Goal: Task Accomplishment & Management: Manage account settings

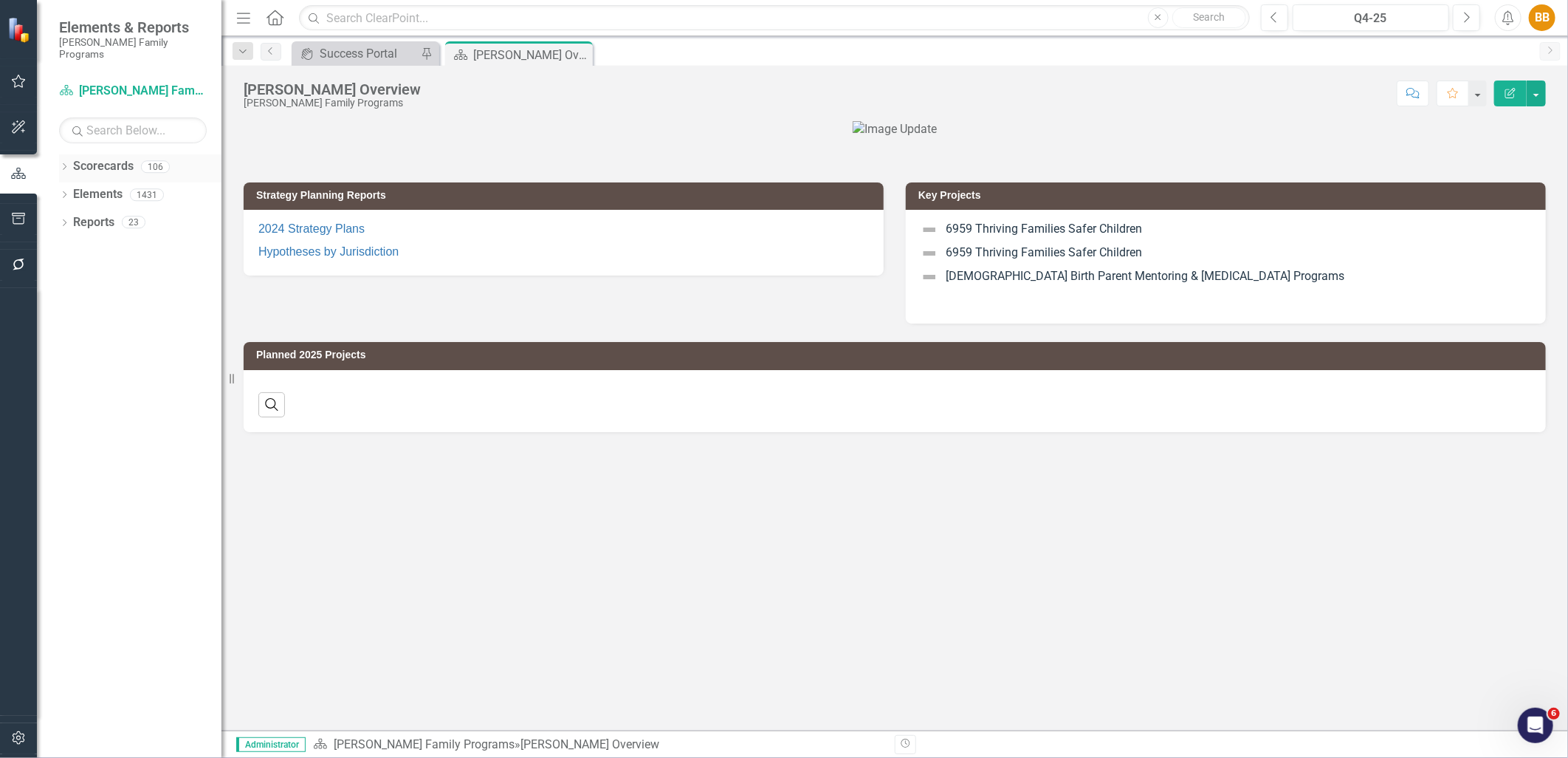
click at [94, 158] on link "Scorecards" at bounding box center [104, 167] width 60 height 17
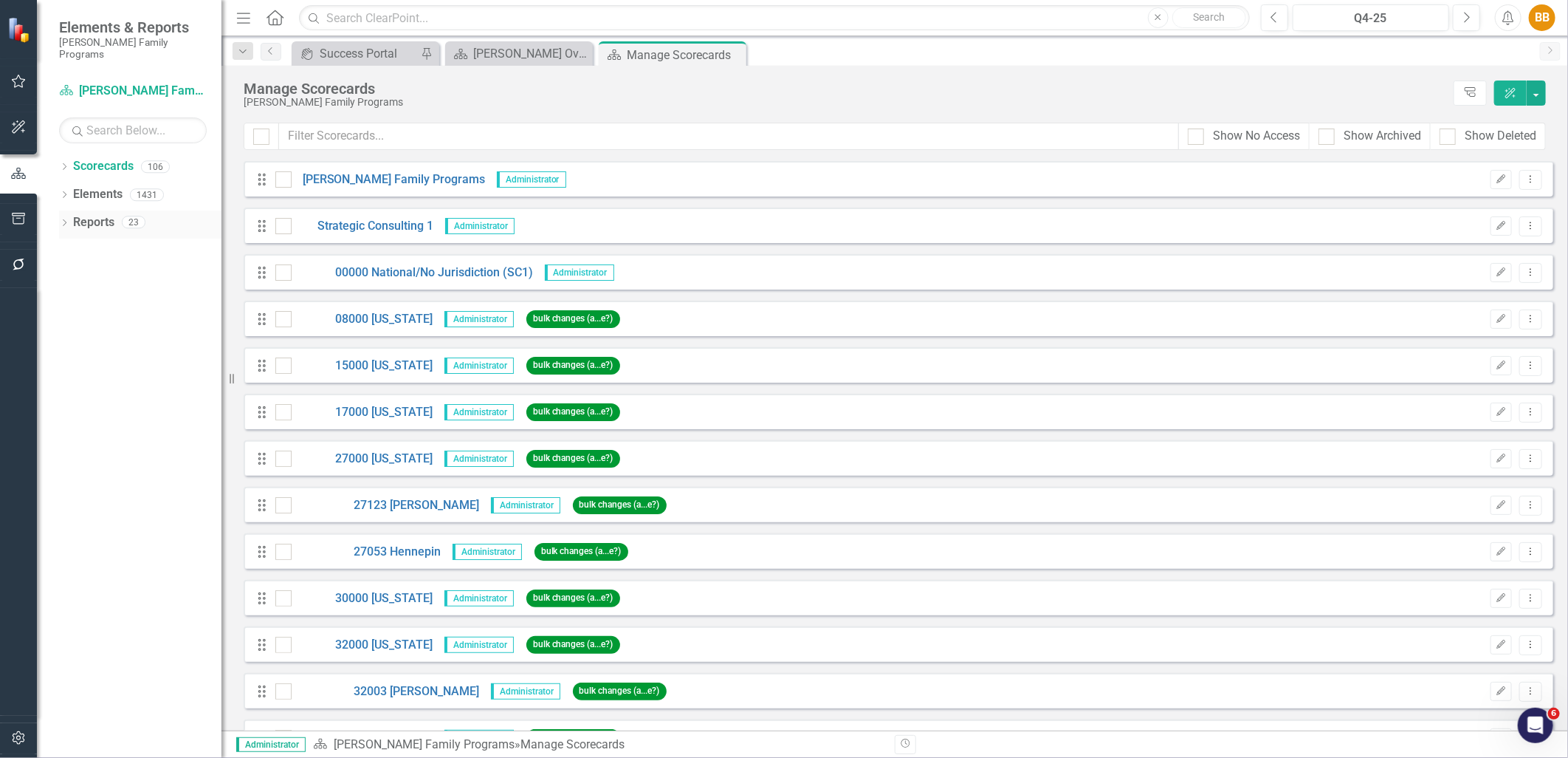
click at [59, 220] on icon "Dropdown" at bounding box center [64, 224] width 10 height 8
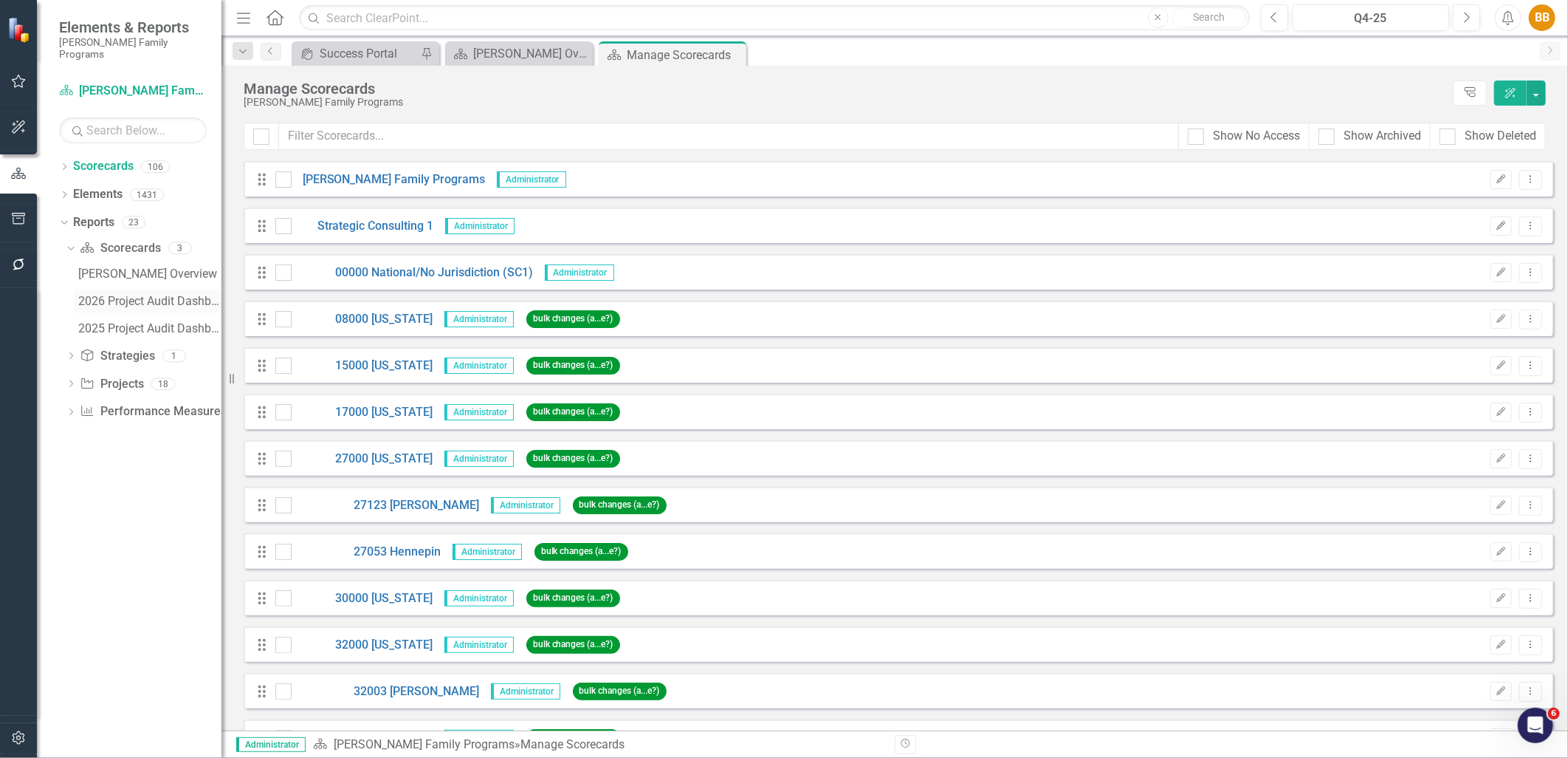
click at [131, 295] on div "2026 Project Audit Dashboard" at bounding box center [150, 301] width 143 height 13
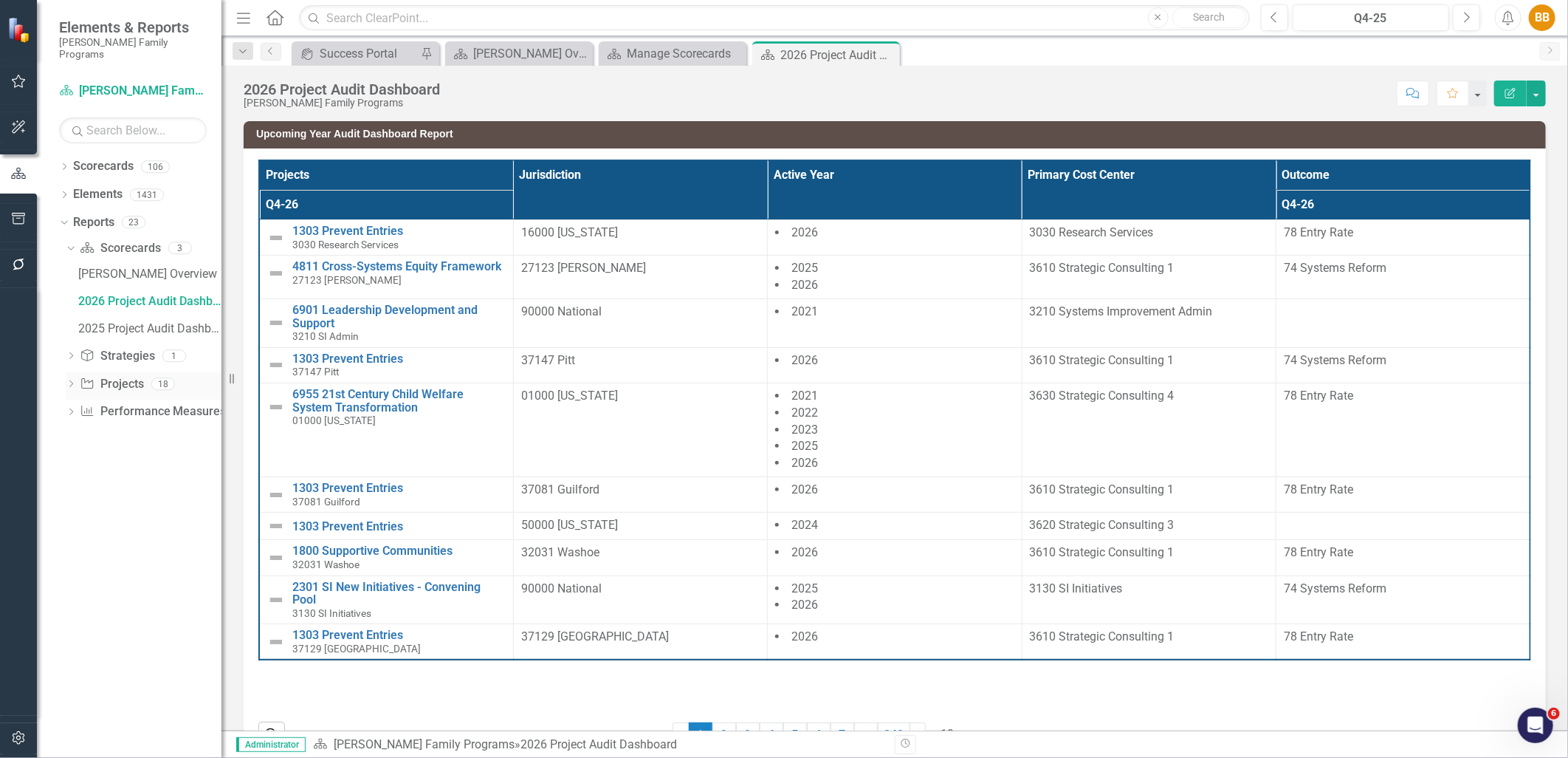
click at [72, 381] on icon "Dropdown" at bounding box center [71, 385] width 10 height 8
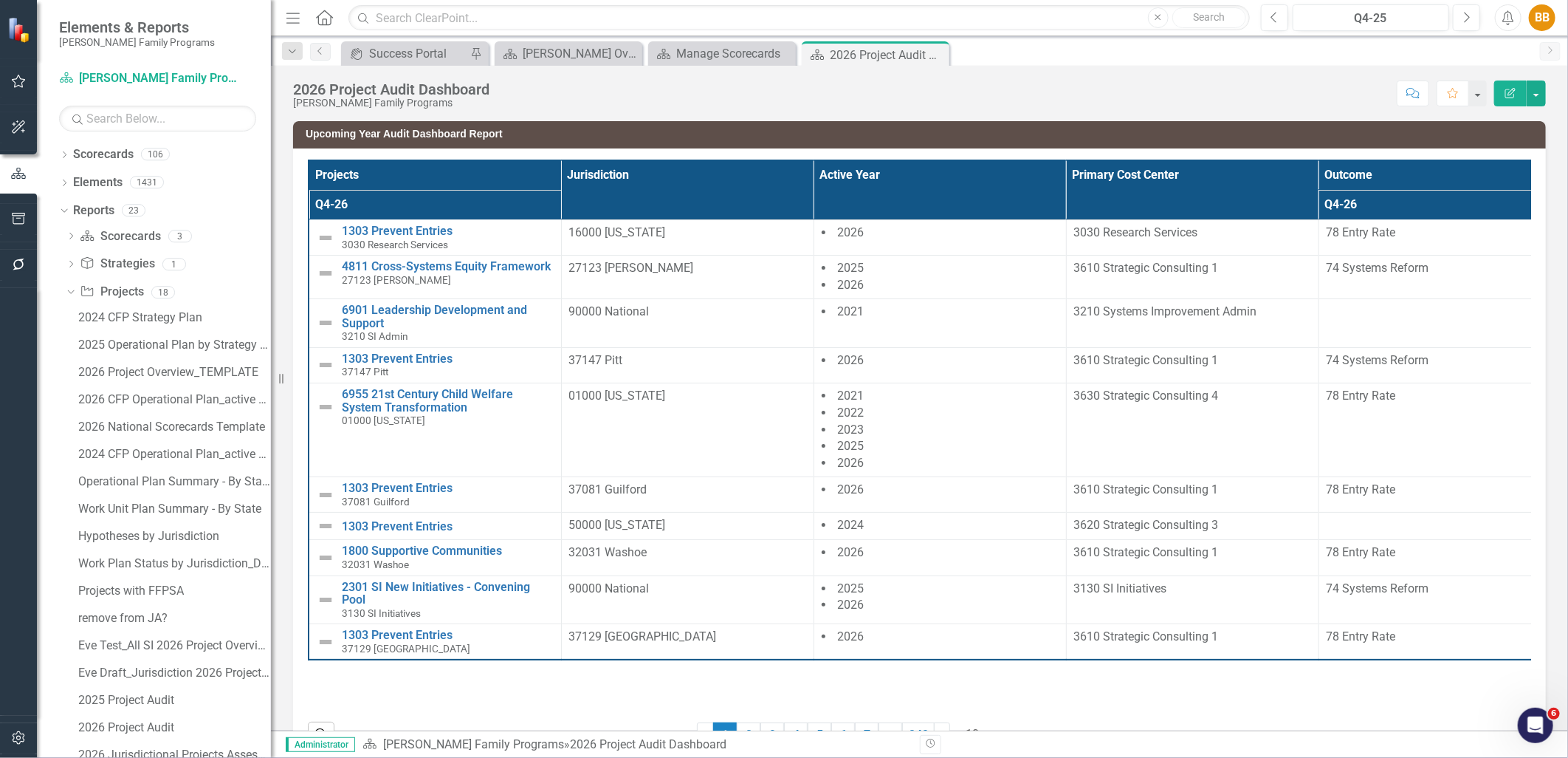
drag, startPoint x: 223, startPoint y: 439, endPoint x: 271, endPoint y: 432, distance: 48.5
click at [271, 432] on div "Resize" at bounding box center [277, 379] width 12 height 758
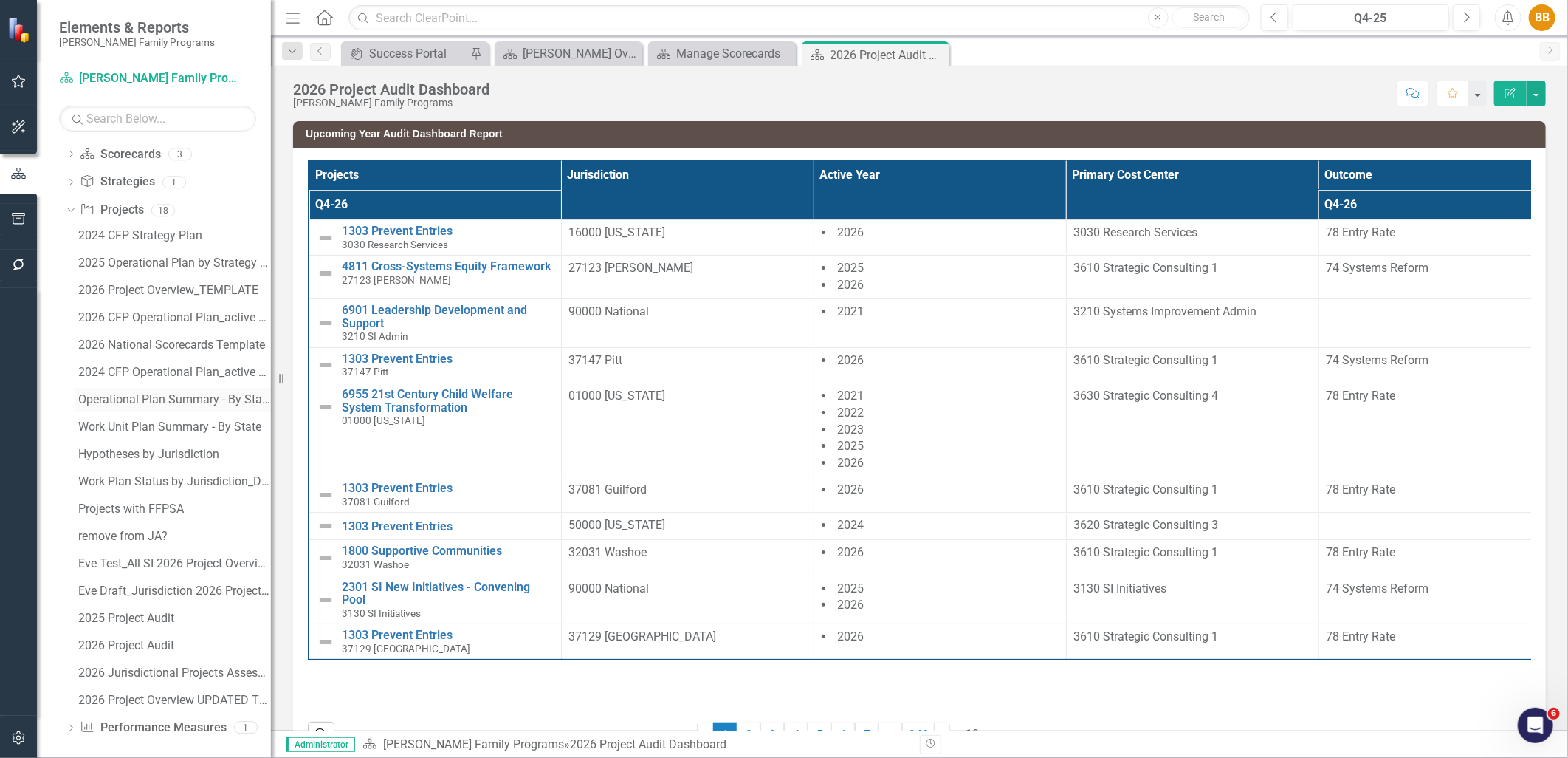
scroll to position [89, 0]
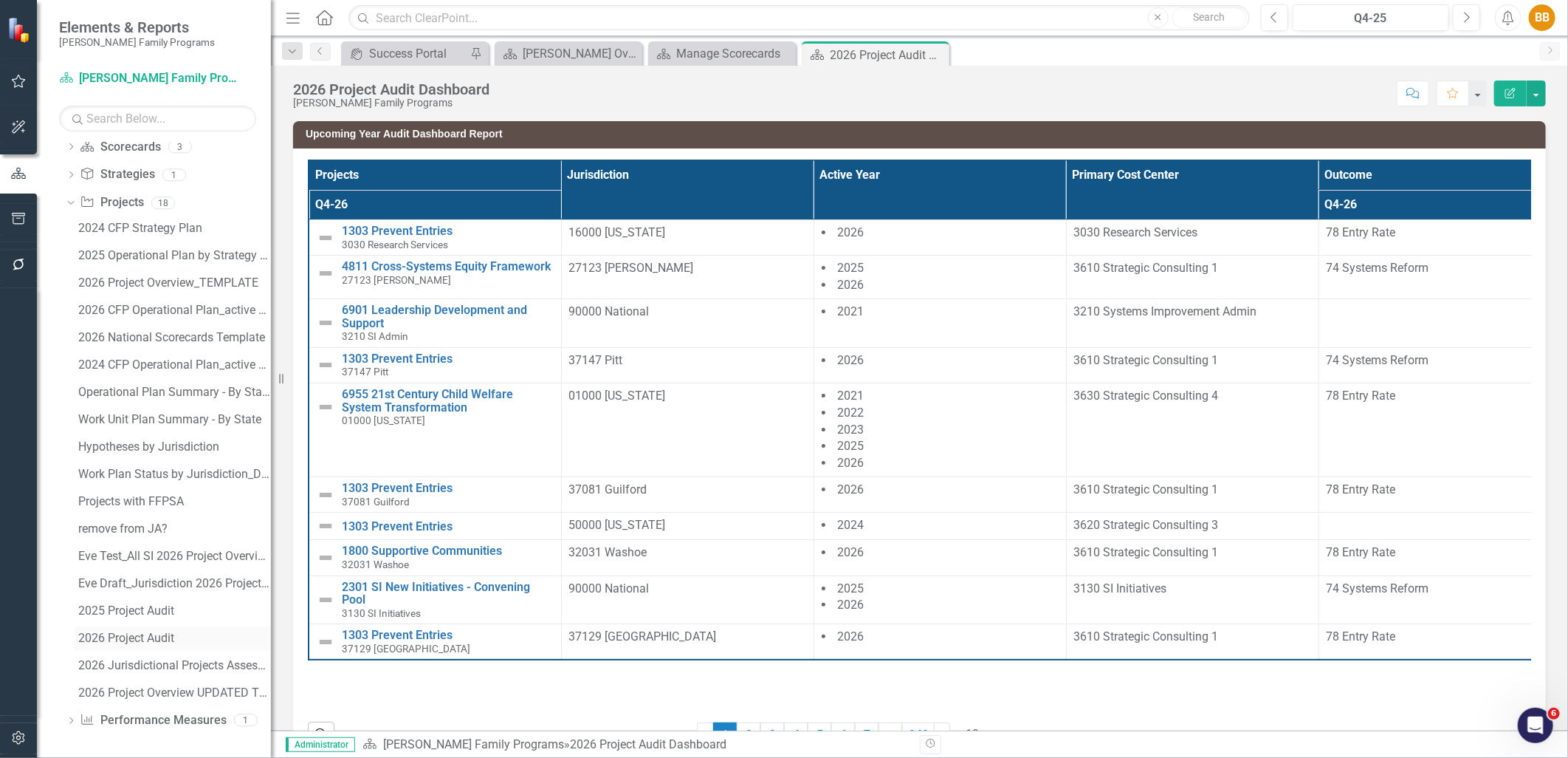
click at [172, 641] on div "2026 Project Audit" at bounding box center [174, 637] width 193 height 13
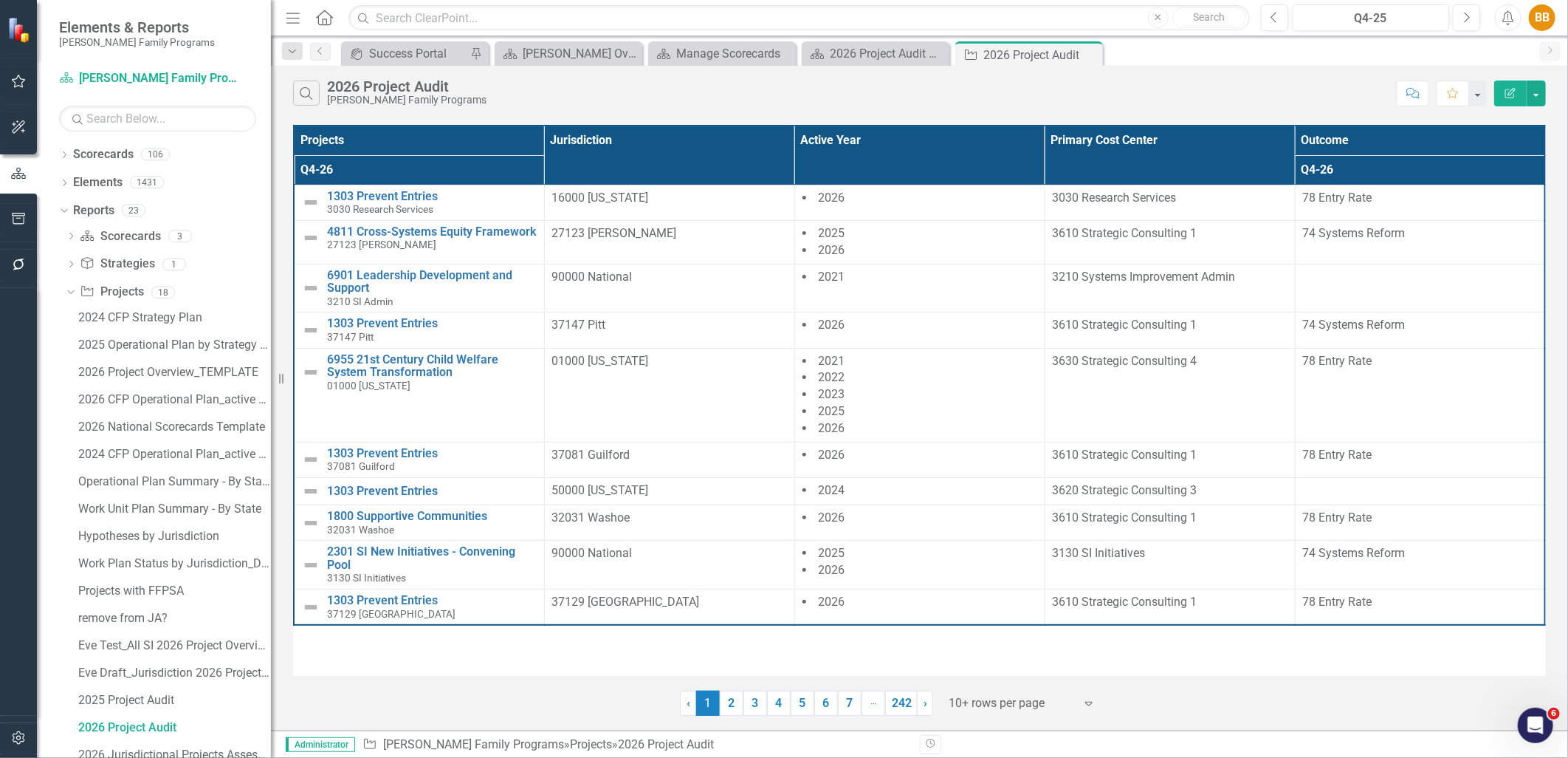
click at [1498, 90] on button "Edit Report" at bounding box center [1510, 92] width 33 height 25
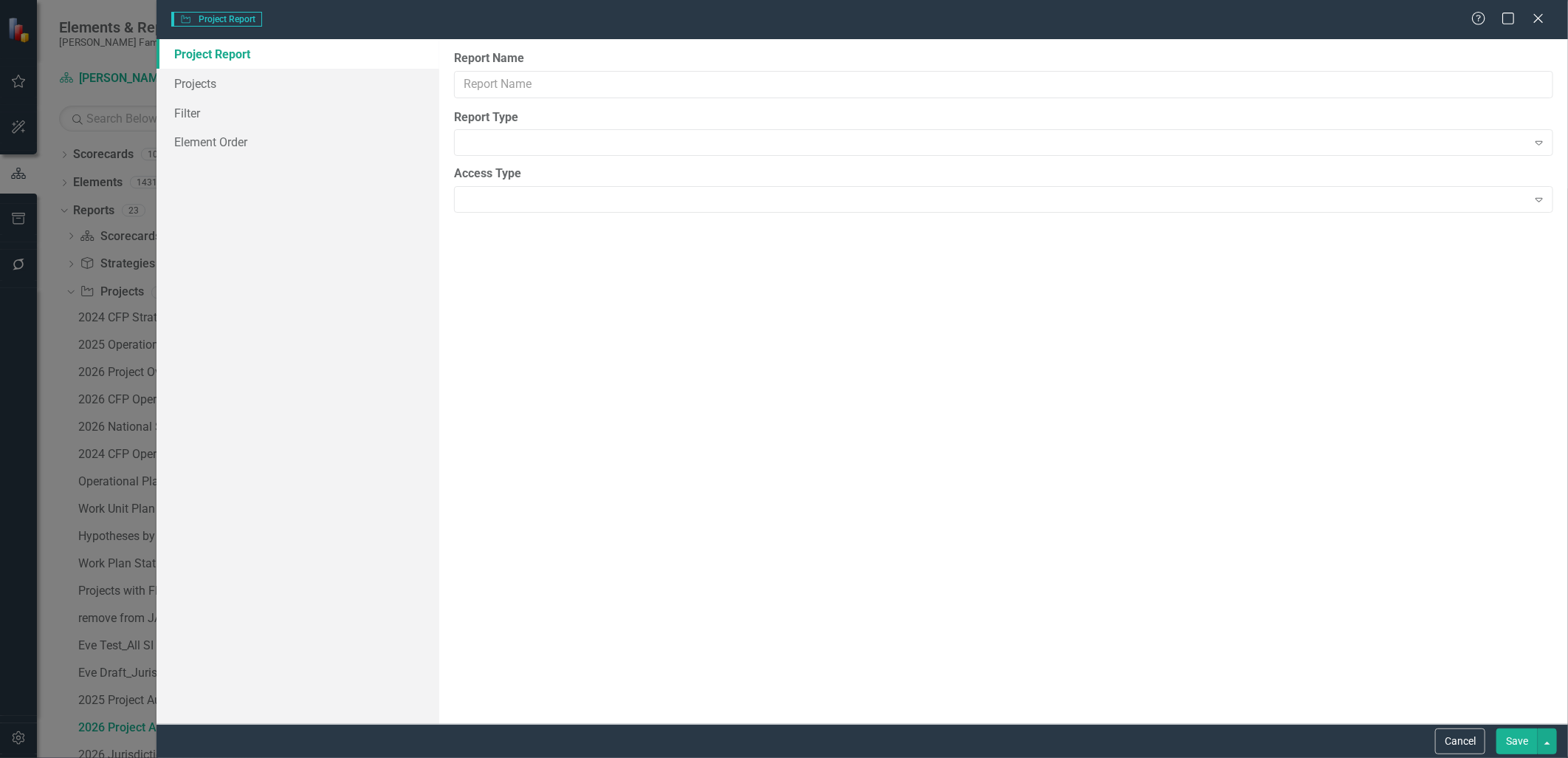
type input "2026 Project Audit"
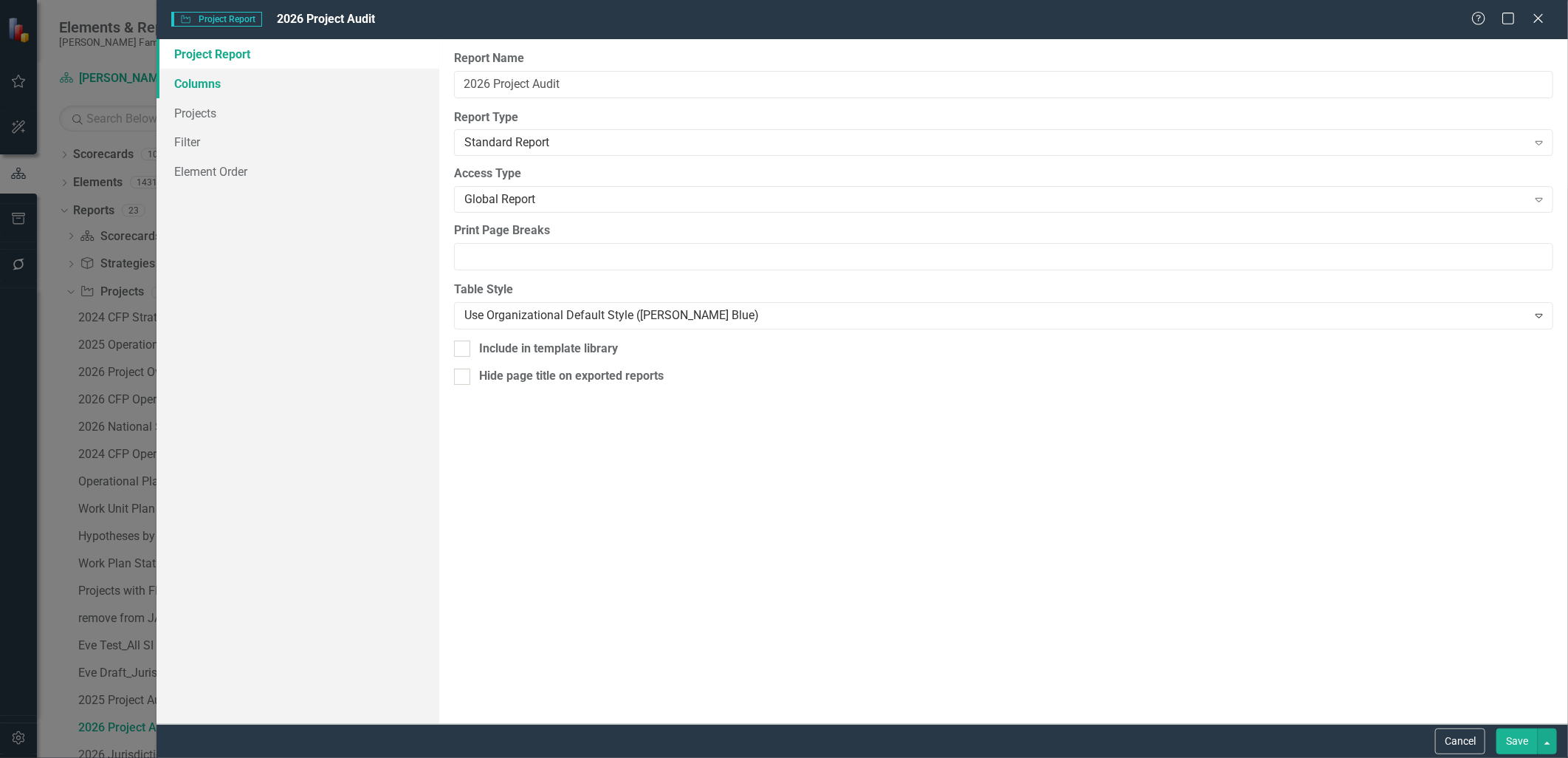
click at [308, 81] on link "Columns" at bounding box center [297, 83] width 282 height 29
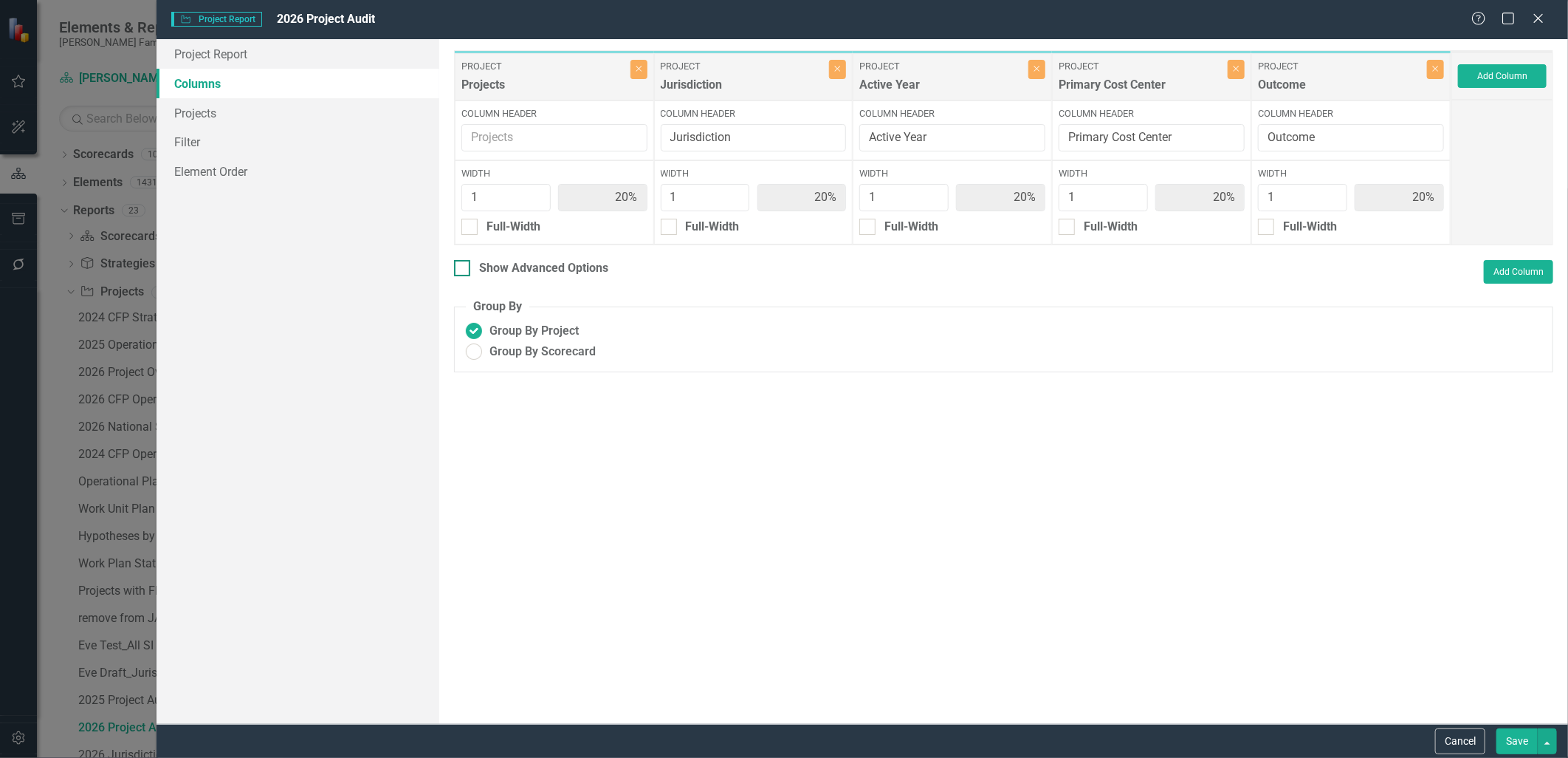
click at [603, 267] on div "Show Advanced Options" at bounding box center [543, 268] width 129 height 17
click at [463, 267] on input "Show Advanced Options" at bounding box center [458, 265] width 9 height 9
checkbox input "true"
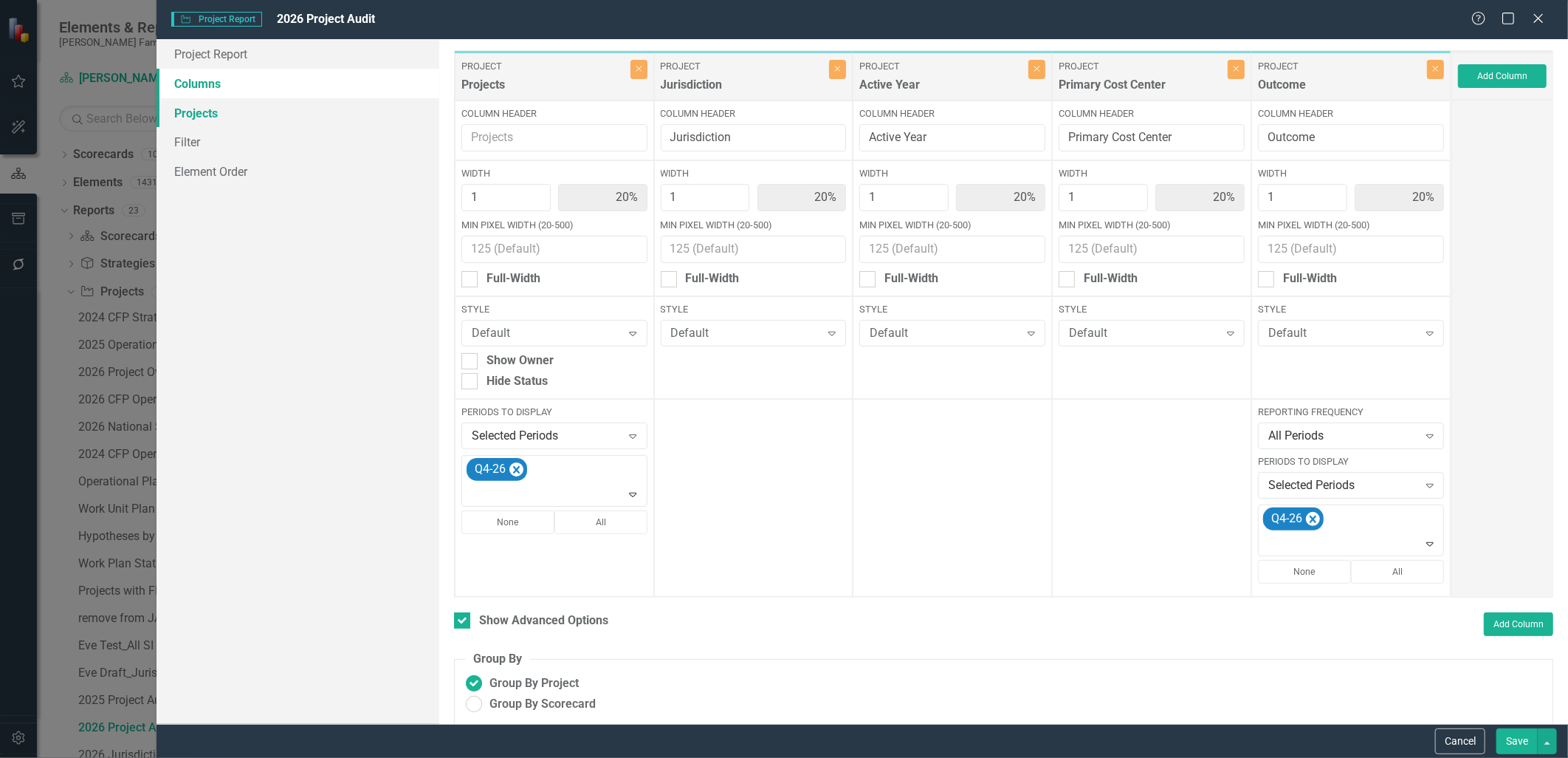
click at [223, 117] on link "Projects" at bounding box center [297, 112] width 282 height 29
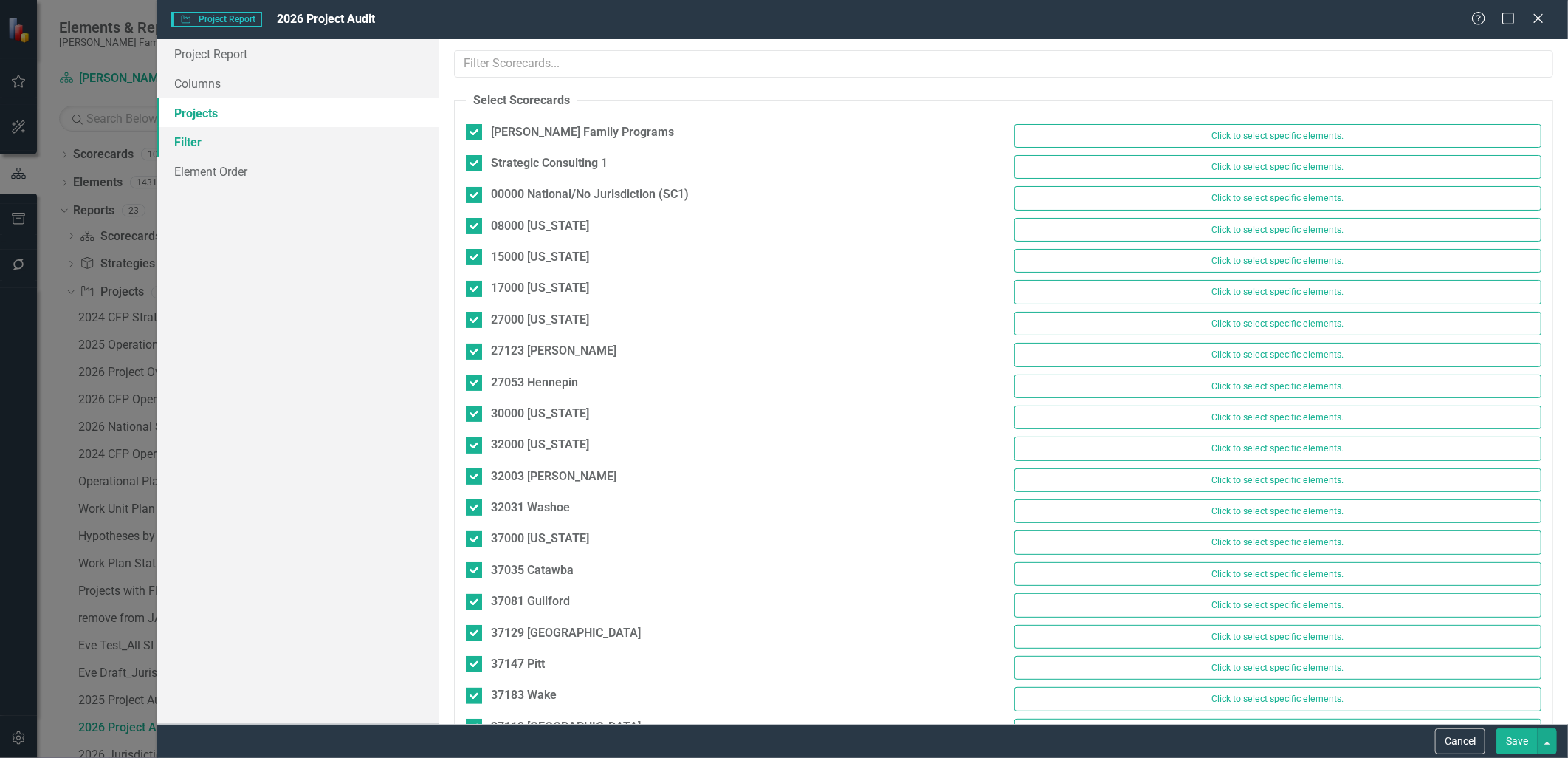
click at [231, 140] on link "Filter" at bounding box center [297, 141] width 282 height 29
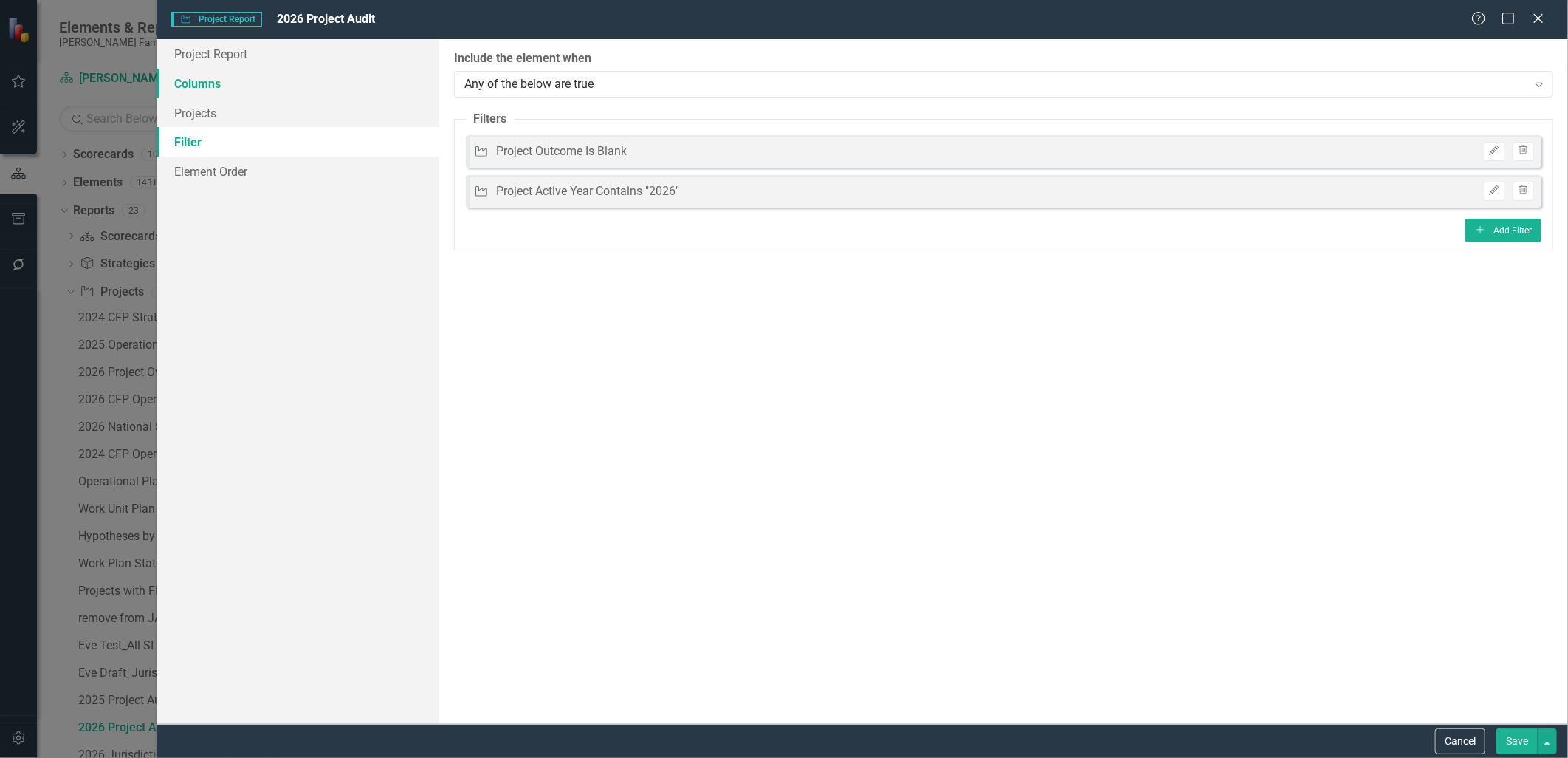
click at [237, 85] on link "Columns" at bounding box center [297, 83] width 282 height 29
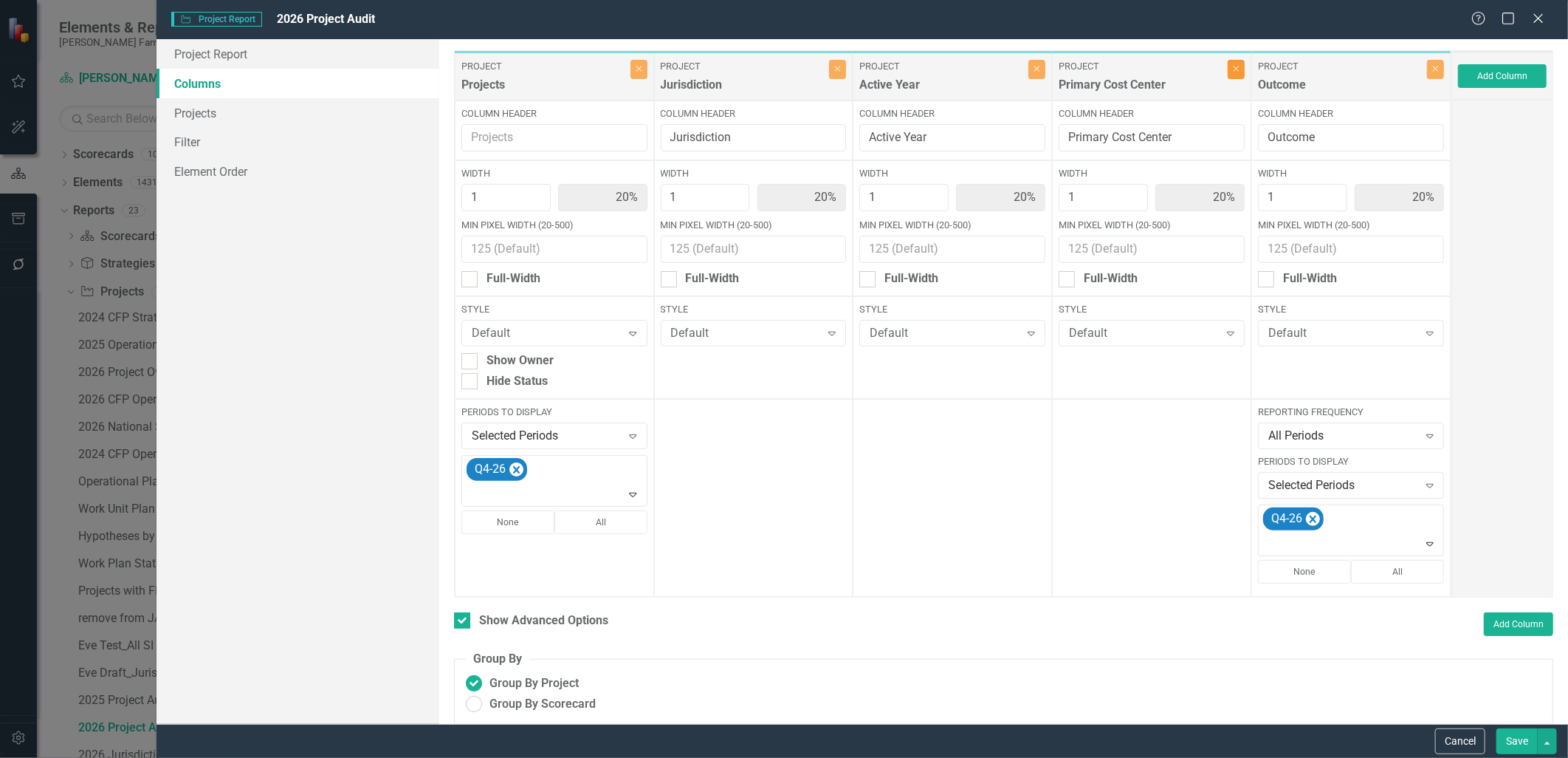
click at [1227, 74] on button "Close" at bounding box center [1236, 70] width 17 height 19
type input "25%"
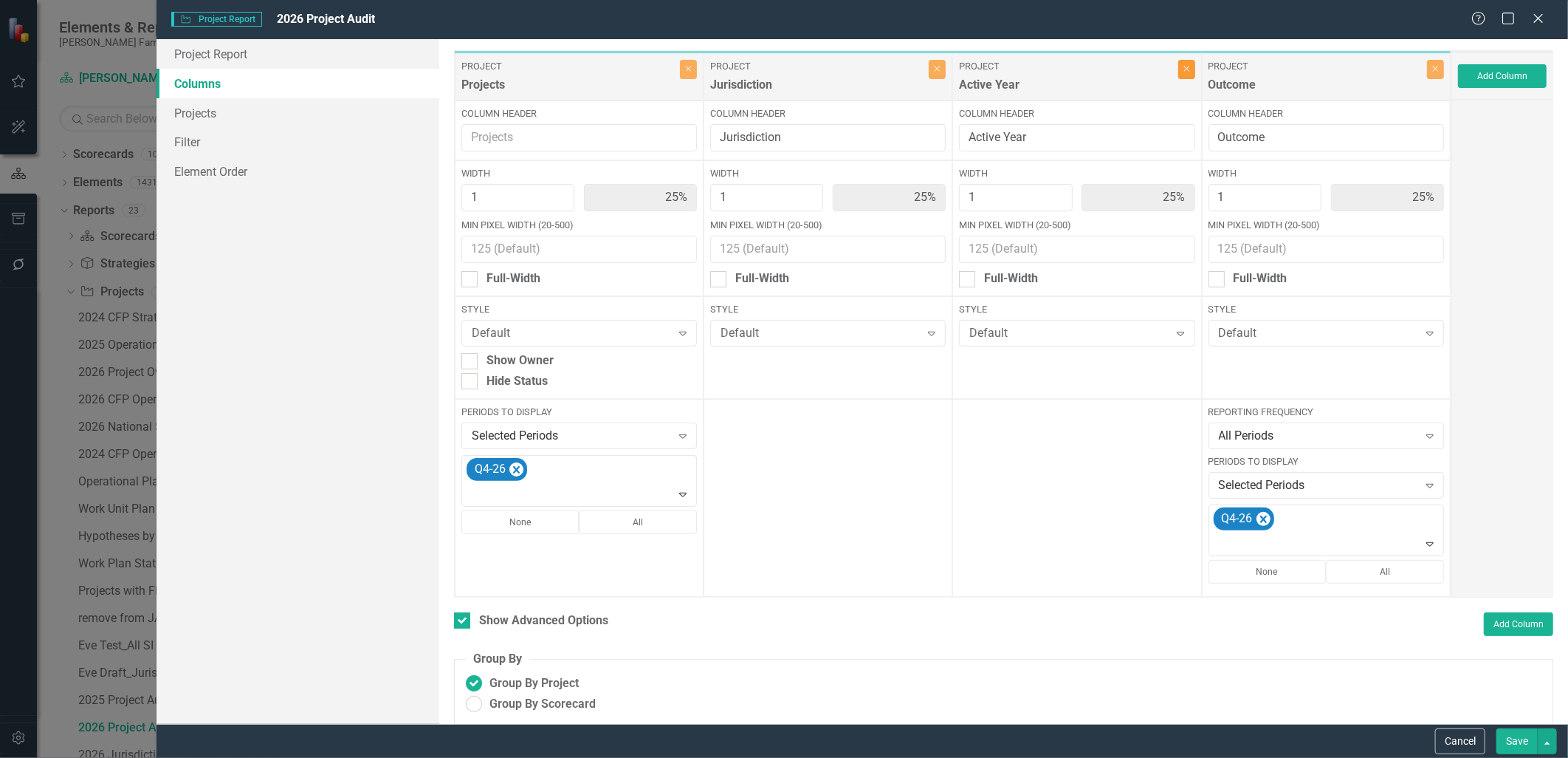
click at [1178, 73] on button "Close" at bounding box center [1187, 70] width 17 height 19
type input "33%"
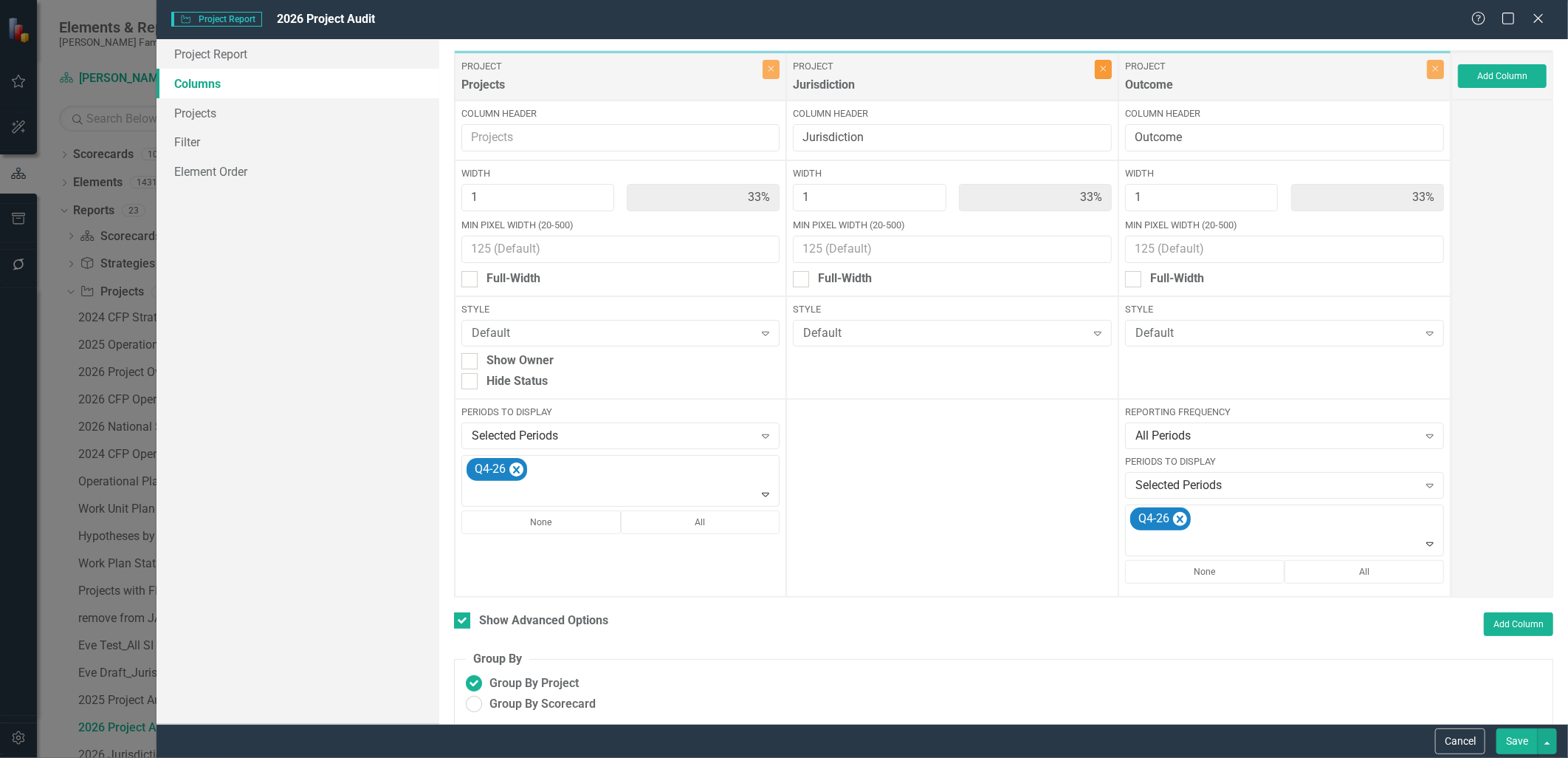
click at [1099, 75] on button "Close" at bounding box center [1103, 70] width 17 height 19
type input "50%"
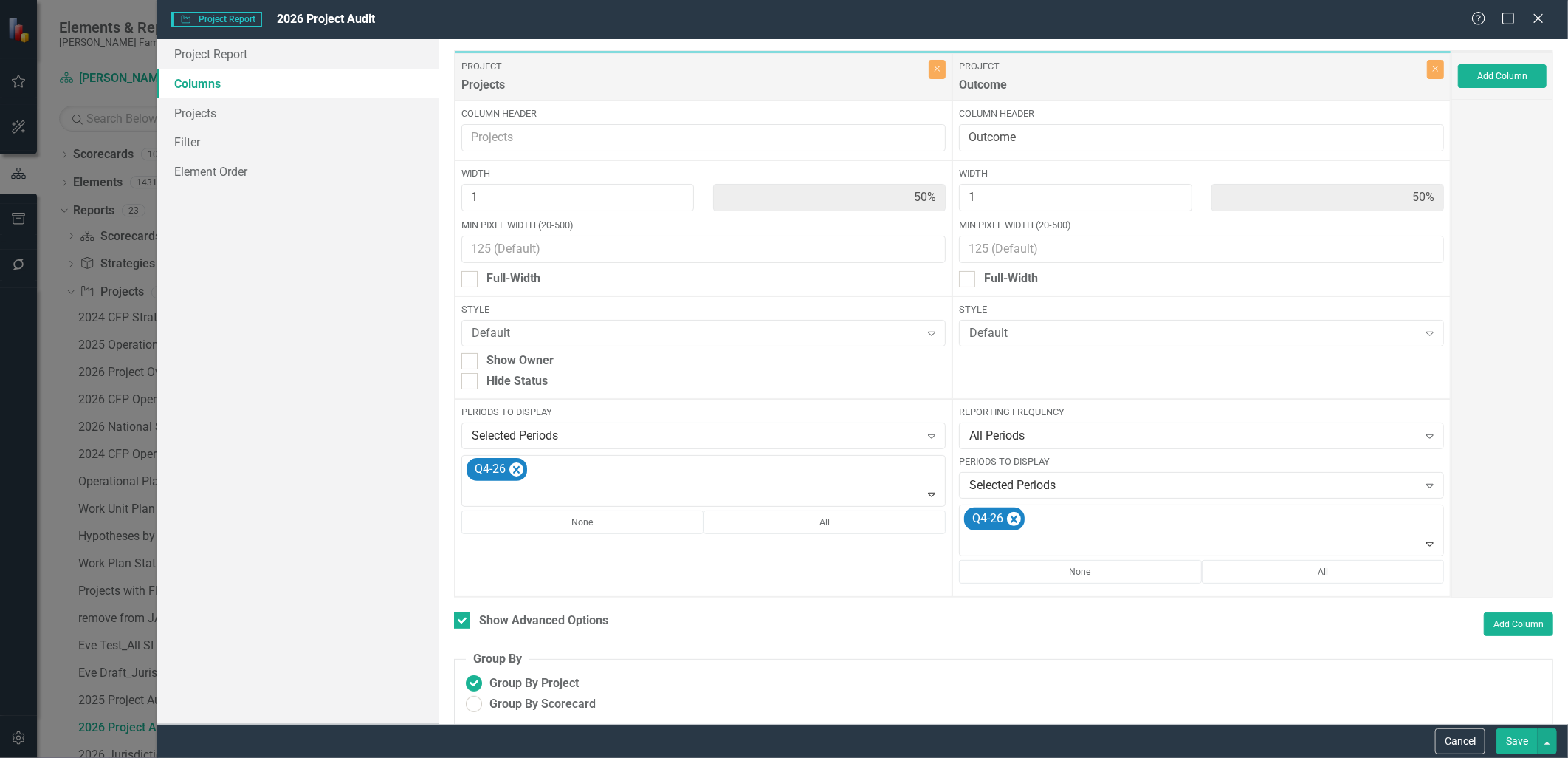
click at [1519, 741] on button "Save" at bounding box center [1516, 740] width 41 height 25
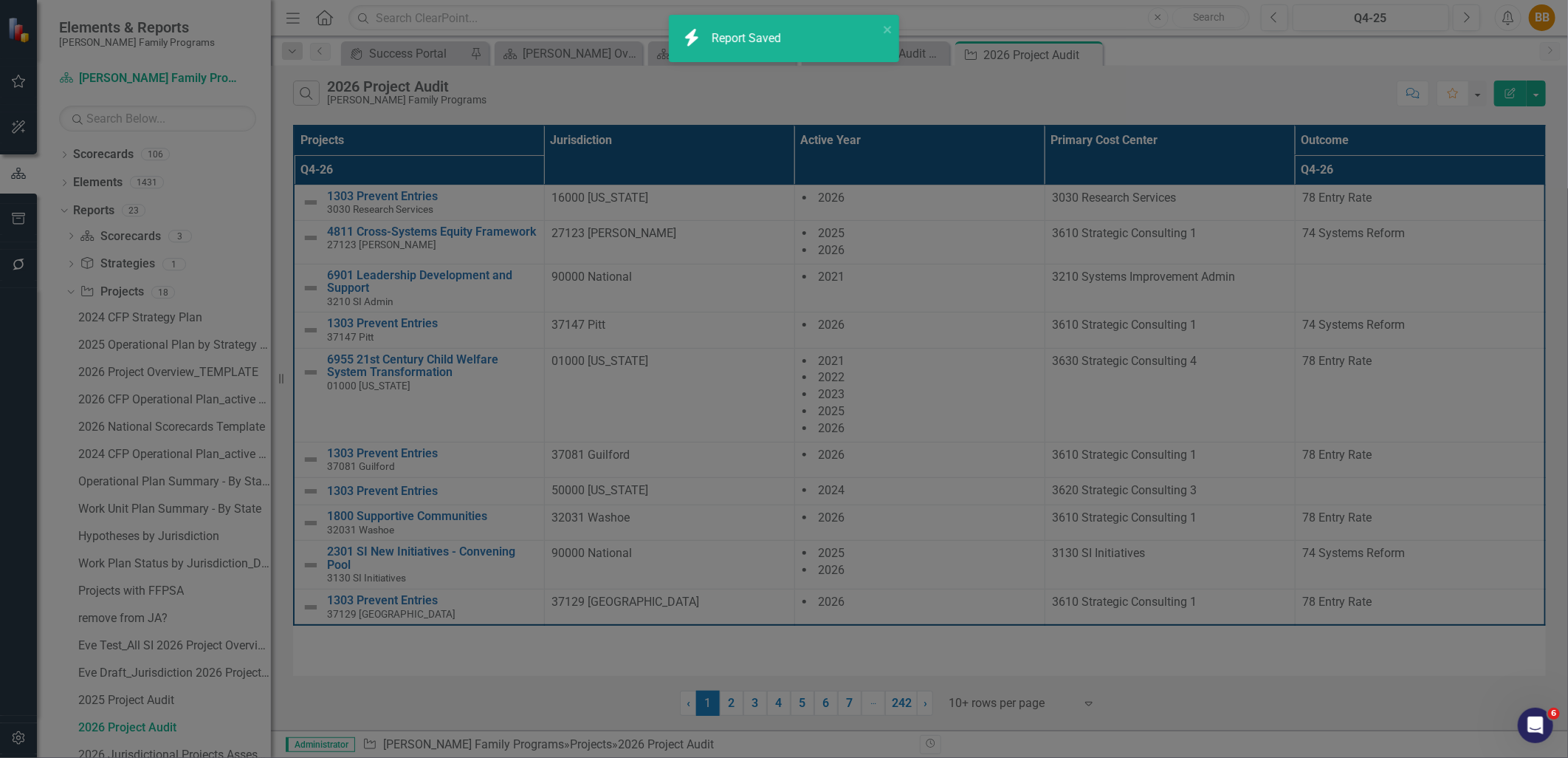
checkbox input "false"
radio input "false"
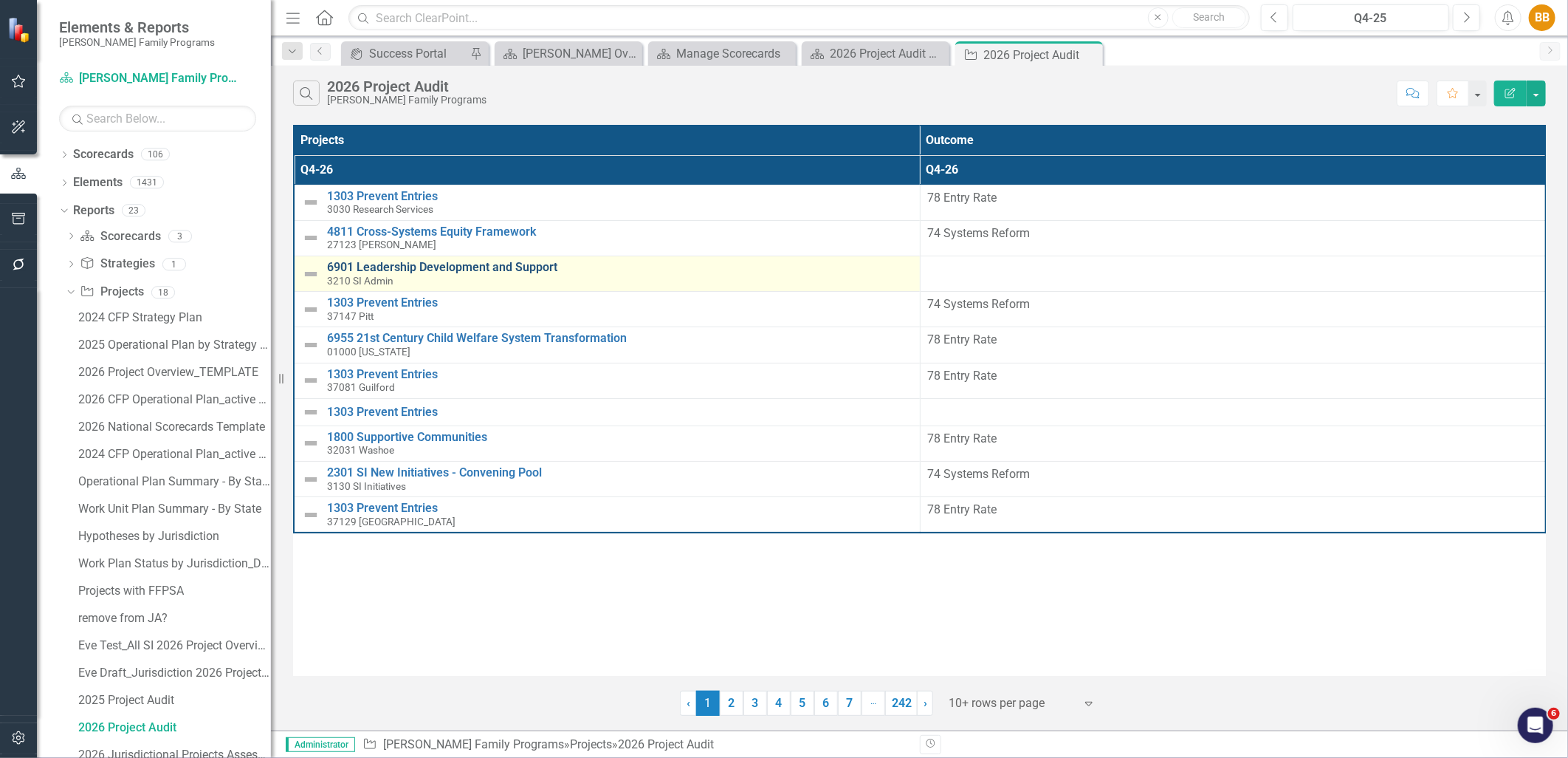
click at [542, 268] on link "6901 Leadership Development and Support" at bounding box center [619, 267] width 585 height 13
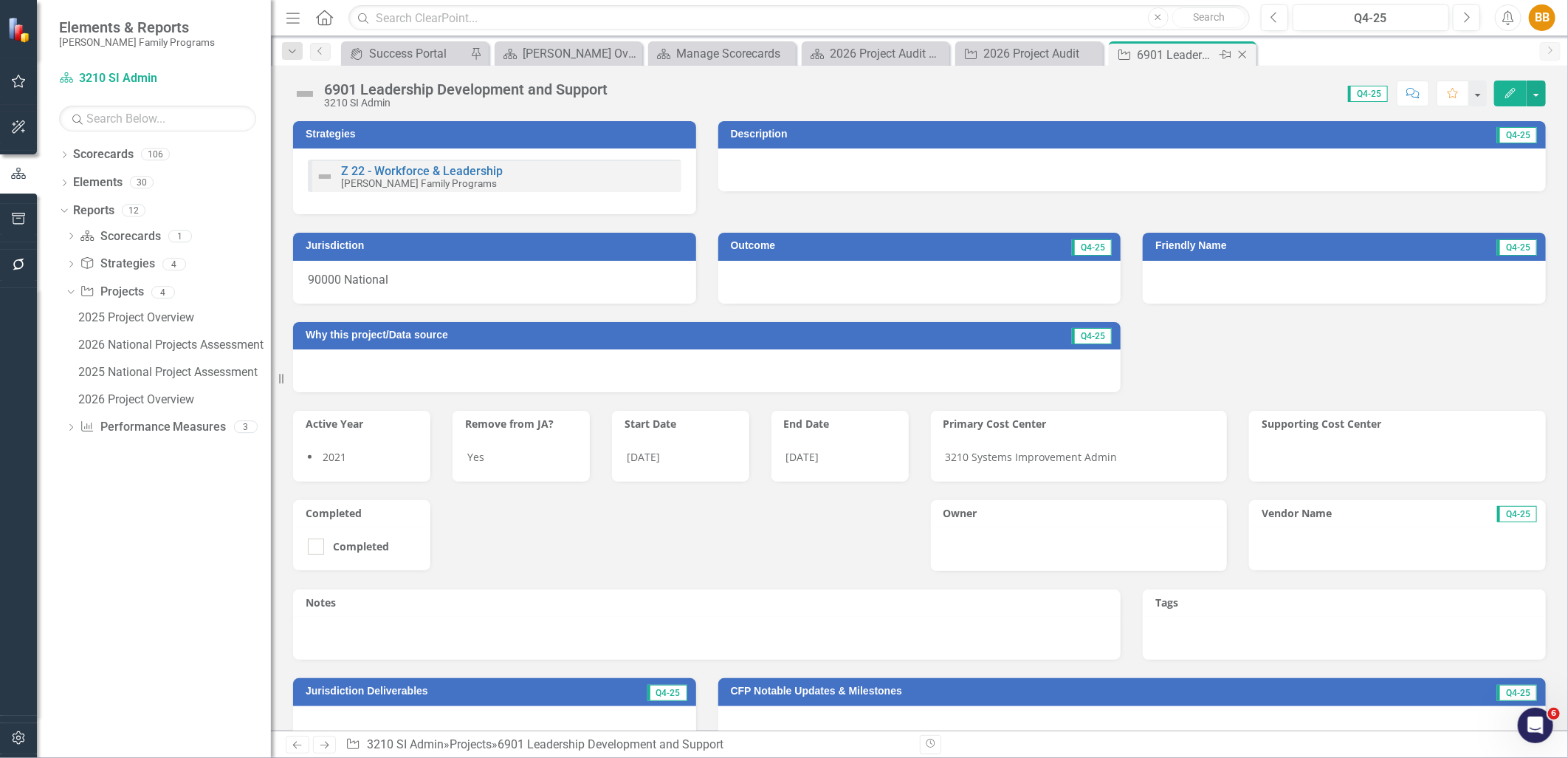
click at [1248, 53] on icon "Close" at bounding box center [1242, 55] width 15 height 12
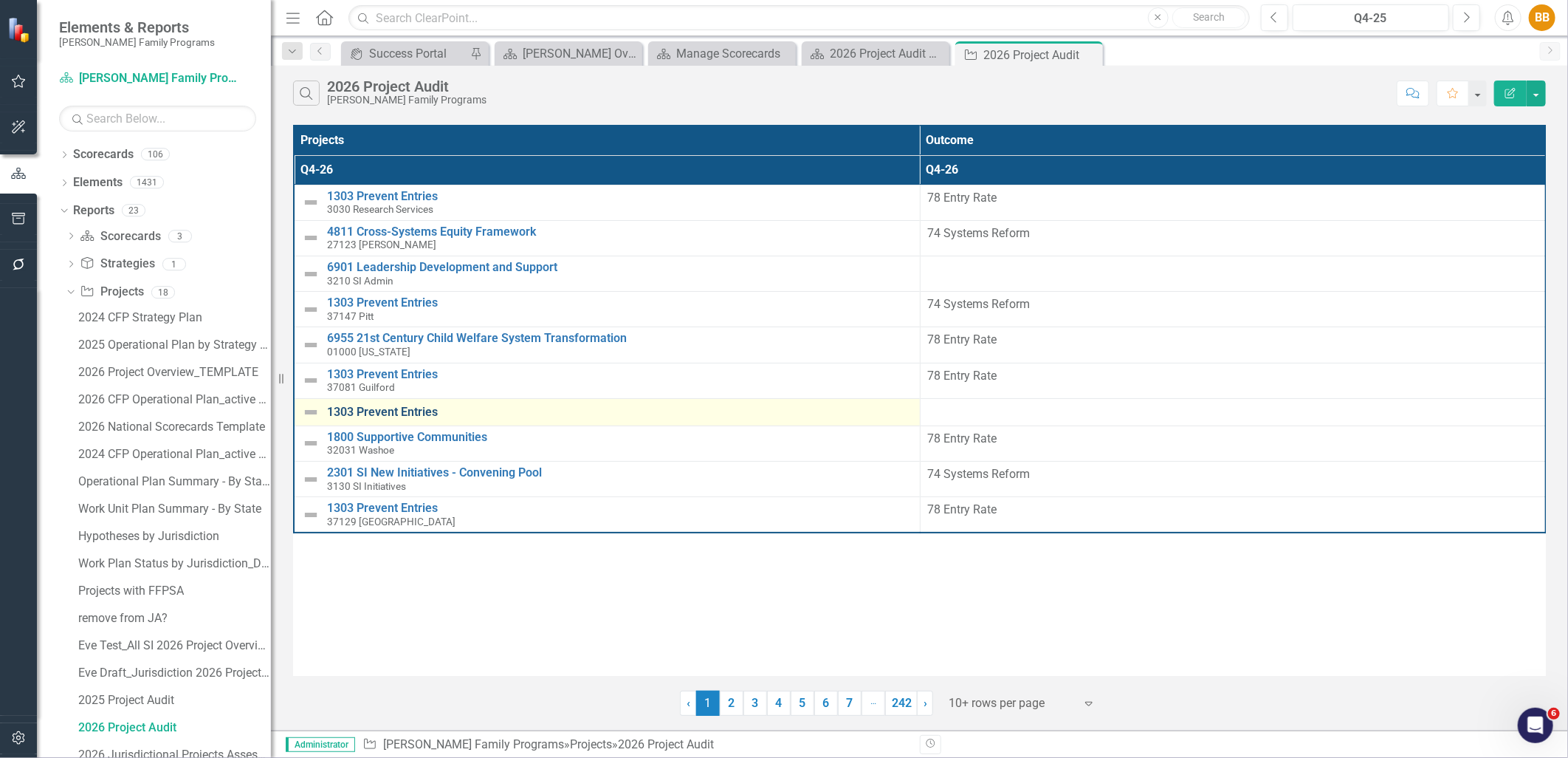
click at [424, 413] on link "1303 Prevent Entries" at bounding box center [619, 411] width 585 height 13
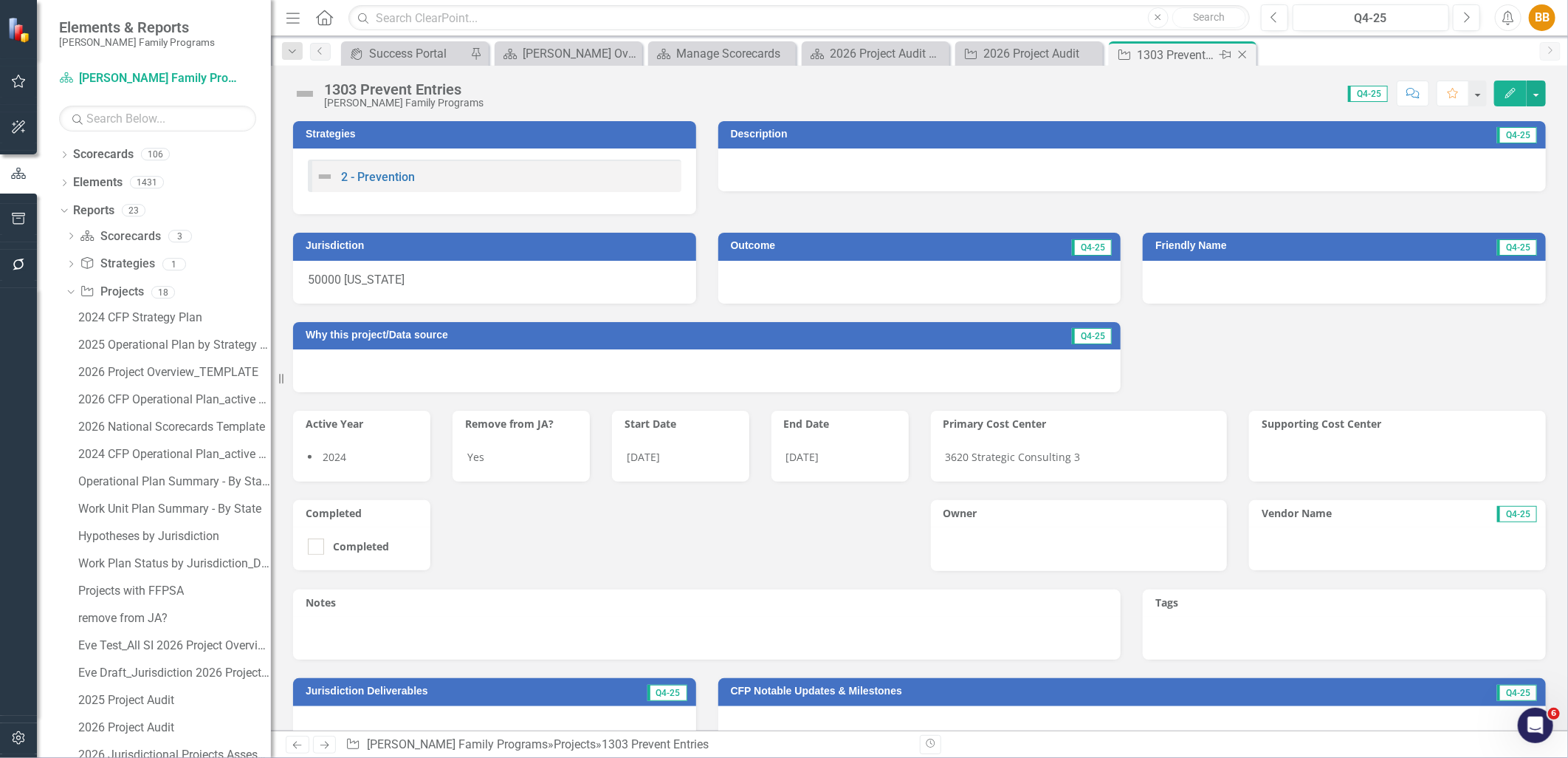
click at [1241, 54] on icon at bounding box center [1242, 55] width 8 height 8
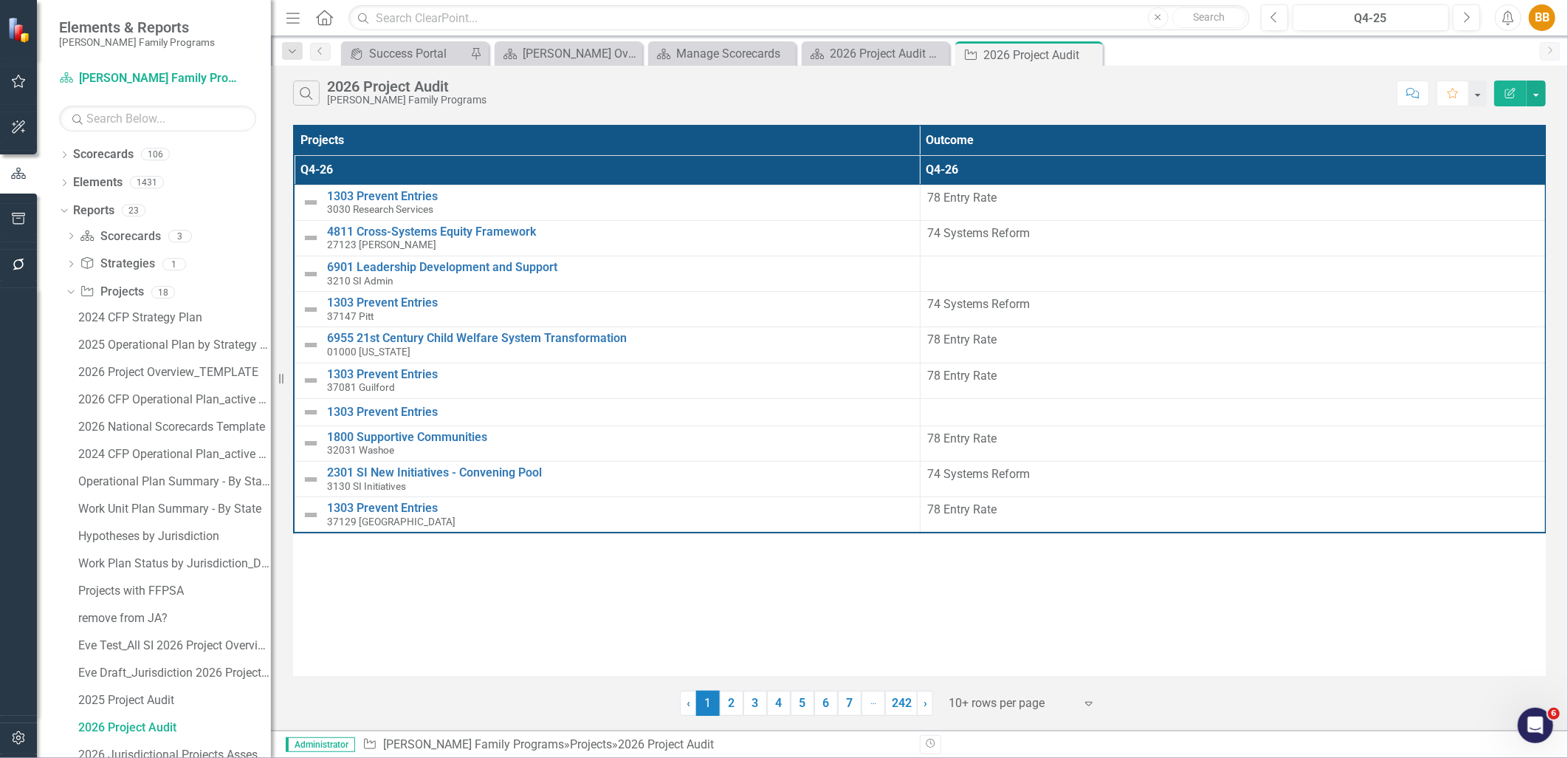
click at [1516, 90] on button "Edit Report" at bounding box center [1510, 92] width 33 height 25
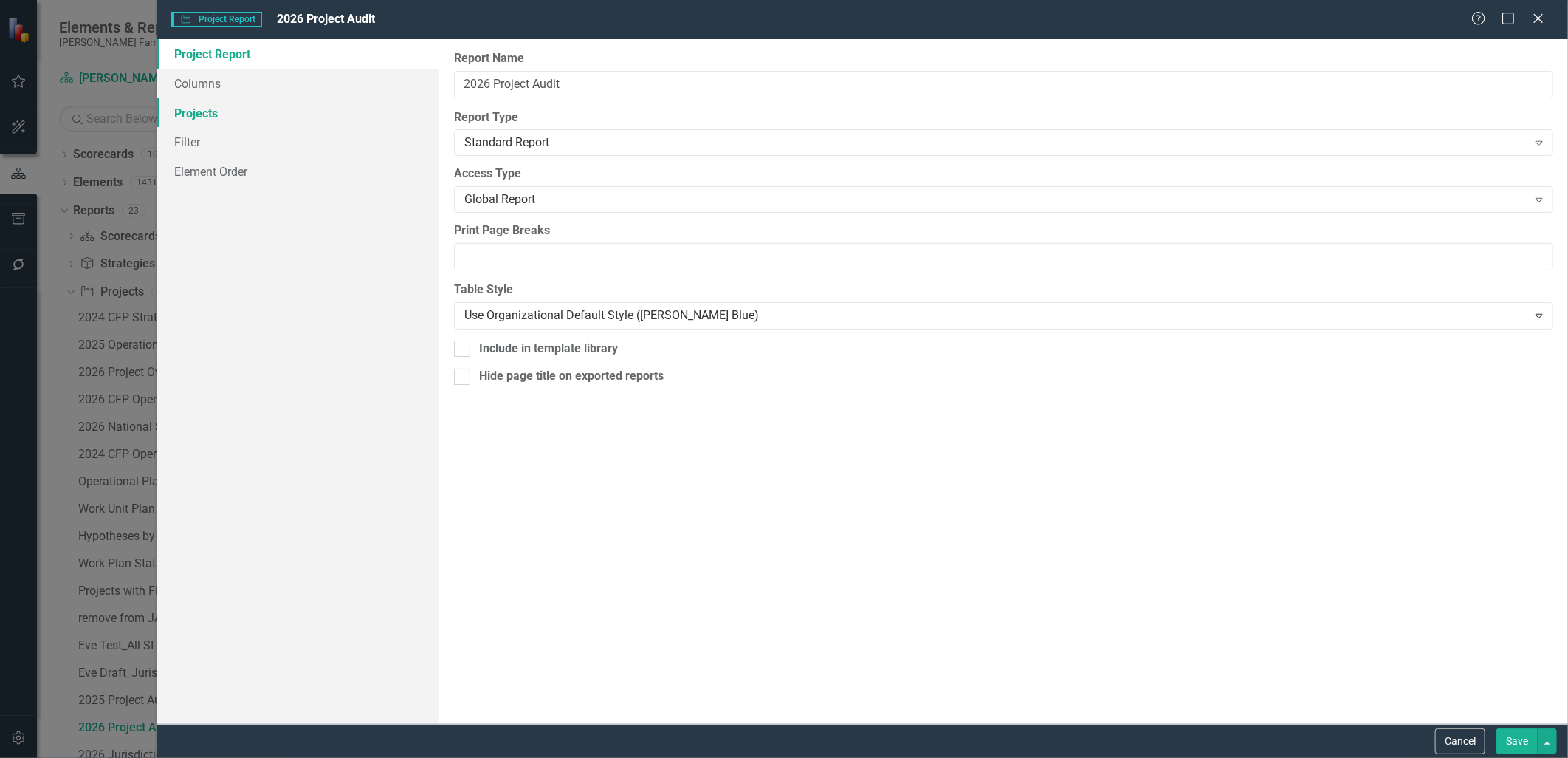
click at [325, 120] on link "Projects" at bounding box center [297, 112] width 282 height 29
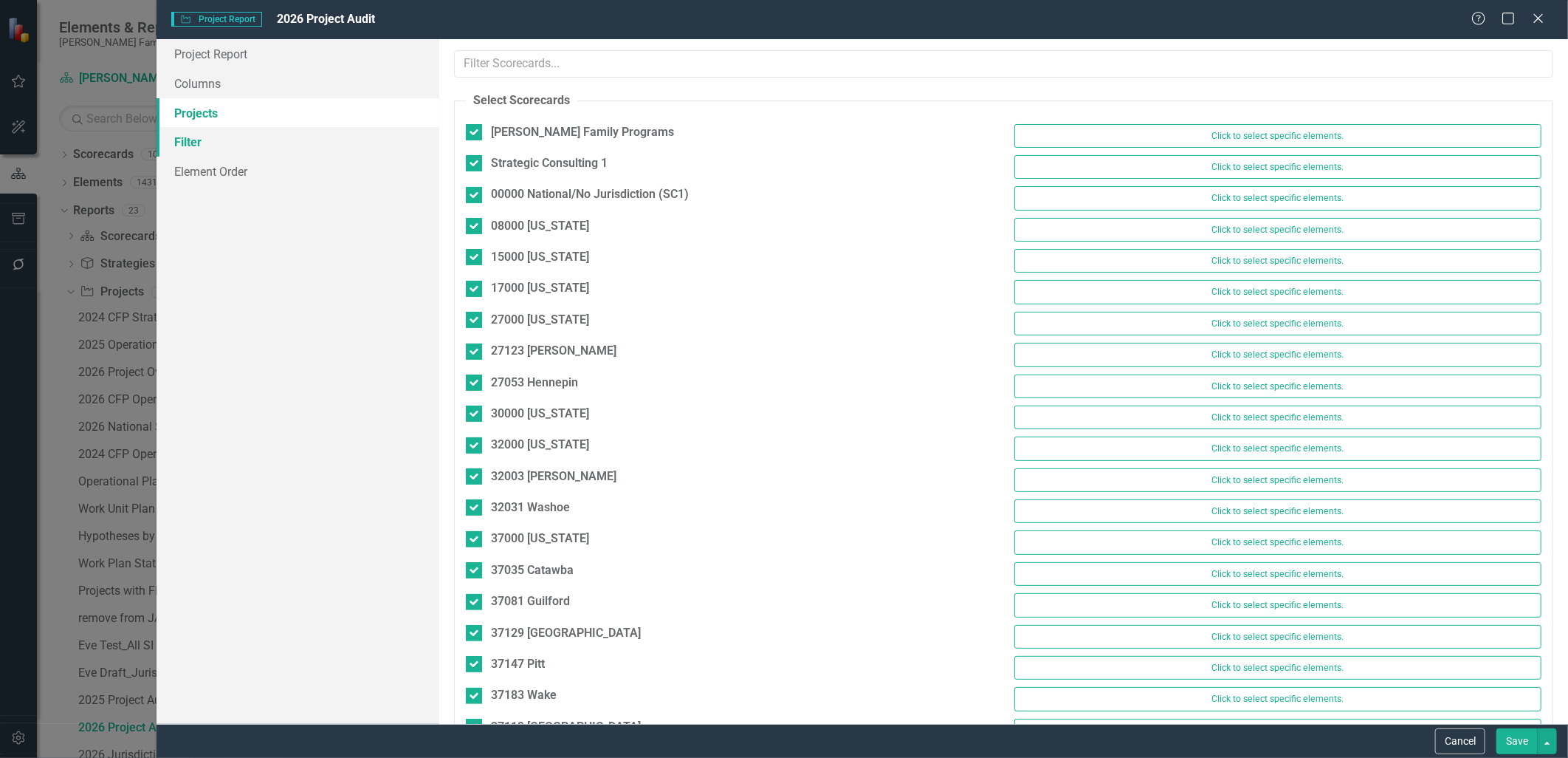
click at [326, 137] on link "Filter" at bounding box center [297, 141] width 282 height 29
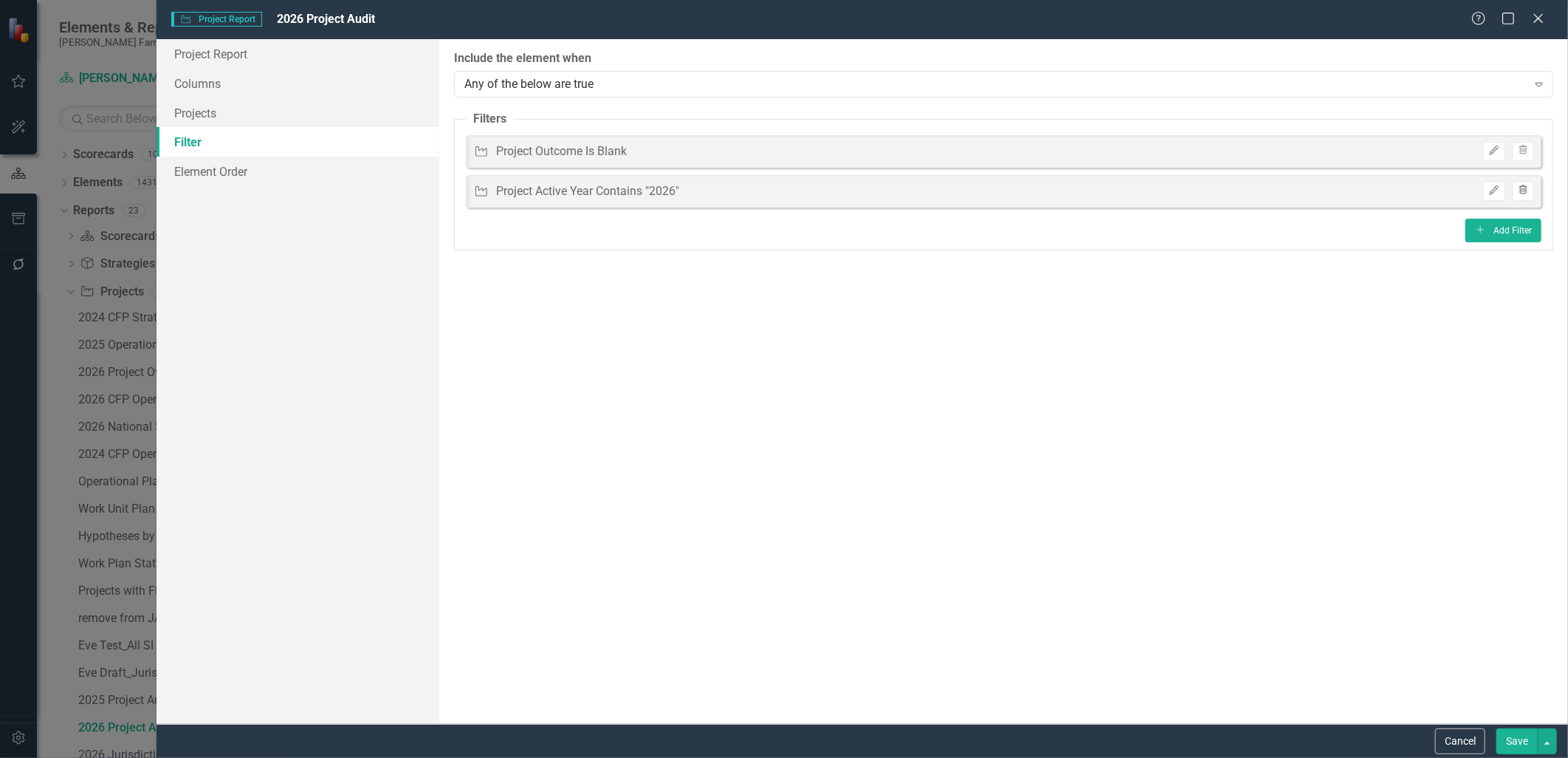
click at [1516, 186] on button "Trash" at bounding box center [1523, 191] width 22 height 19
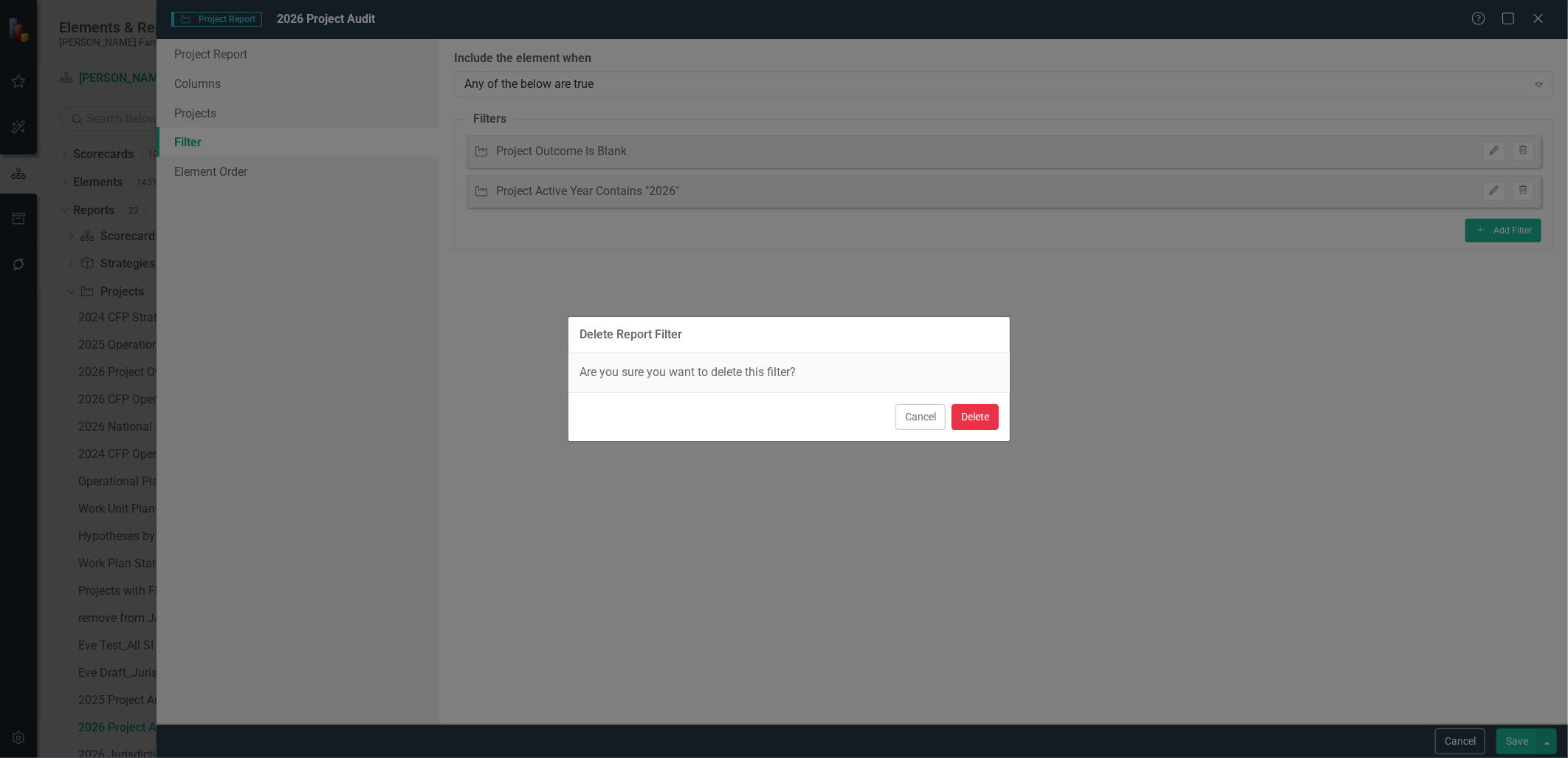
click at [980, 415] on button "Delete" at bounding box center [975, 416] width 47 height 25
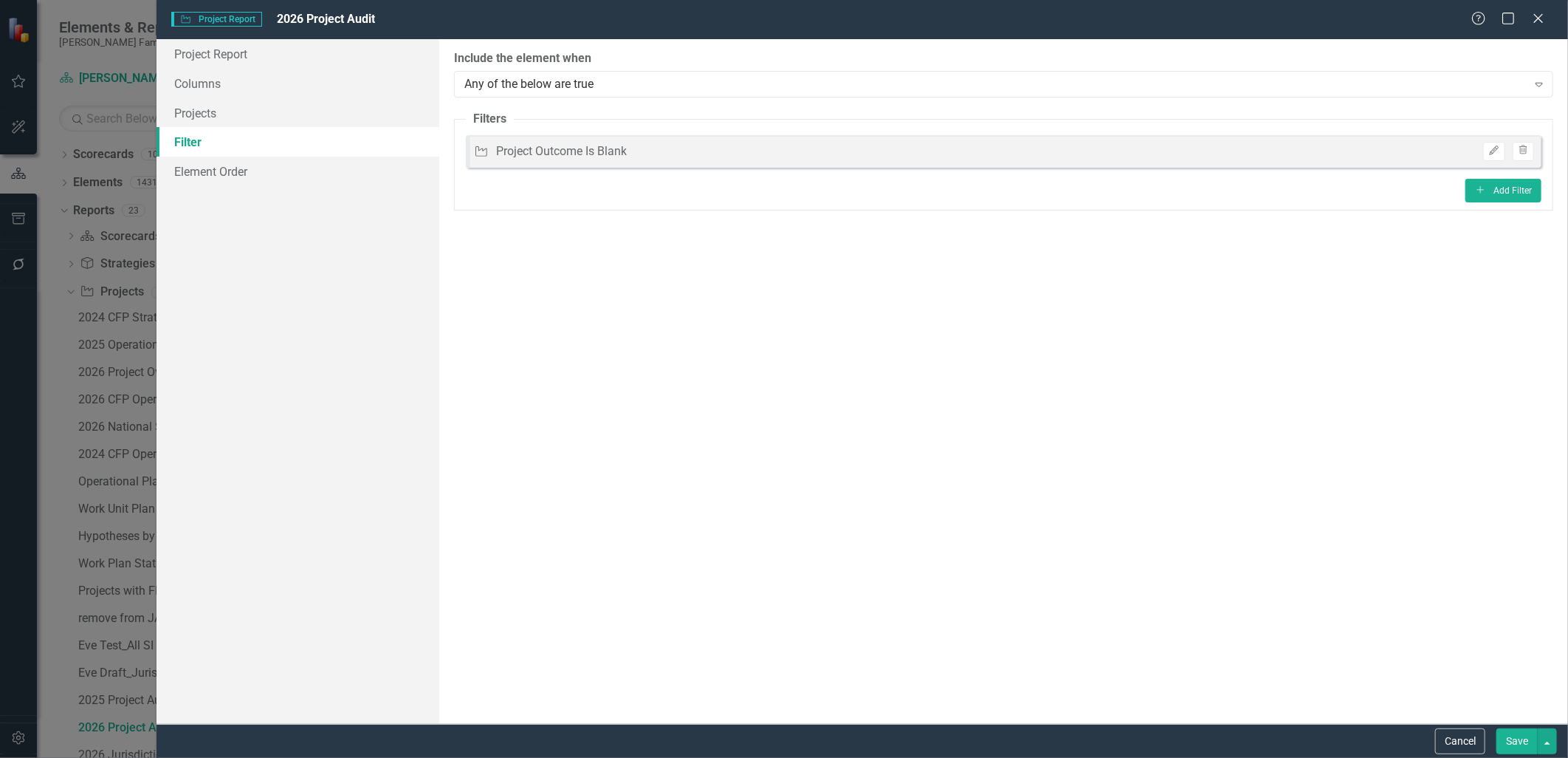
click at [1518, 743] on button "Save" at bounding box center [1516, 740] width 41 height 25
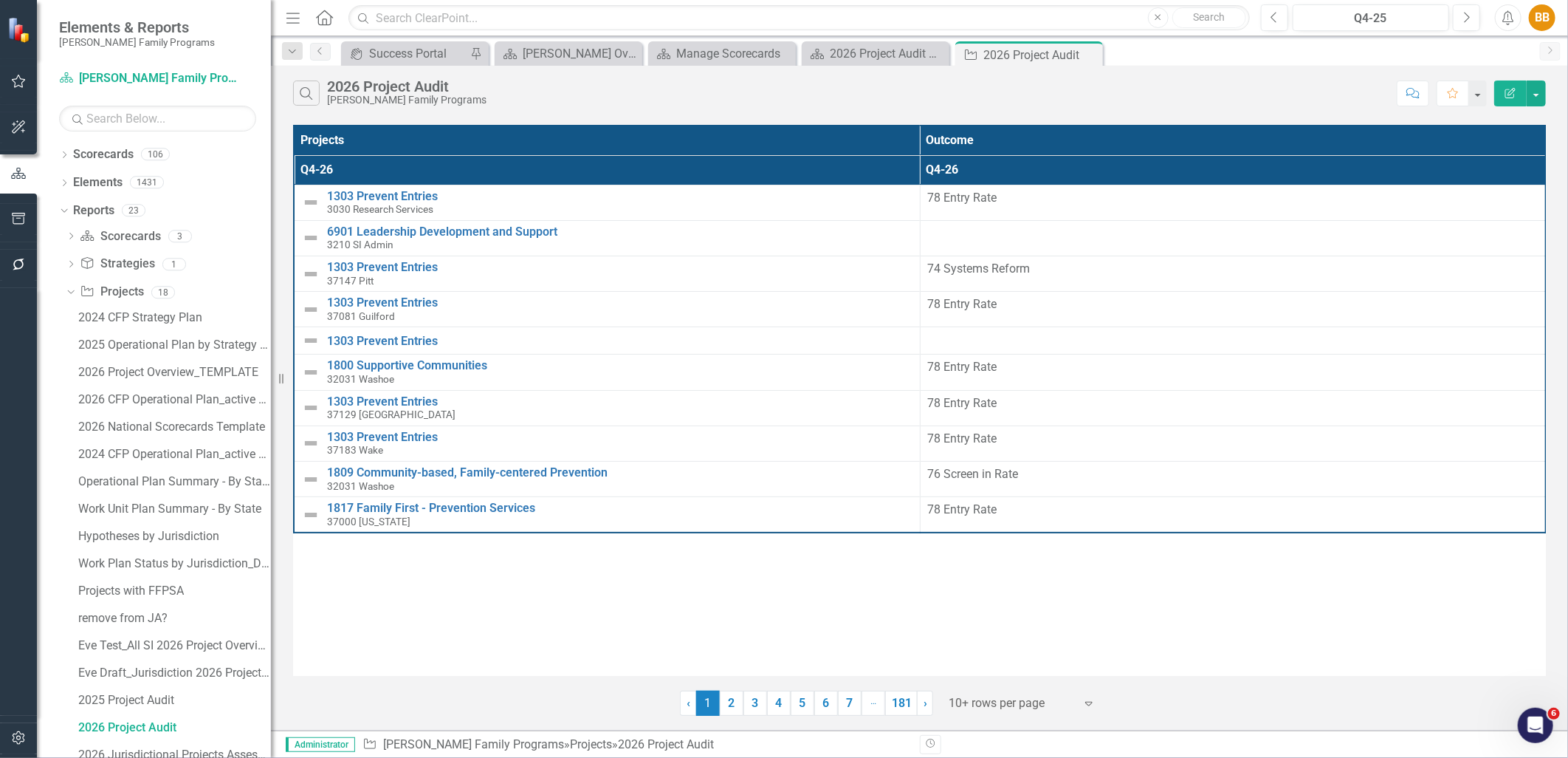
click at [1516, 84] on button "Edit Report" at bounding box center [1510, 92] width 33 height 25
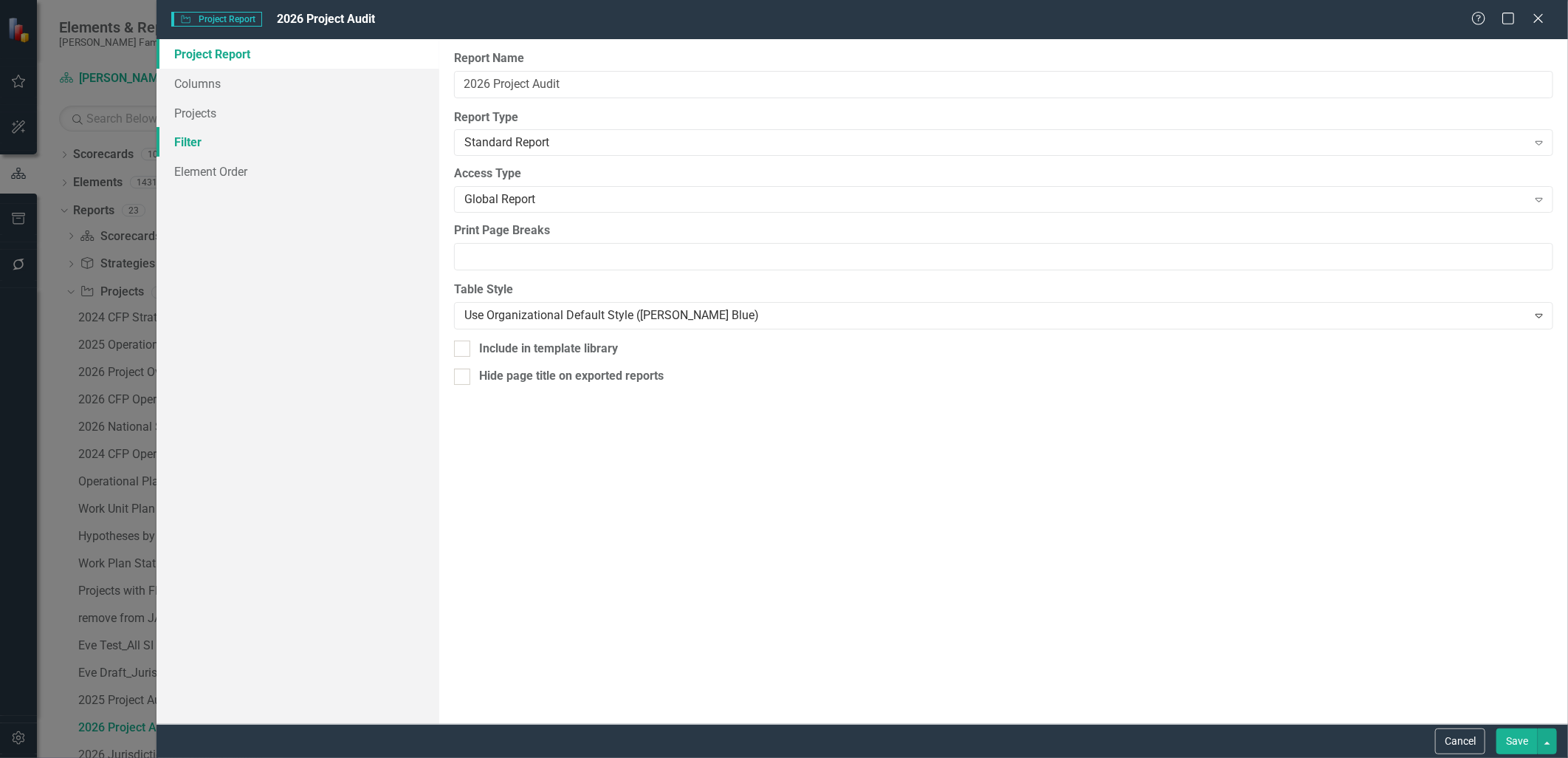
click at [253, 137] on link "Filter" at bounding box center [297, 141] width 282 height 29
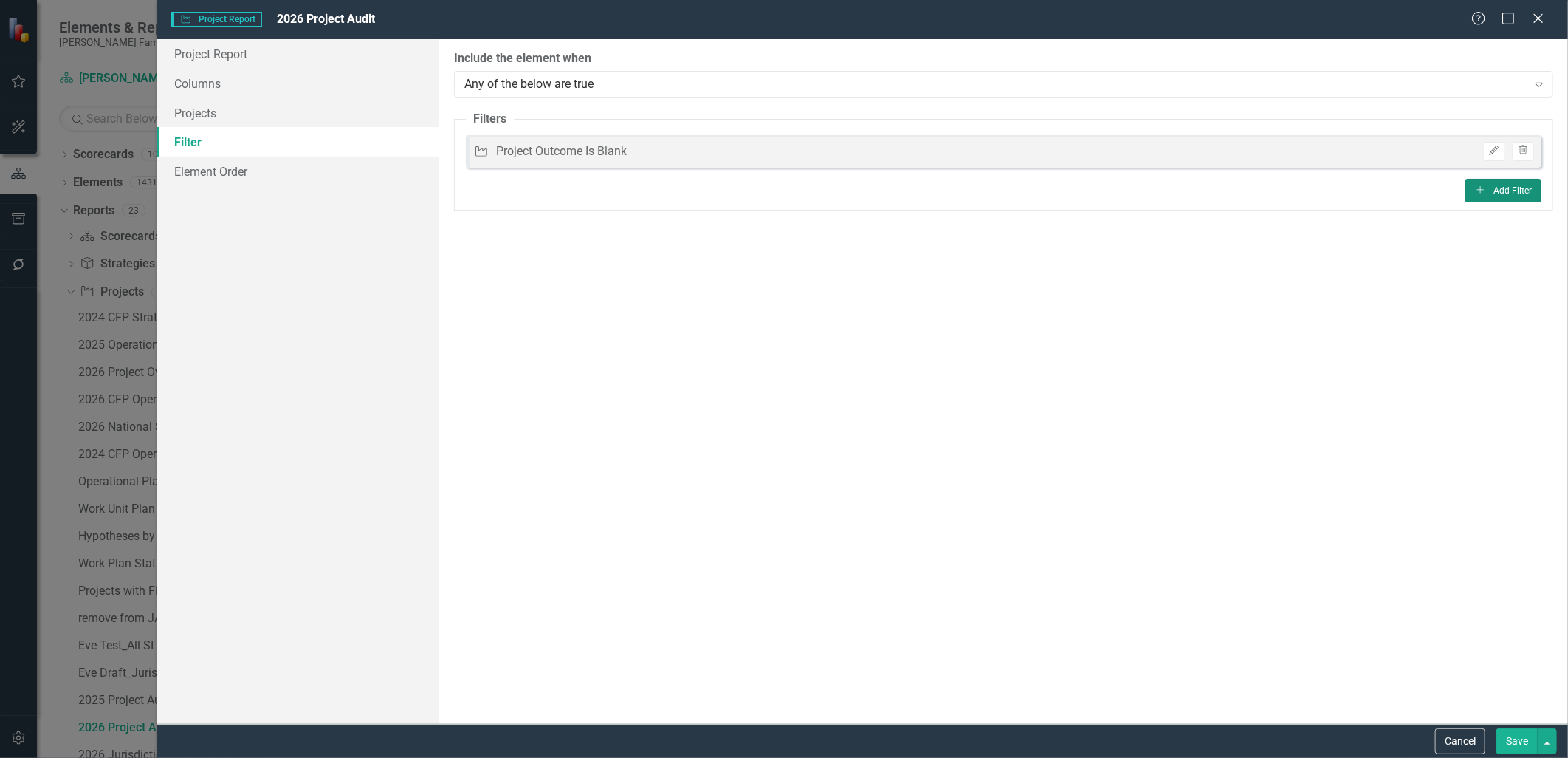
click at [1523, 187] on button "Add Add Filter" at bounding box center [1503, 190] width 76 height 24
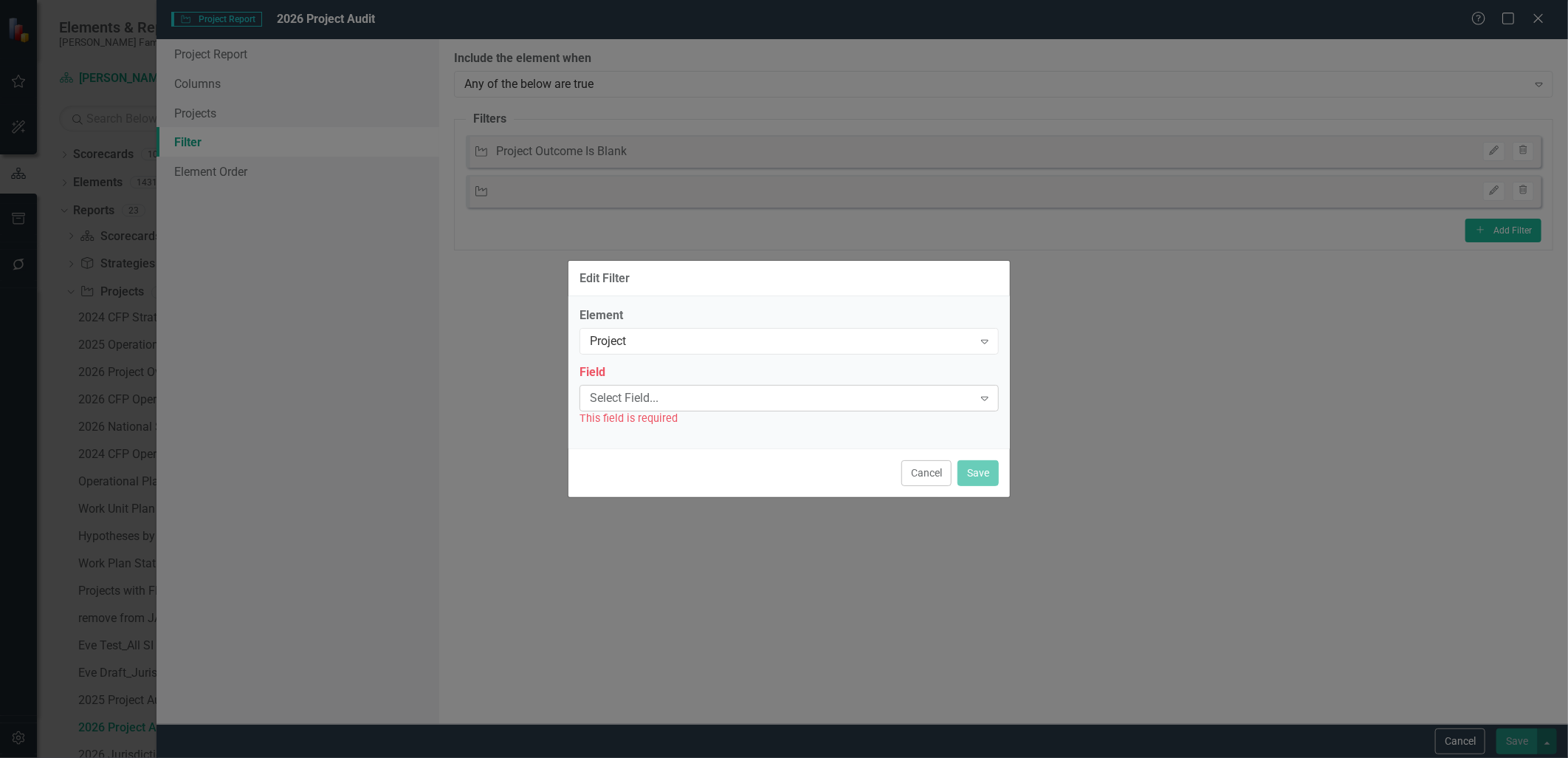
click at [698, 392] on div "Select Field..." at bounding box center [781, 397] width 383 height 17
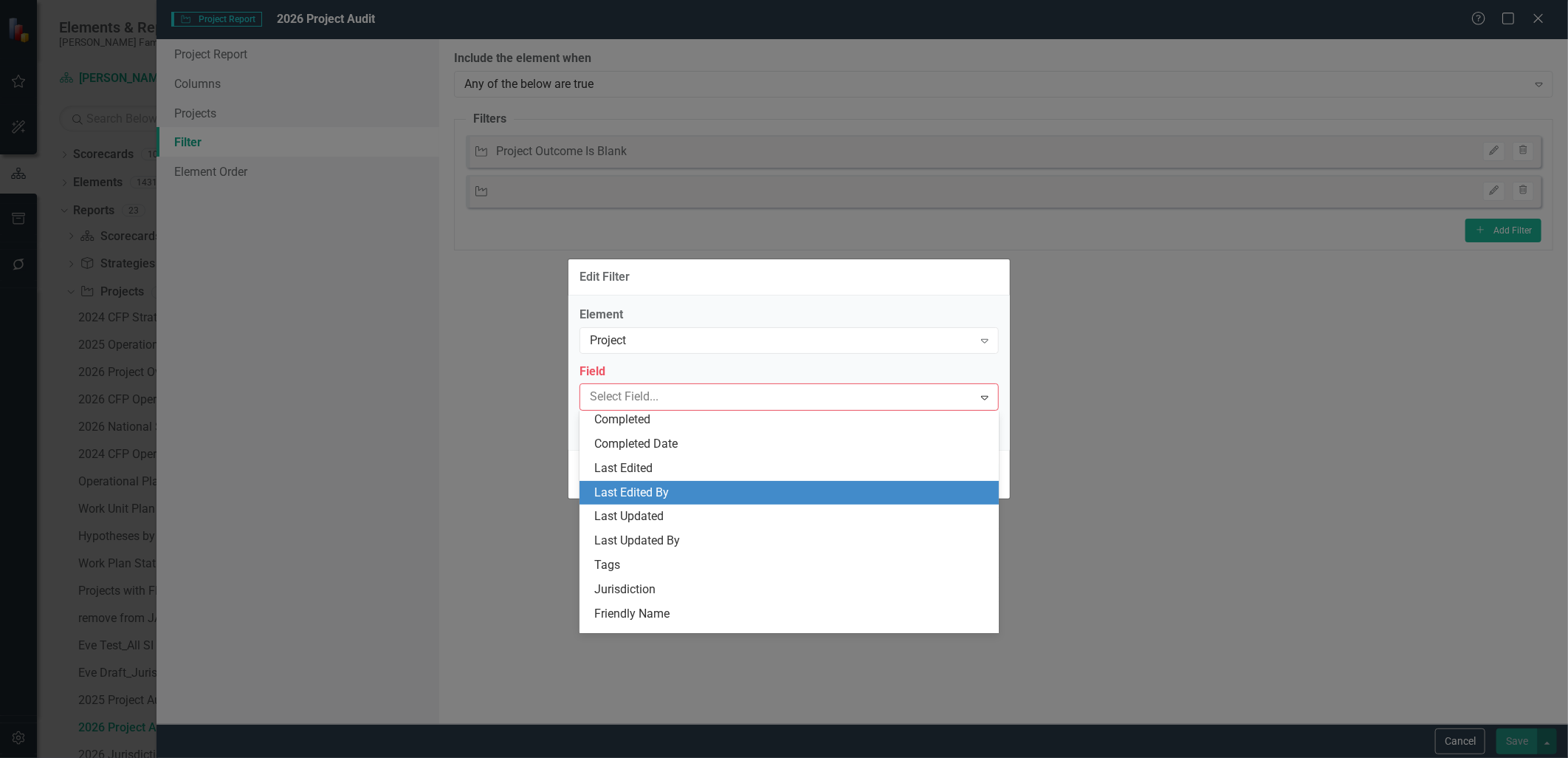
scroll to position [328, 0]
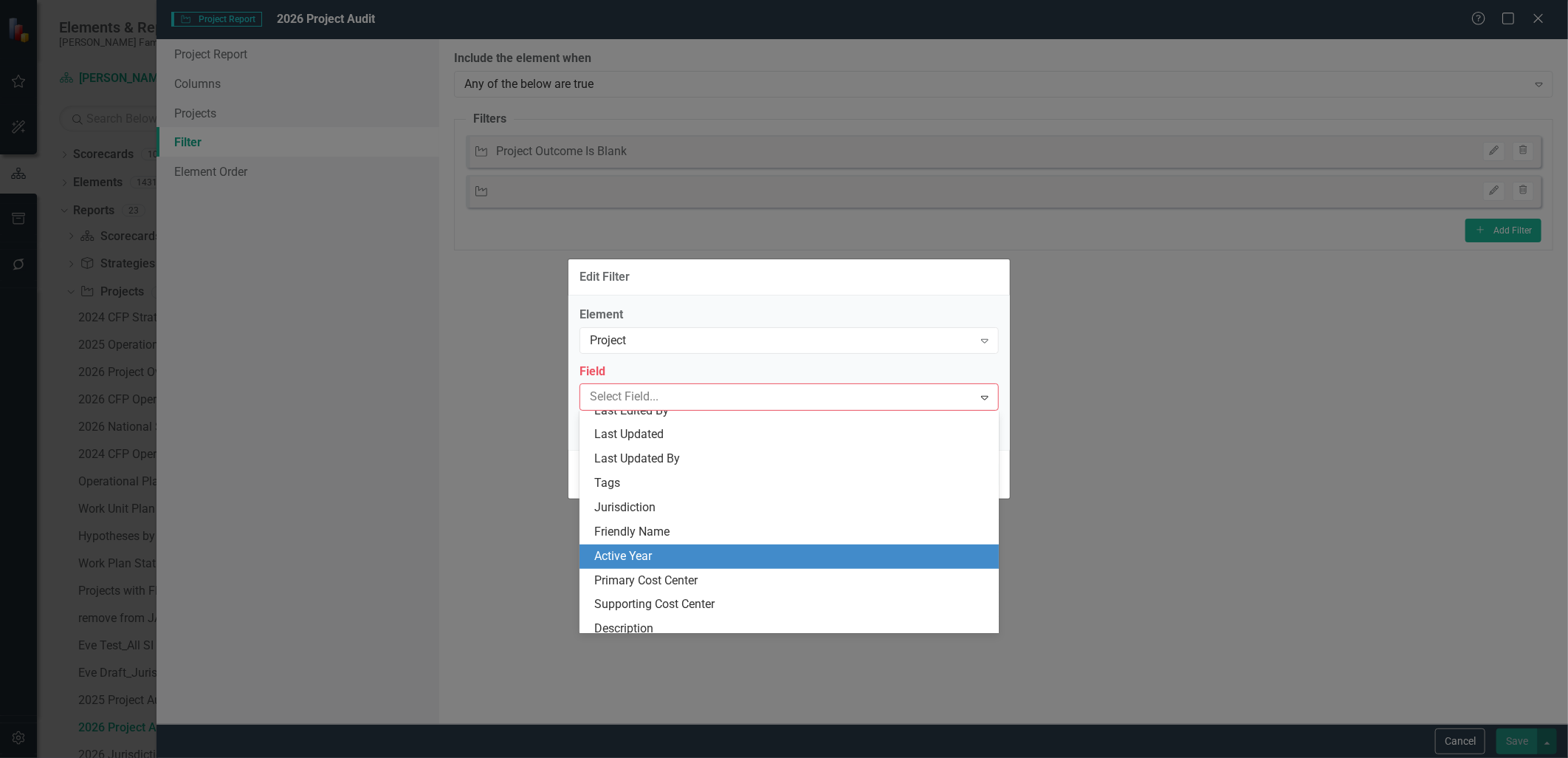
click at [680, 548] on div "Active Year" at bounding box center [792, 556] width 395 height 17
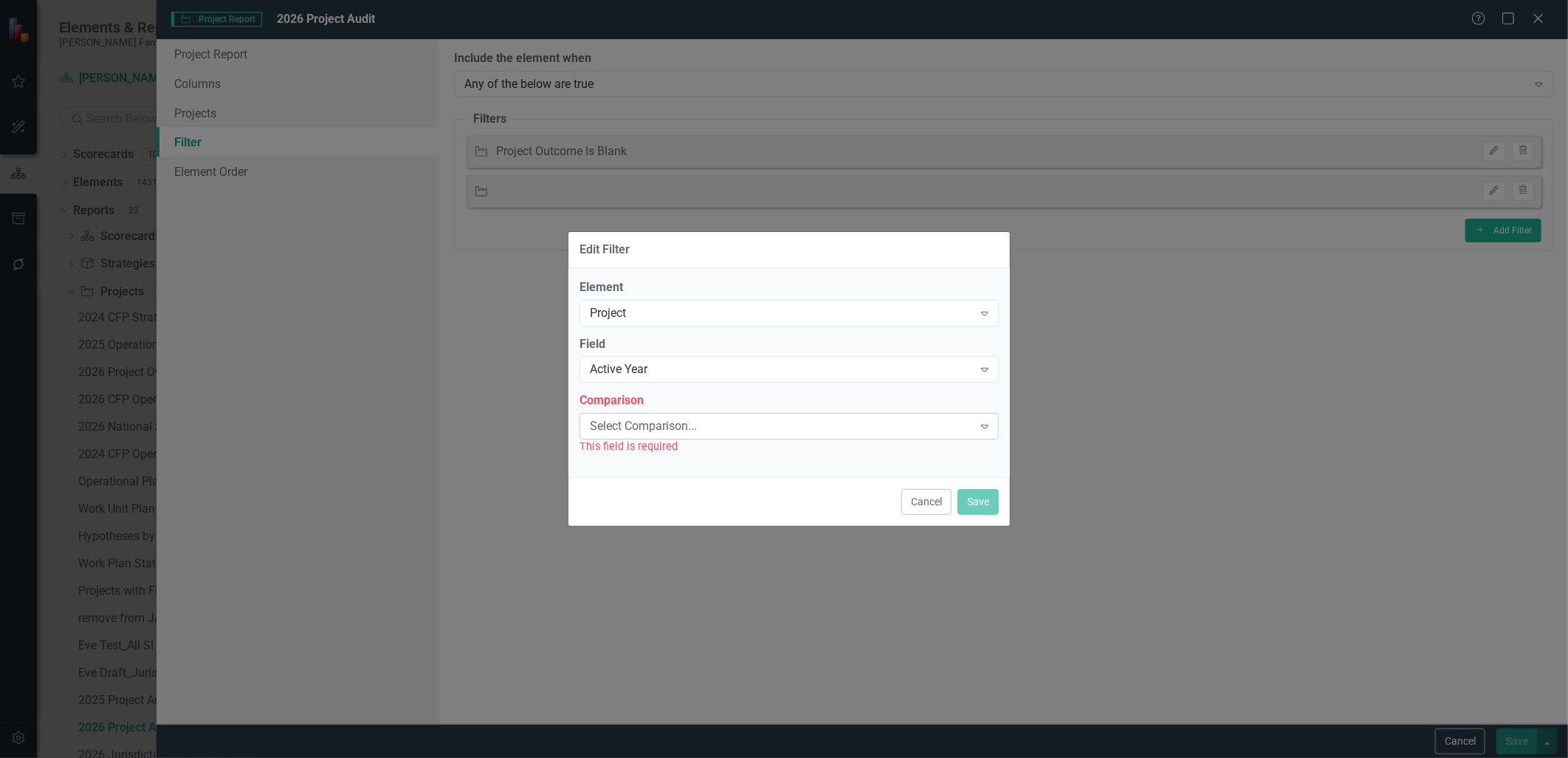
click at [686, 429] on div "Select Comparison..." at bounding box center [781, 427] width 383 height 17
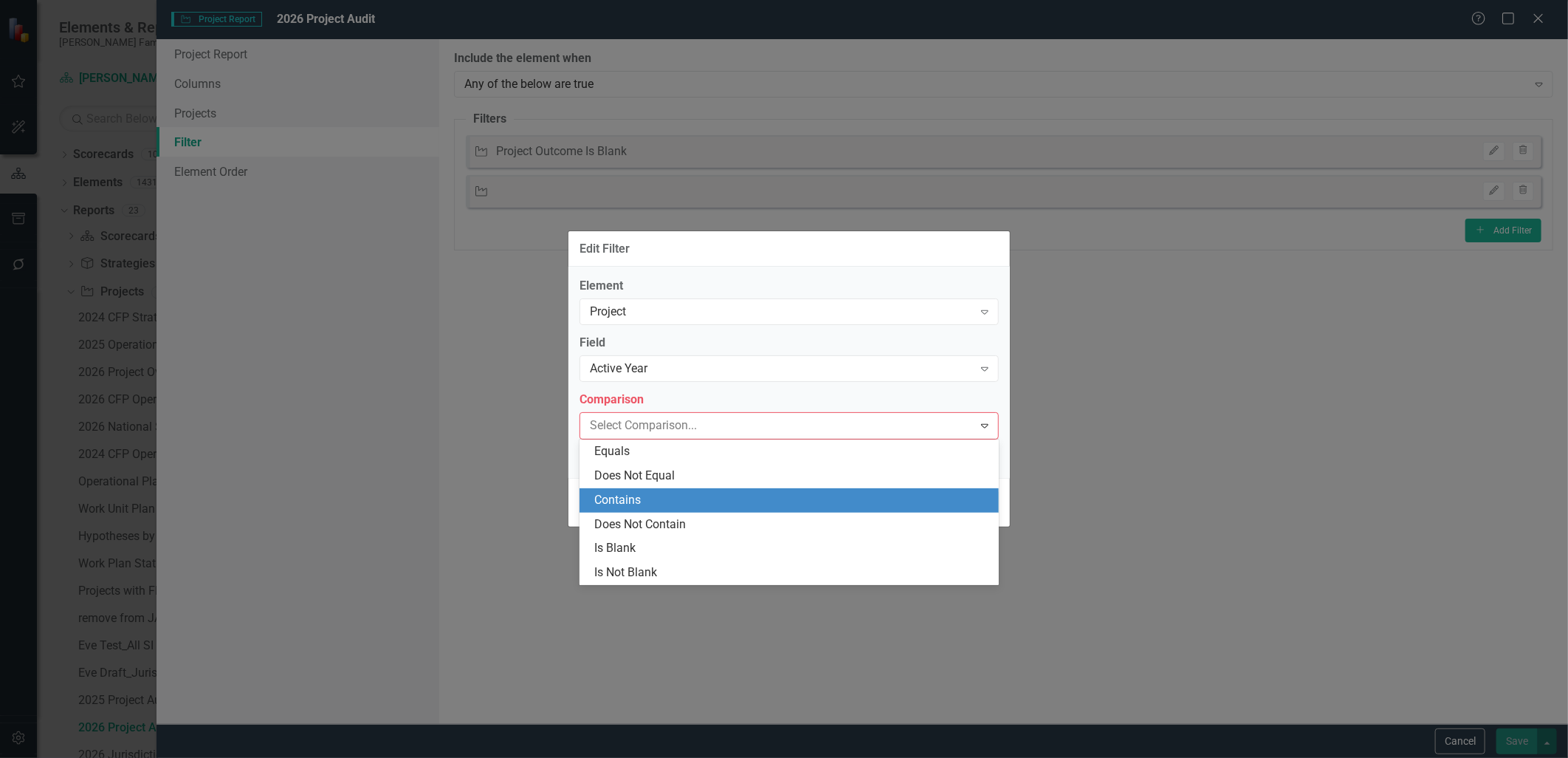
click at [655, 498] on div "Contains" at bounding box center [792, 500] width 395 height 17
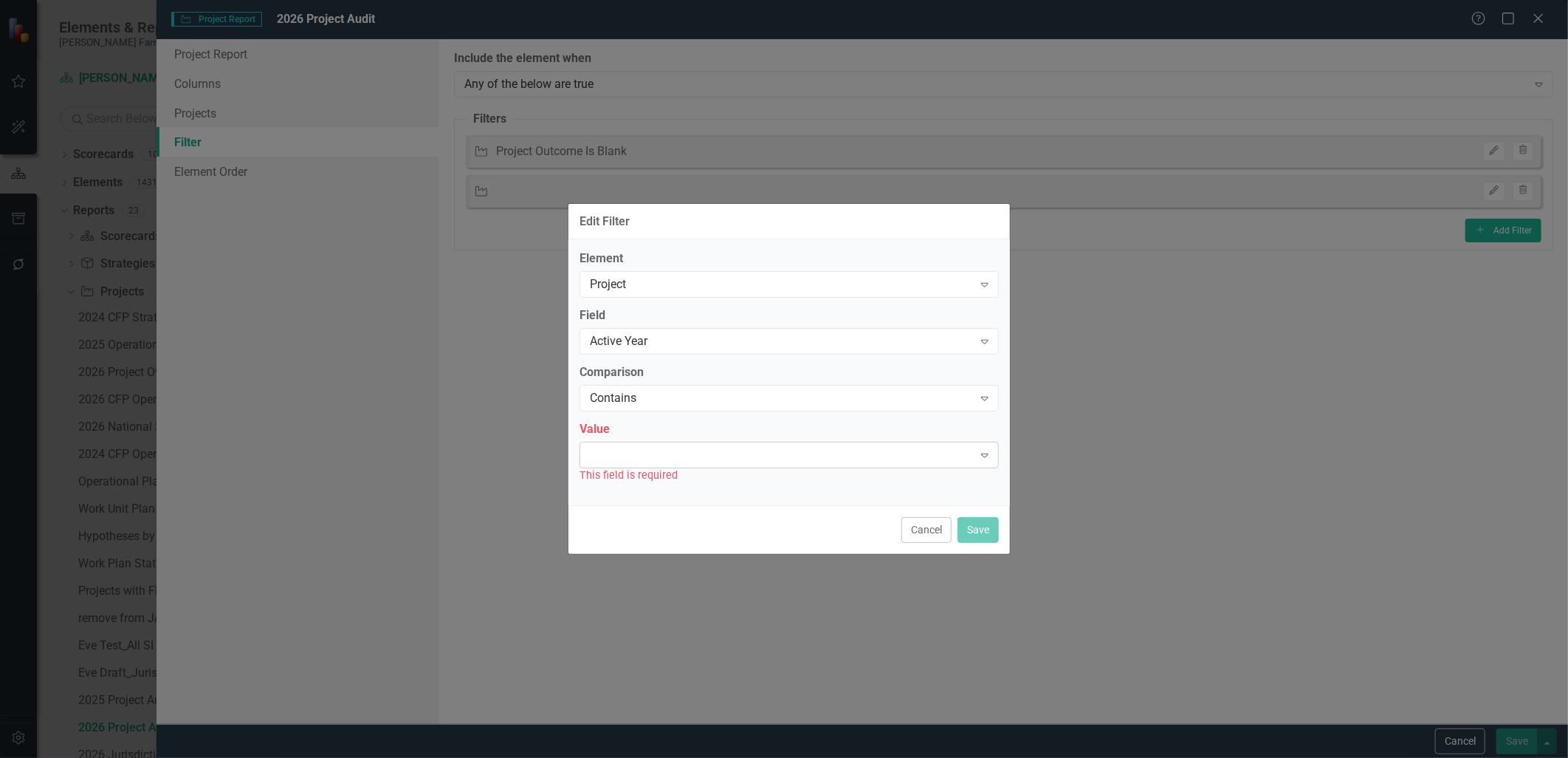
click at [669, 447] on div "Expand" at bounding box center [789, 455] width 419 height 26
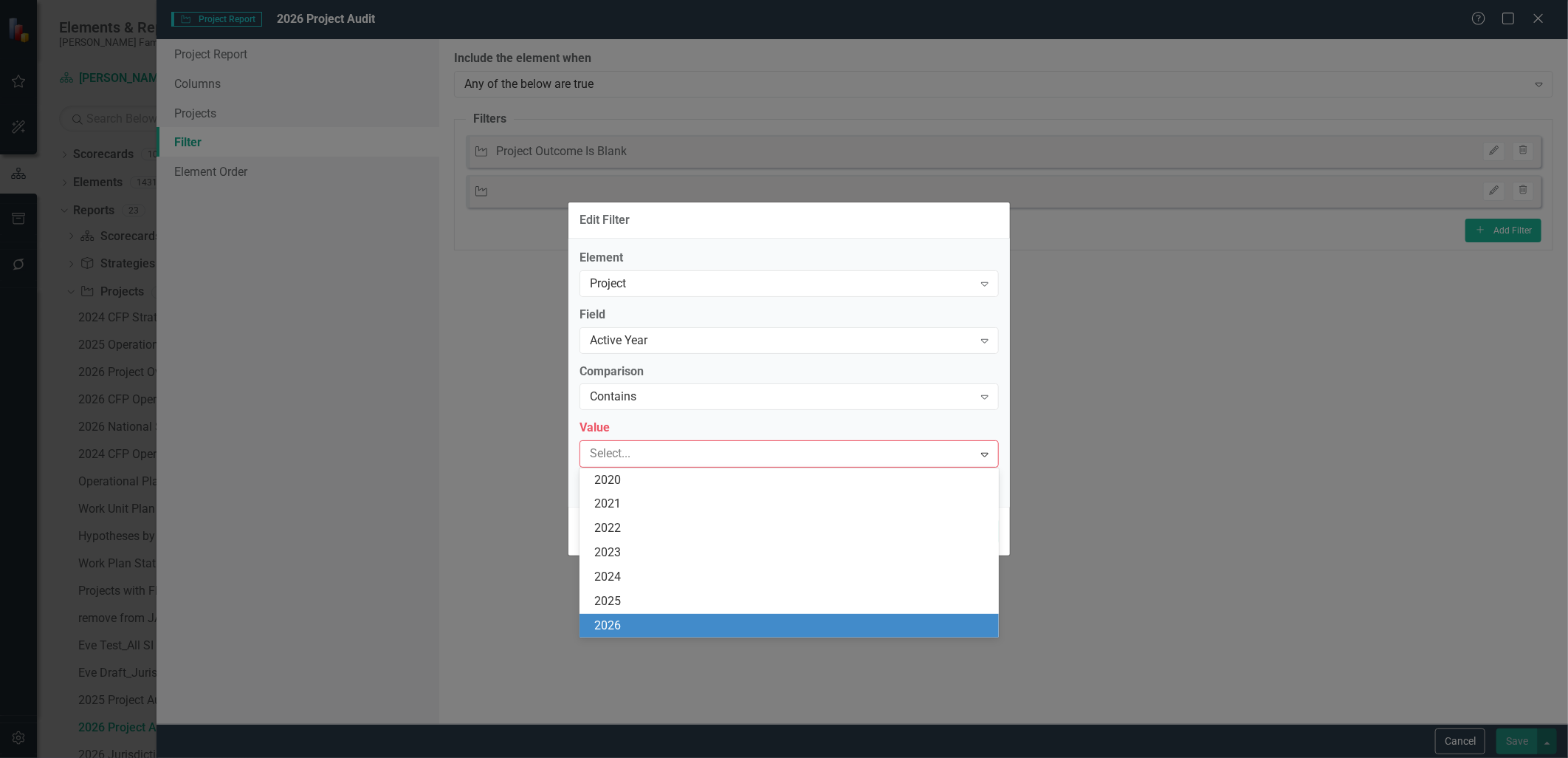
click at [665, 622] on div "2026" at bounding box center [792, 626] width 395 height 17
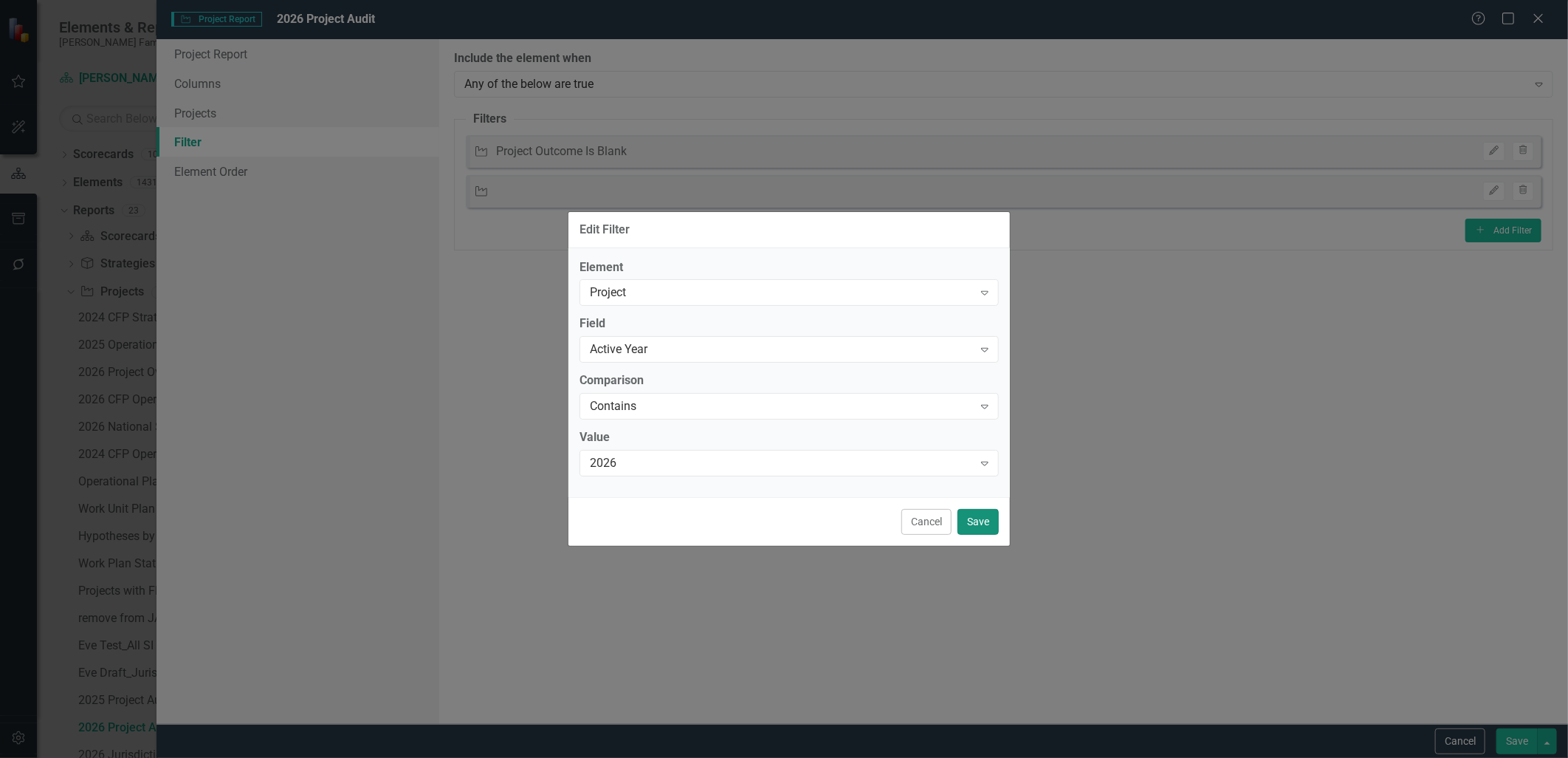
click at [971, 515] on button "Save" at bounding box center [978, 521] width 41 height 25
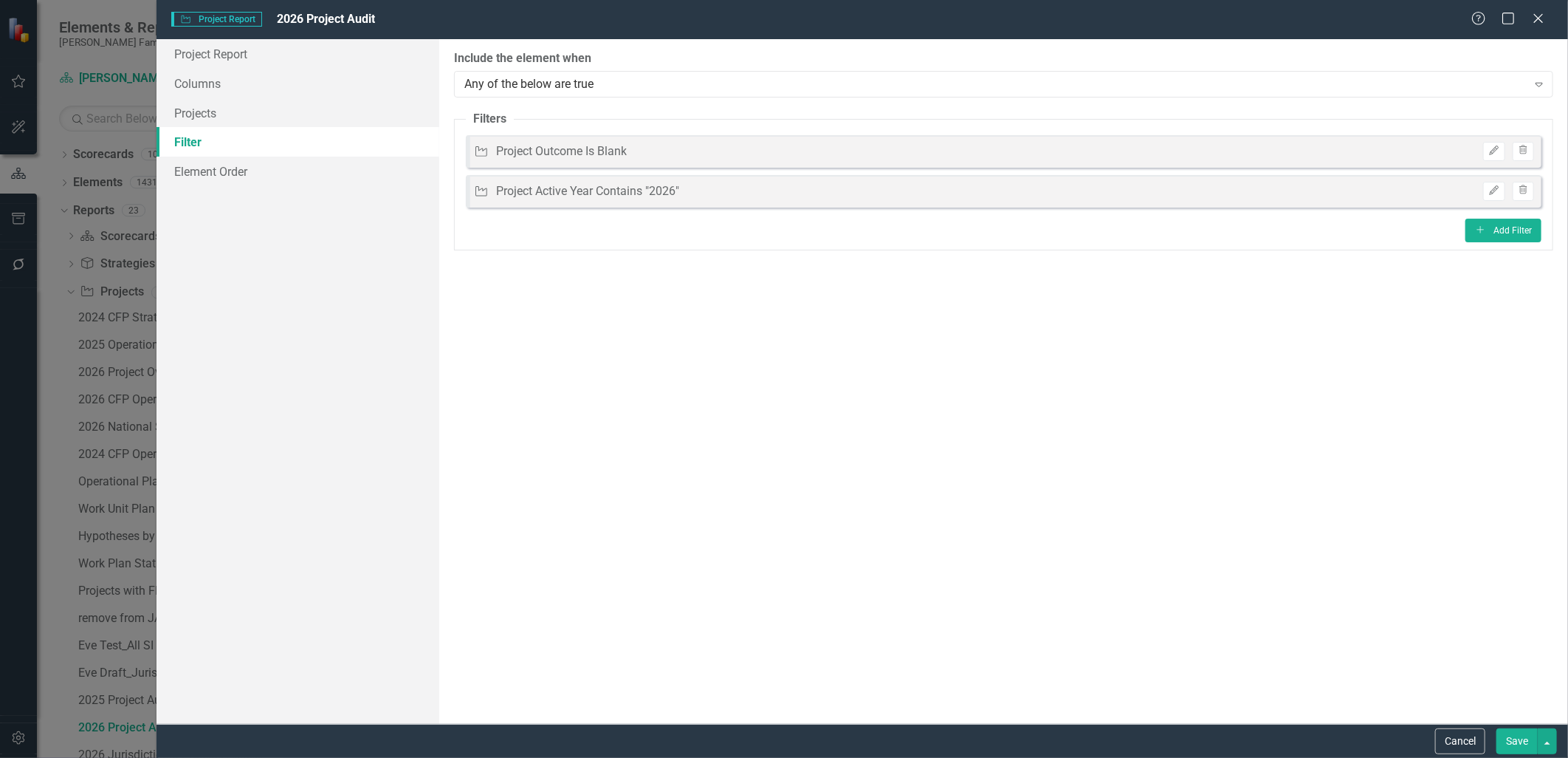
click at [1513, 742] on button "Save" at bounding box center [1516, 740] width 41 height 25
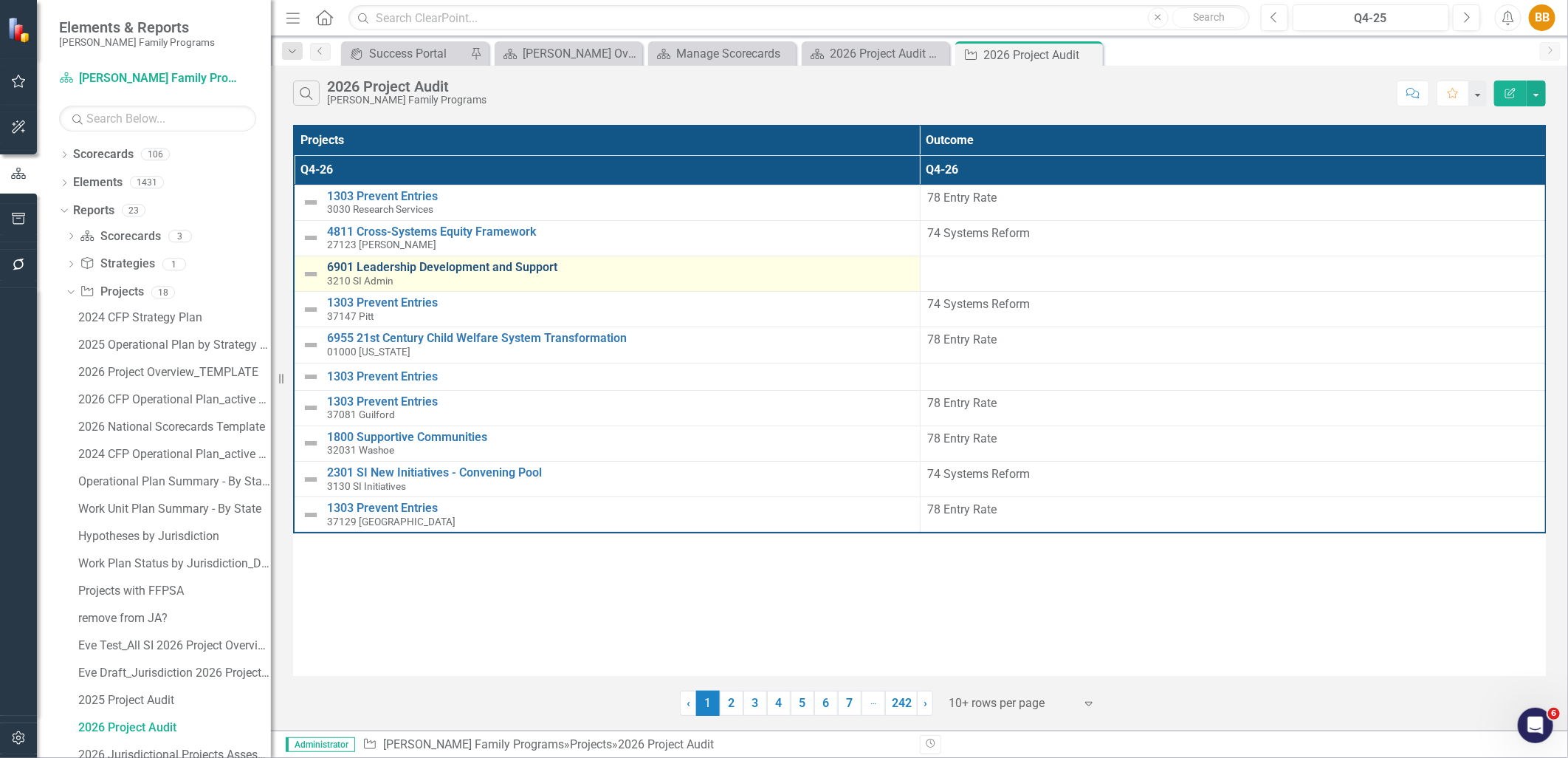
click at [436, 269] on link "6901 Leadership Development and Support" at bounding box center [619, 267] width 585 height 13
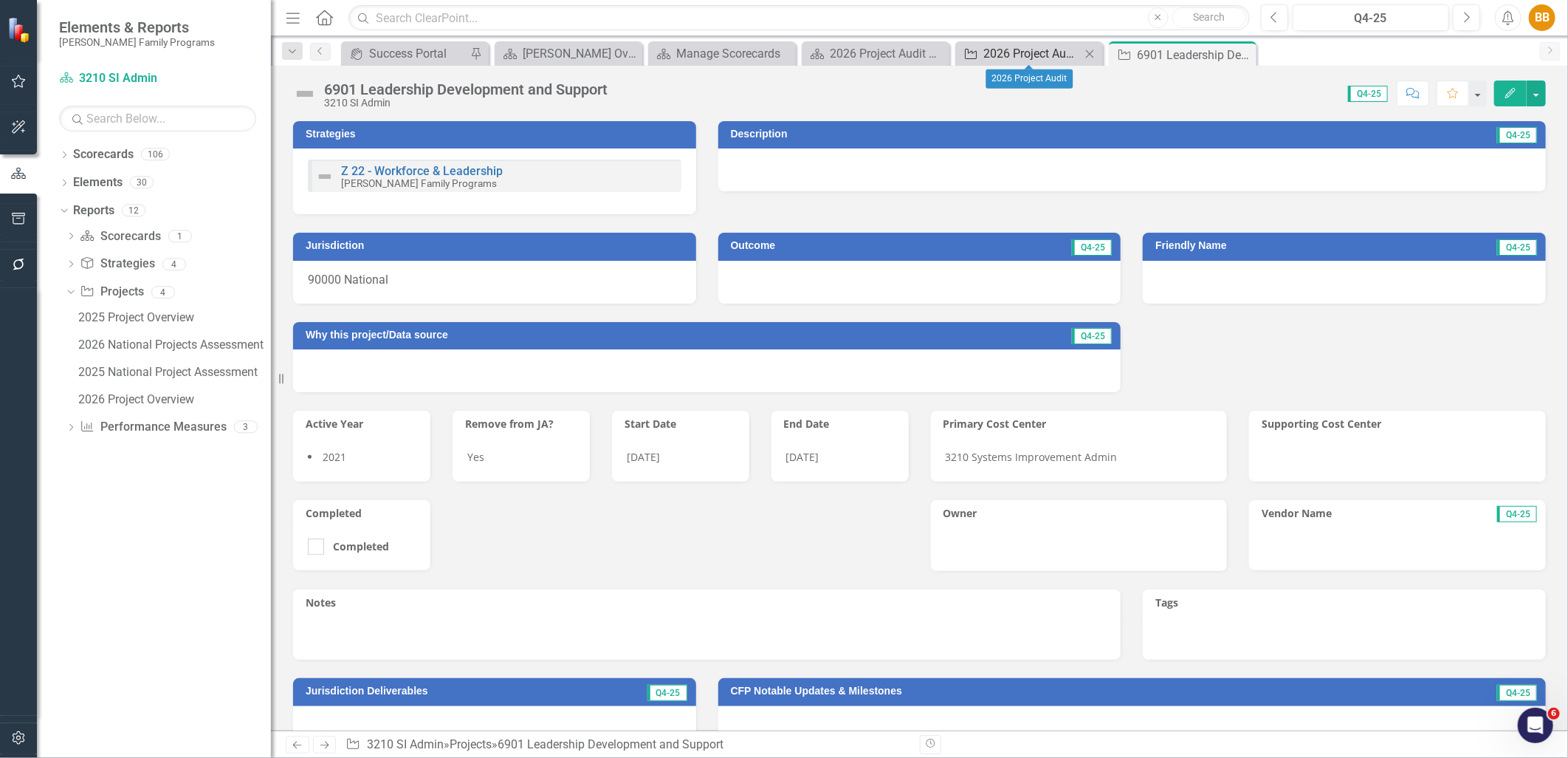
click at [1038, 49] on div "2026 Project Audit" at bounding box center [1032, 54] width 98 height 19
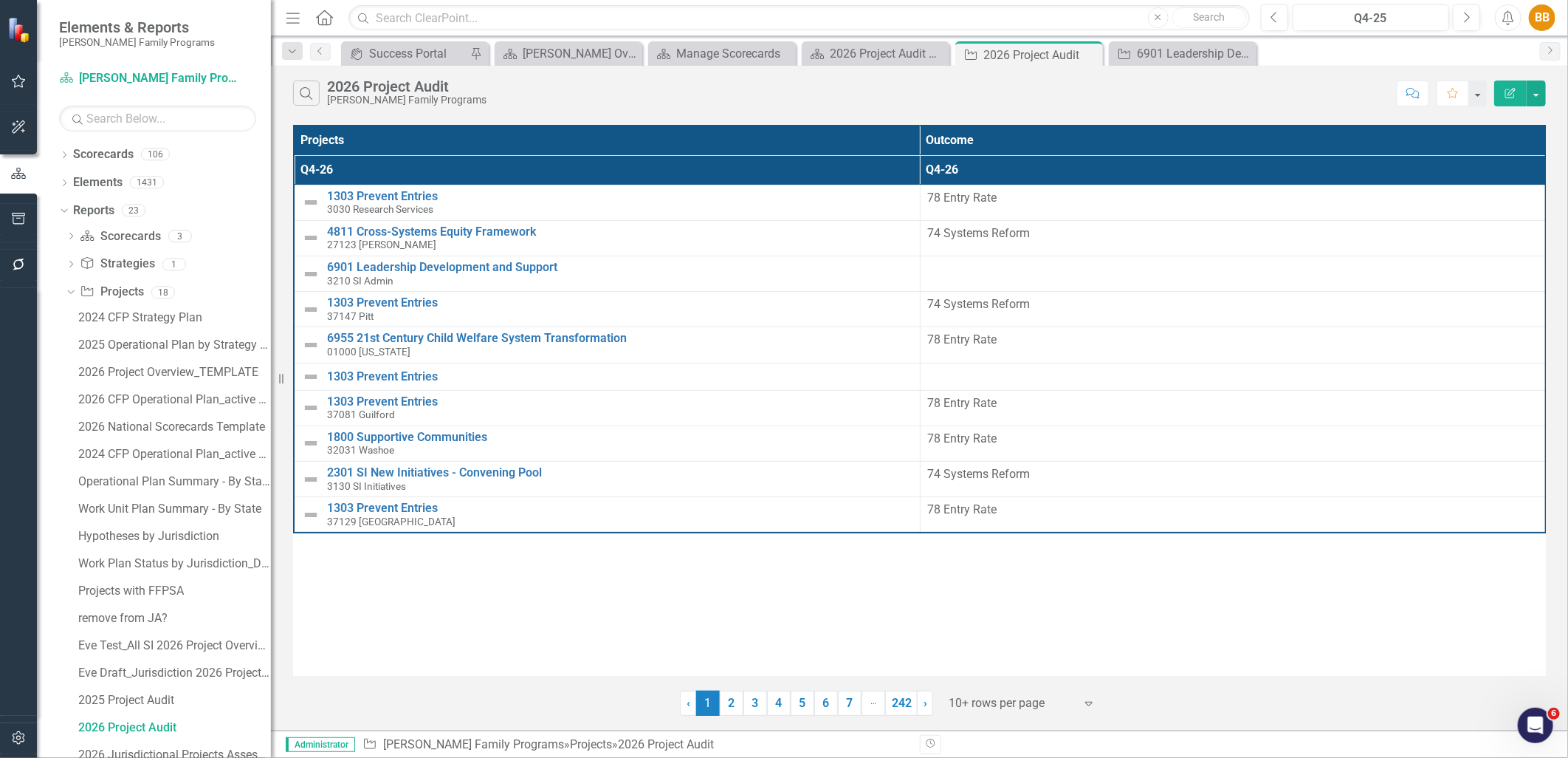
click at [1515, 86] on button "Edit Report" at bounding box center [1510, 92] width 33 height 25
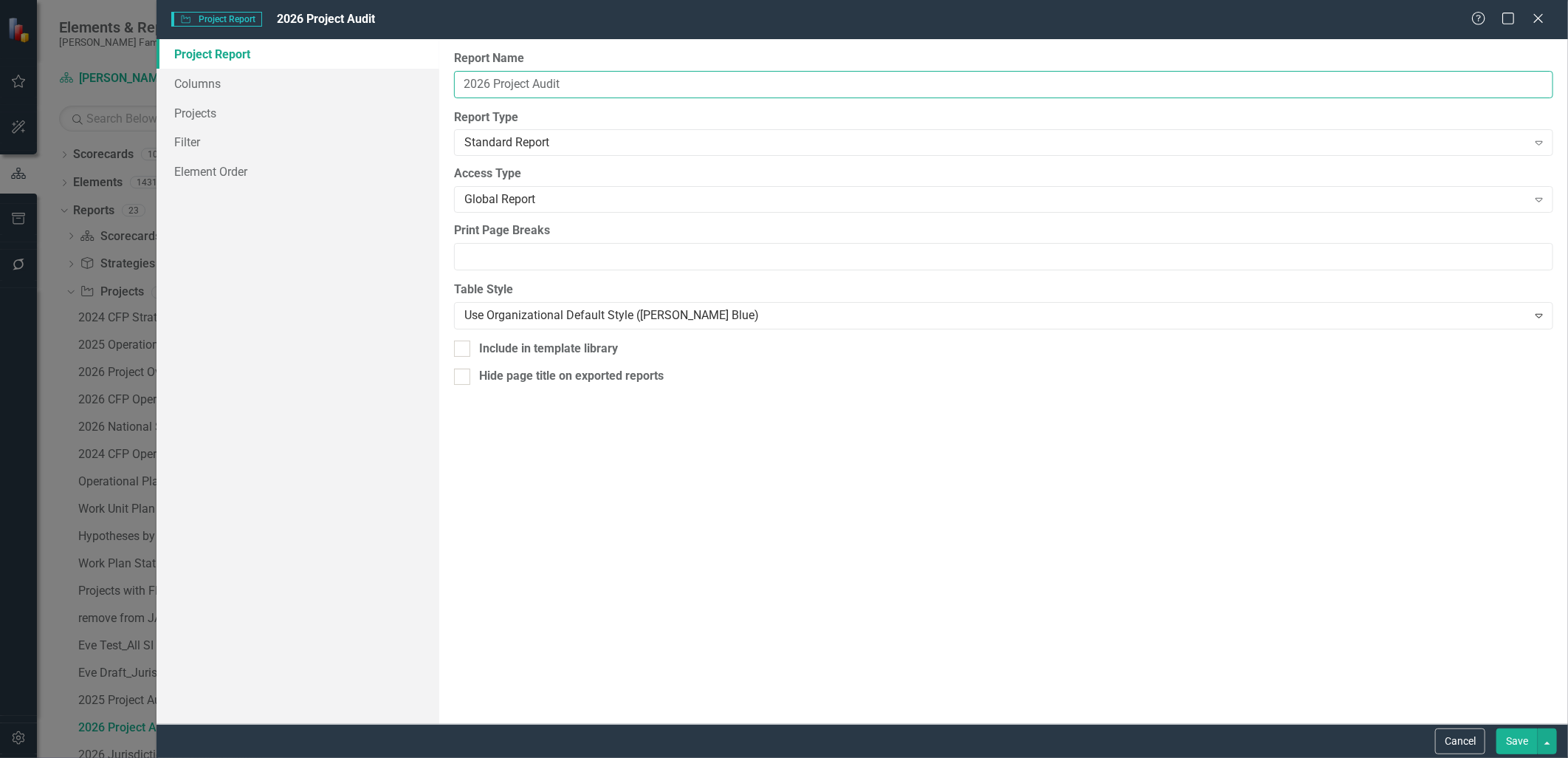
click at [677, 73] on input "2026 Project Audit" at bounding box center [1003, 84] width 1099 height 27
drag, startPoint x: 493, startPoint y: 82, endPoint x: 626, endPoint y: 79, distance: 133.0
click at [626, 79] on input "2026 Project Audit" at bounding box center [1003, 84] width 1099 height 27
drag, startPoint x: 658, startPoint y: 77, endPoint x: 494, endPoint y: 80, distance: 164.0
click at [494, 80] on input "2026 Blank Outcomes for Projects" at bounding box center [1003, 84] width 1099 height 27
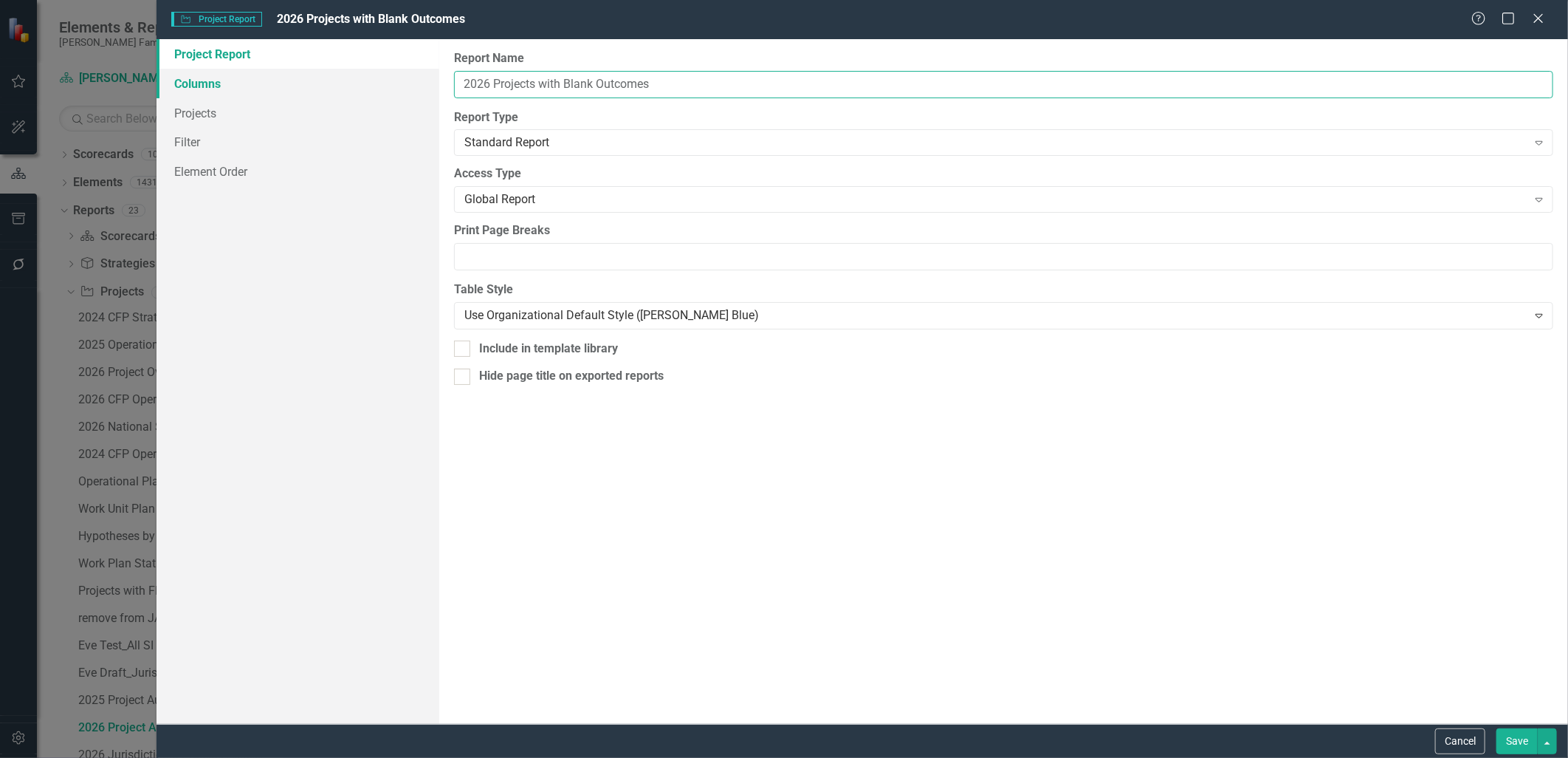
type input "2026 Projects with Blank Outcomes"
click at [368, 72] on link "Columns" at bounding box center [297, 83] width 282 height 29
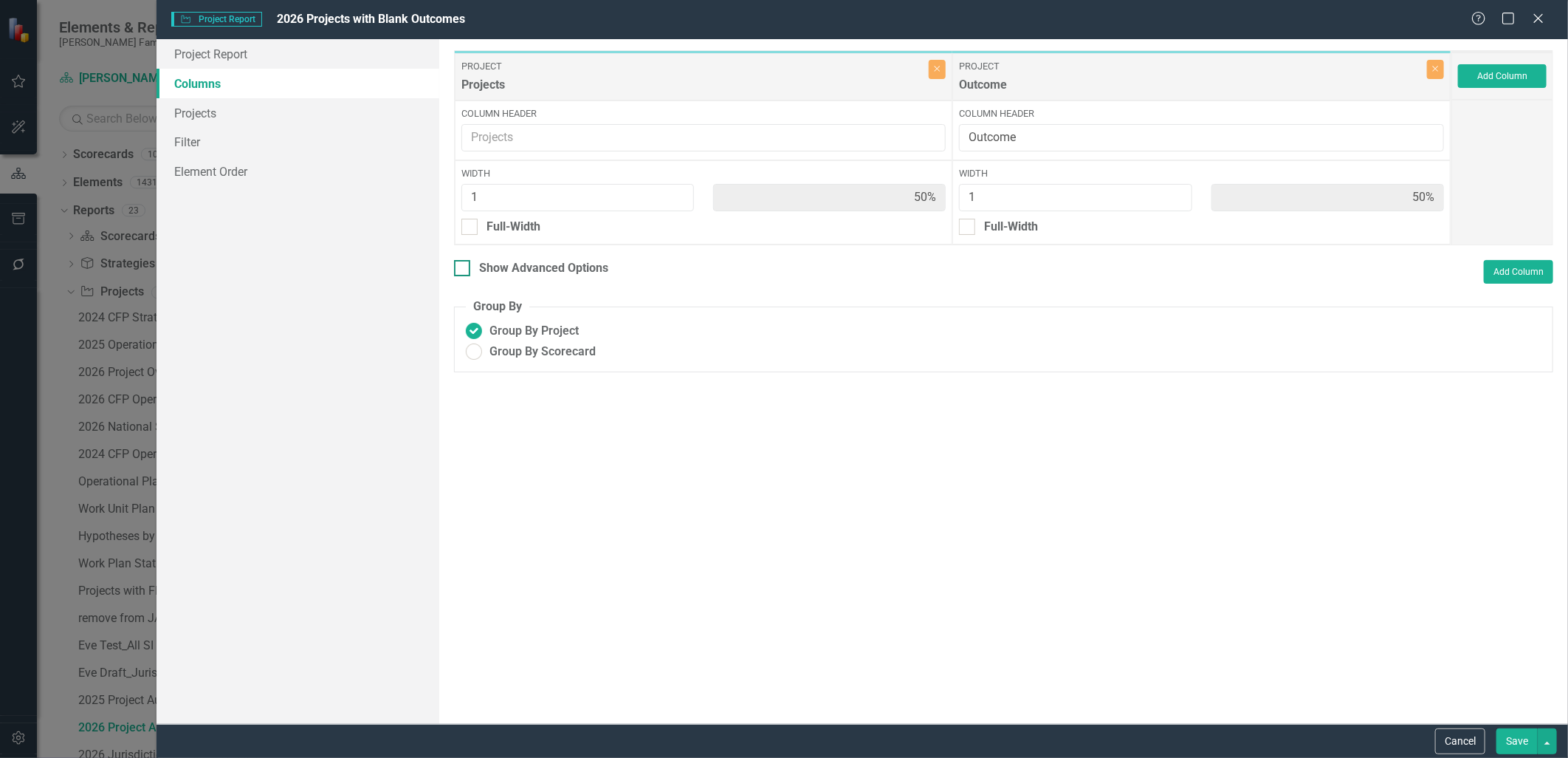
click at [593, 262] on div "Show Advanced Options" at bounding box center [543, 268] width 129 height 17
click at [463, 262] on input "Show Advanced Options" at bounding box center [458, 265] width 9 height 9
checkbox input "true"
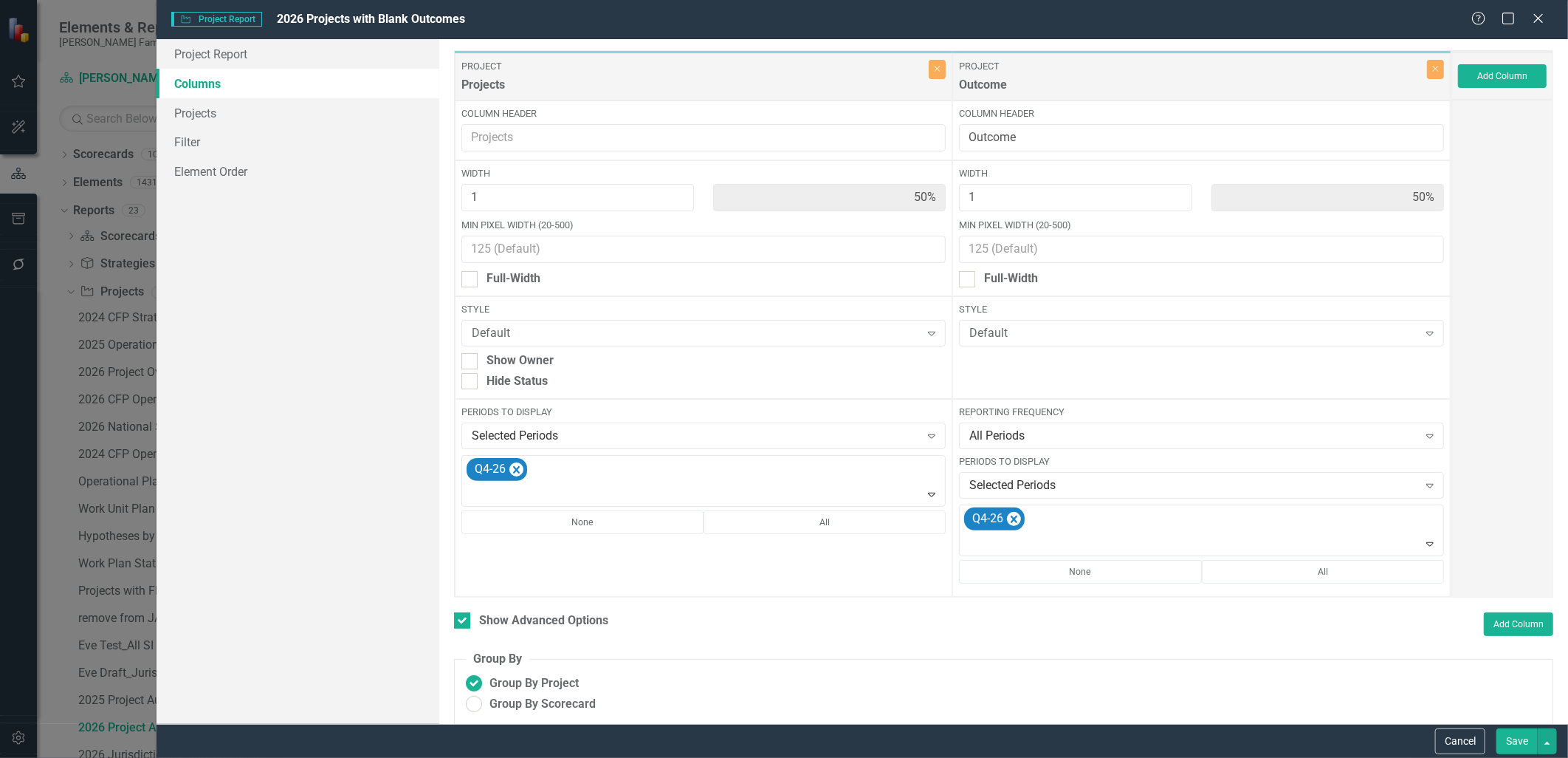
scroll to position [10, 0]
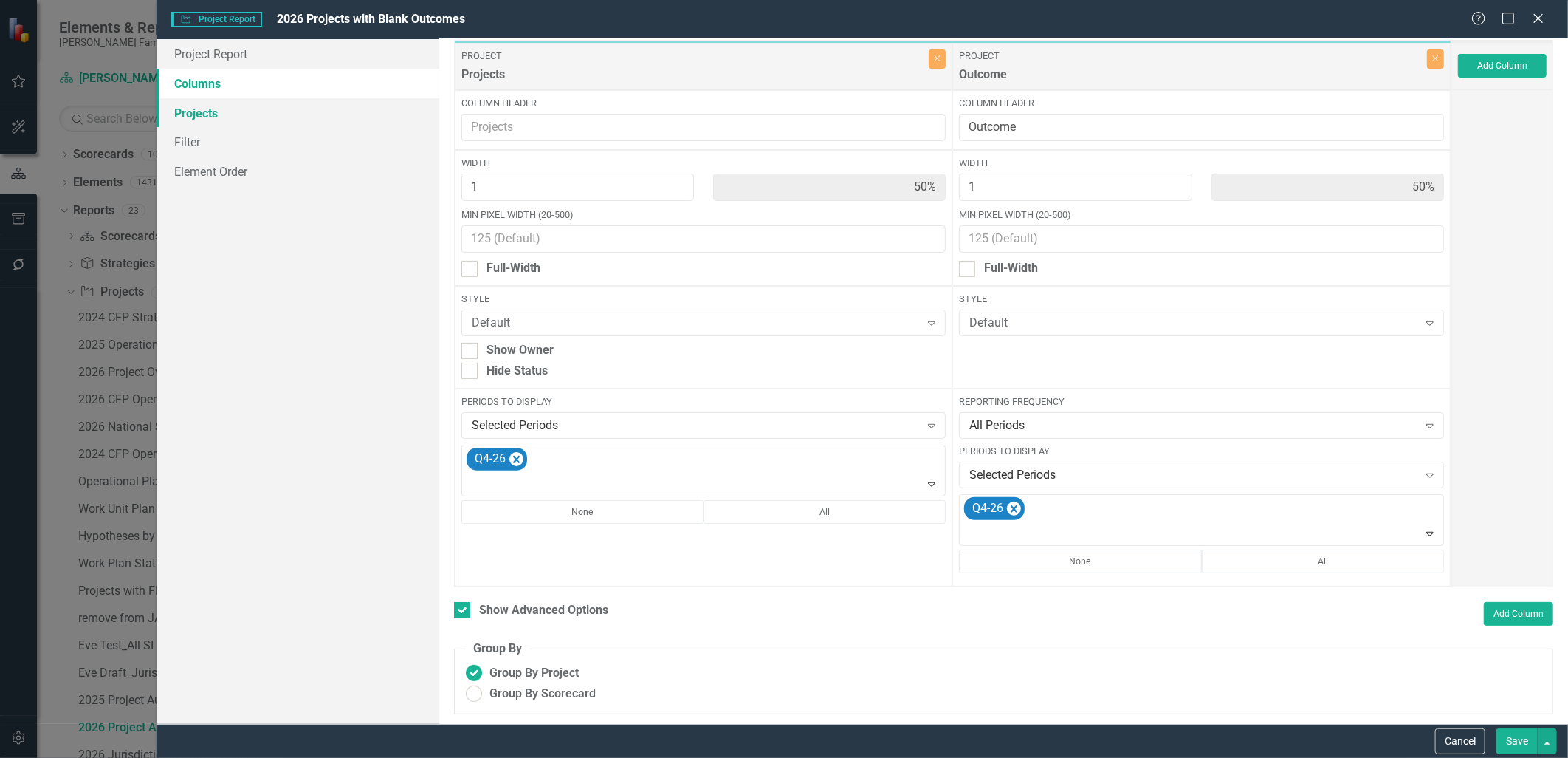
click at [260, 105] on link "Projects" at bounding box center [297, 112] width 282 height 29
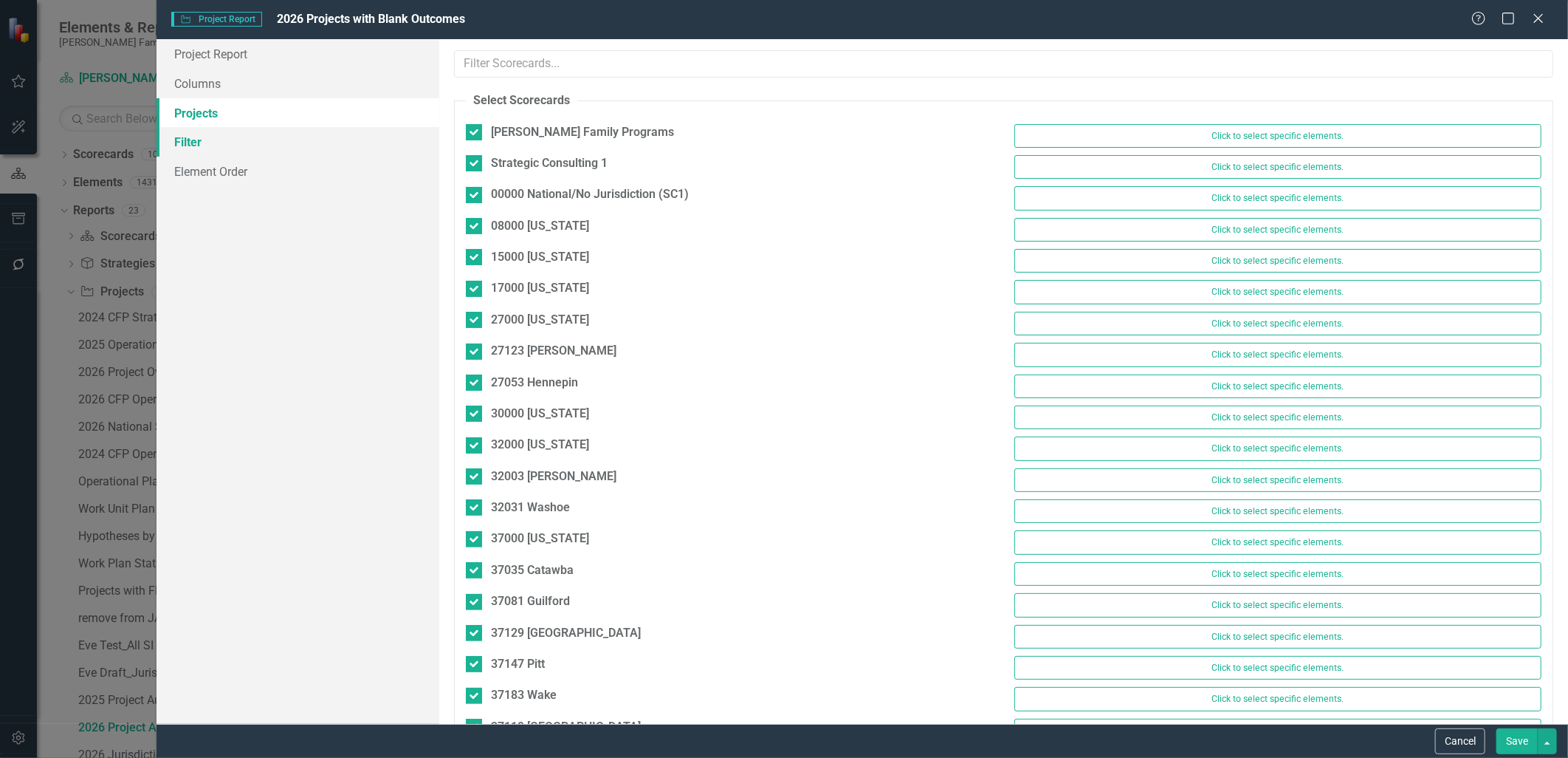
click at [264, 136] on link "Filter" at bounding box center [297, 141] width 282 height 29
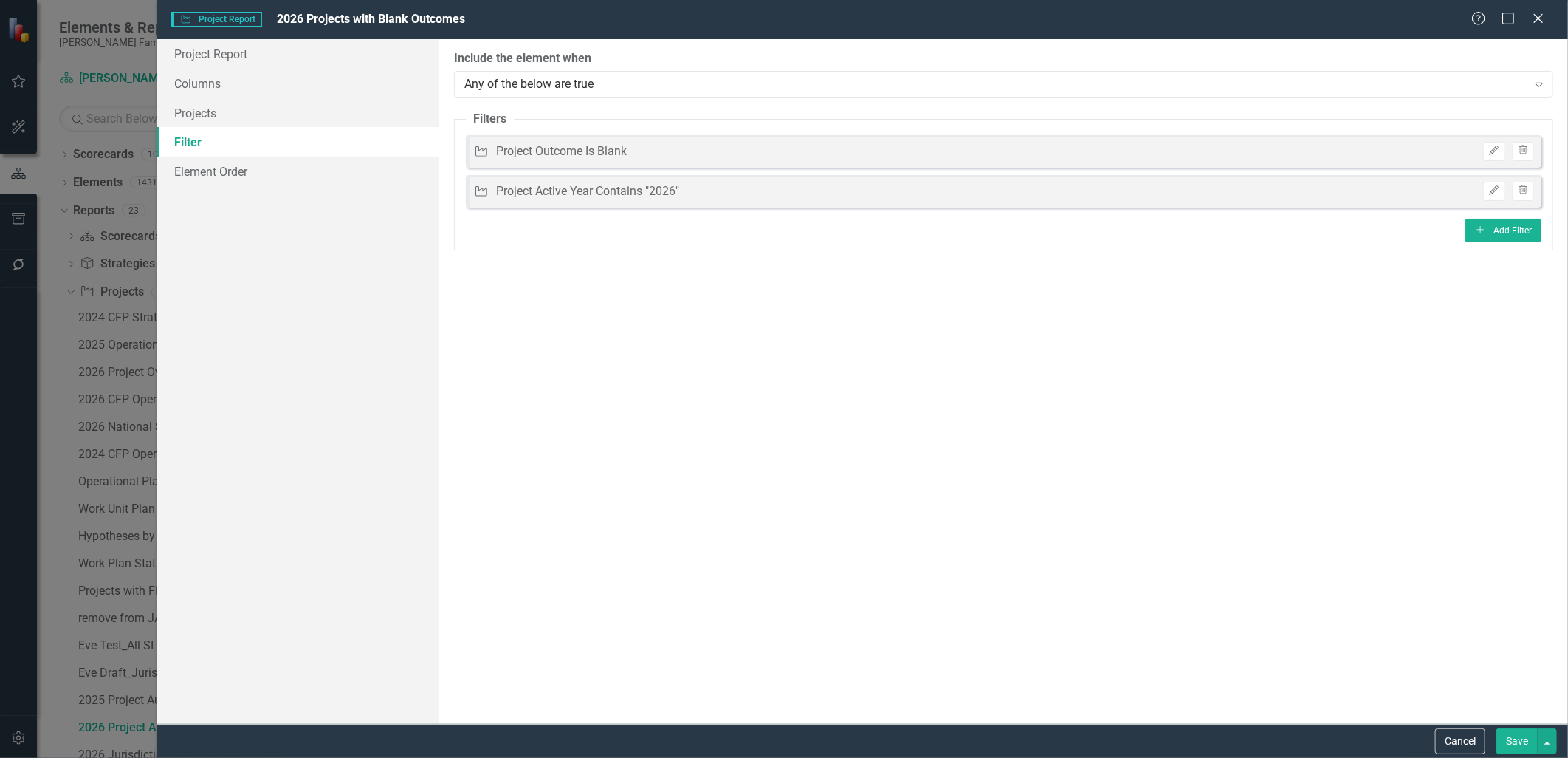
click at [1518, 741] on button "Save" at bounding box center [1516, 740] width 41 height 25
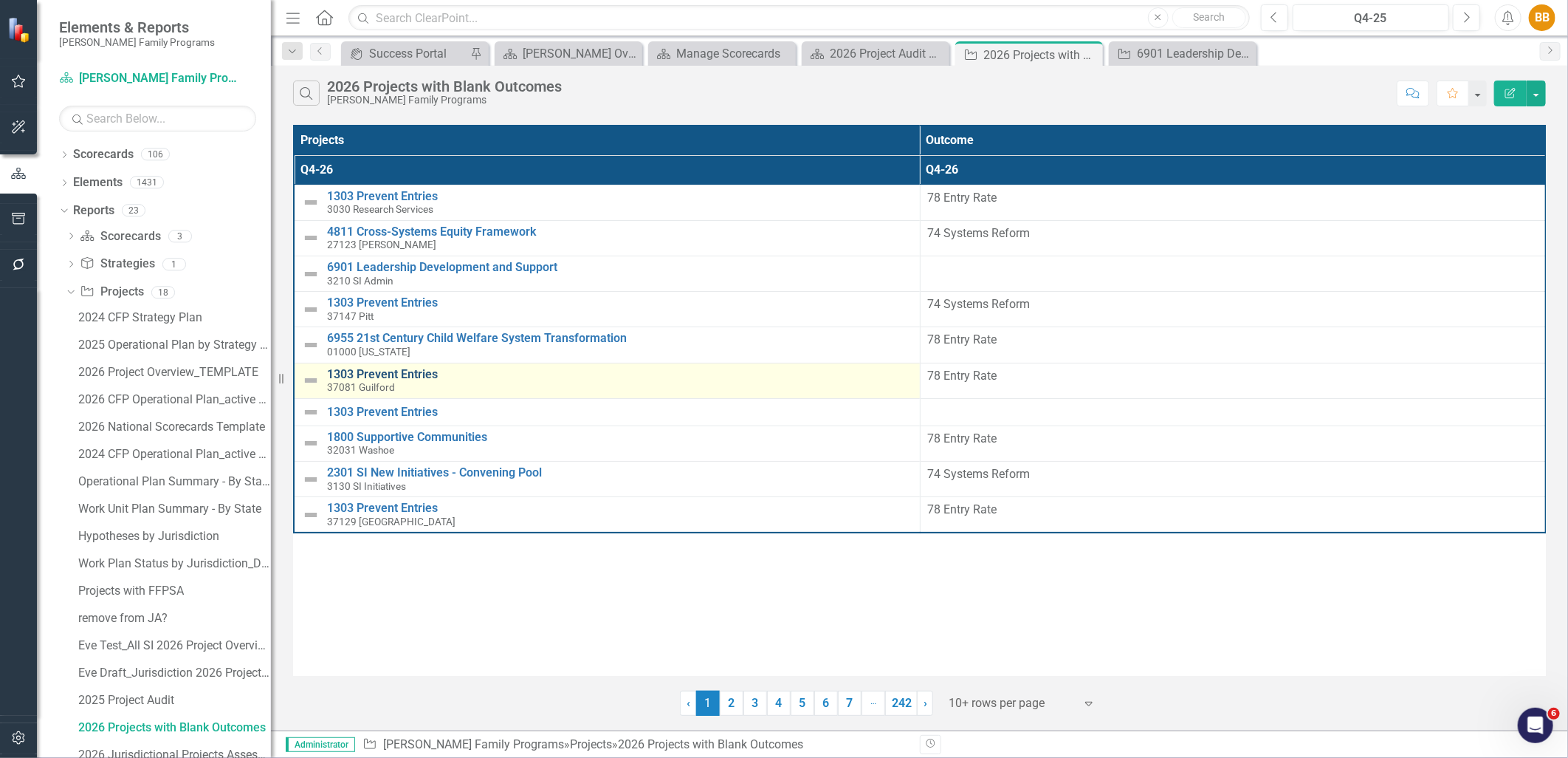
click at [419, 377] on link "1303 Prevent Entries" at bounding box center [619, 375] width 585 height 13
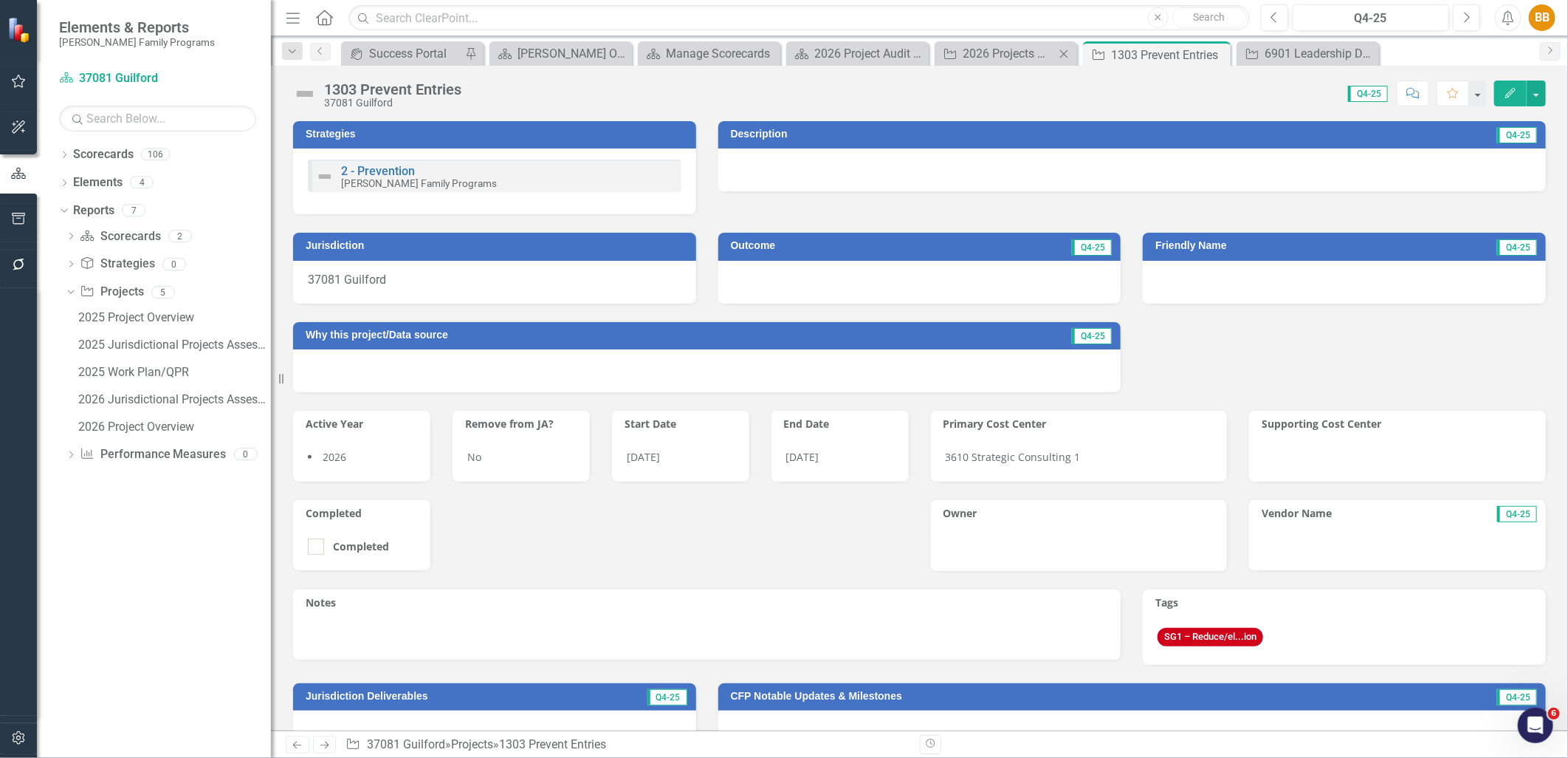
click at [1010, 63] on div "Project 2026 Projects with Blank Outcomes Close" at bounding box center [1005, 54] width 142 height 24
click at [1014, 57] on div "2026 Projects with Blank Outcomes" at bounding box center [1009, 54] width 92 height 19
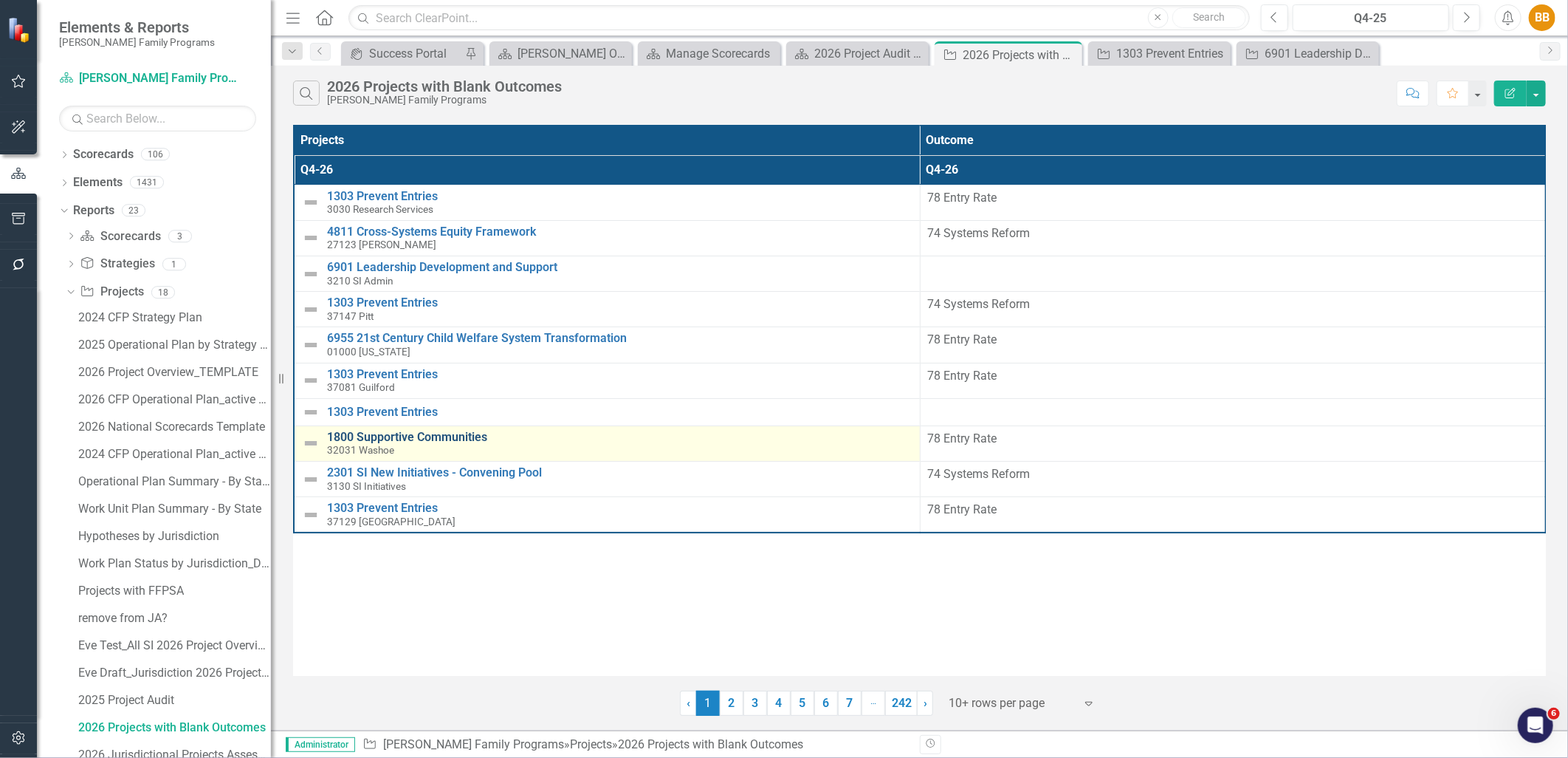
click at [455, 438] on link "1800 Supportive Communities" at bounding box center [619, 437] width 585 height 13
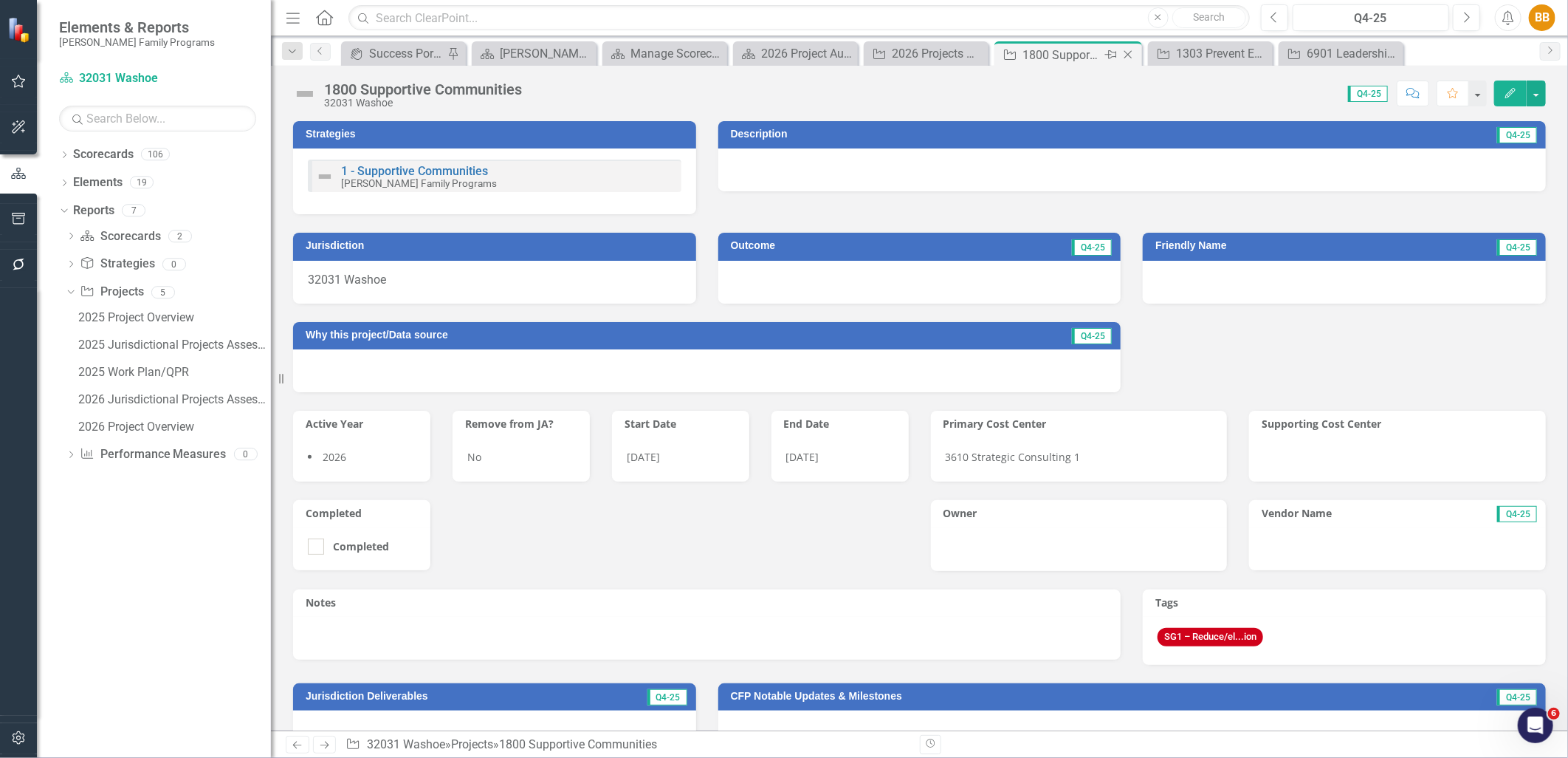
click at [1127, 53] on icon at bounding box center [1128, 55] width 8 height 8
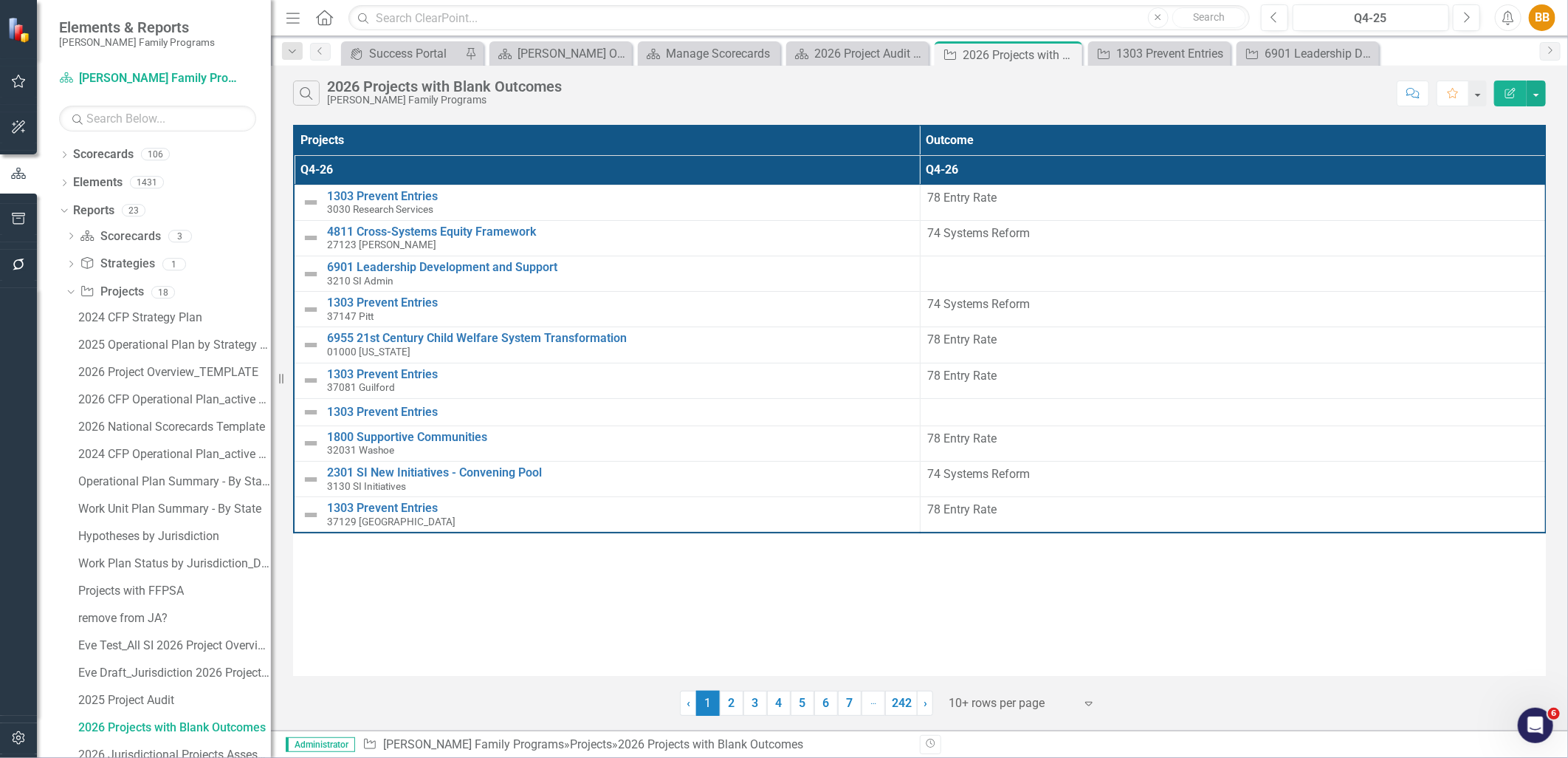
click at [1527, 167] on th "Q4-26" at bounding box center [1232, 169] width 626 height 29
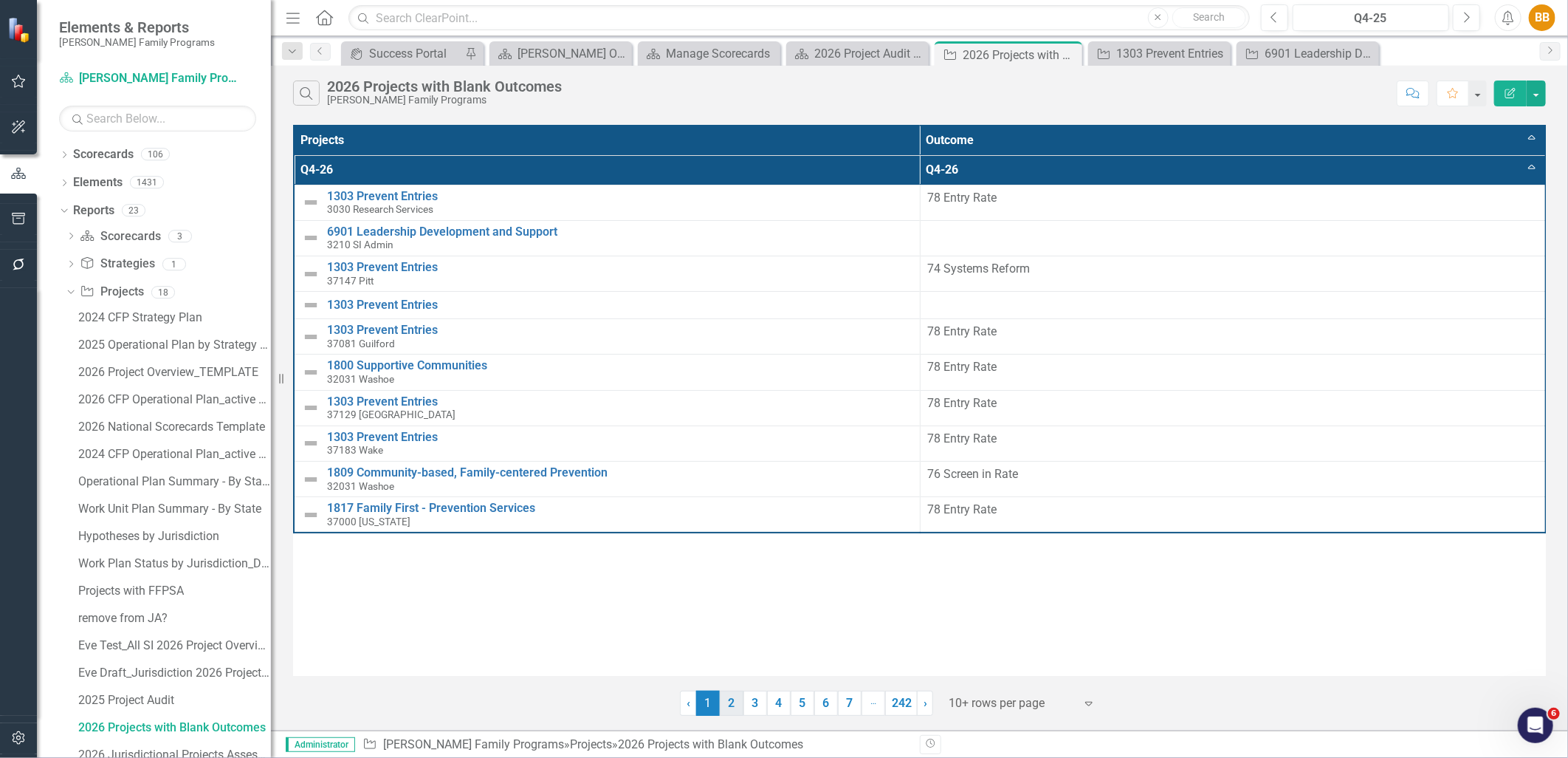
click at [732, 705] on link "2" at bounding box center [731, 702] width 24 height 25
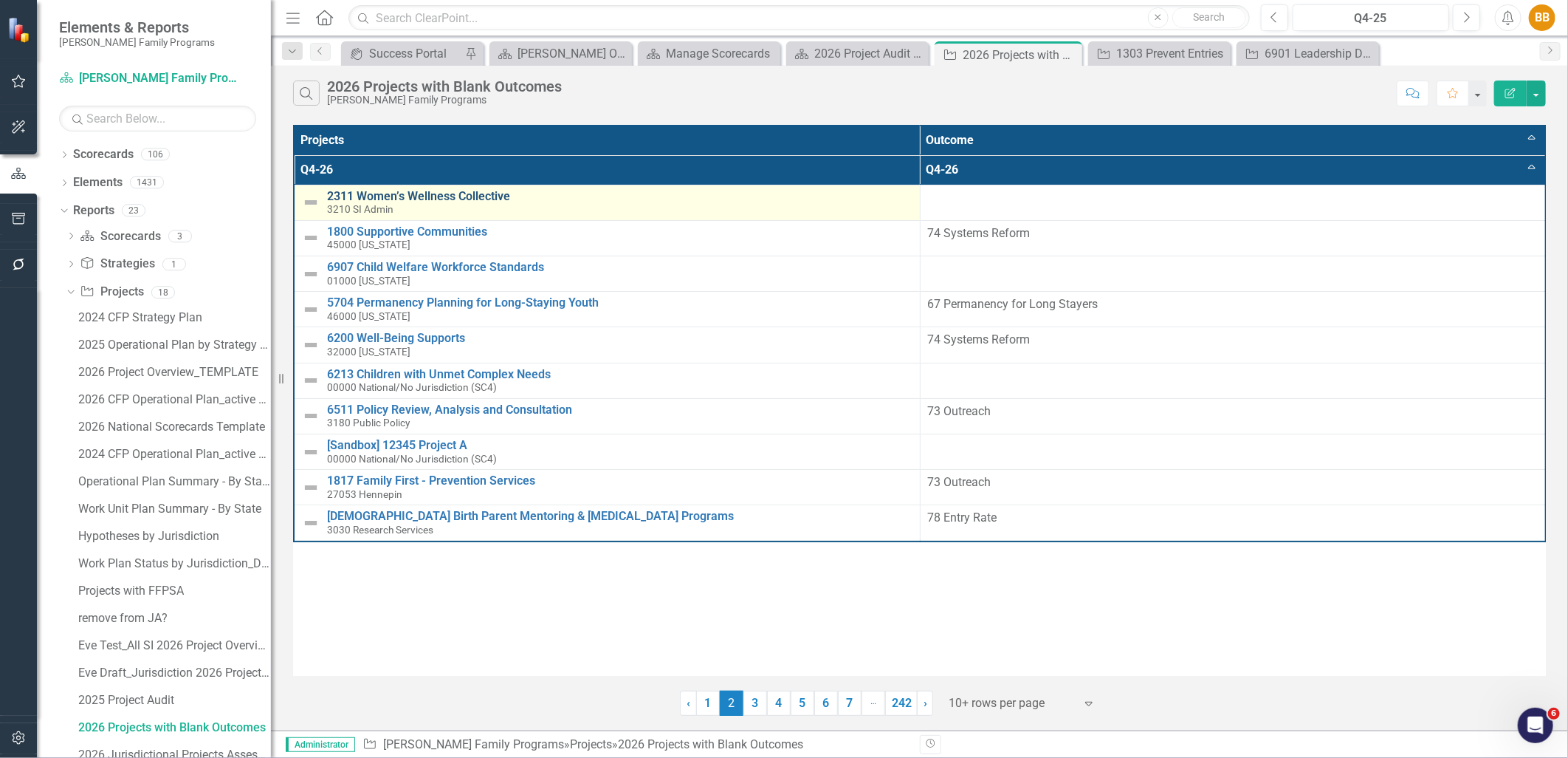
click at [484, 190] on link "2311 Women’s Wellness Collective" at bounding box center [619, 197] width 585 height 13
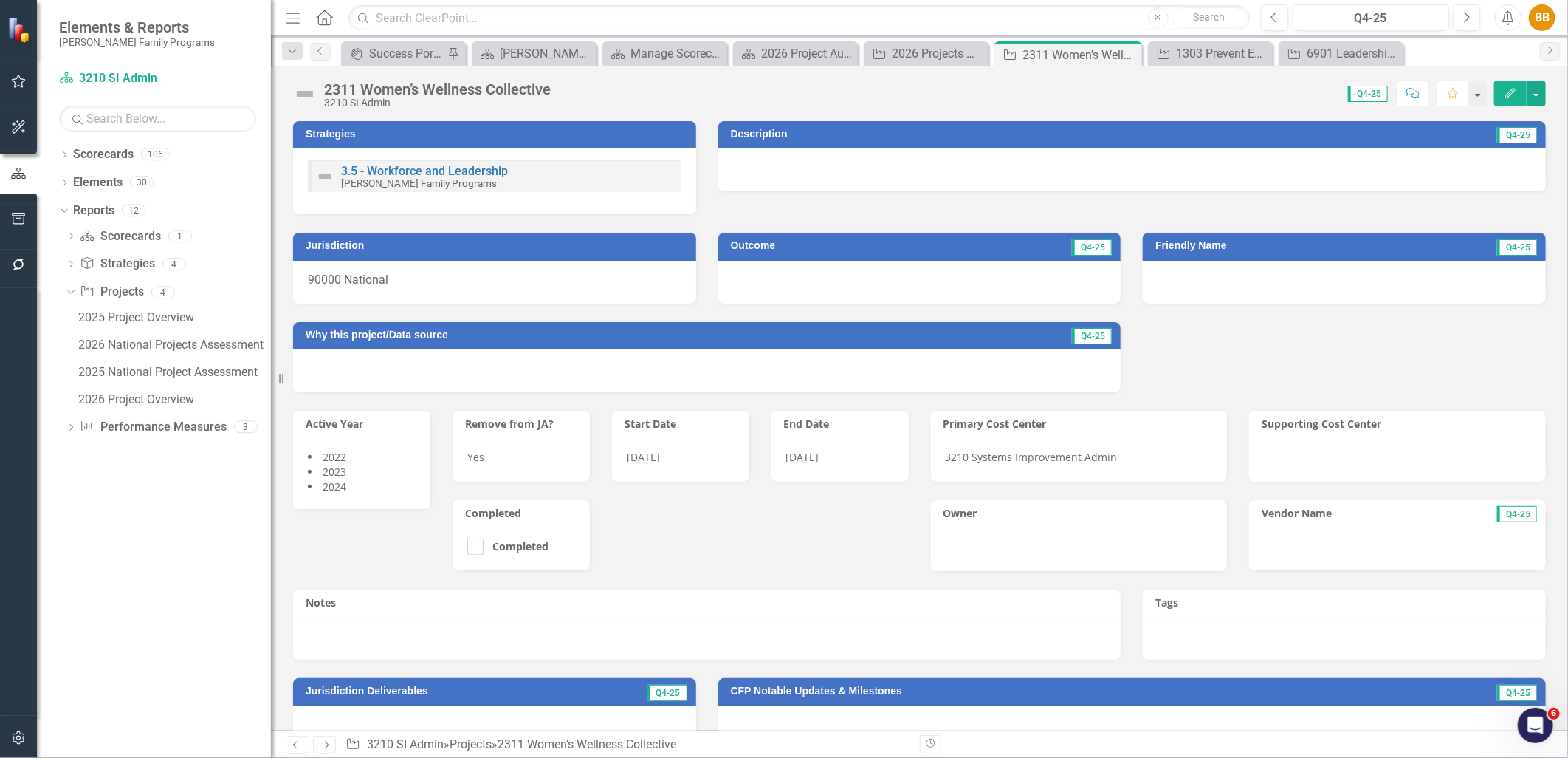
click at [197, 498] on div "Dropdown Scorecards 106 Dropdown [PERSON_NAME] Family Programs Dropdown Strateg…" at bounding box center [153, 449] width 234 height 615
click at [1125, 53] on icon "Close" at bounding box center [1128, 55] width 15 height 12
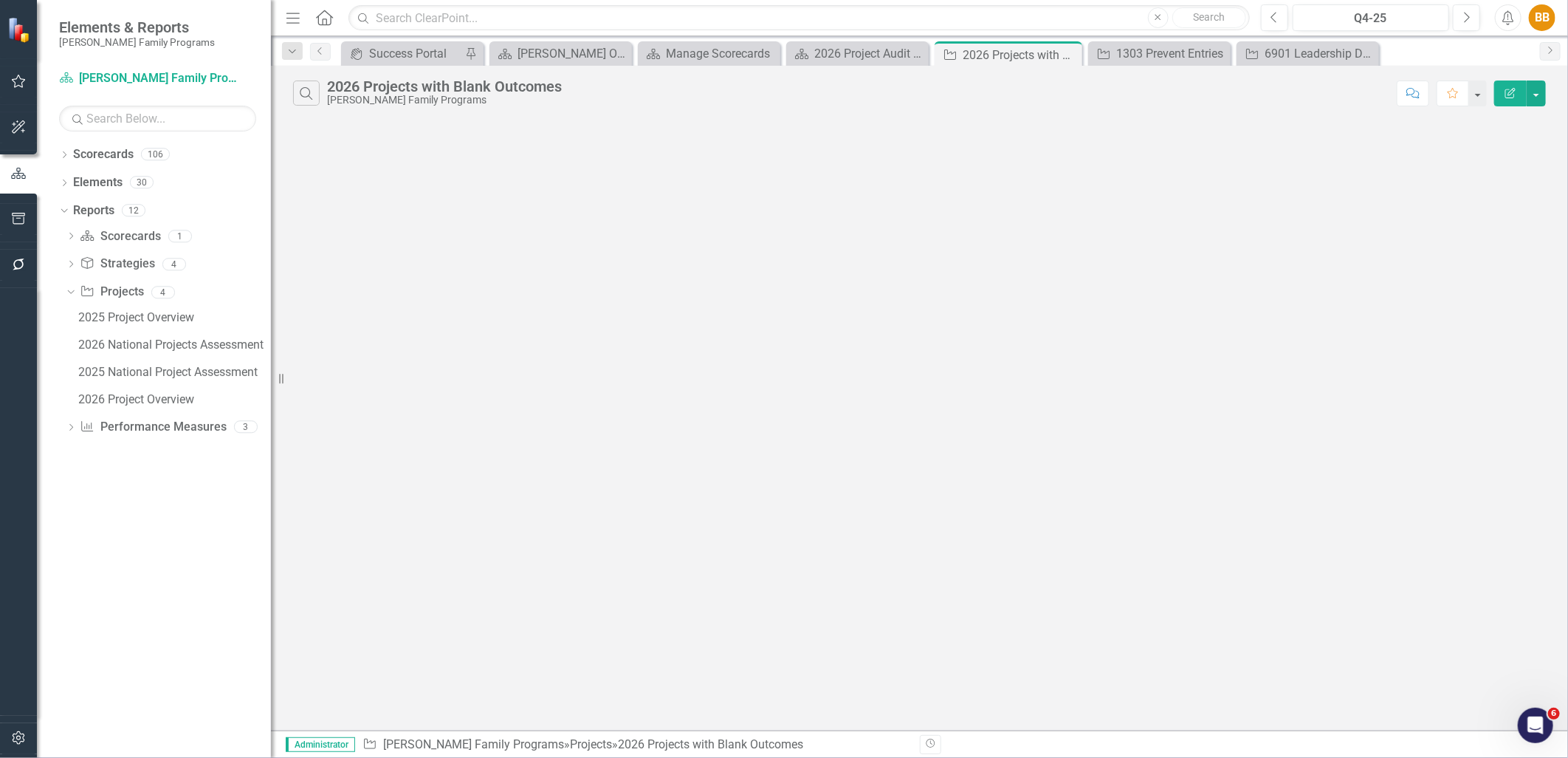
click at [0, 0] on icon "Close" at bounding box center [0, 0] width 0 height 0
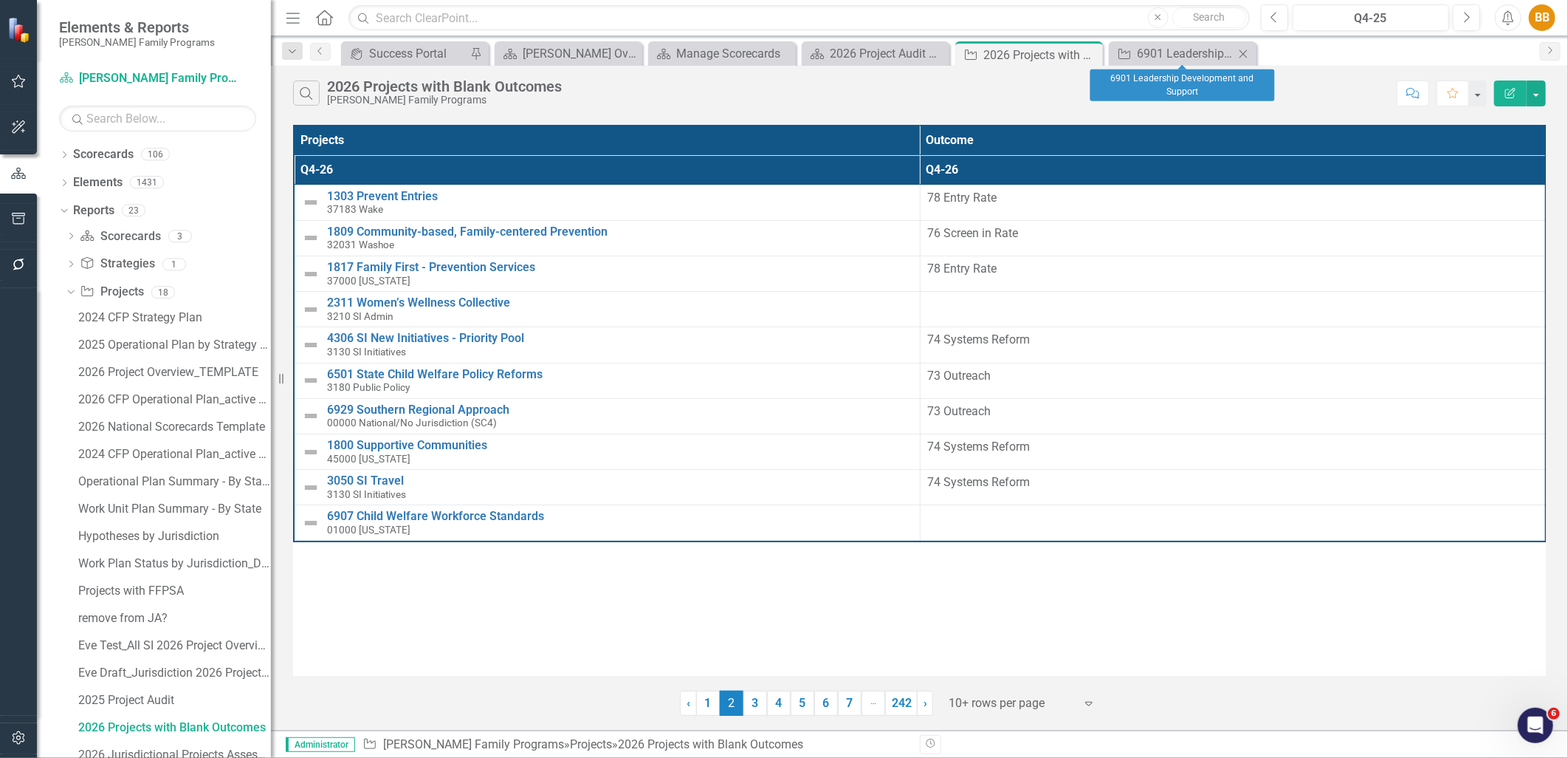
click at [1247, 52] on icon "Close" at bounding box center [1243, 54] width 15 height 12
drag, startPoint x: 616, startPoint y: 629, endPoint x: 571, endPoint y: 614, distance: 47.4
click at [616, 629] on div "Projects Outcome Q4-26 Q4-26 1303 Prevent Entries 37183 Wake Link Map View Link…" at bounding box center [919, 400] width 1253 height 551
click at [105, 237] on link "Scorecard Scorecards" at bounding box center [120, 236] width 80 height 17
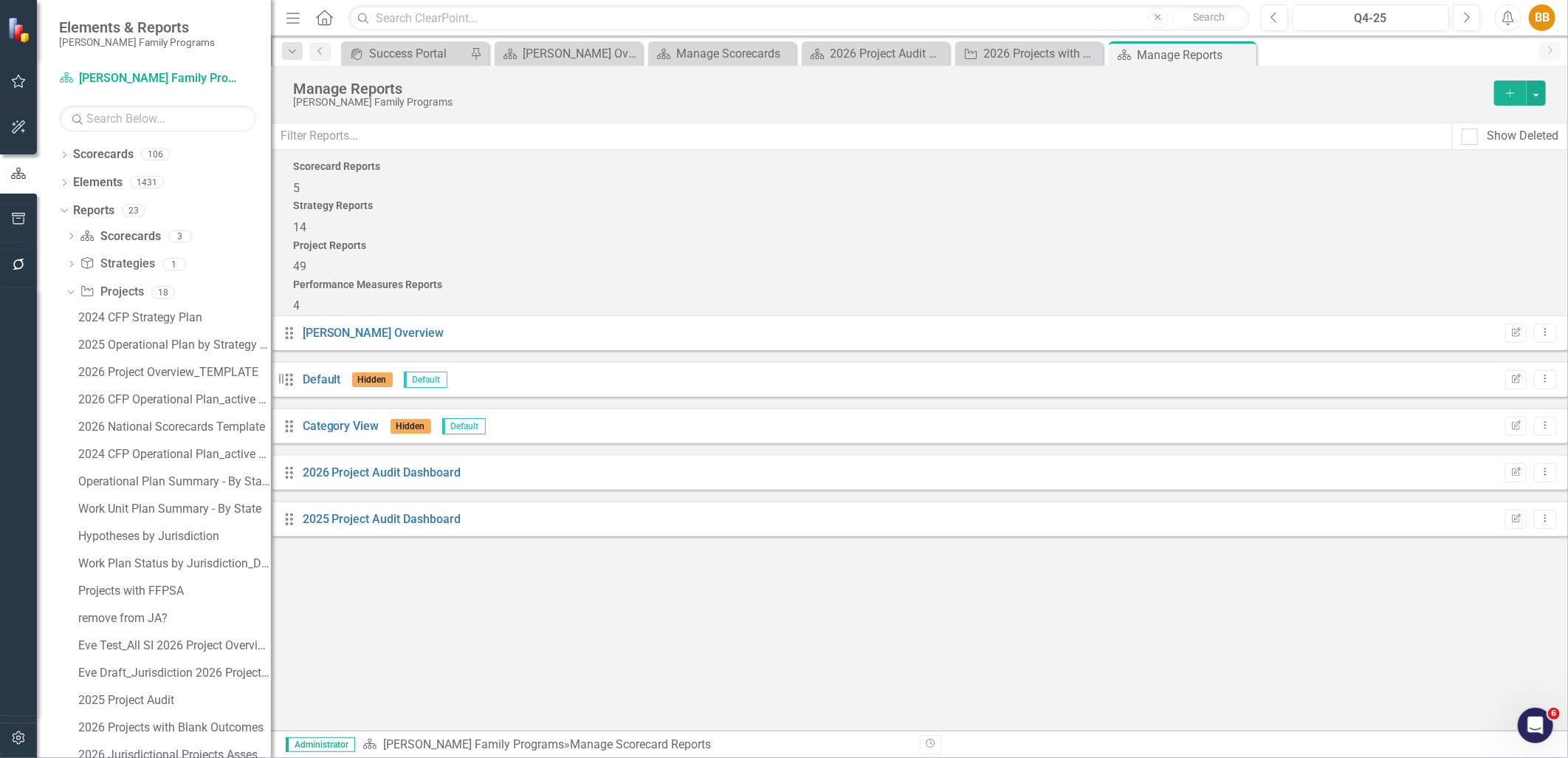
click at [1537, 501] on div "Drag 2025 Project Audit Dashboard Edit Report Dropdown Menu" at bounding box center [920, 519] width 1297 height 36
click at [1539, 513] on icon "Dropdown Menu" at bounding box center [1544, 518] width 12 height 9
click at [1481, 582] on link "Trash Delete Report" at bounding box center [1473, 576] width 121 height 27
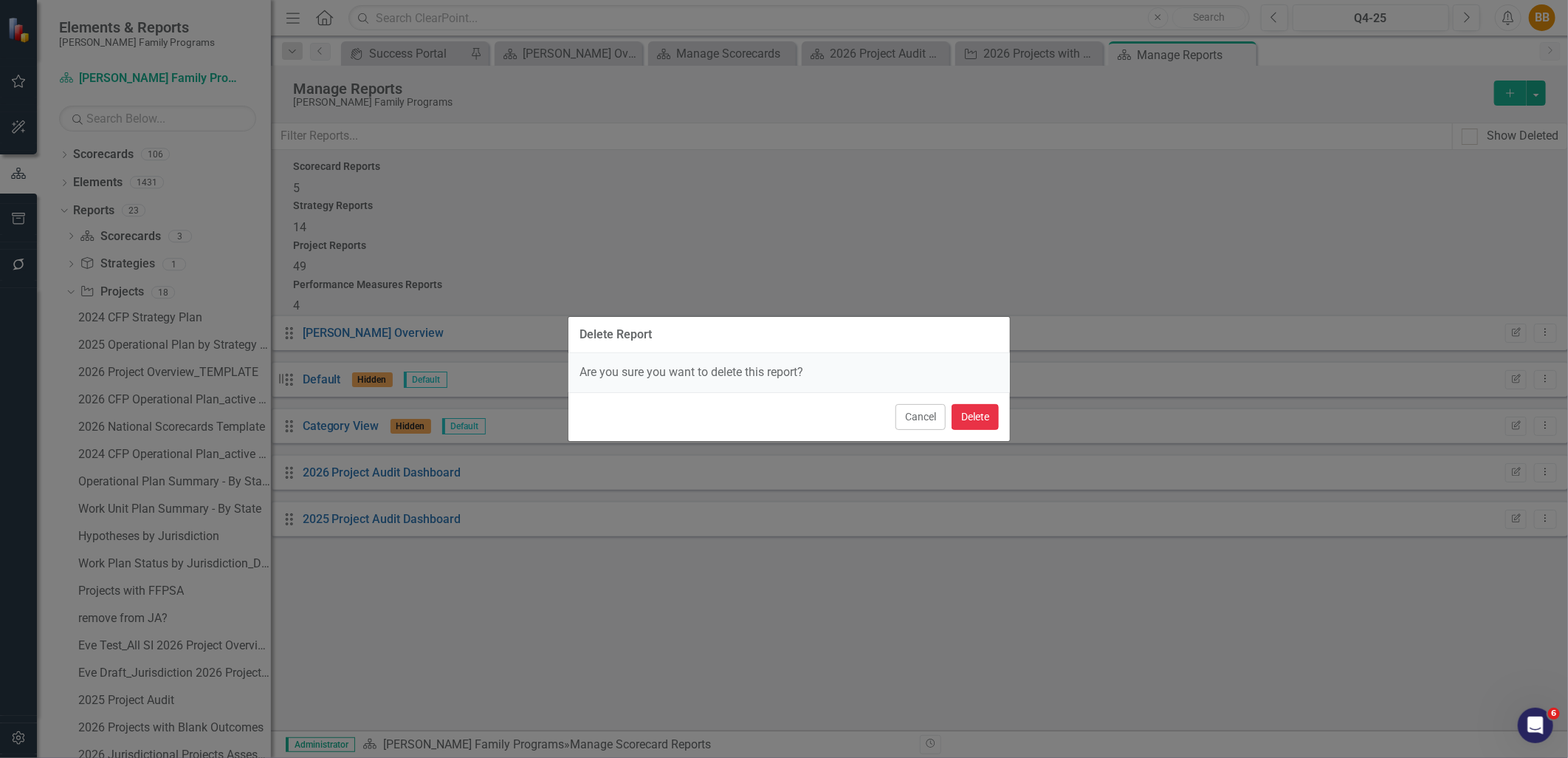
click at [983, 418] on button "Delete" at bounding box center [975, 416] width 47 height 25
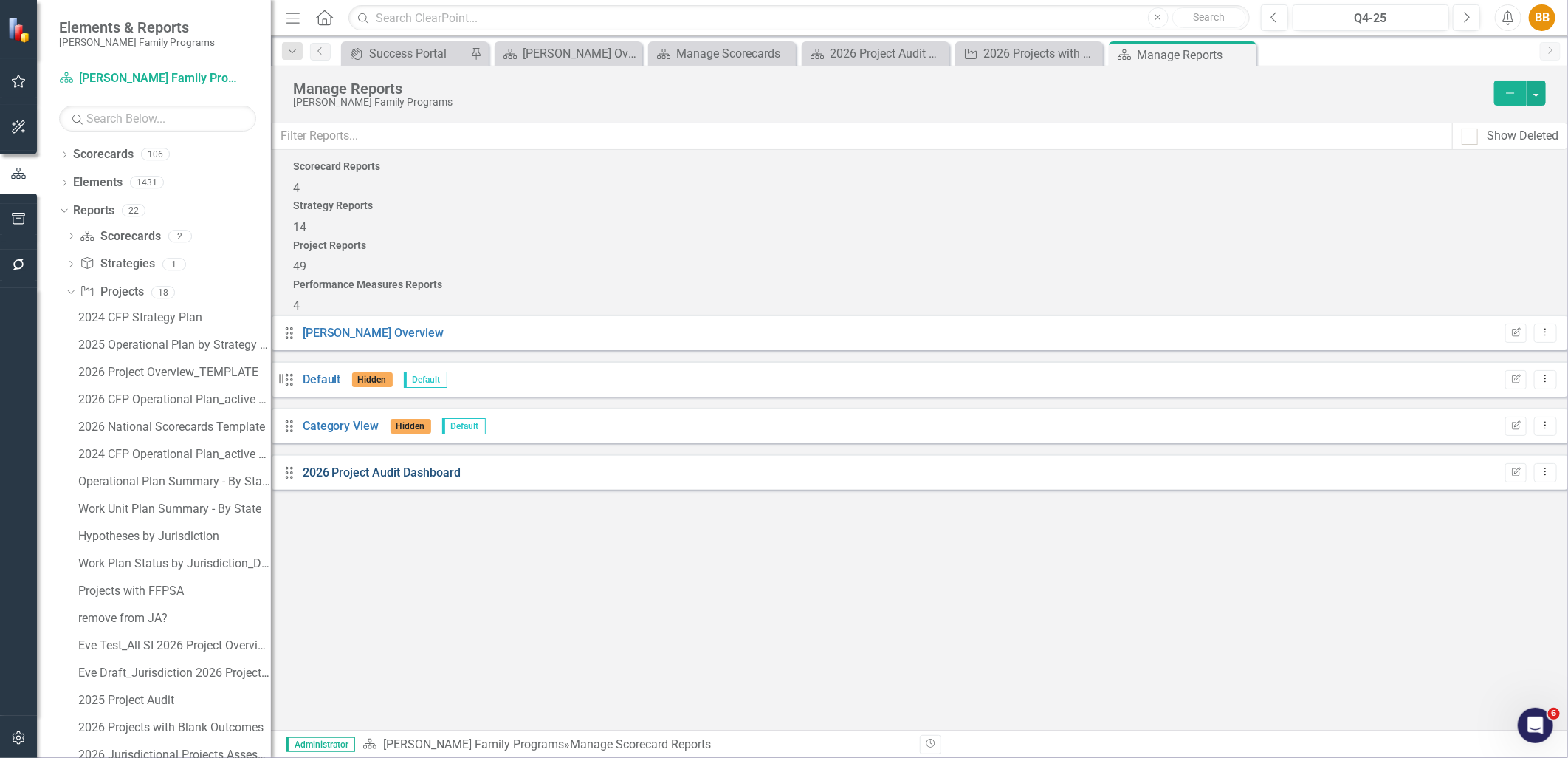
click at [379, 465] on link "2026 Project Audit Dashboard" at bounding box center [382, 472] width 159 height 14
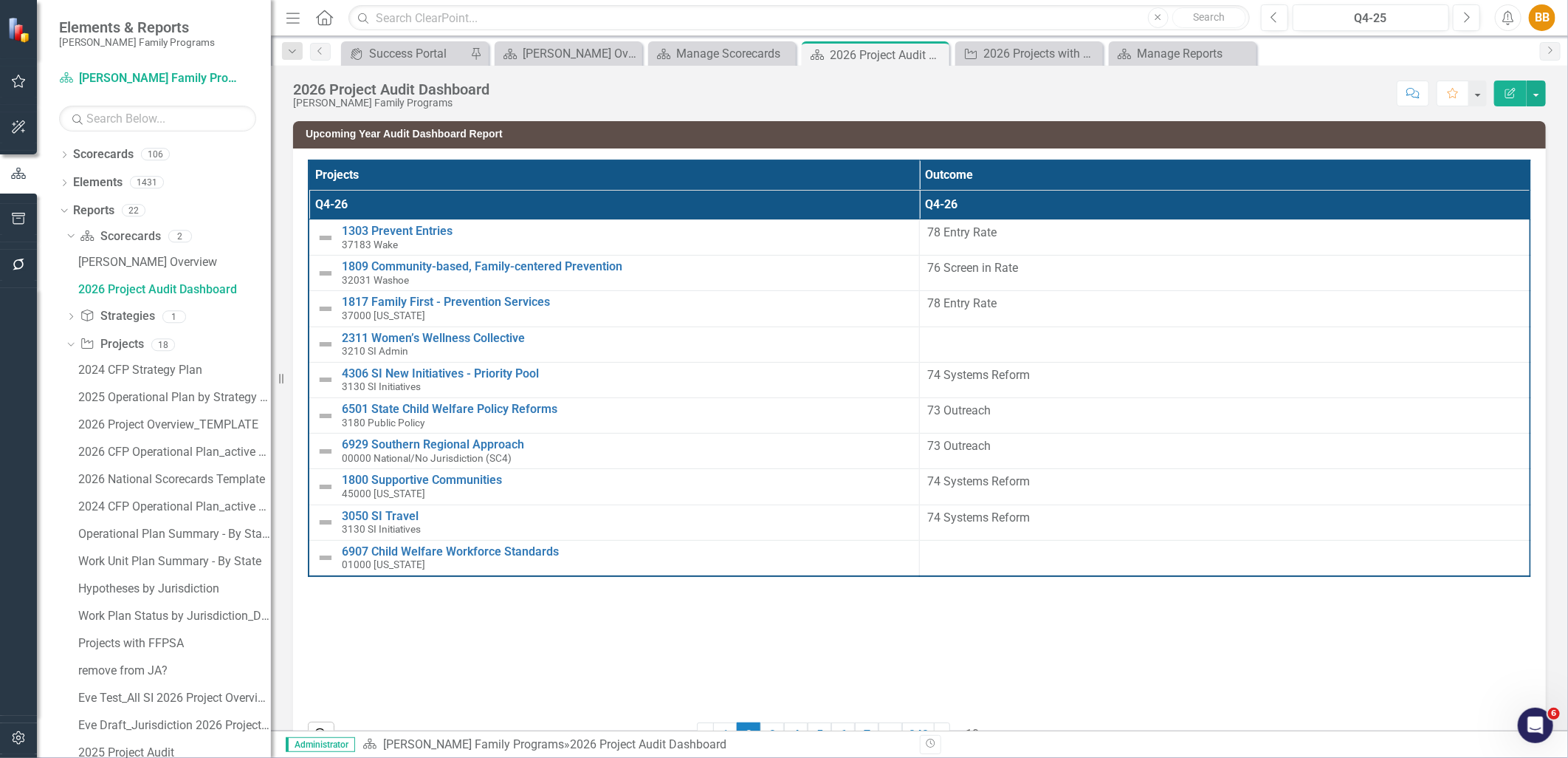
click at [429, 131] on h3 "Upcoming Year Audit Dashboard Report" at bounding box center [922, 134] width 1233 height 11
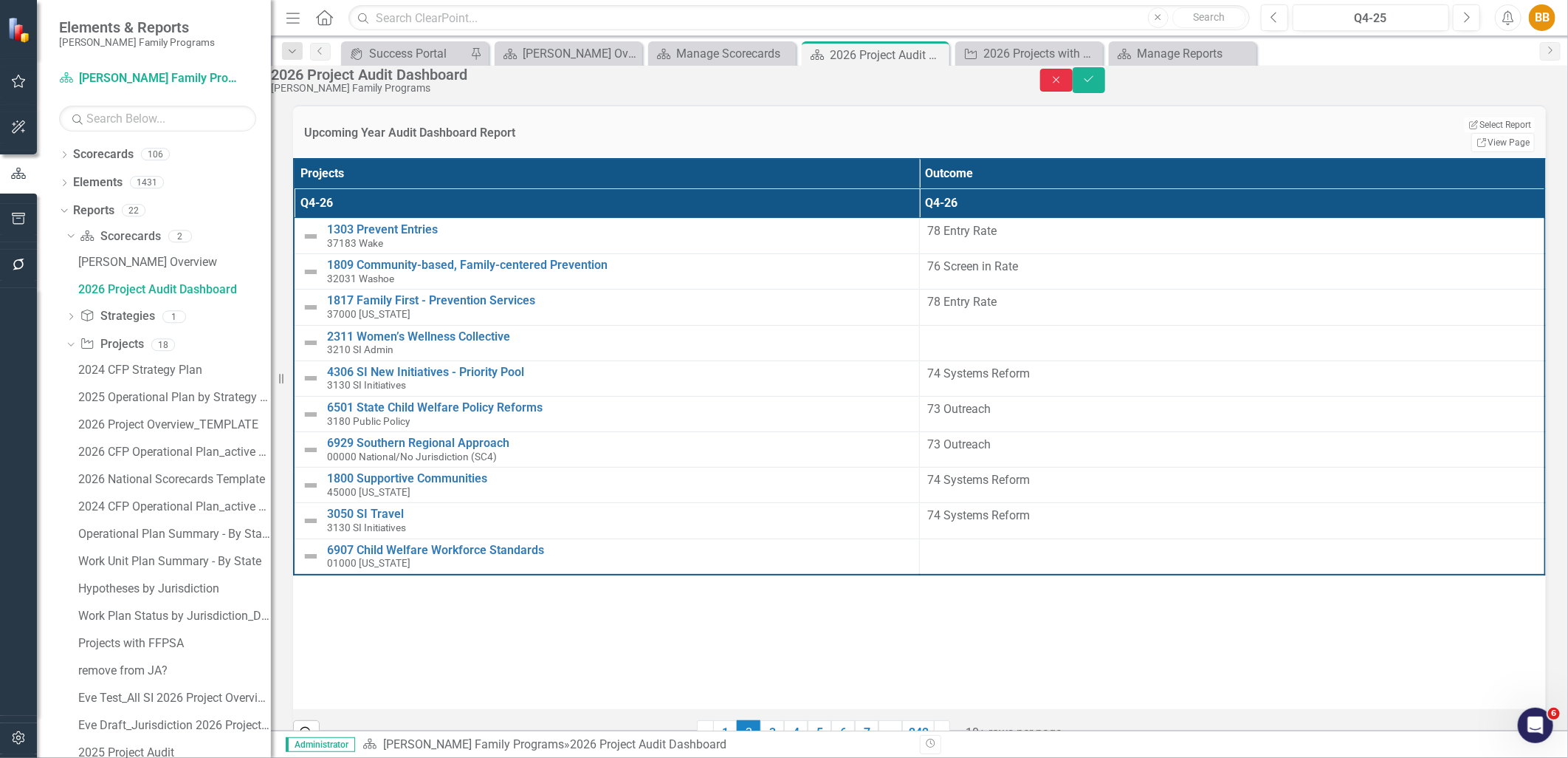
click at [1063, 85] on icon "Close" at bounding box center [1056, 79] width 13 height 10
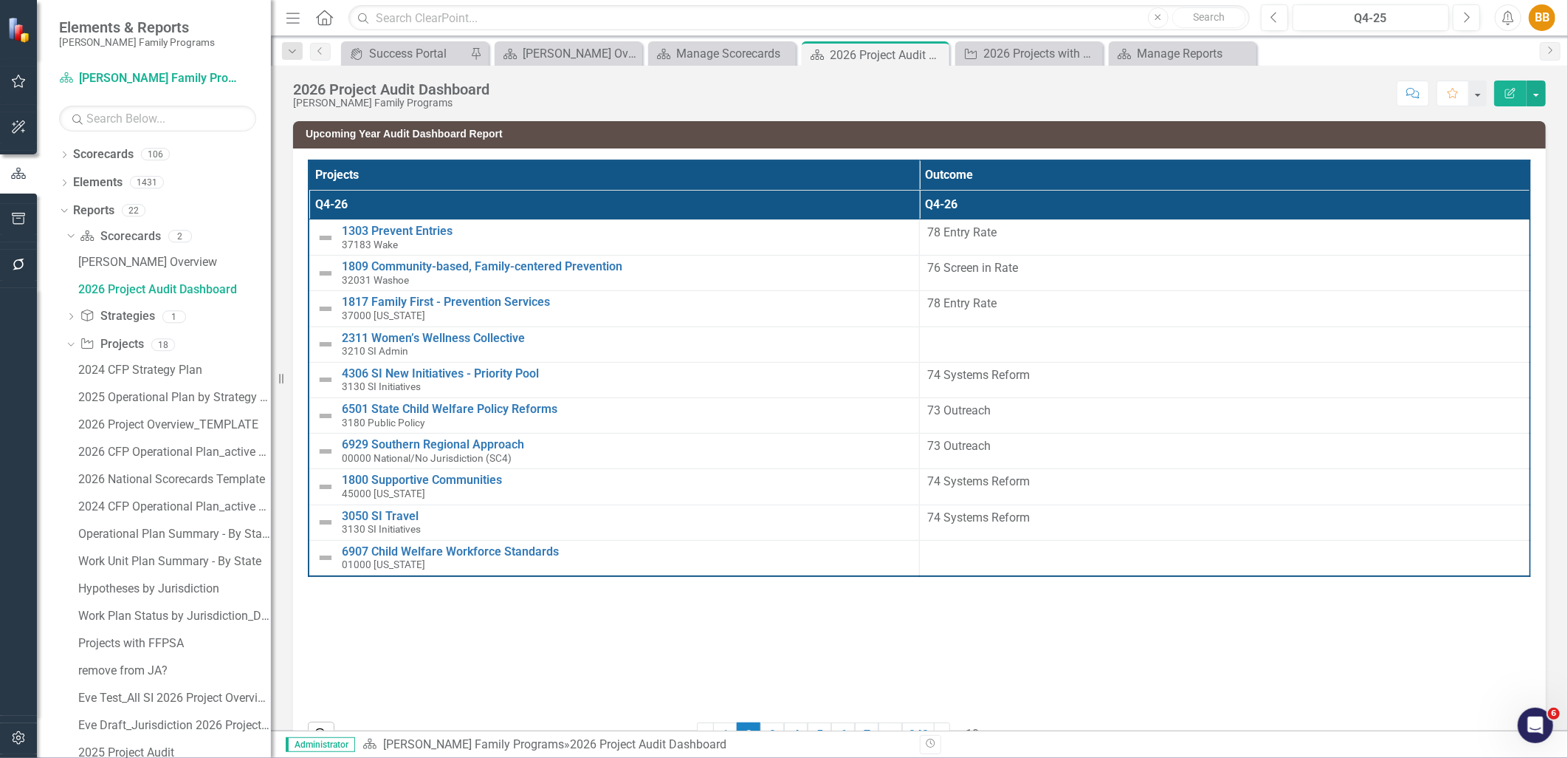
click at [1515, 90] on icon "Edit Report" at bounding box center [1510, 92] width 13 height 10
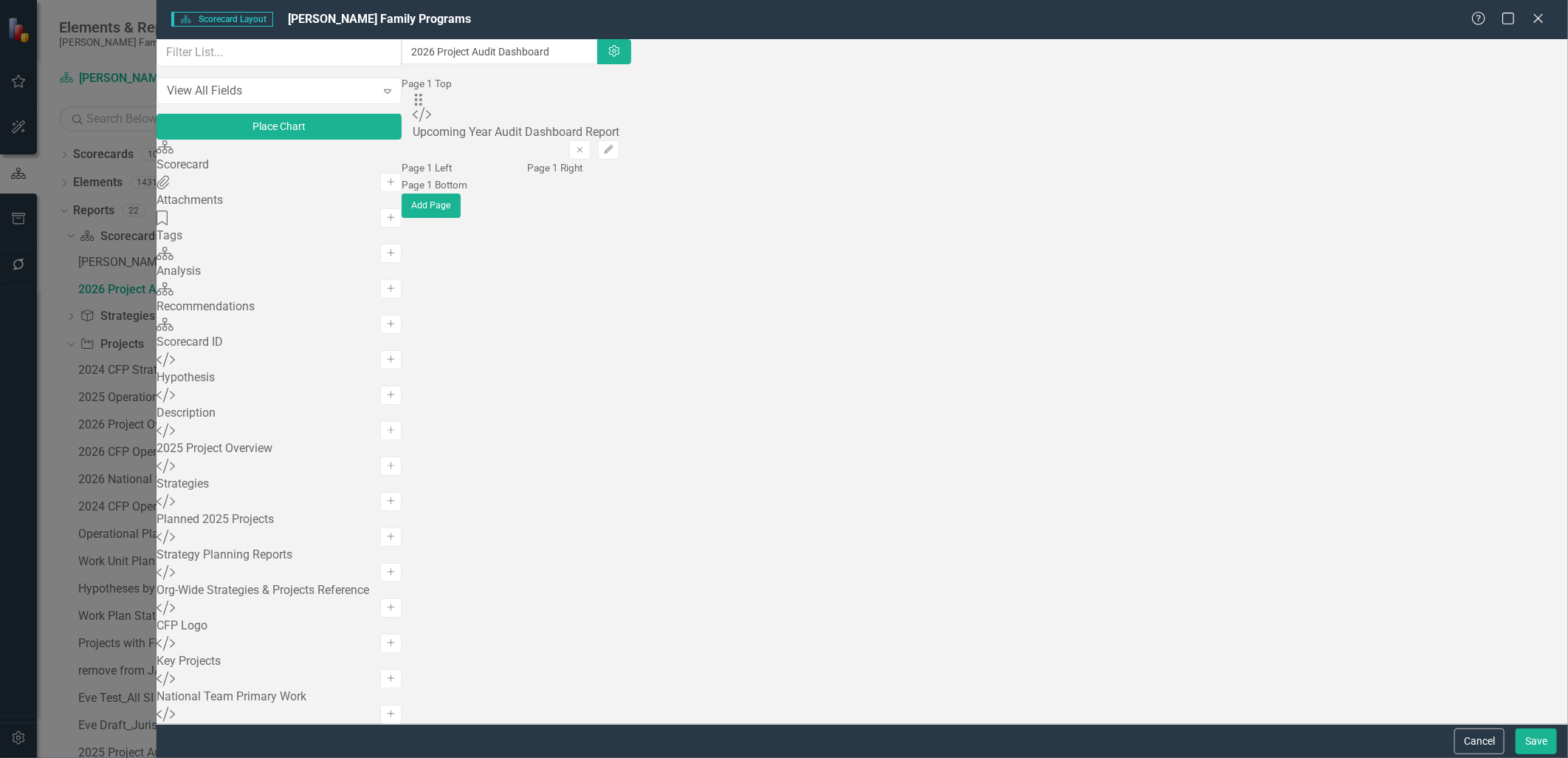
scroll to position [646, 0]
click at [590, 208] on button "Remove" at bounding box center [580, 218] width 22 height 19
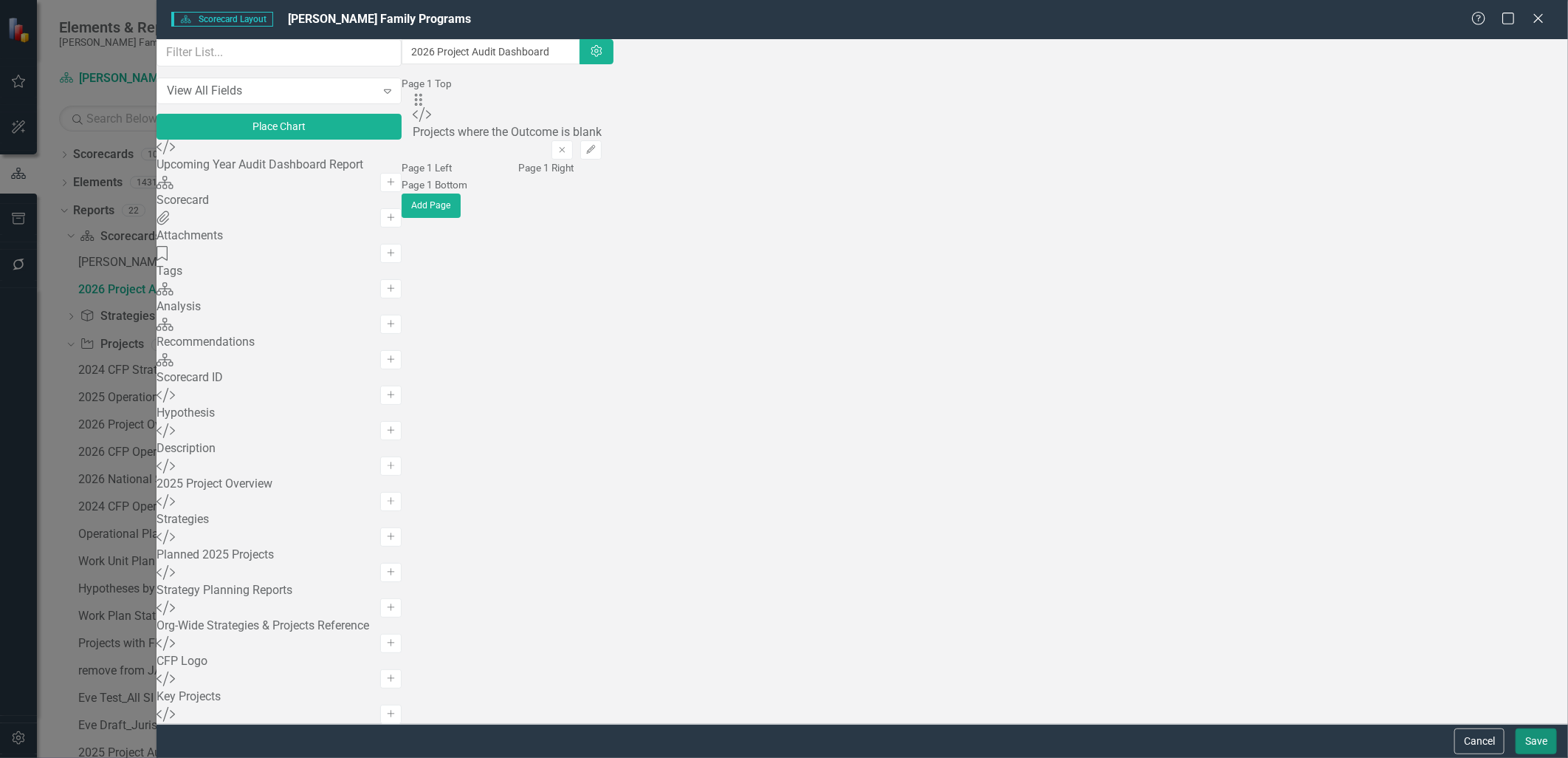
click at [1541, 741] on button "Save" at bounding box center [1536, 740] width 41 height 25
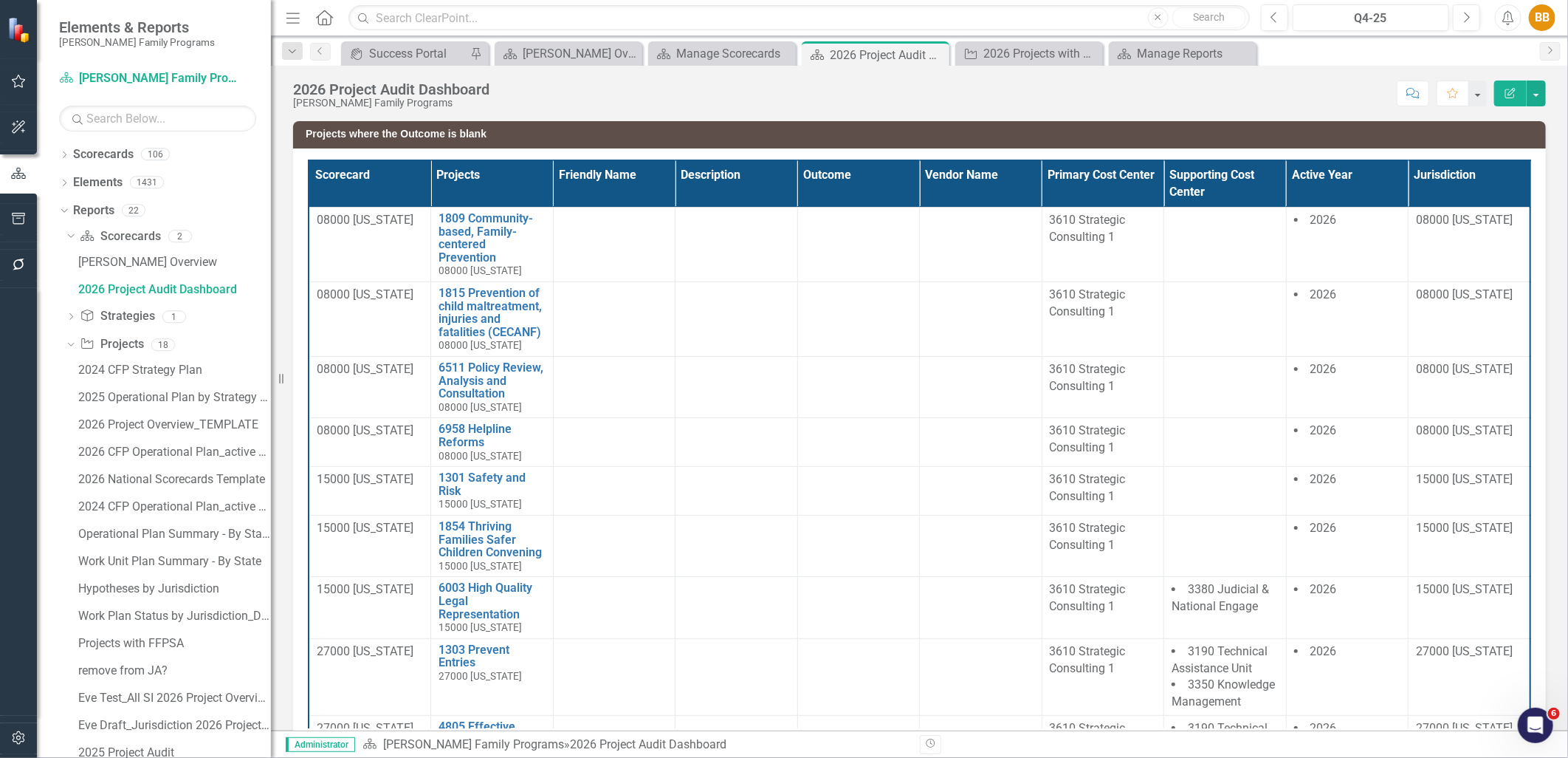
click at [1451, 137] on h3 "Projects where the Outcome is blank" at bounding box center [922, 134] width 1233 height 11
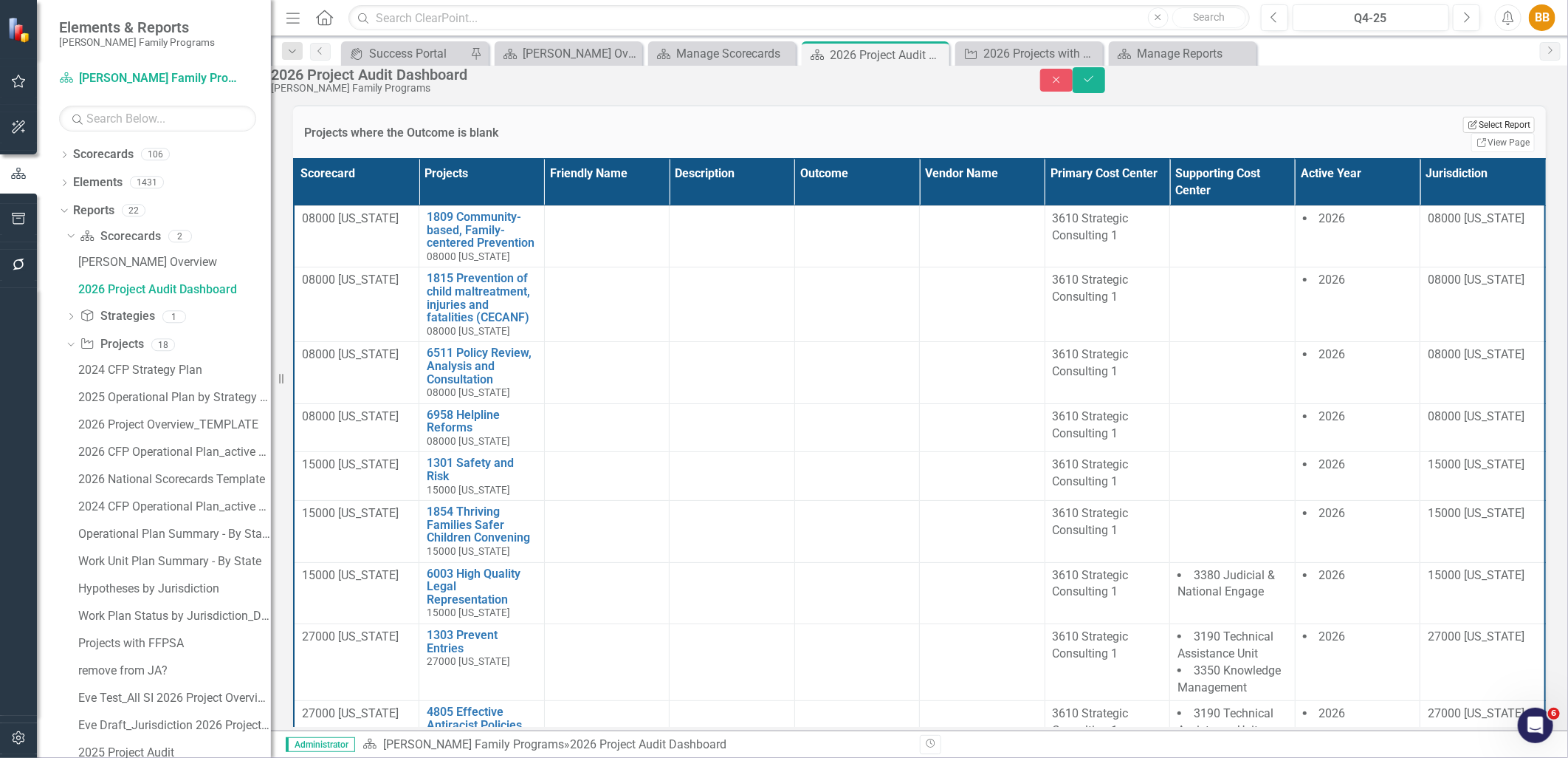
click at [1463, 133] on button "Edit Report Select Report" at bounding box center [1498, 124] width 72 height 16
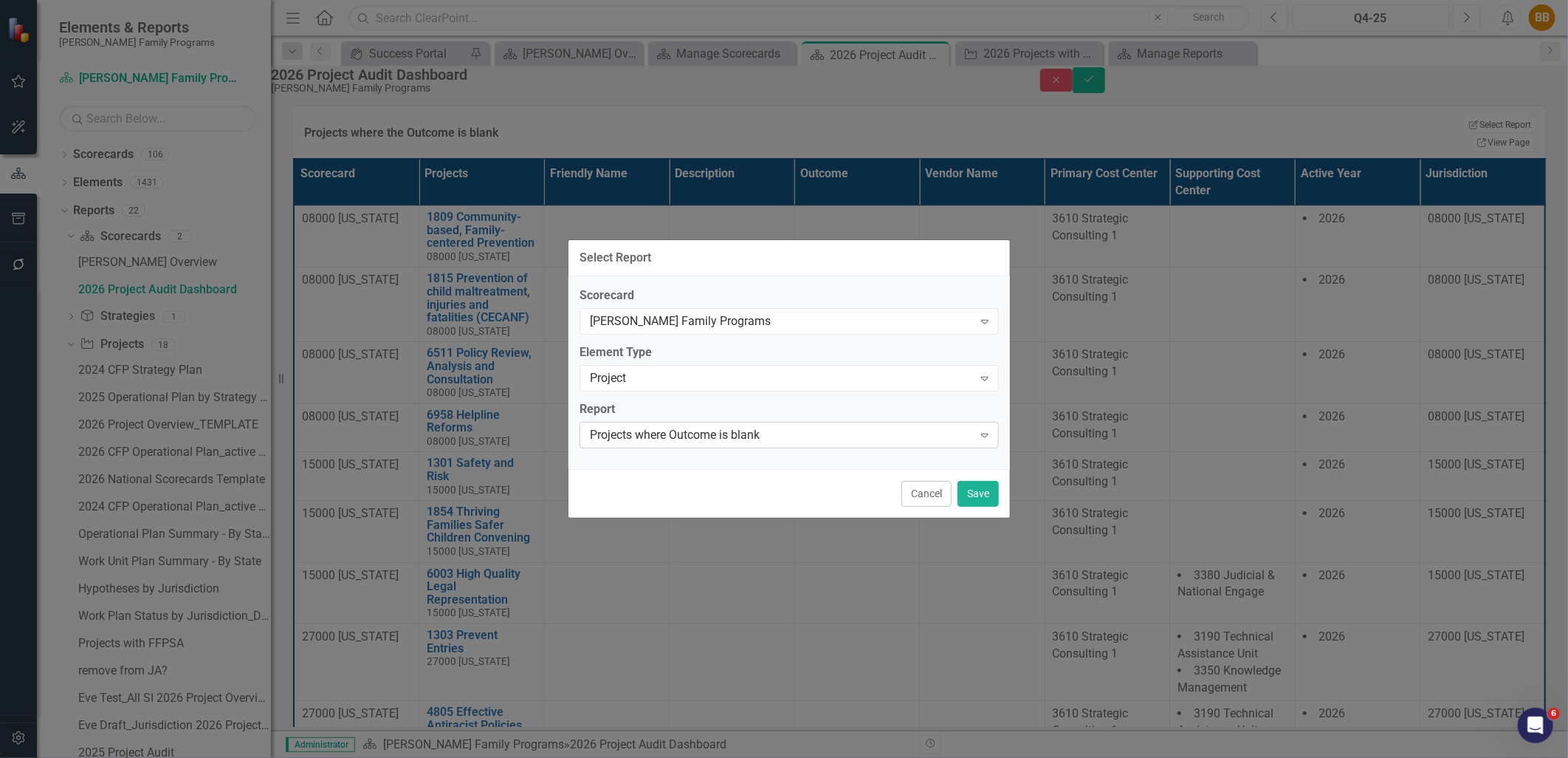
click at [761, 441] on div "Projects where Outcome is blank" at bounding box center [781, 434] width 383 height 17
click at [973, 494] on button "Save" at bounding box center [978, 492] width 41 height 25
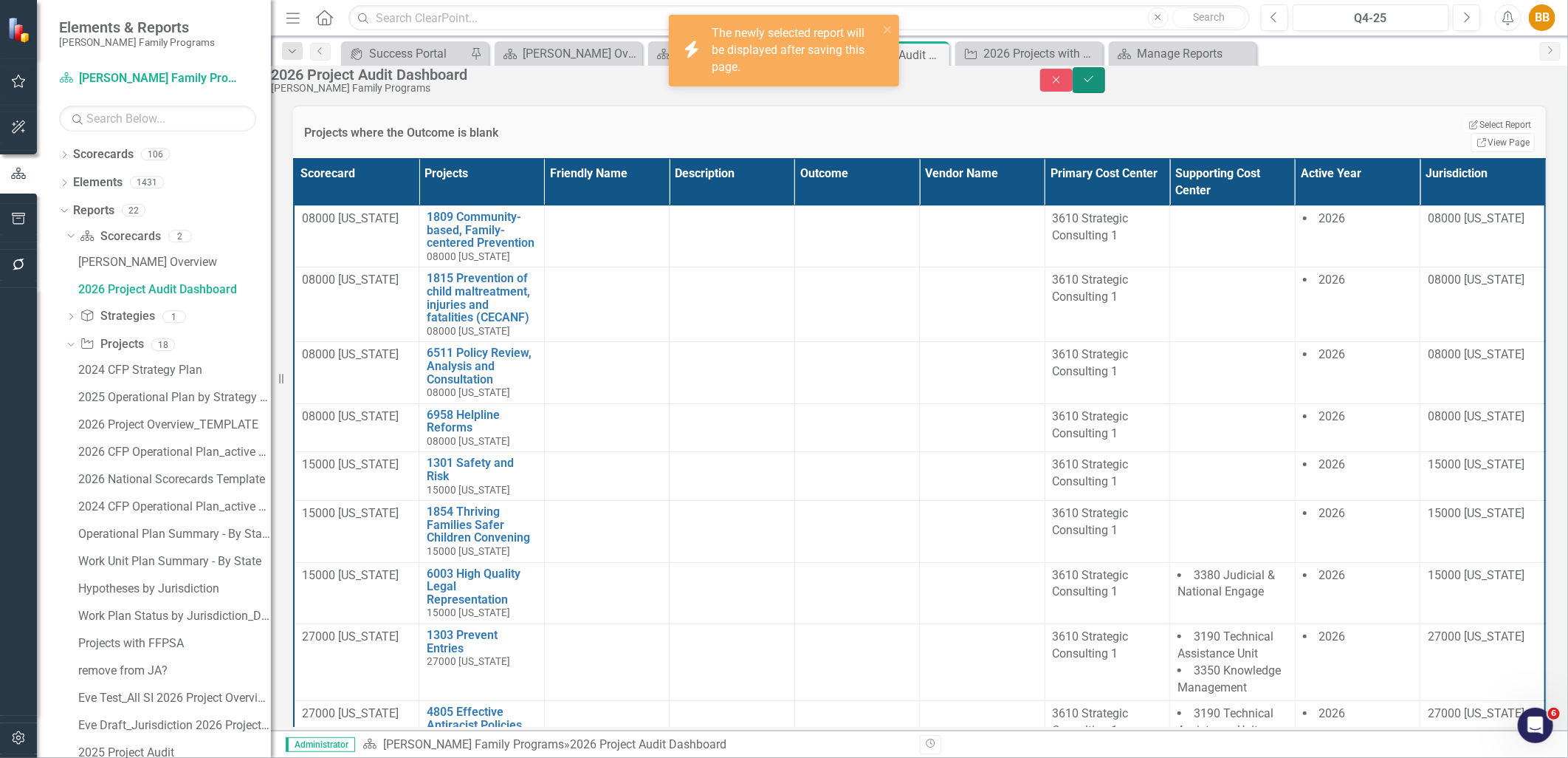
click at [1096, 84] on icon "Save" at bounding box center [1089, 78] width 13 height 10
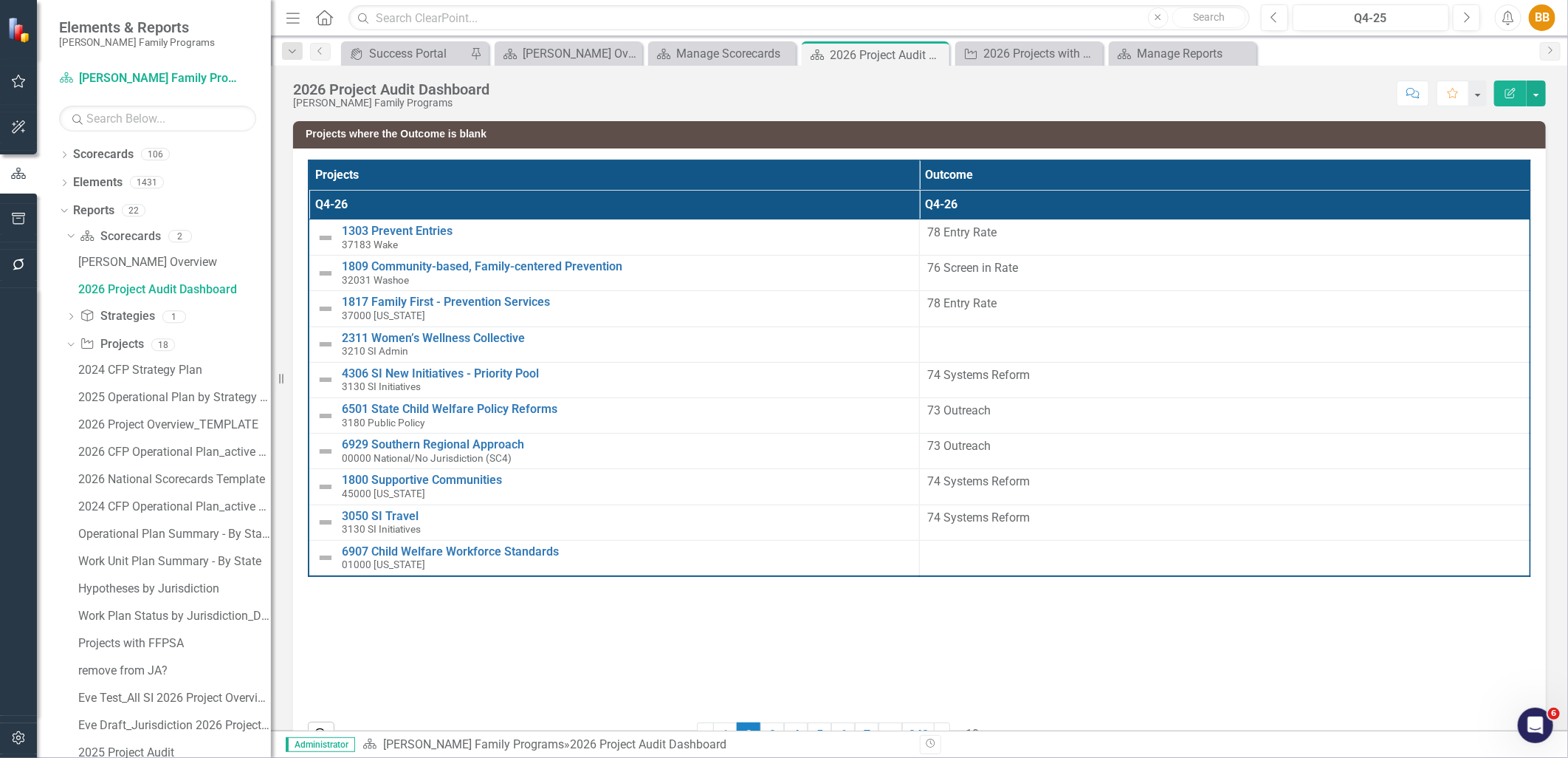
scroll to position [46, 0]
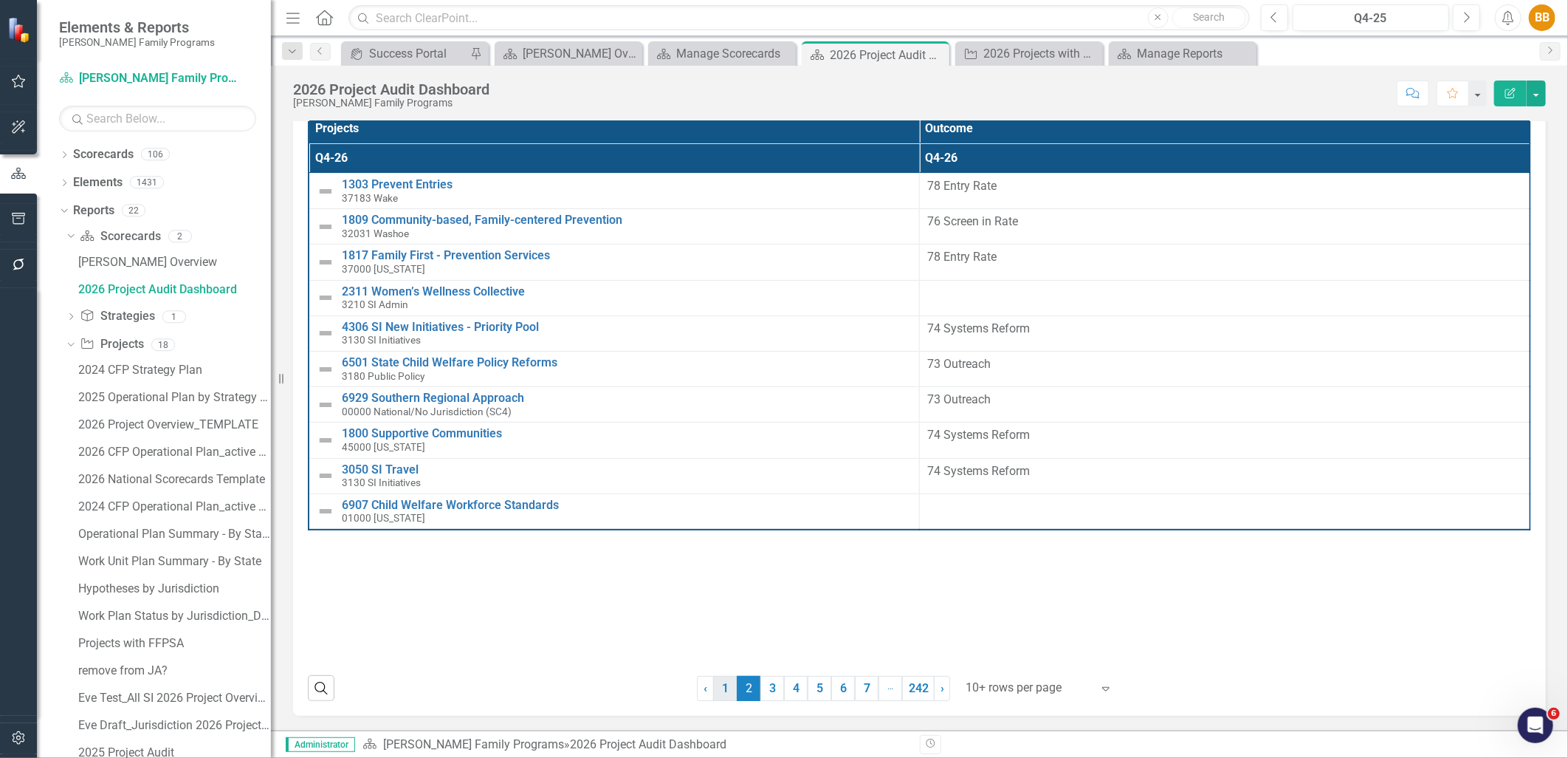
click at [714, 684] on link "1" at bounding box center [724, 687] width 24 height 25
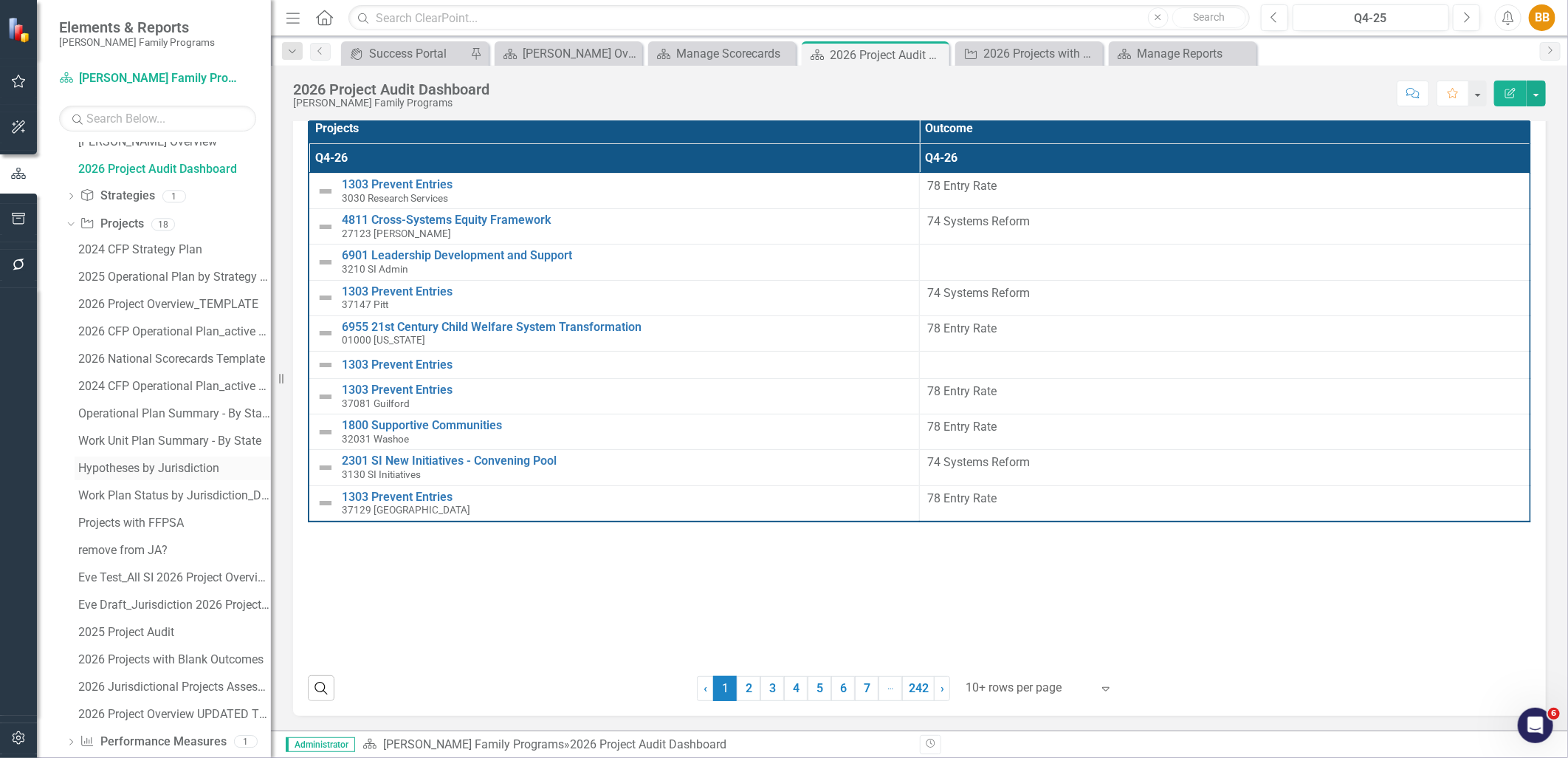
scroll to position [142, 0]
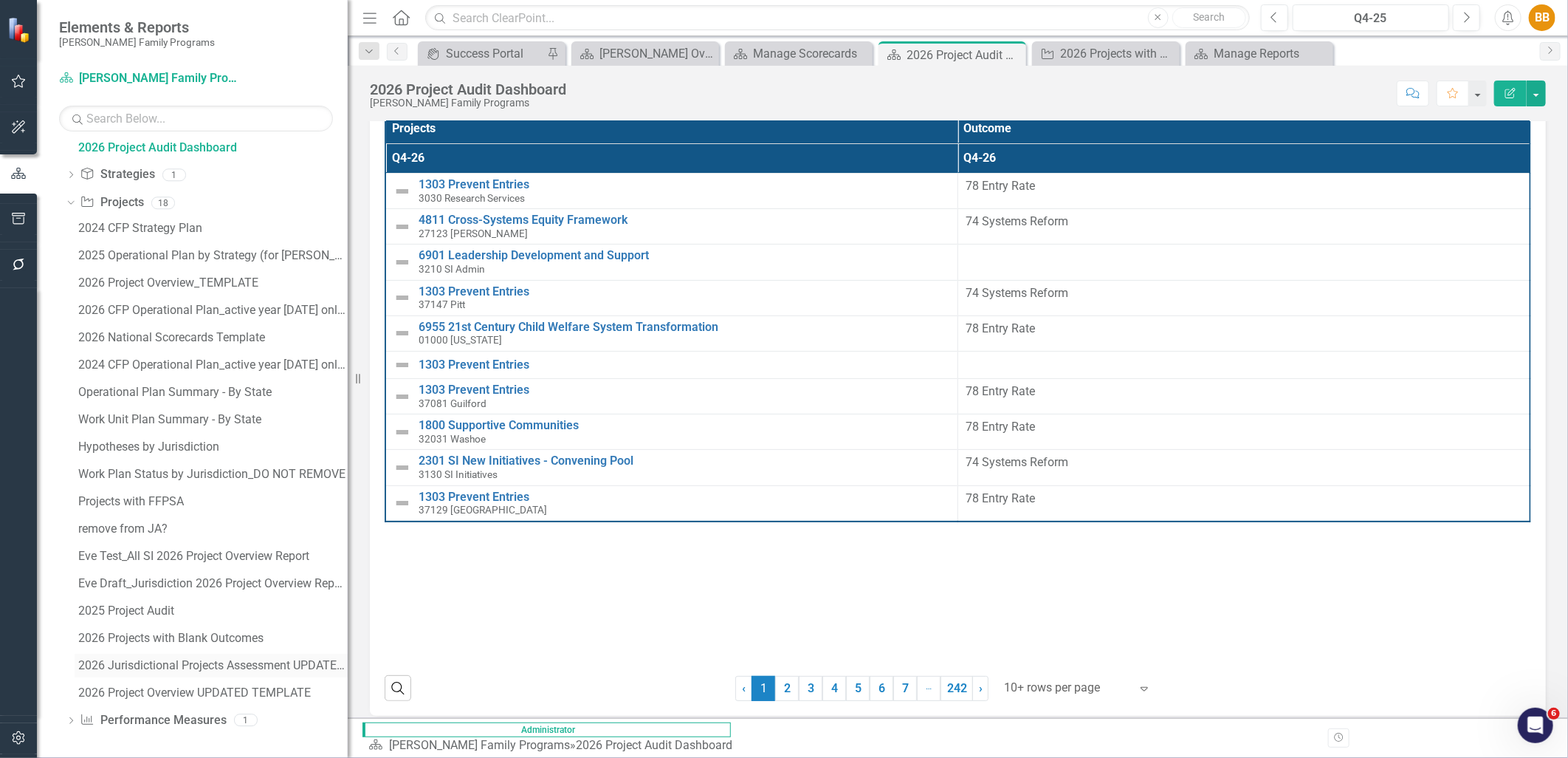
drag, startPoint x: 275, startPoint y: 663, endPoint x: 326, endPoint y: 663, distance: 51.0
click at [347, 663] on div "Resize" at bounding box center [353, 379] width 12 height 758
click at [145, 201] on div "Project Projects 18" at bounding box center [212, 204] width 264 height 28
click at [143, 201] on link "Project Projects" at bounding box center [111, 202] width 63 height 17
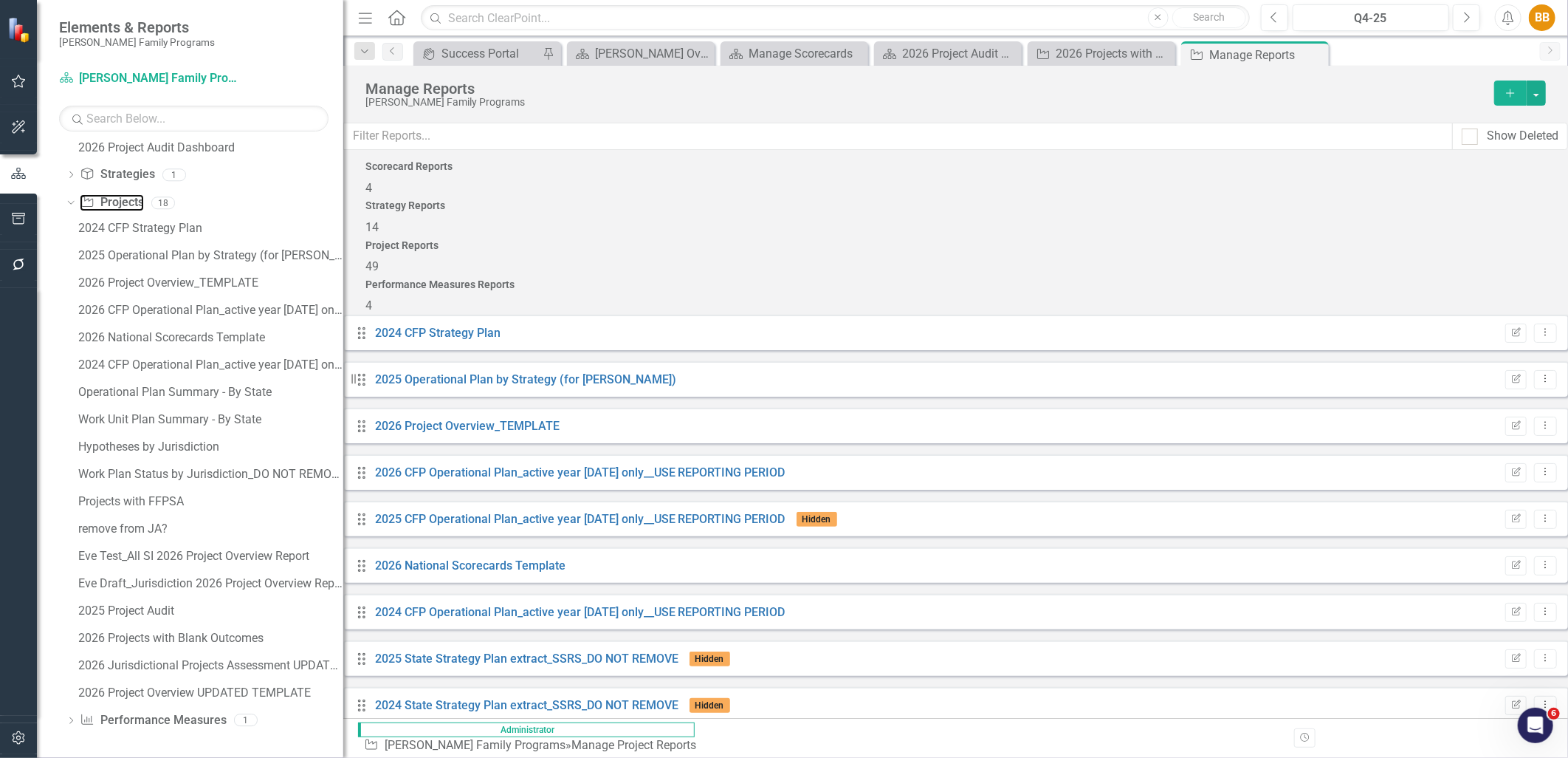
scroll to position [1814, 0]
click at [1488, 666] on link "Trash Delete Report" at bounding box center [1473, 668] width 121 height 27
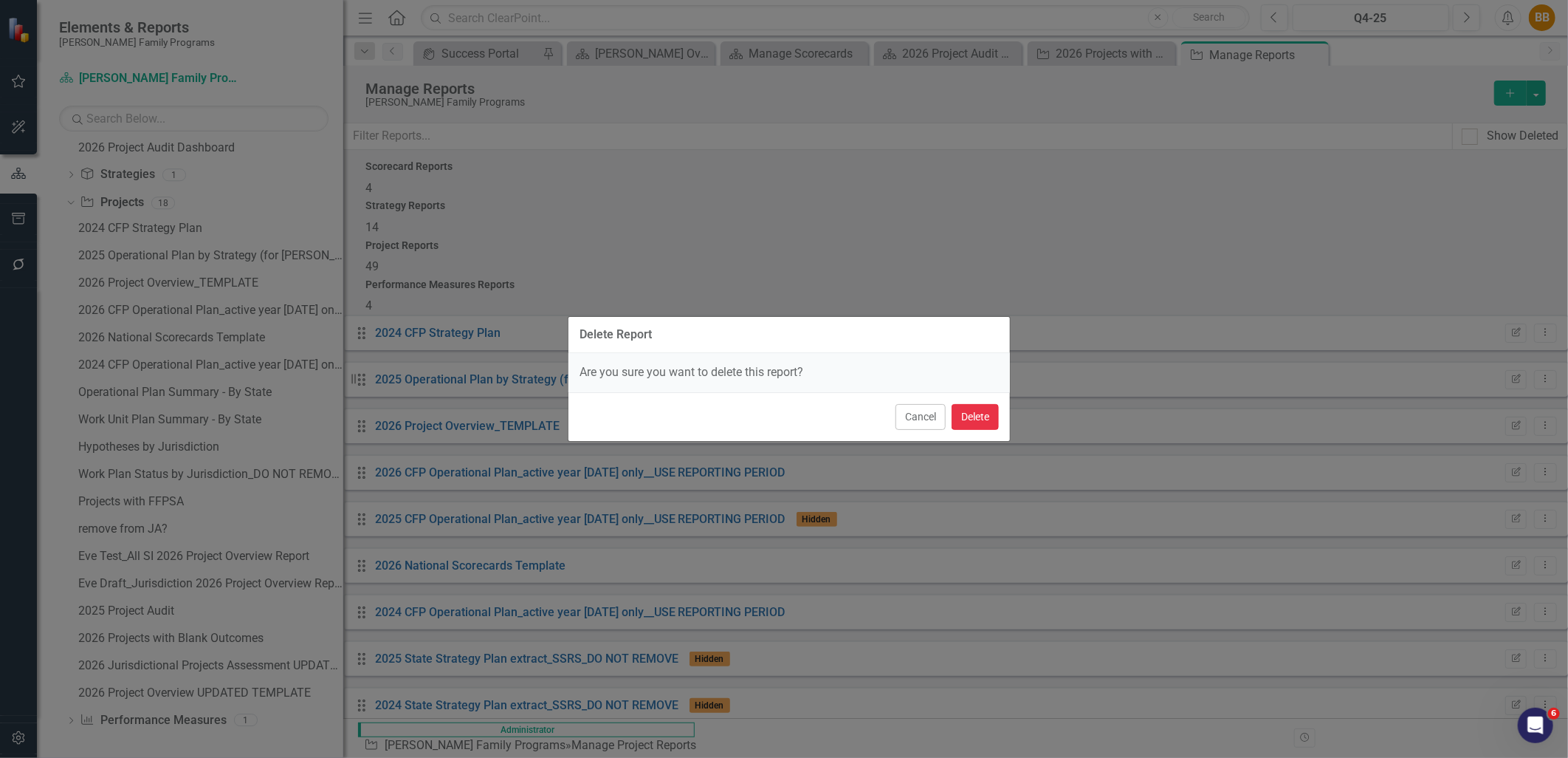
click at [983, 421] on button "Delete" at bounding box center [975, 416] width 47 height 25
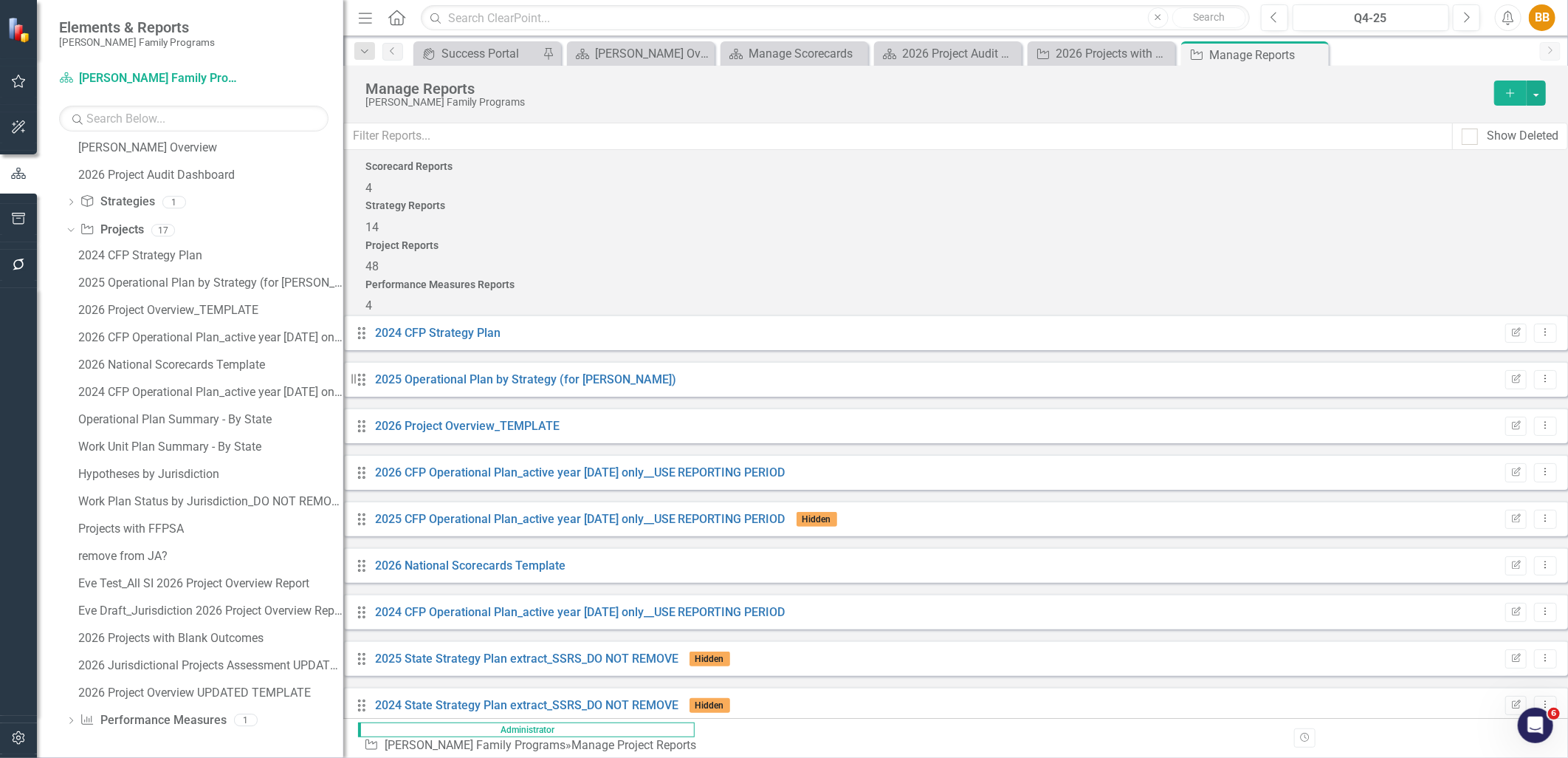
scroll to position [1523, 0]
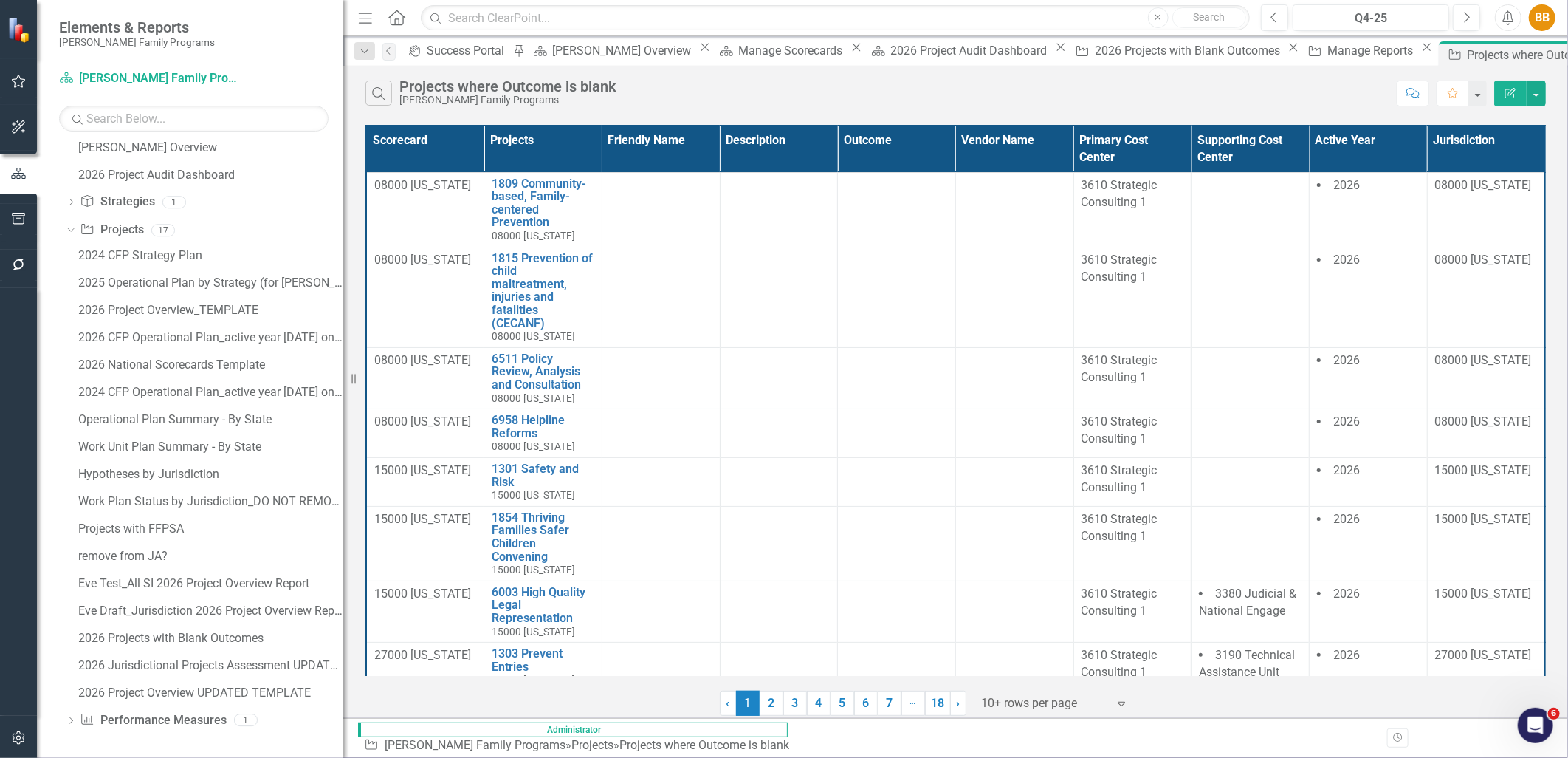
click at [1502, 96] on button "Edit Report" at bounding box center [1510, 92] width 33 height 25
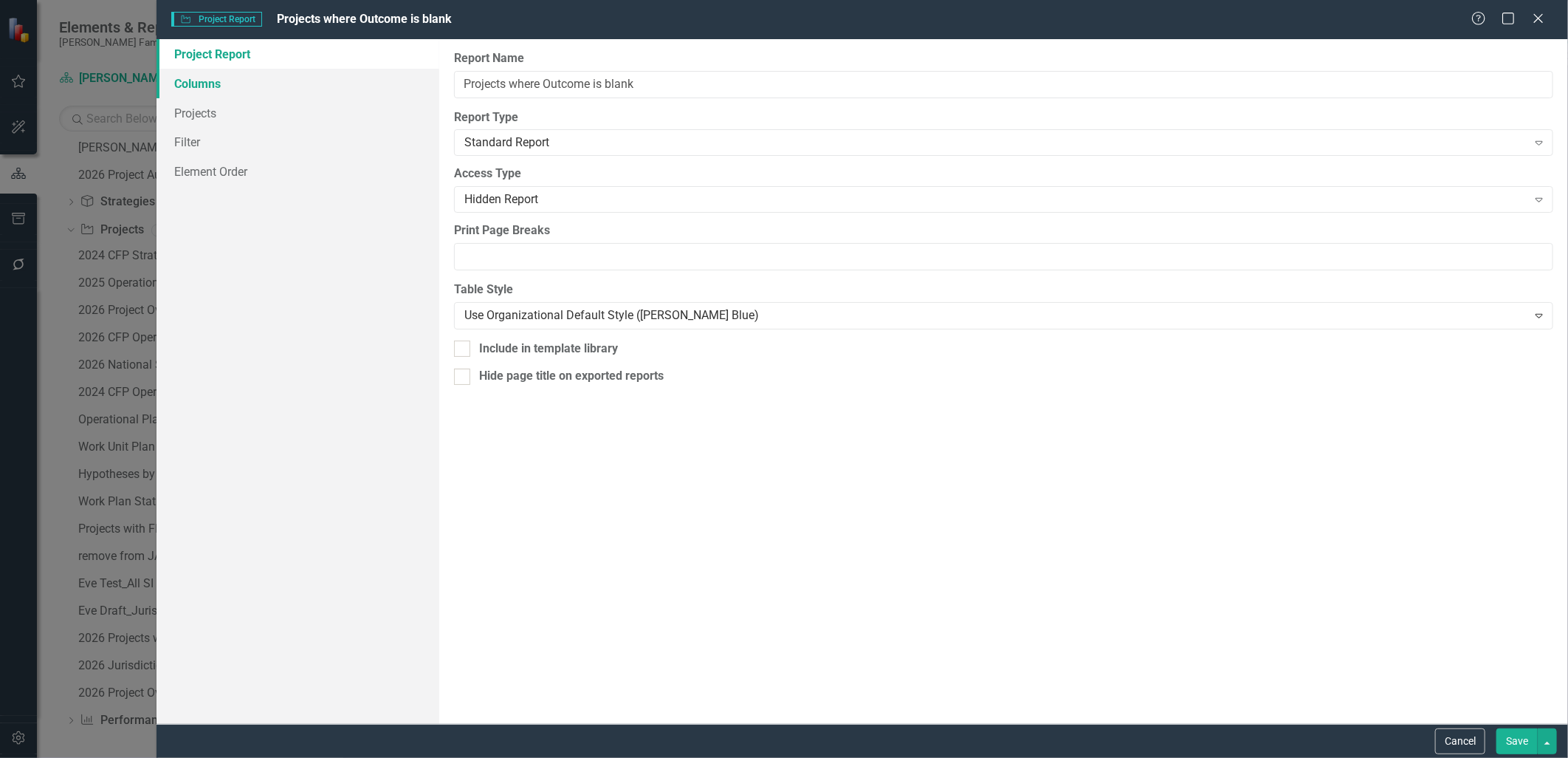
click at [232, 90] on link "Columns" at bounding box center [297, 83] width 282 height 29
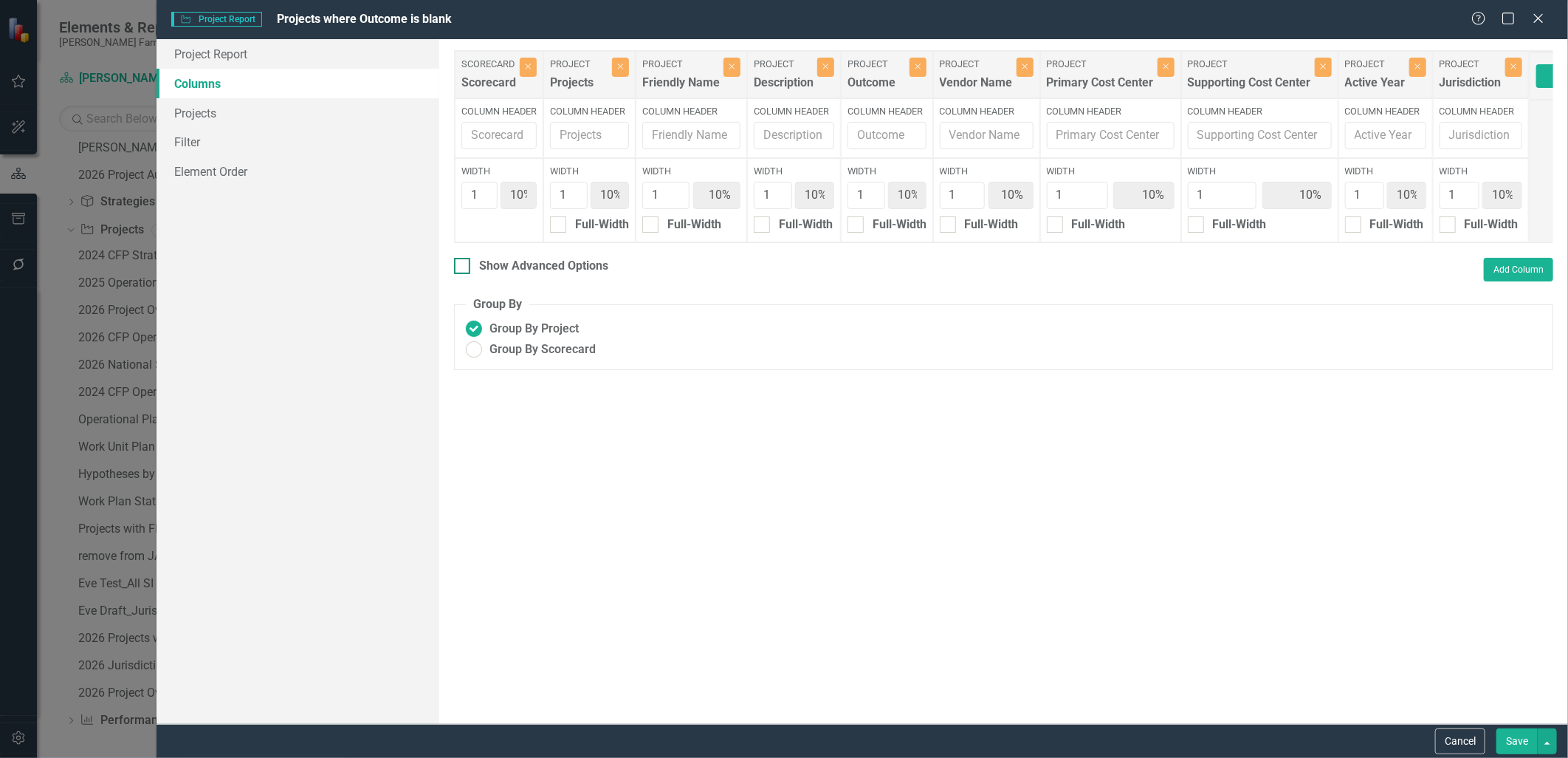
click at [480, 275] on div "Show Advanced Options" at bounding box center [543, 266] width 129 height 17
click at [463, 267] on input "Show Advanced Options" at bounding box center [458, 263] width 9 height 9
checkbox input "true"
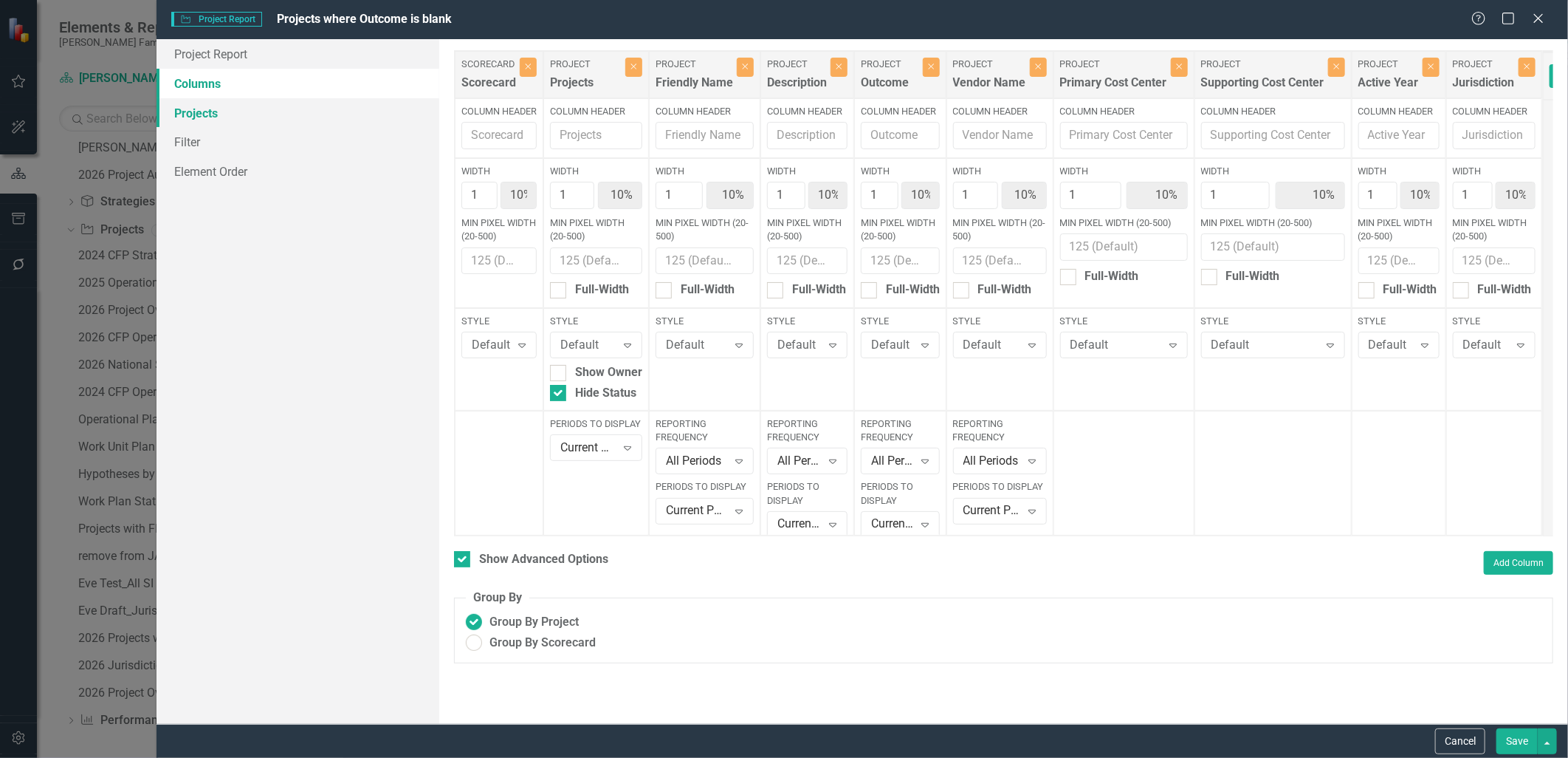
click at [270, 114] on link "Projects" at bounding box center [297, 112] width 282 height 29
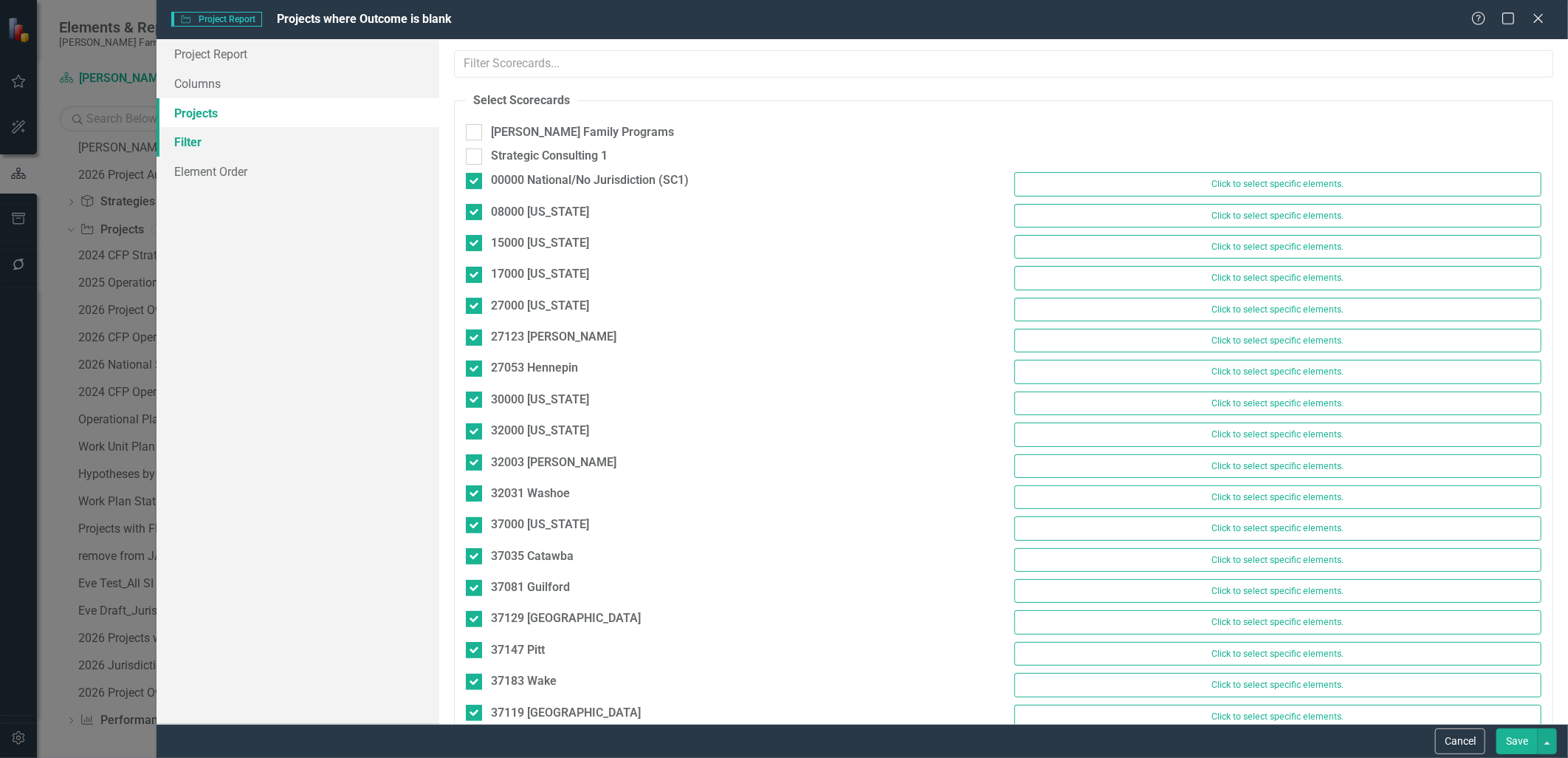
click at [270, 134] on link "Filter" at bounding box center [297, 141] width 282 height 29
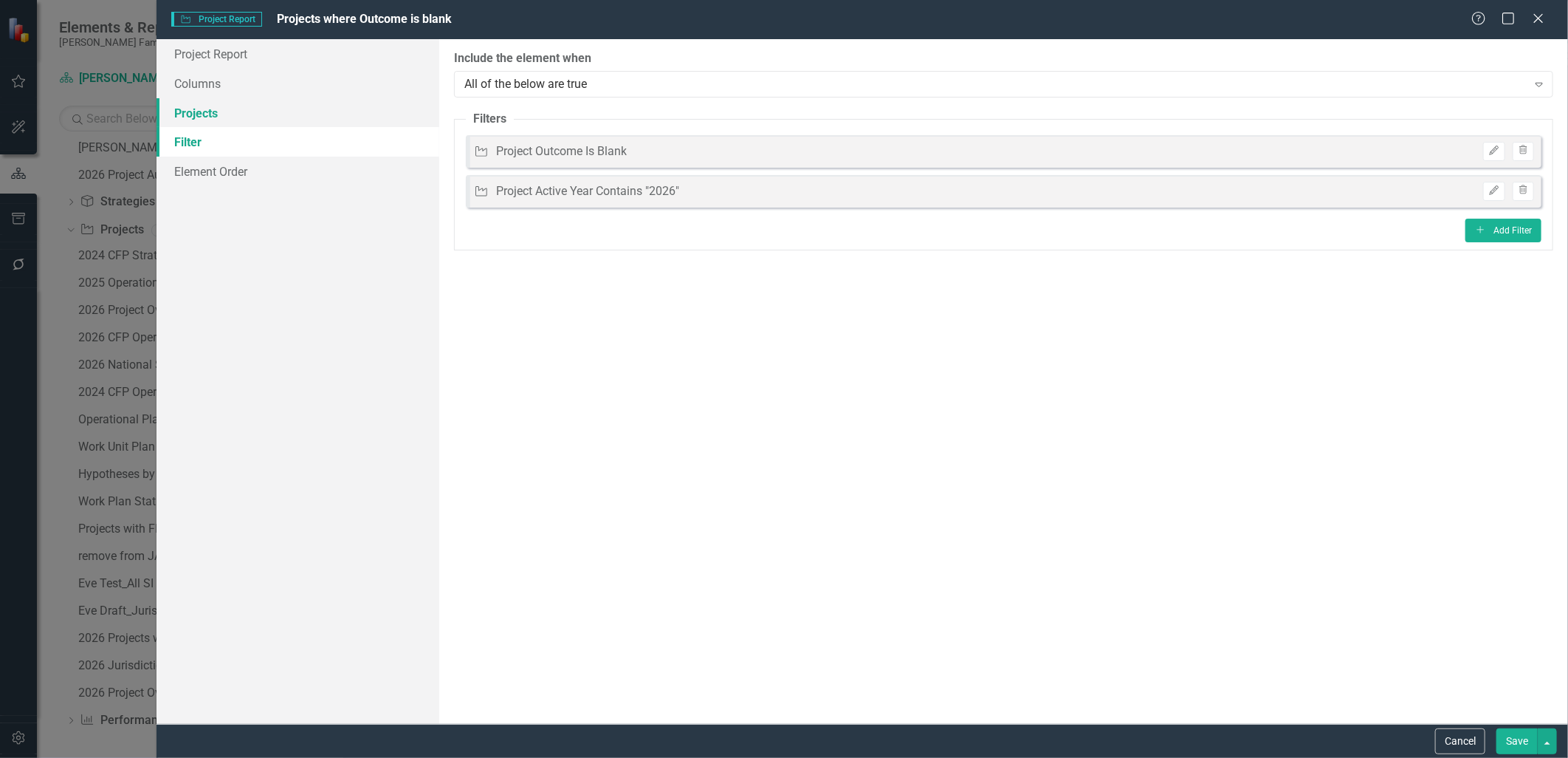
click at [325, 120] on link "Projects" at bounding box center [297, 112] width 282 height 29
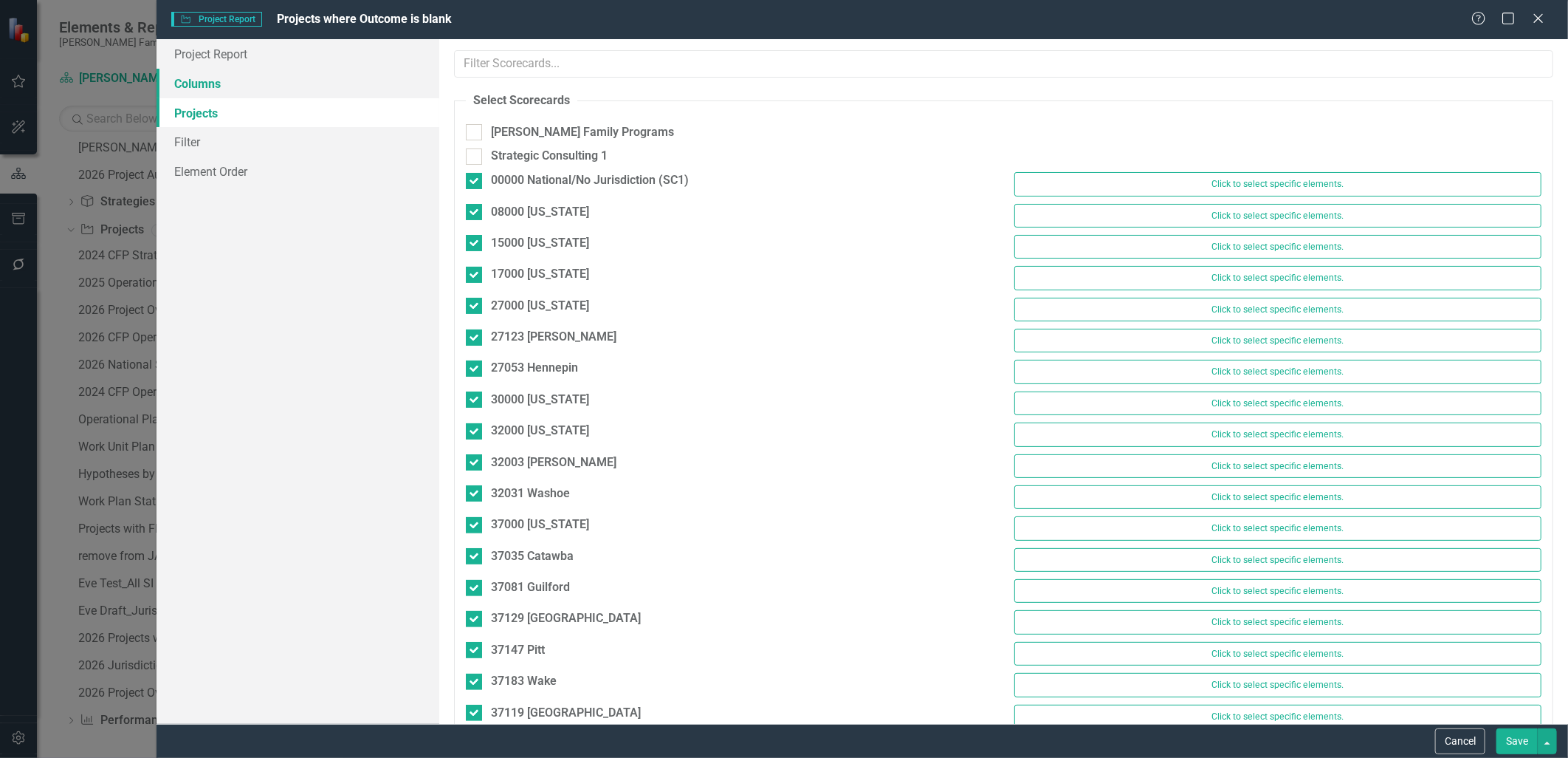
click at [303, 79] on link "Columns" at bounding box center [297, 83] width 282 height 29
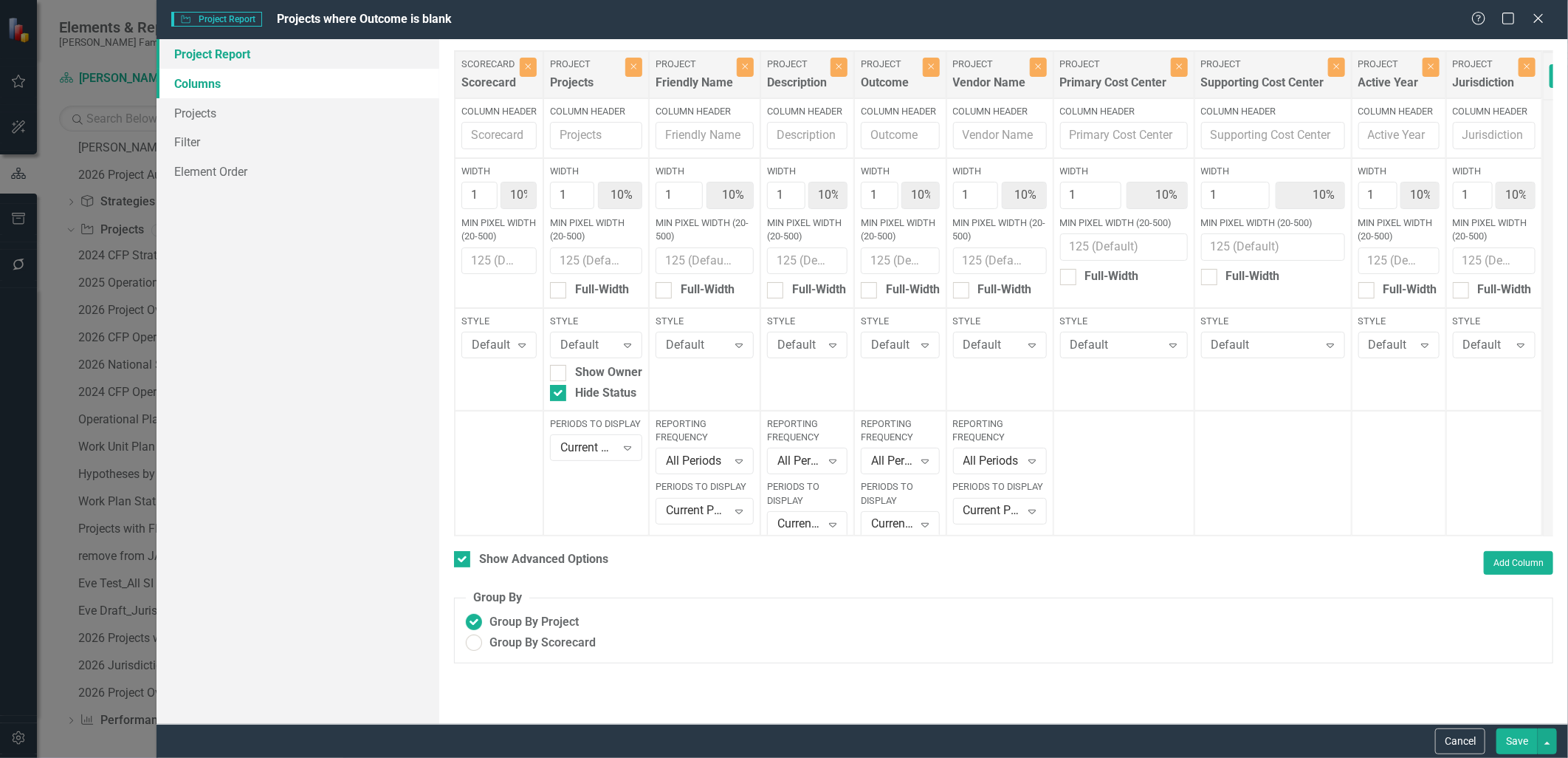
click at [296, 48] on link "Project Report" at bounding box center [297, 54] width 282 height 29
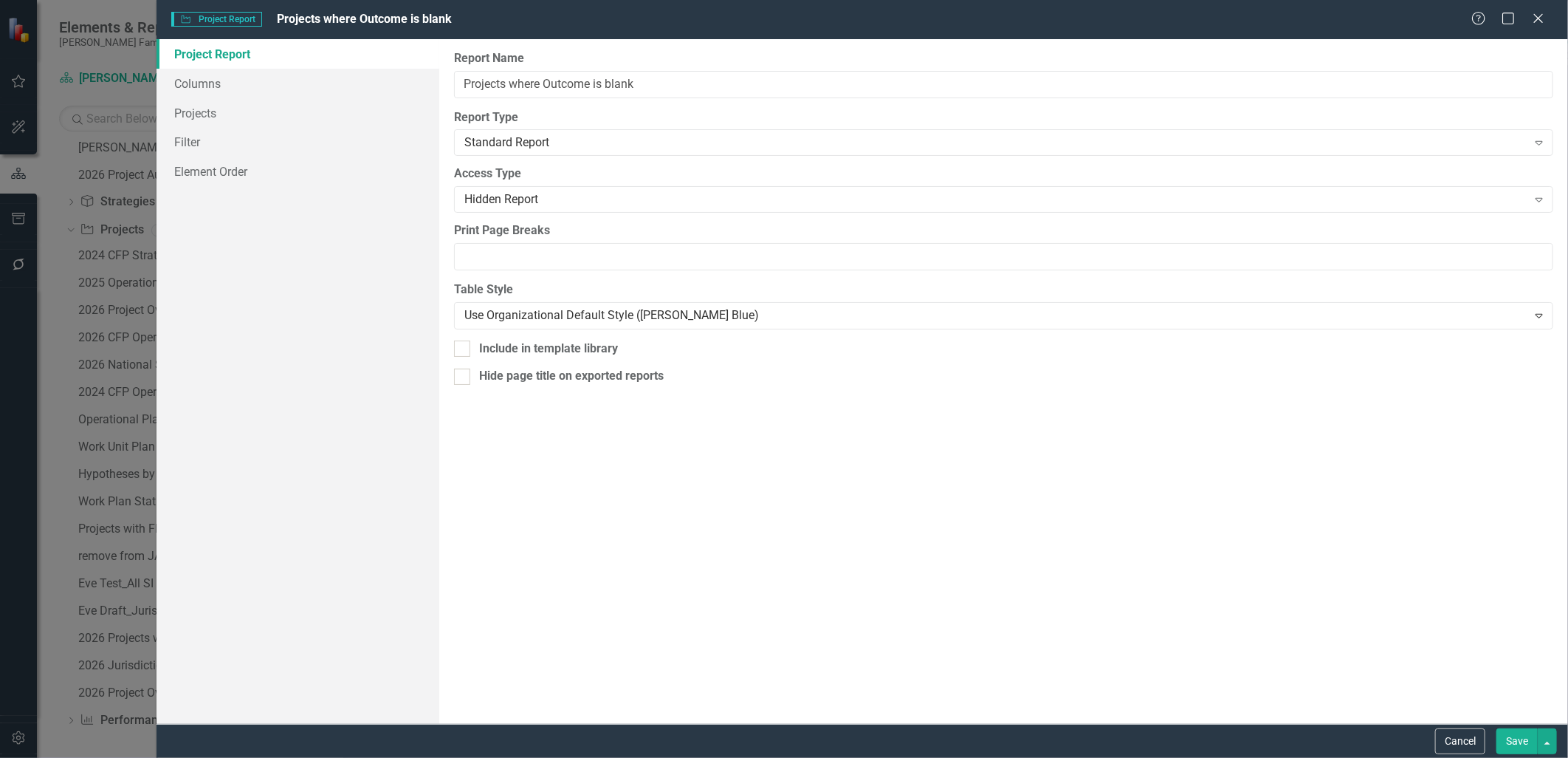
click at [296, 255] on div "Project Report Columns Projects Filter Element Order" at bounding box center [297, 381] width 282 height 685
click at [1452, 734] on button "Cancel" at bounding box center [1459, 740] width 50 height 25
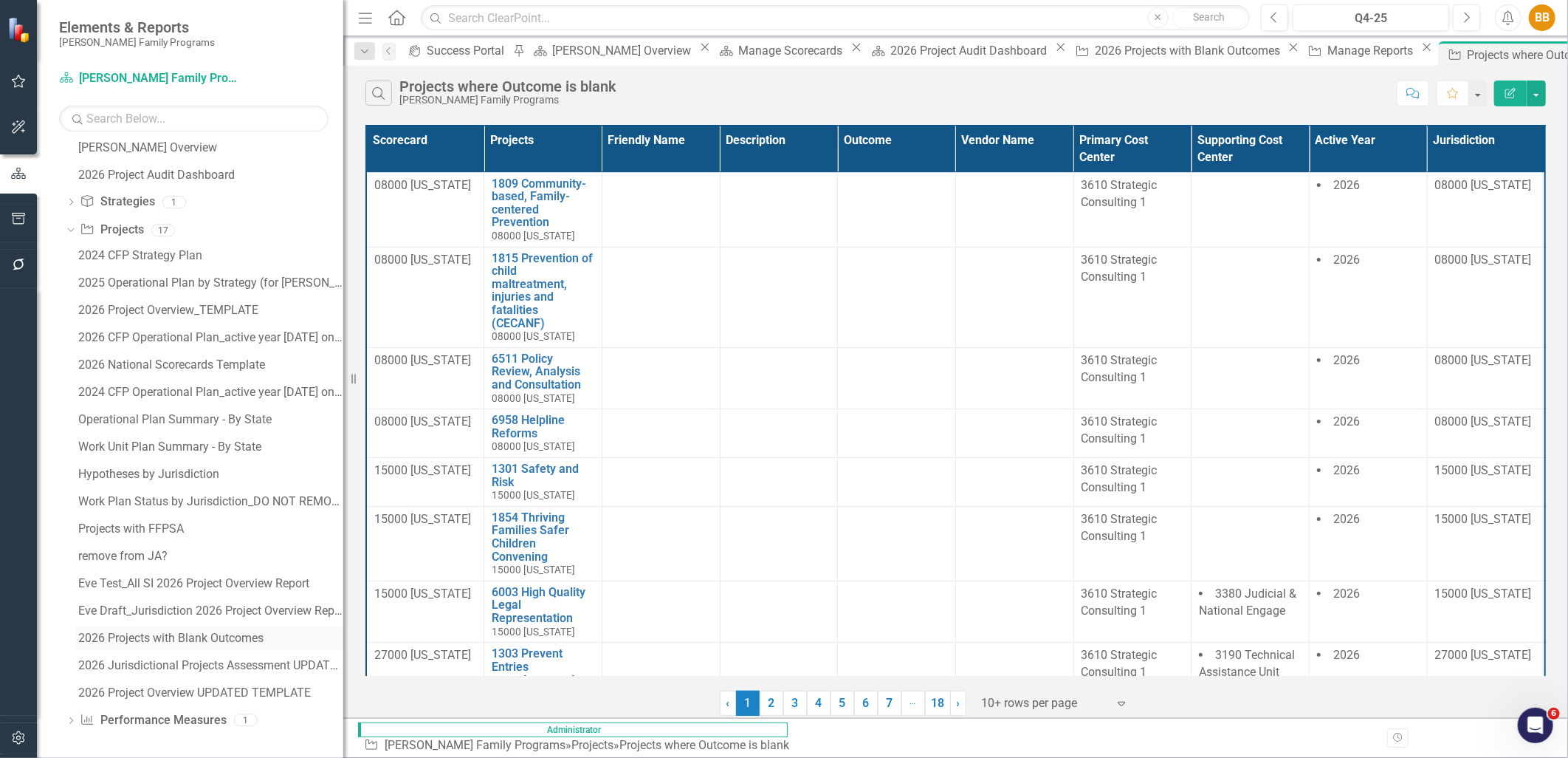
click at [176, 638] on div "2026 Projects with Blank Outcomes" at bounding box center [211, 637] width 265 height 13
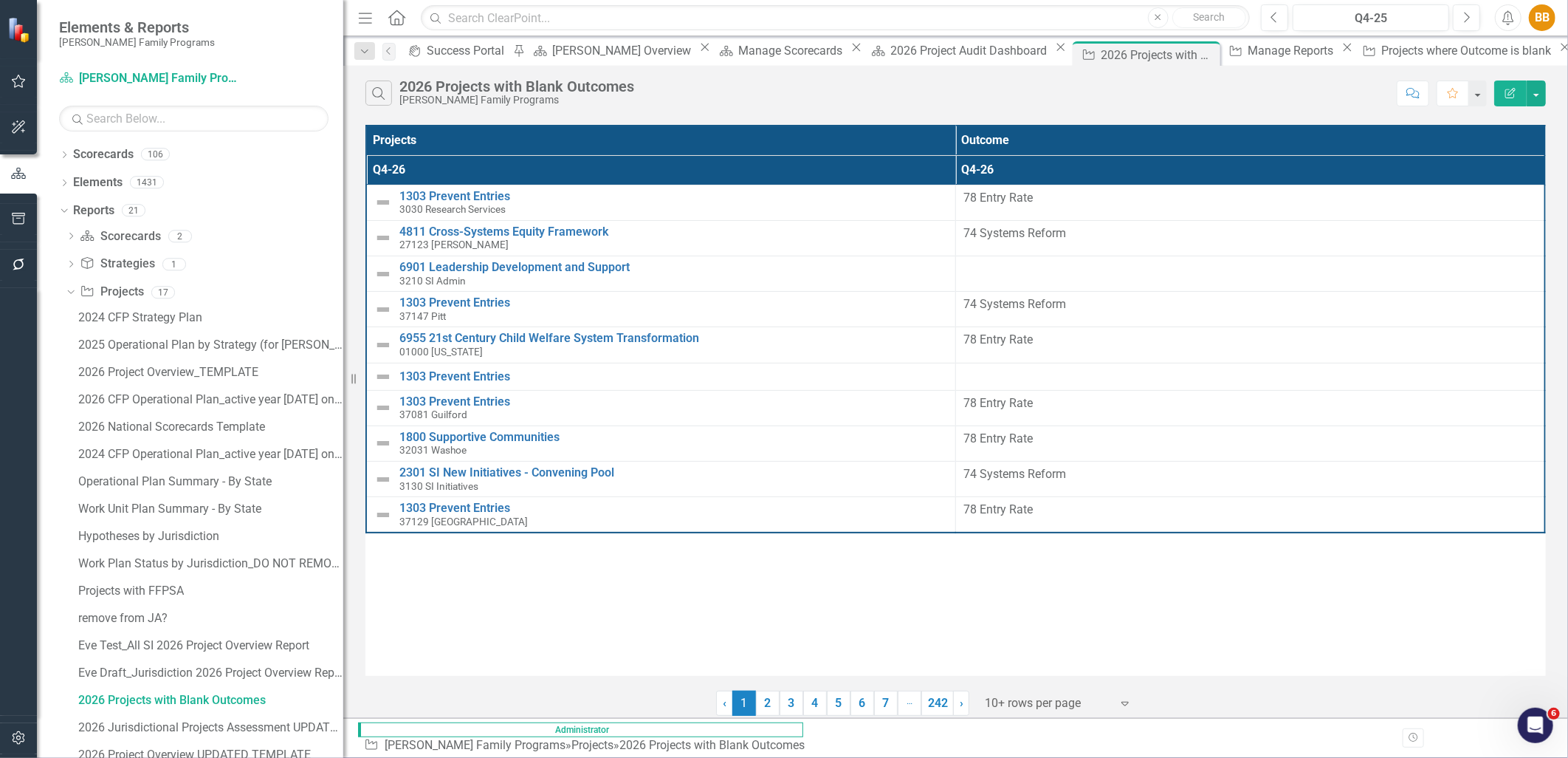
click at [1517, 101] on button "Edit Report" at bounding box center [1510, 92] width 33 height 25
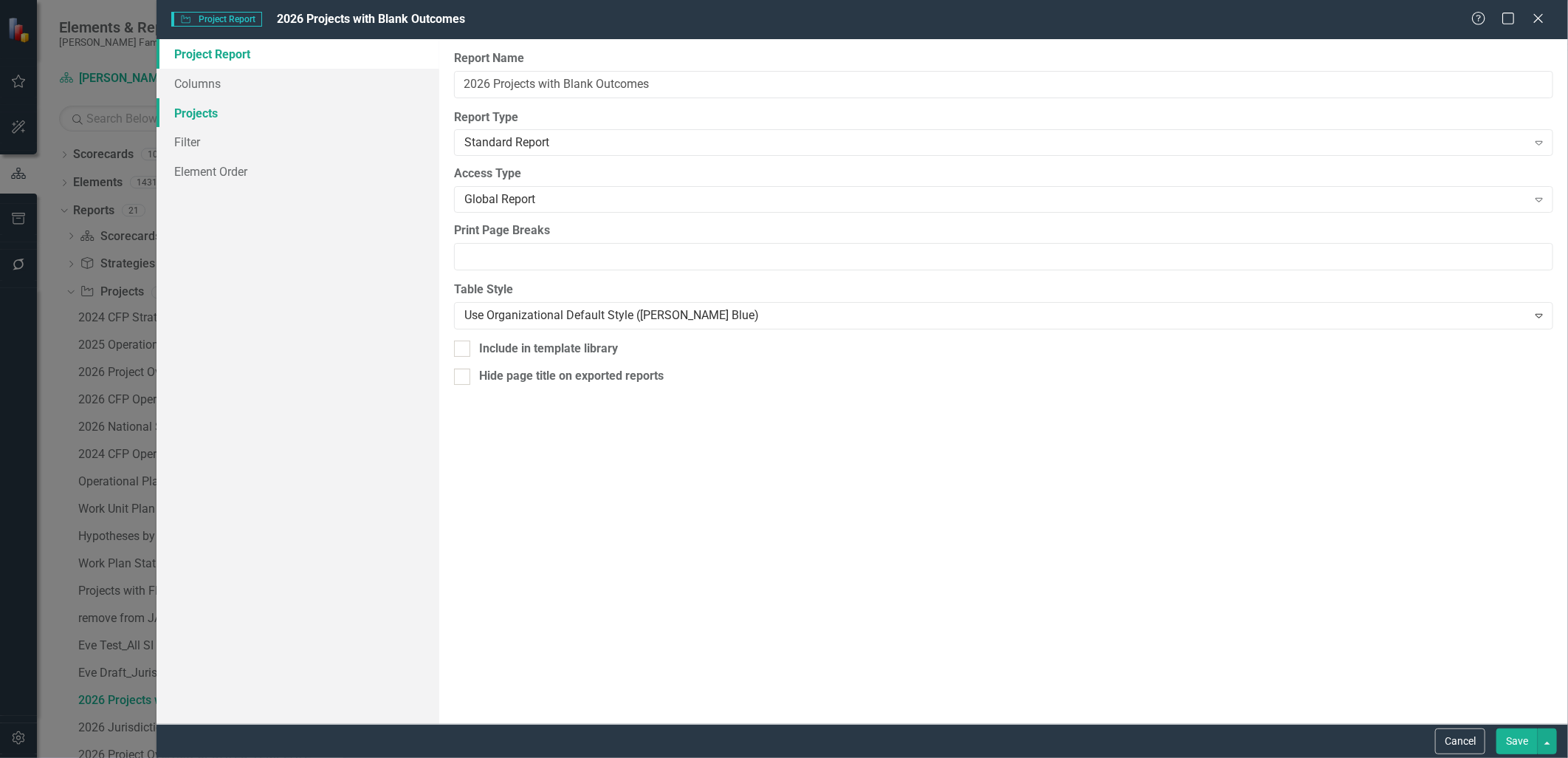
click at [200, 135] on link "Filter" at bounding box center [297, 141] width 282 height 29
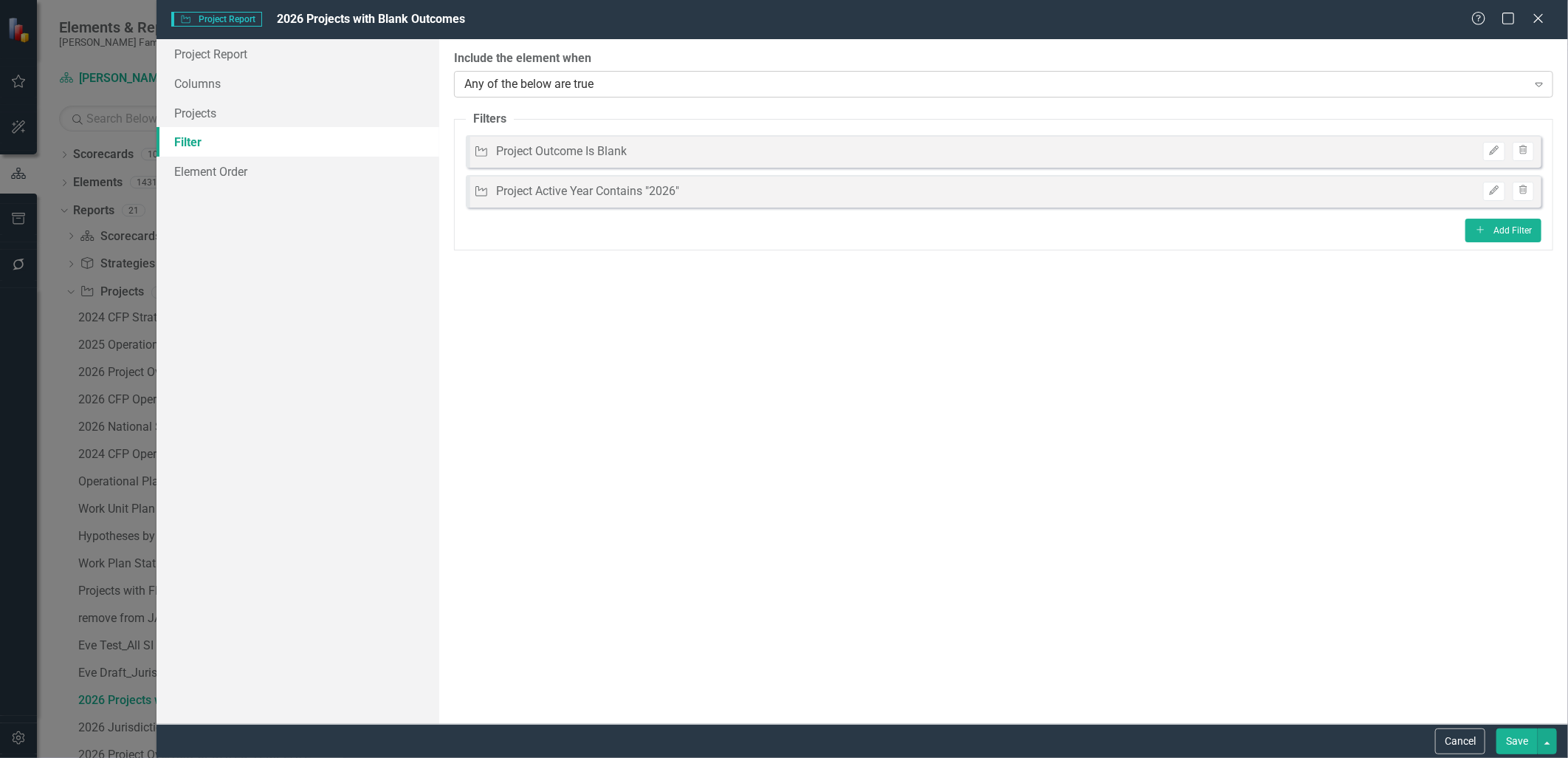
click at [600, 79] on div "Any of the below are true" at bounding box center [995, 84] width 1063 height 17
click at [580, 757] on div "All of the below are true" at bounding box center [787, 769] width 1544 height 17
click at [1518, 746] on button "Save" at bounding box center [1516, 740] width 41 height 25
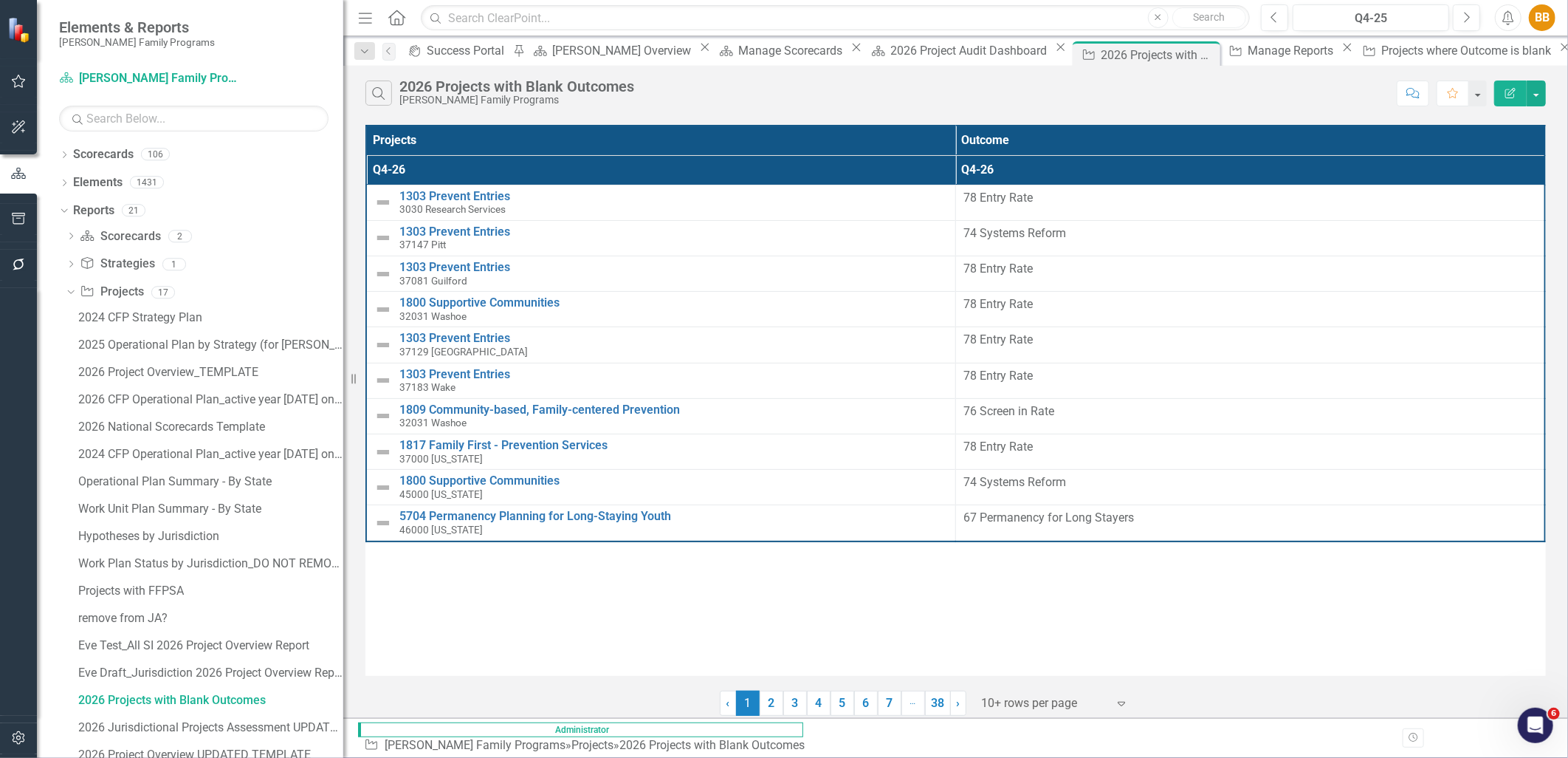
click at [1109, 163] on th "Q4-26" at bounding box center [1250, 169] width 590 height 29
click at [1052, 703] on div at bounding box center [1044, 702] width 125 height 20
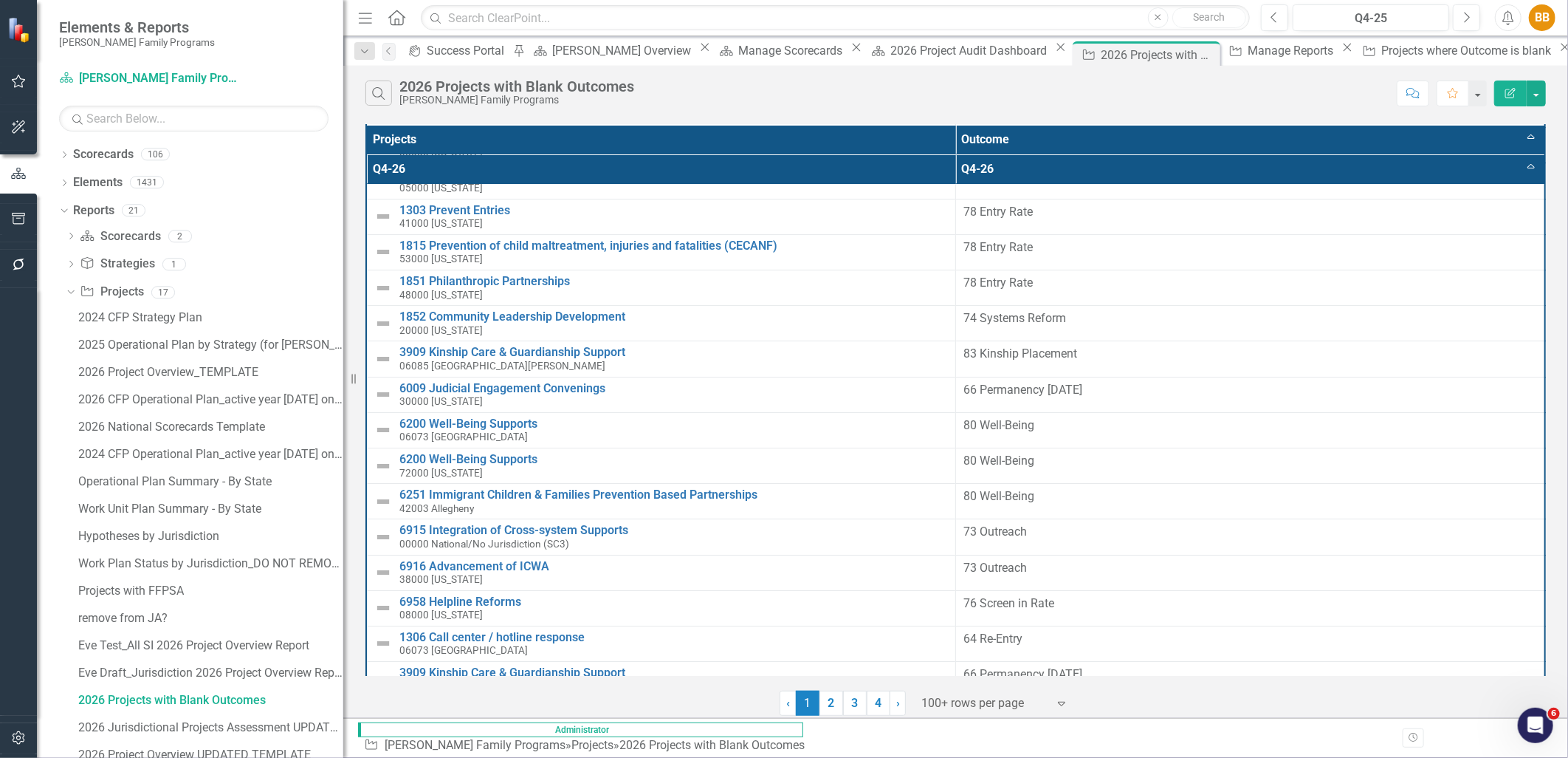
scroll to position [3085, 0]
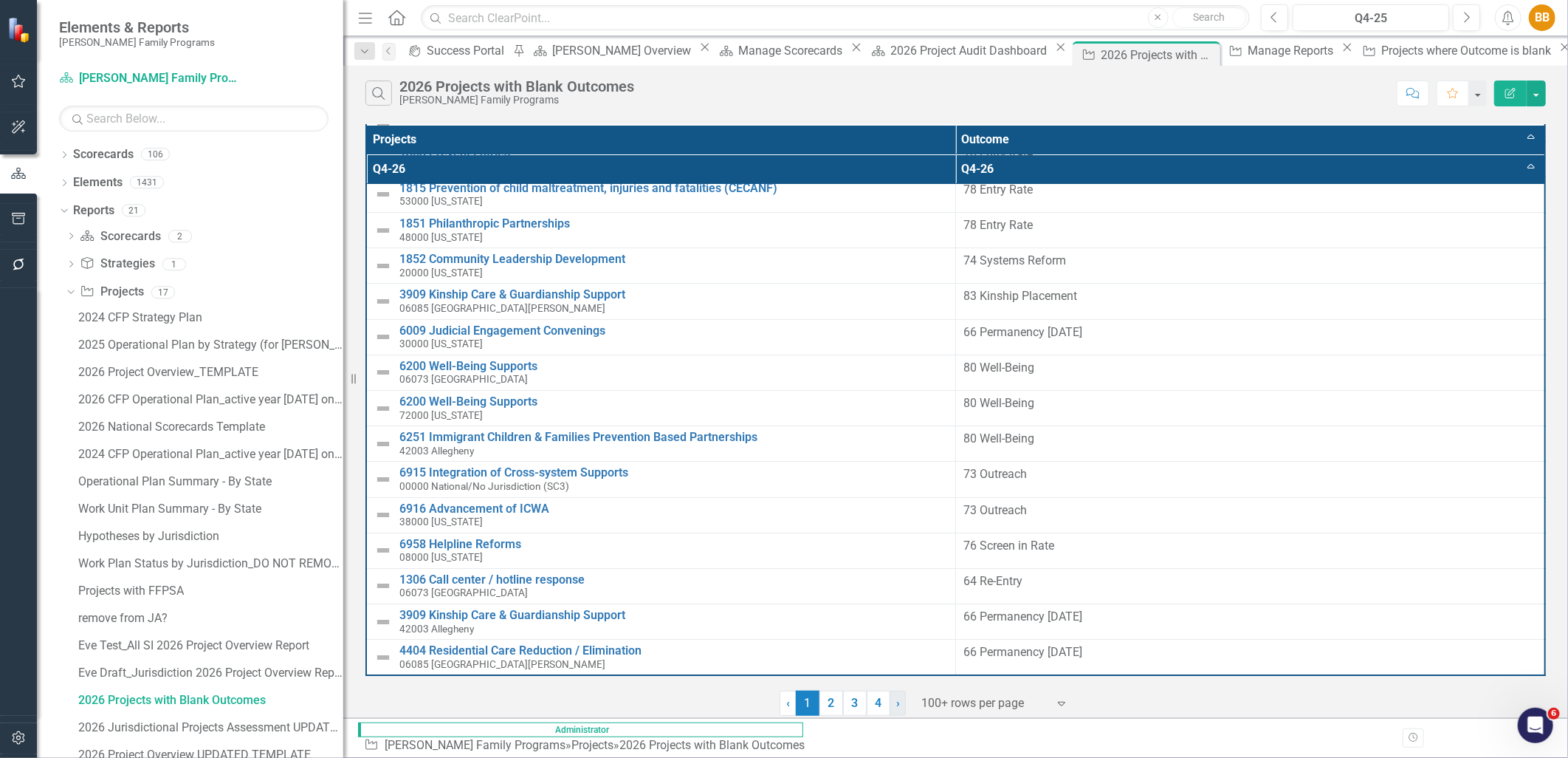
click at [893, 703] on link "› Next" at bounding box center [897, 702] width 16 height 25
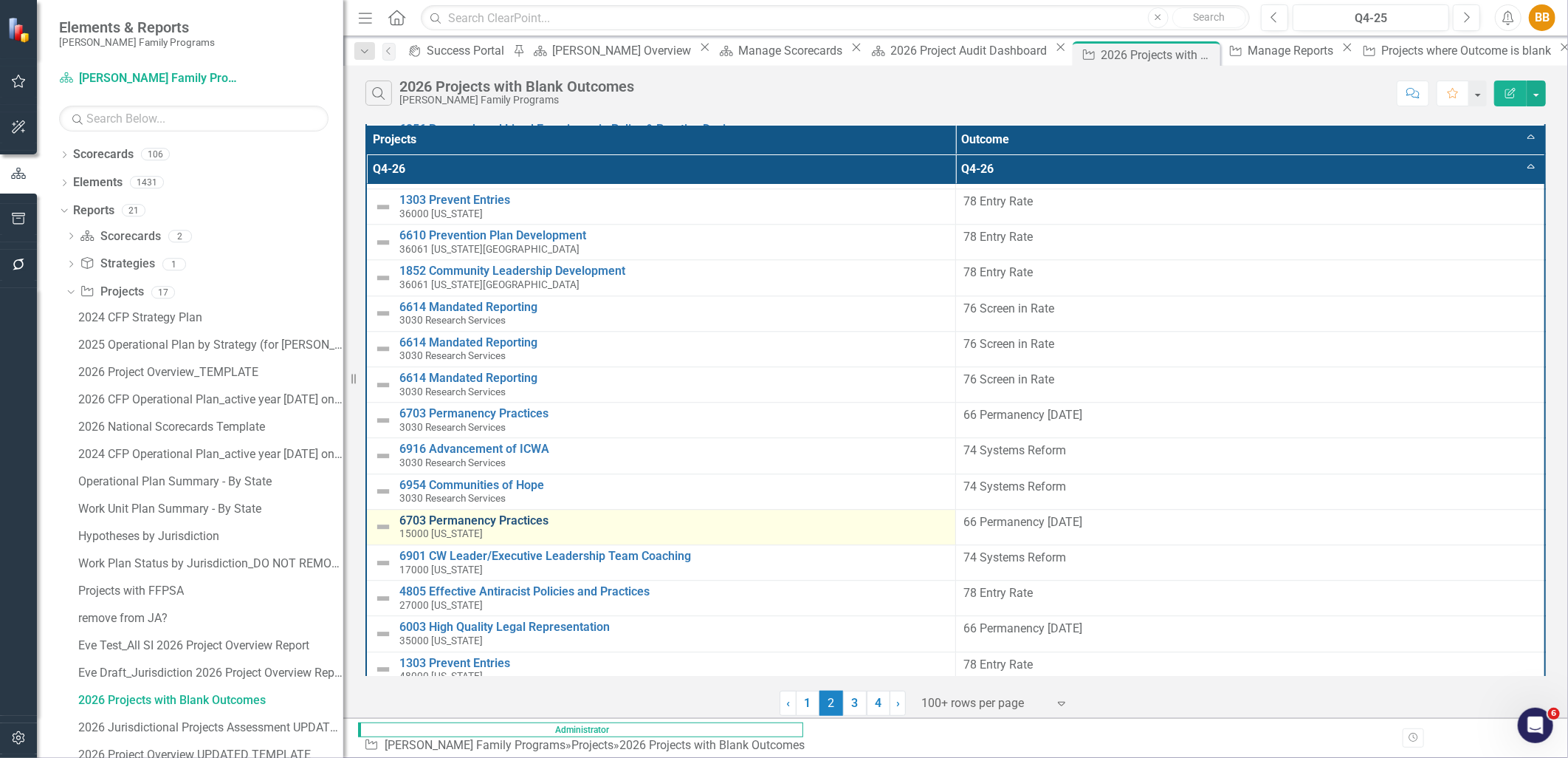
scroll to position [2265, 0]
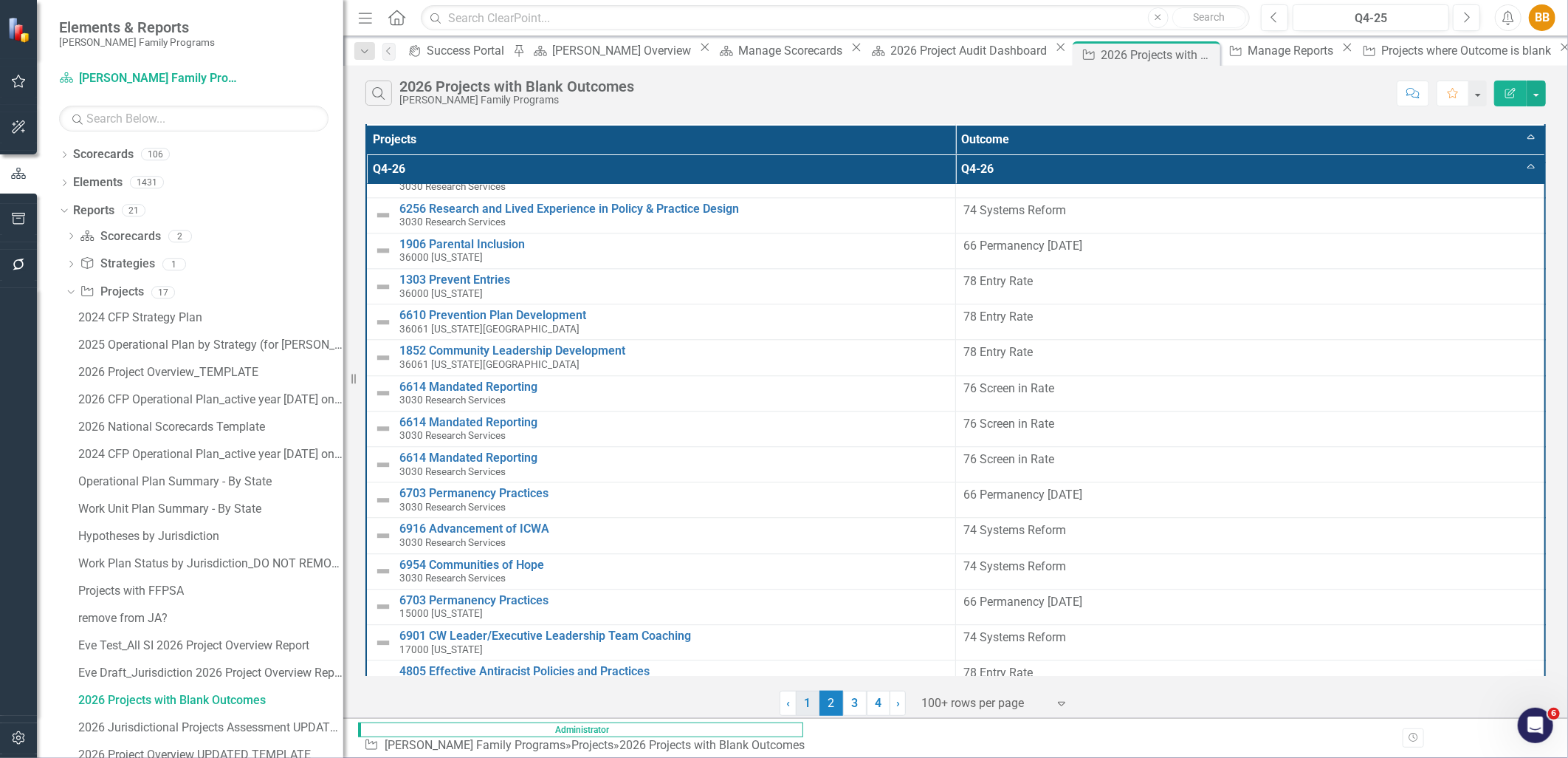
click at [808, 700] on link "1" at bounding box center [807, 702] width 24 height 25
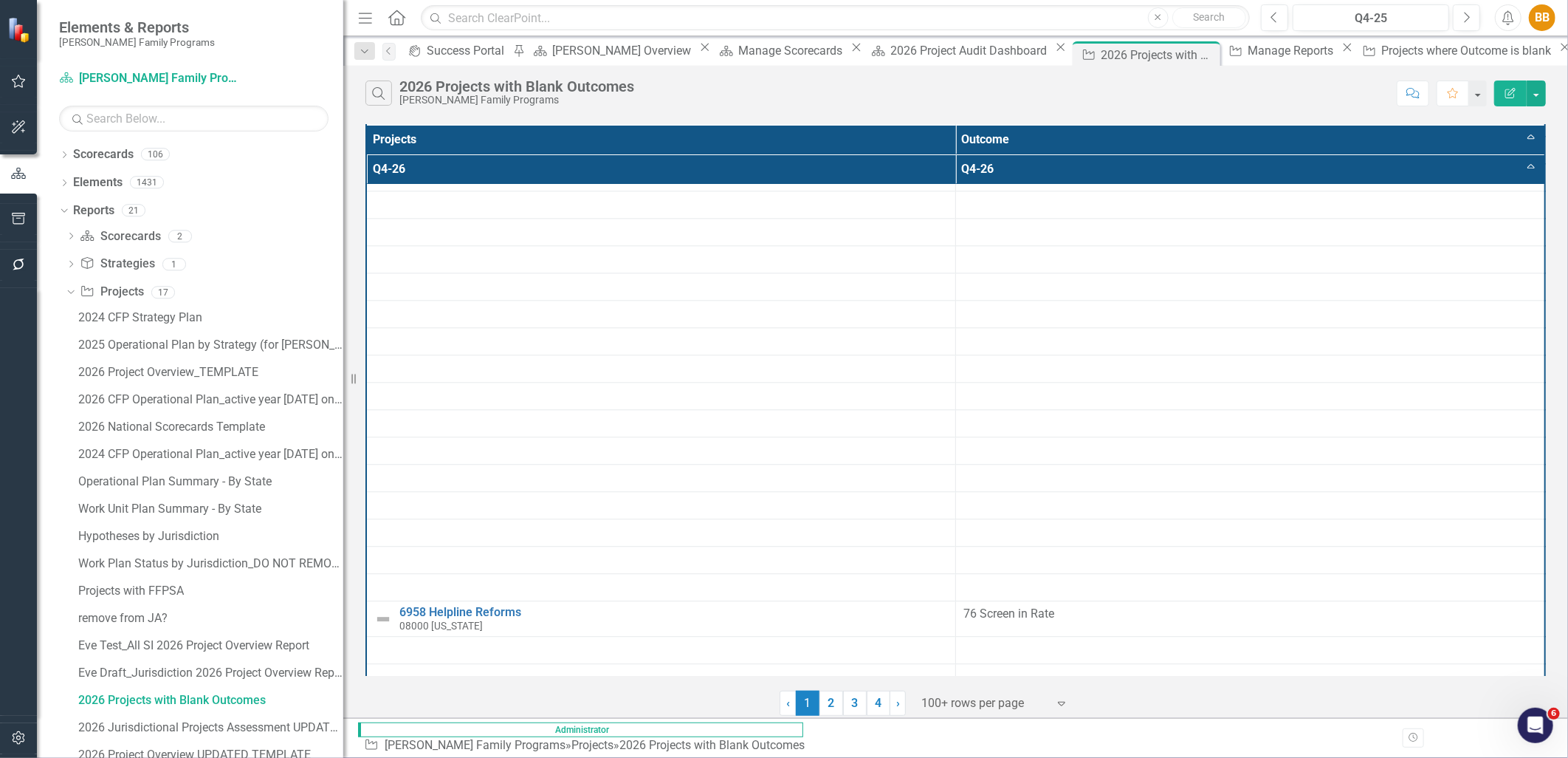
scroll to position [0, 0]
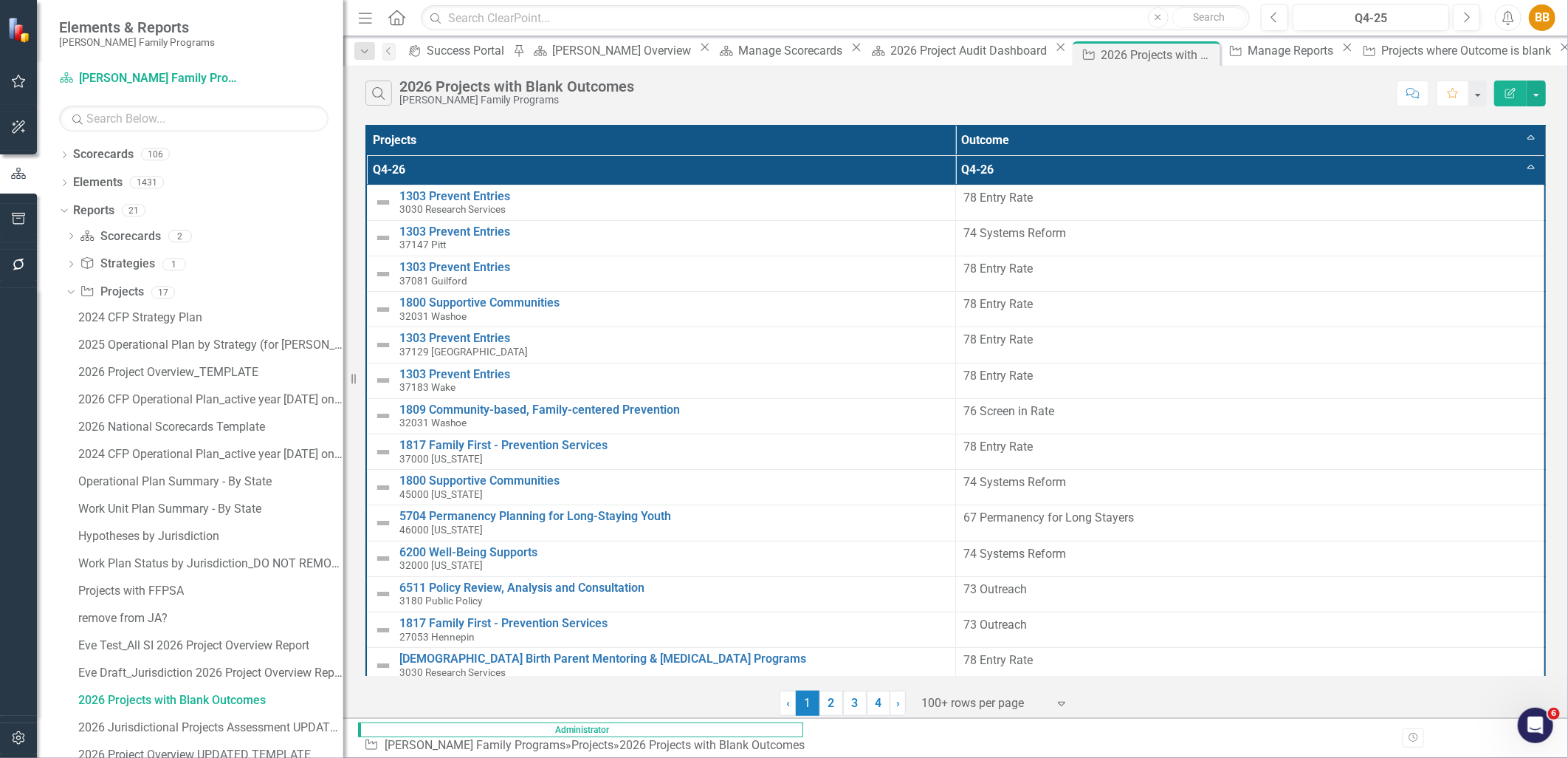
click at [1225, 168] on th "Q4-26 Sort Ascending" at bounding box center [1250, 169] width 590 height 29
click at [1109, 168] on th "Q4-26 Sort Descending" at bounding box center [1250, 169] width 590 height 29
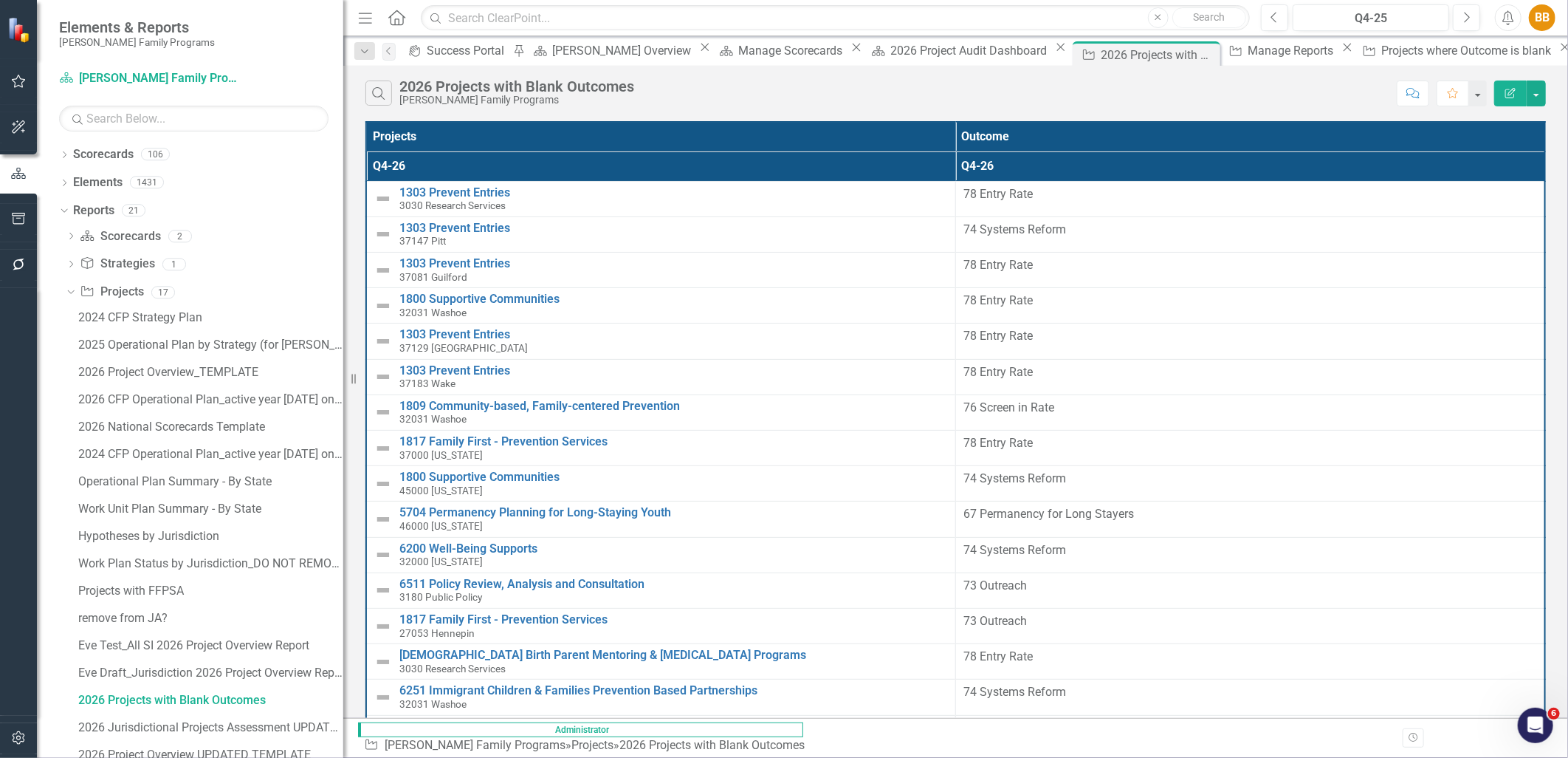
click at [1109, 168] on th "Q4-26" at bounding box center [1250, 166] width 590 height 29
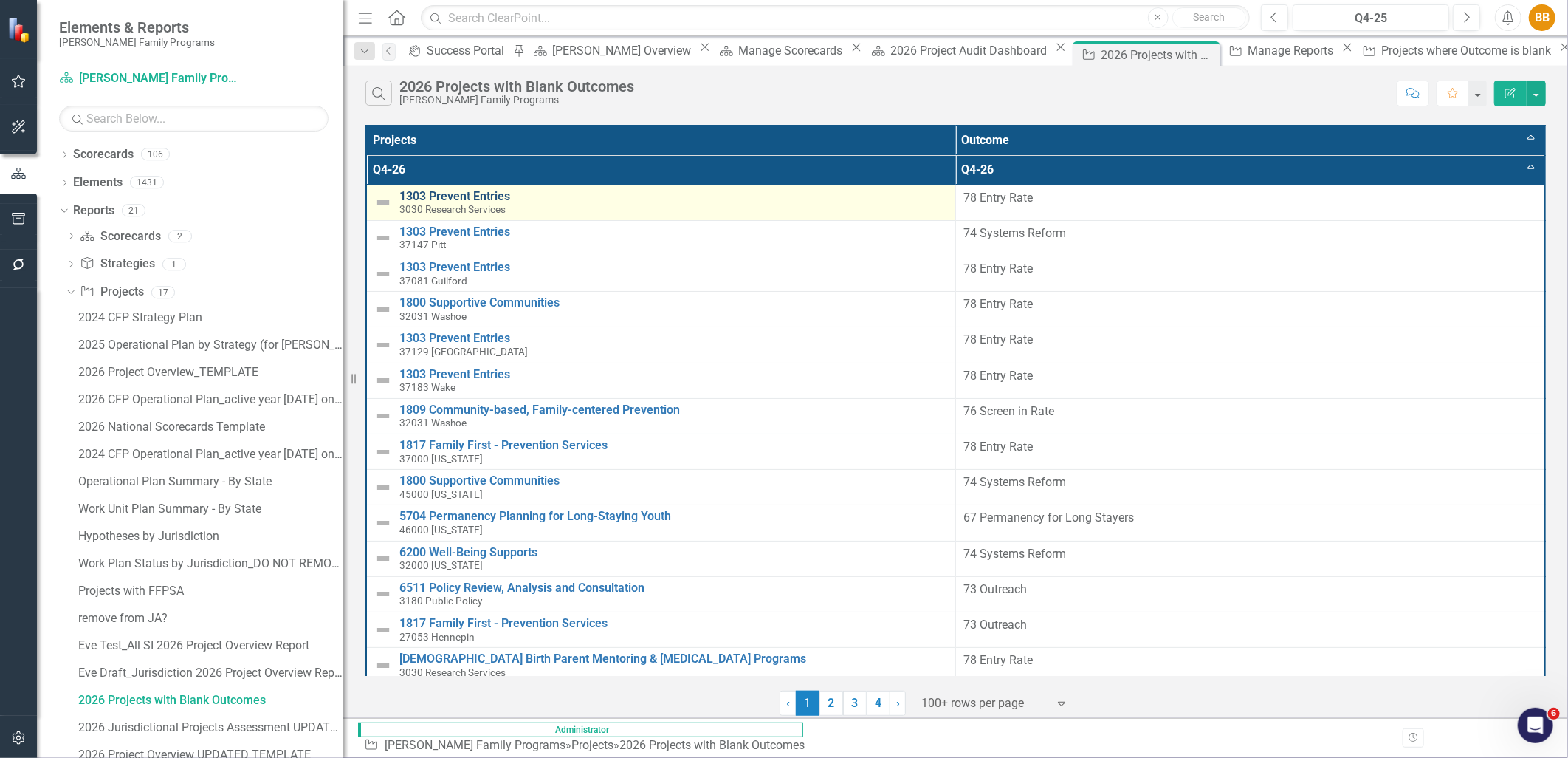
click at [475, 200] on link "1303 Prevent Entries" at bounding box center [673, 197] width 549 height 13
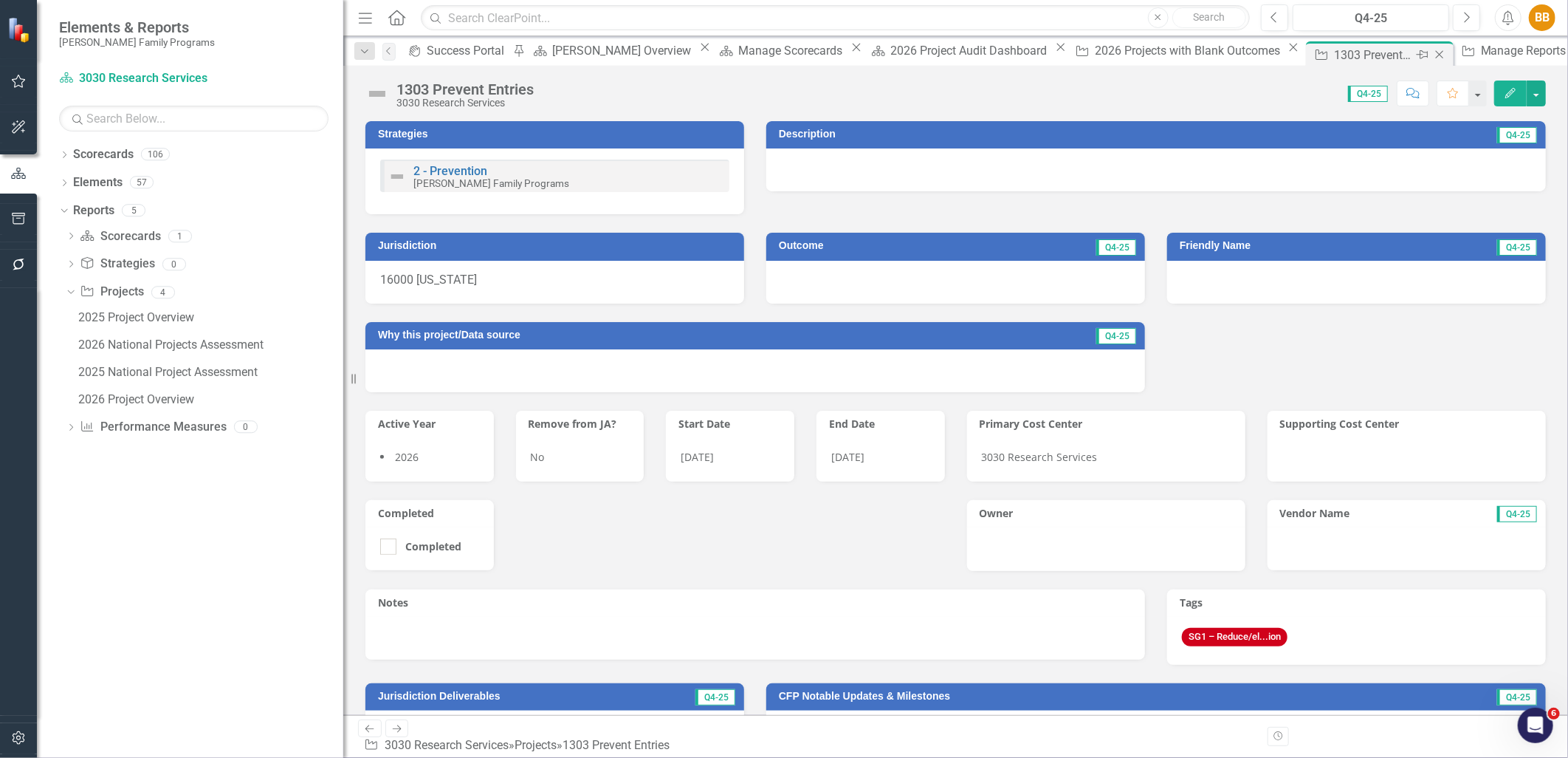
click at [1432, 52] on icon "Close" at bounding box center [1439, 55] width 15 height 12
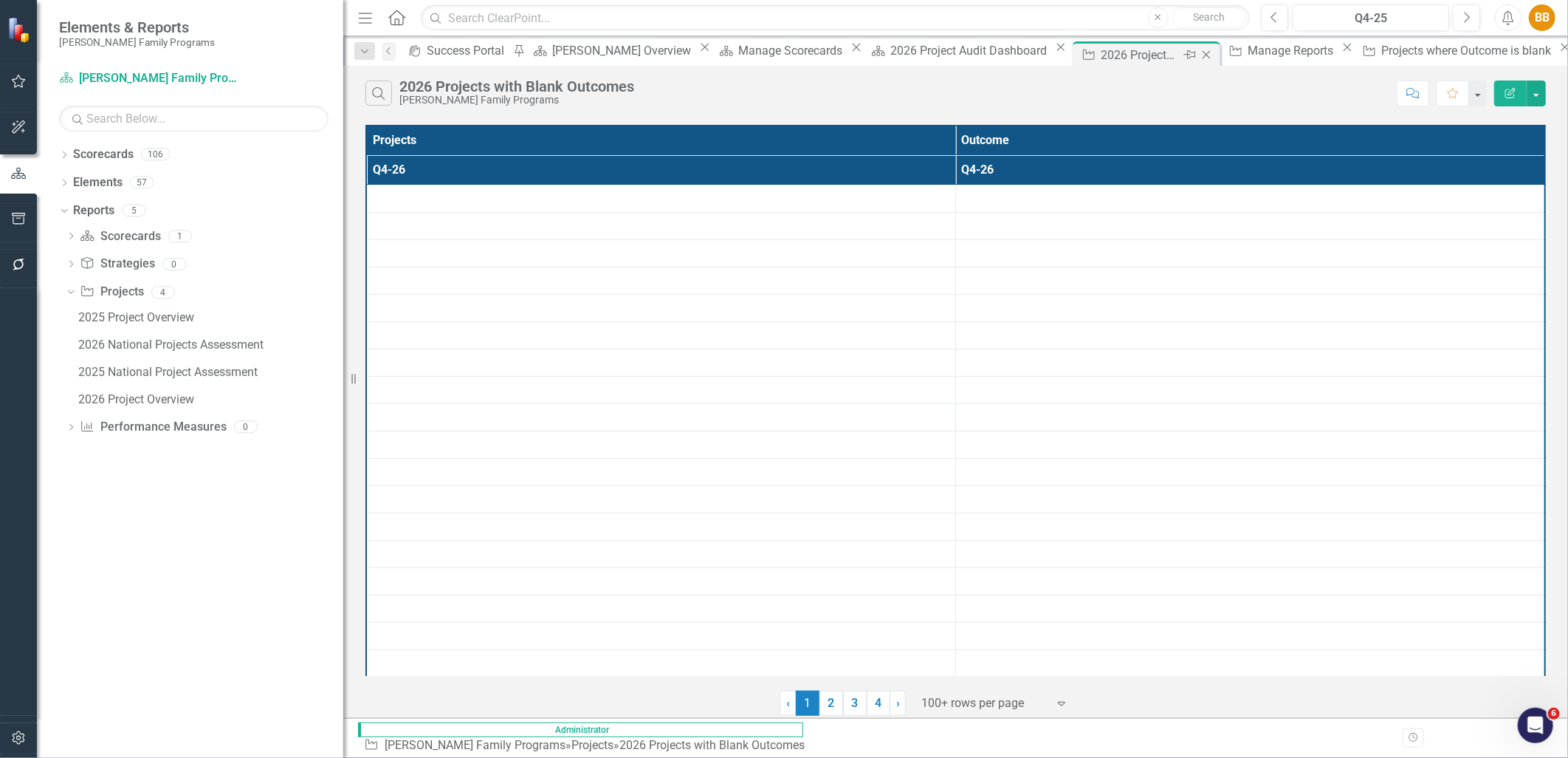
click at [1198, 54] on icon "Close" at bounding box center [1206, 55] width 15 height 12
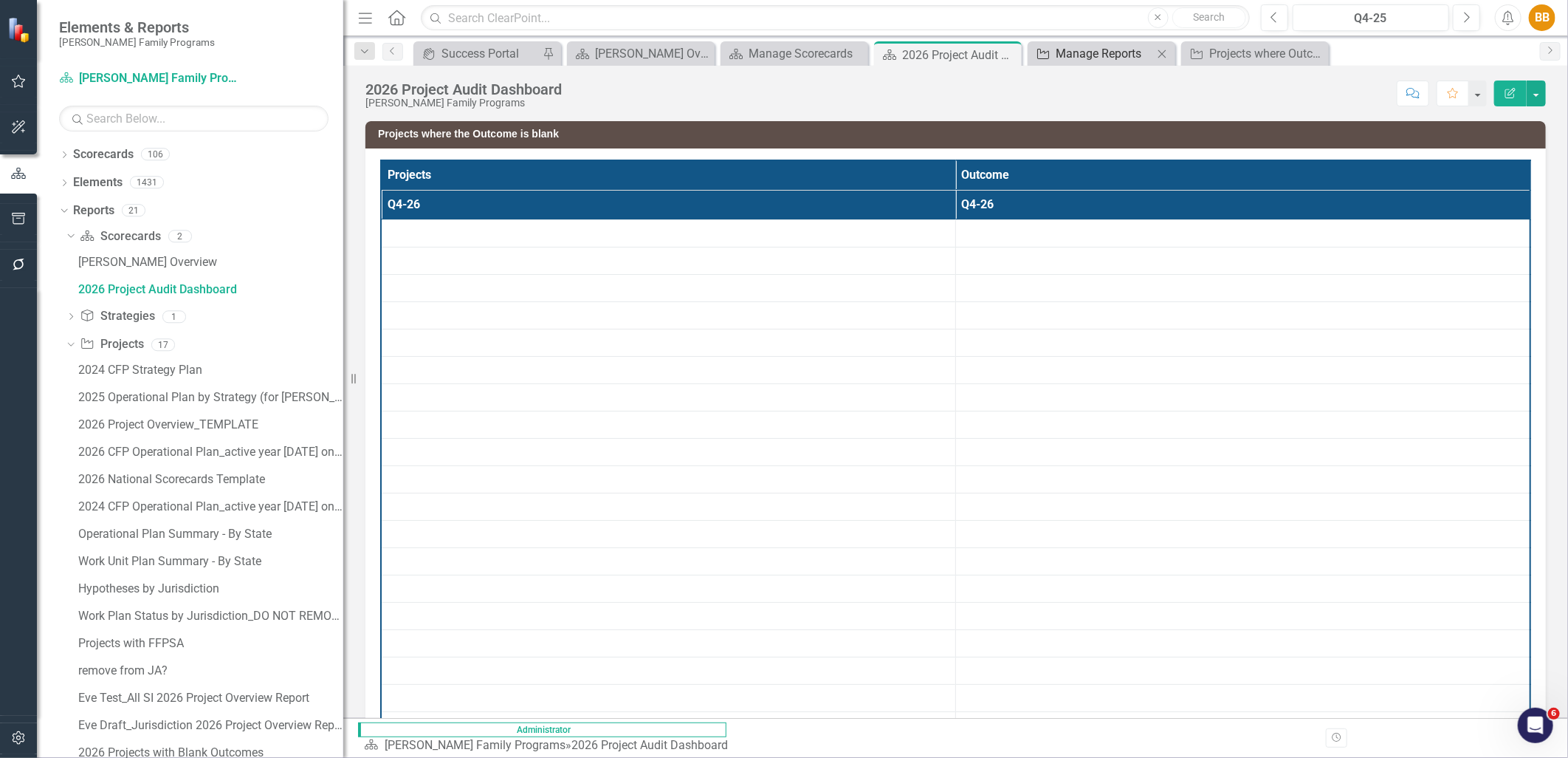
click at [1147, 56] on div "Manage Reports" at bounding box center [1104, 54] width 98 height 19
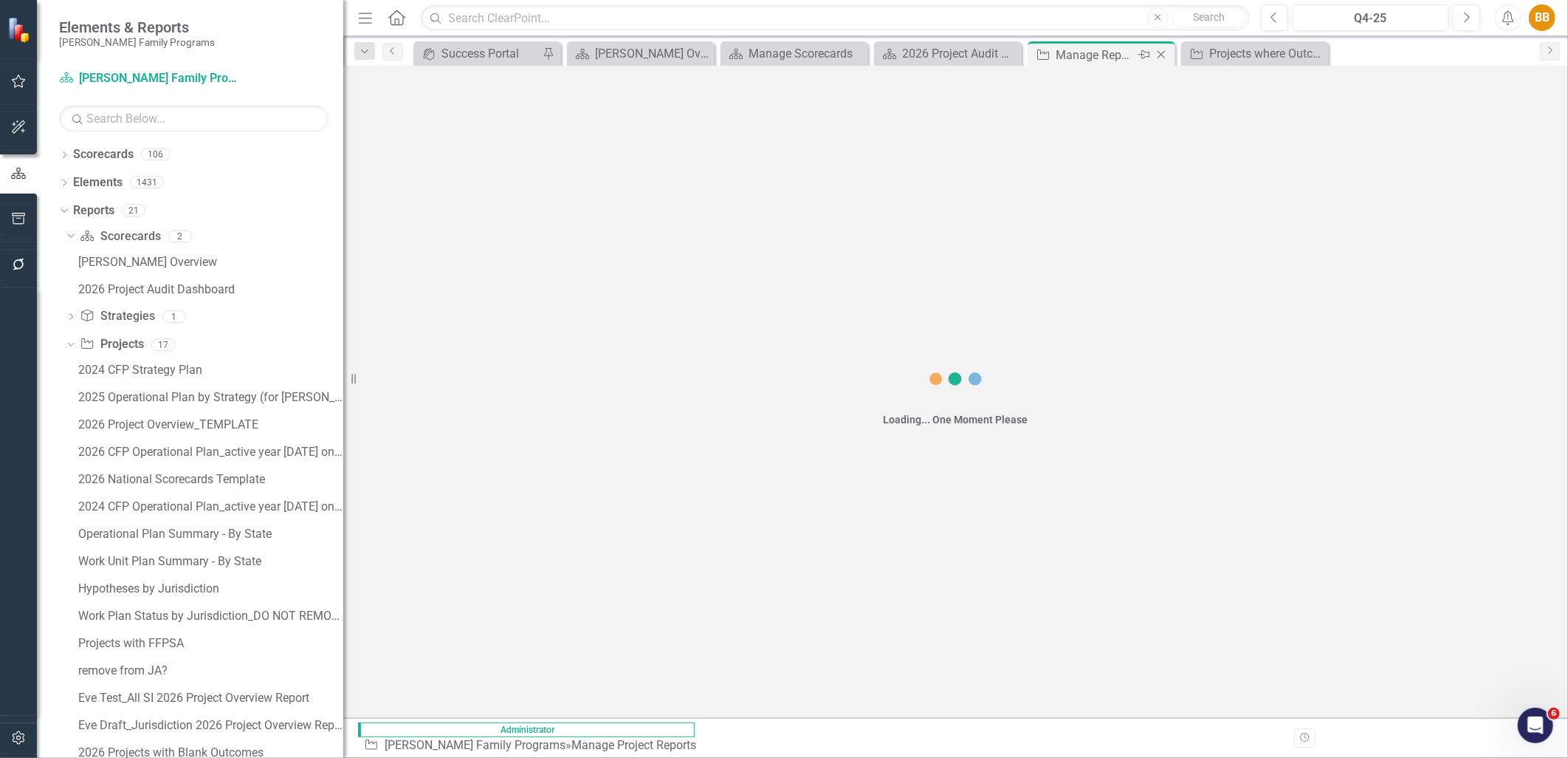
drag, startPoint x: 1147, startPoint y: 56, endPoint x: 1160, endPoint y: 56, distance: 13.0
click at [1160, 56] on icon "Close" at bounding box center [1161, 55] width 15 height 12
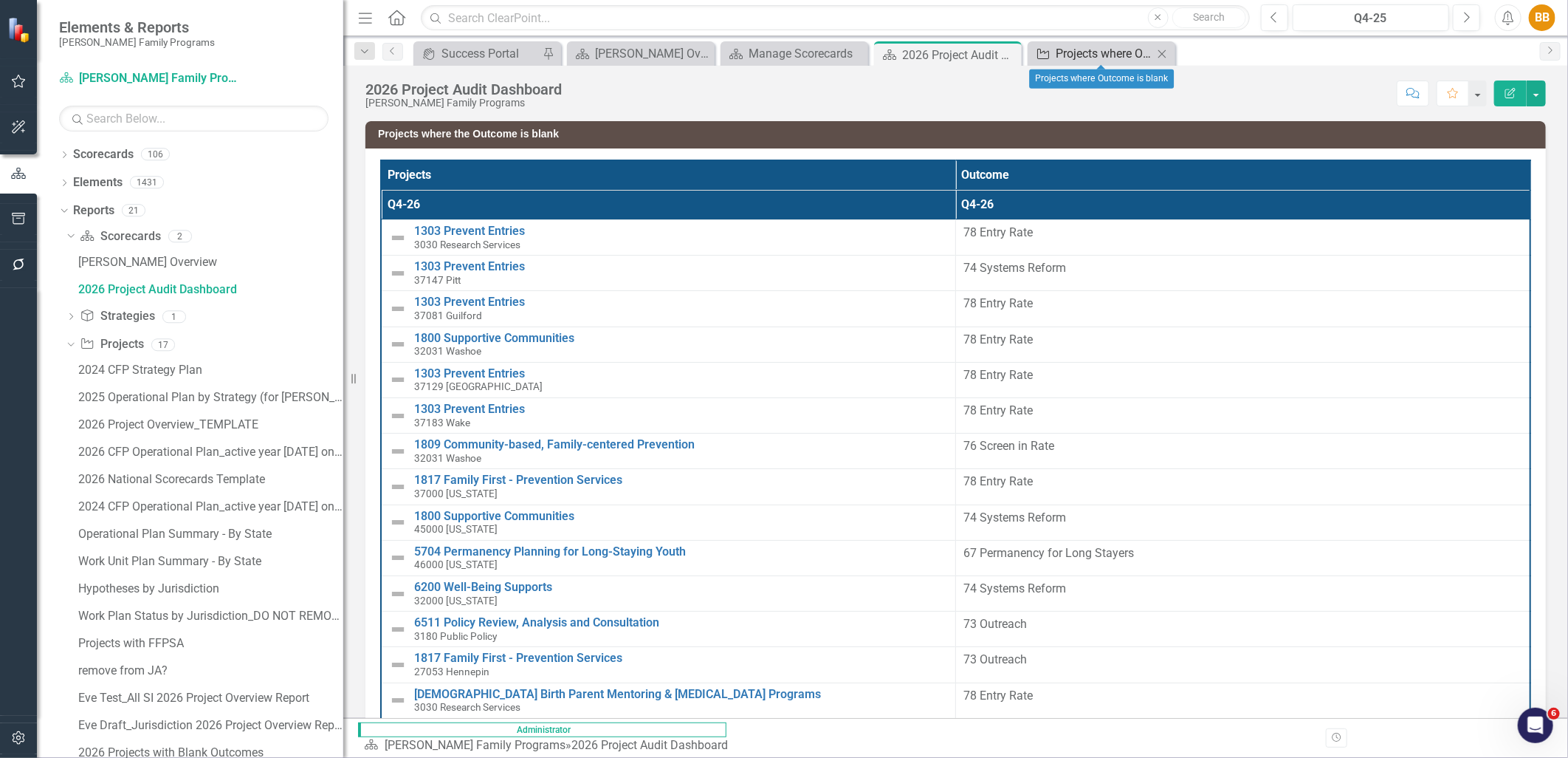
click at [1138, 53] on div "Projects where Outcome is blank" at bounding box center [1104, 54] width 98 height 19
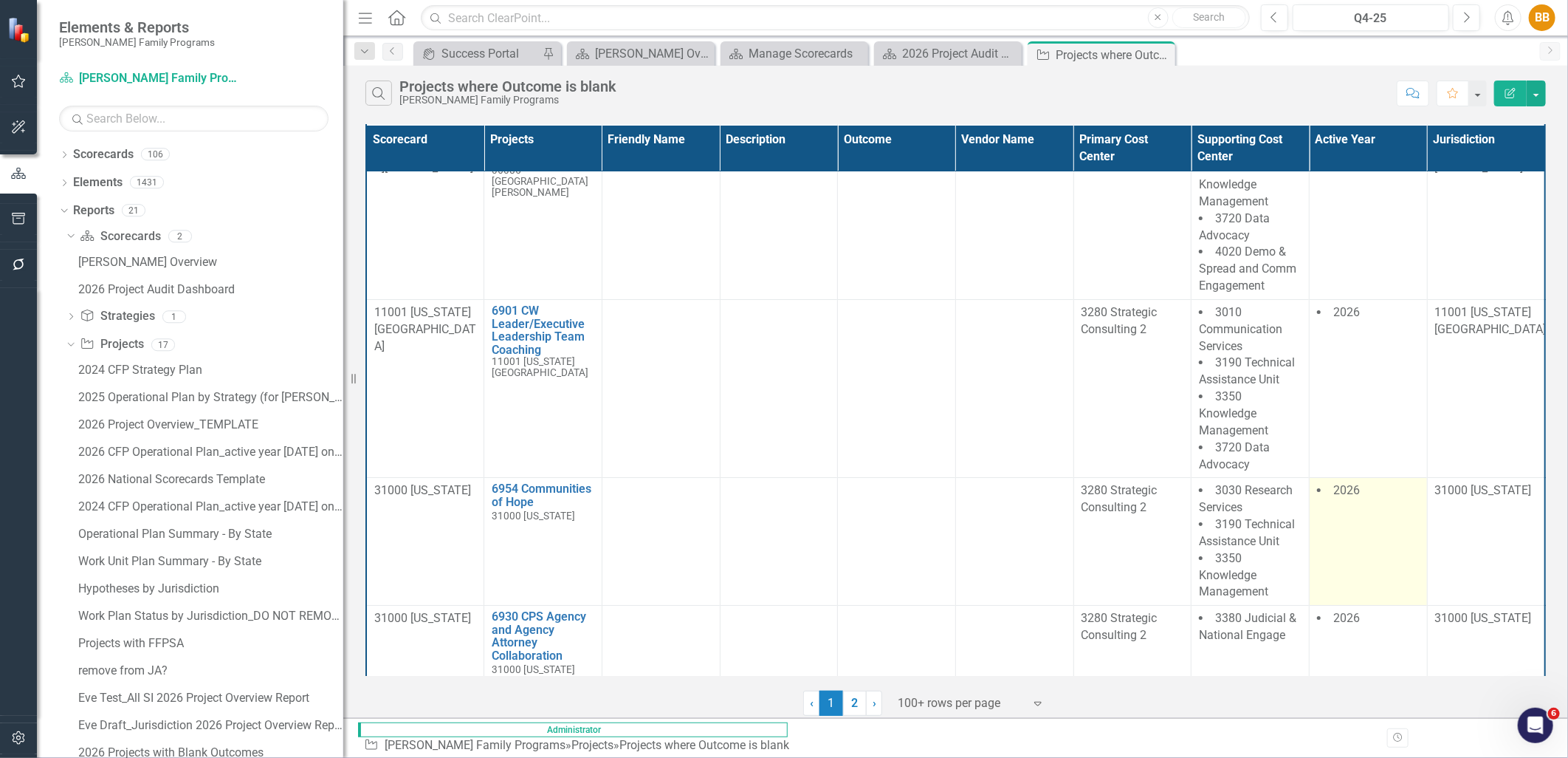
scroll to position [7466, 0]
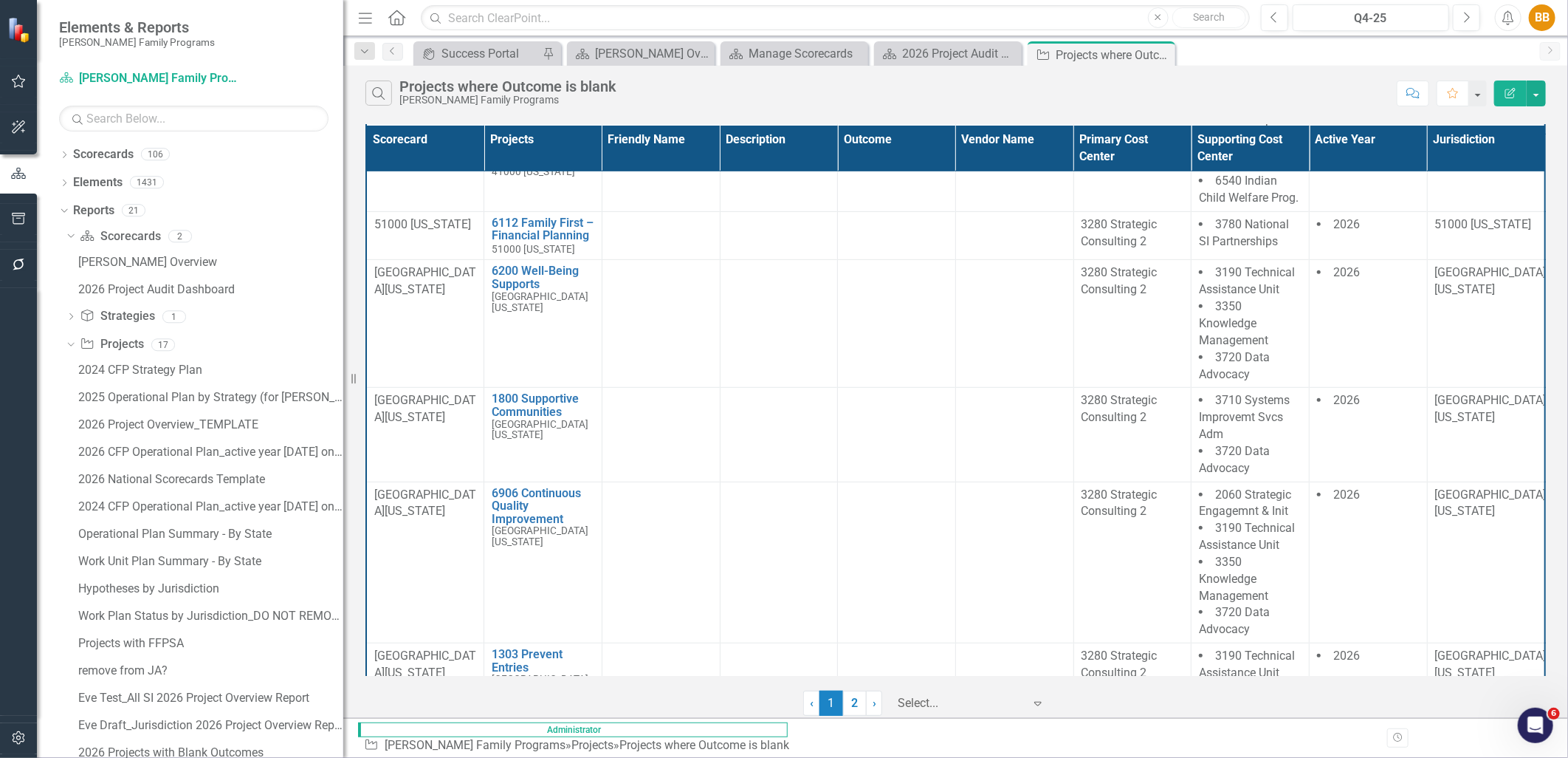
click at [952, 704] on div at bounding box center [960, 702] width 125 height 20
click at [1007, 757] on div "10+ rows per page" at bounding box center [787, 769] width 1544 height 17
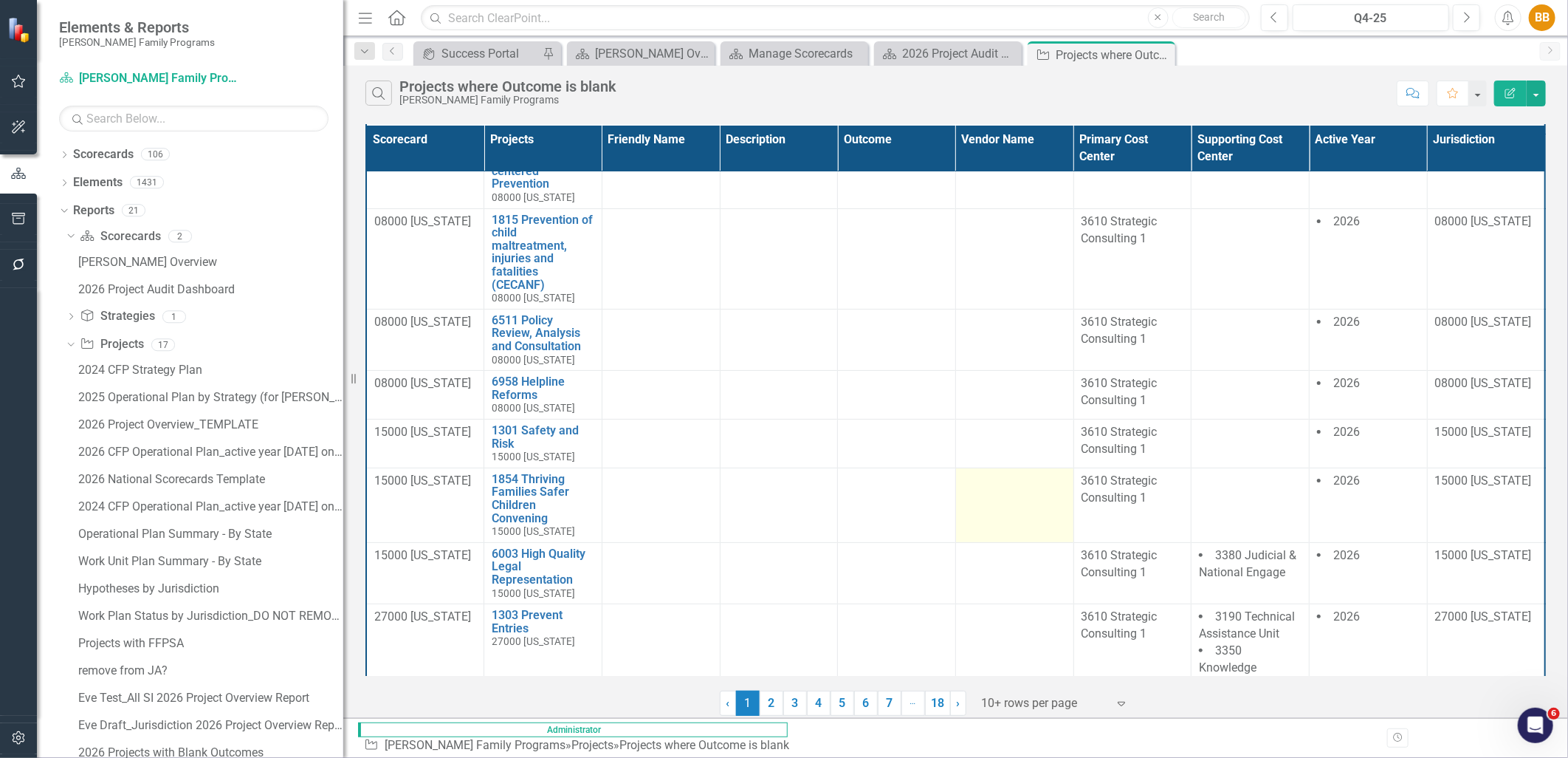
scroll to position [0, 0]
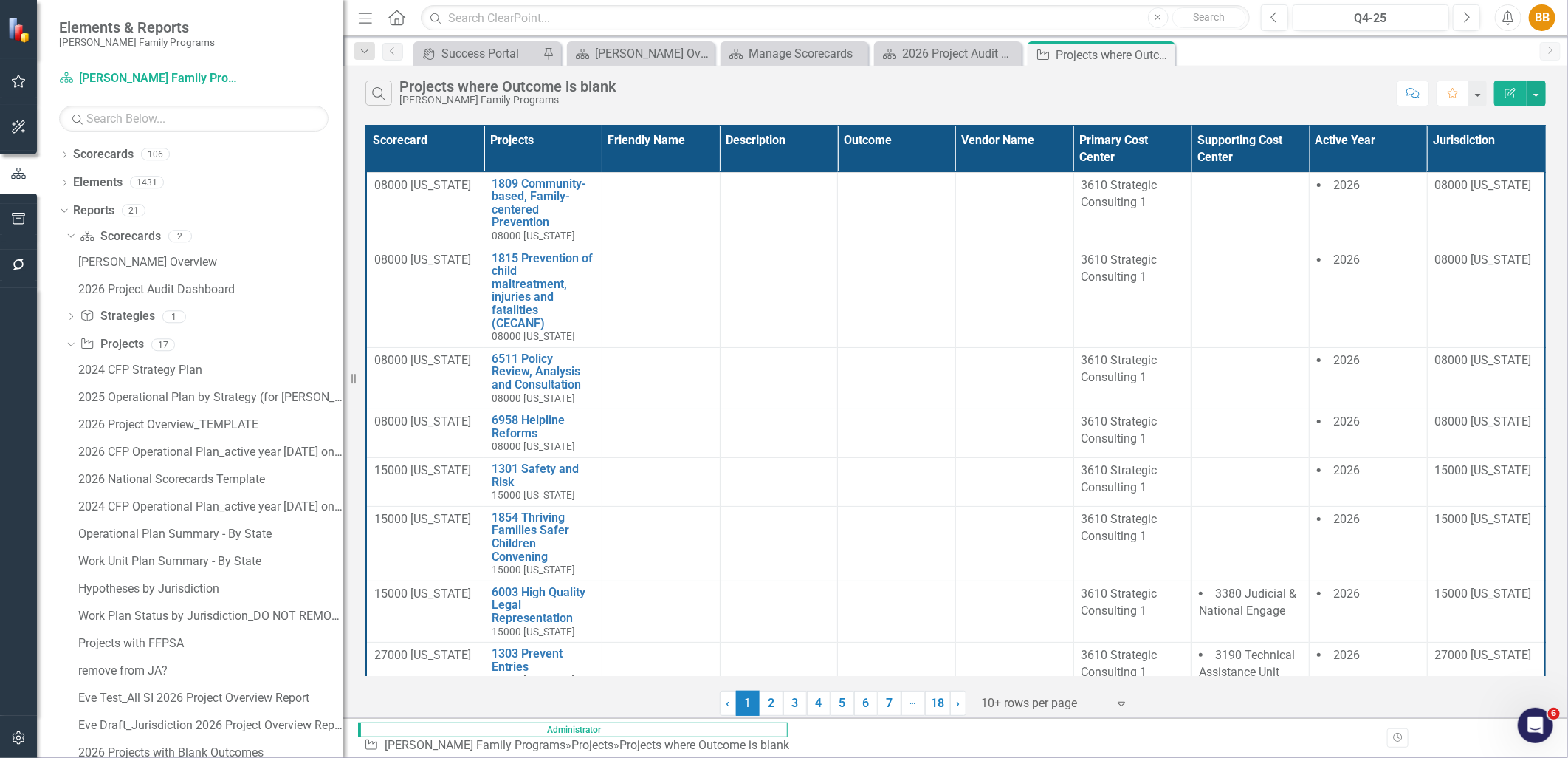
click at [991, 705] on div at bounding box center [1044, 702] width 125 height 20
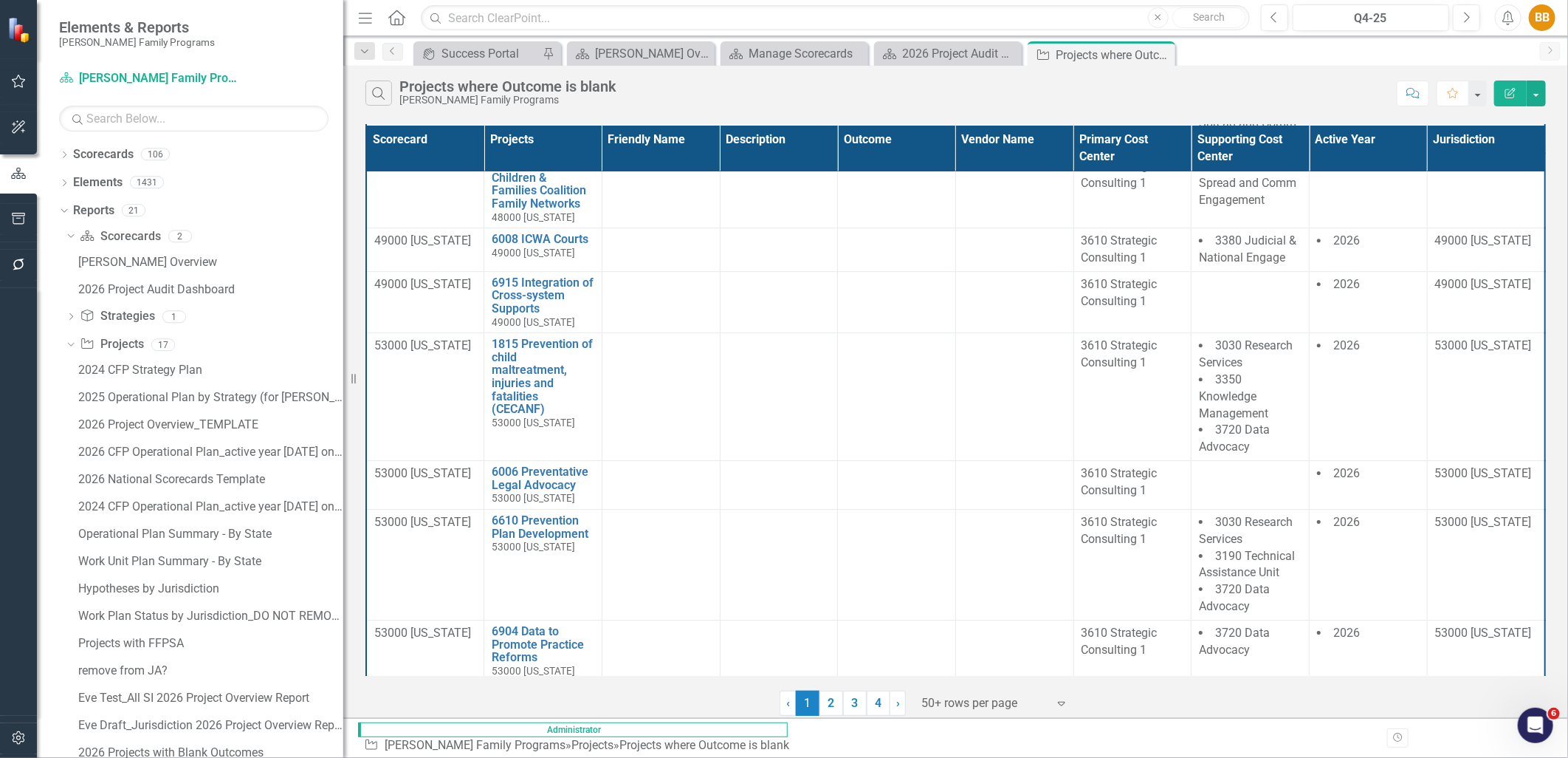
scroll to position [3080, 0]
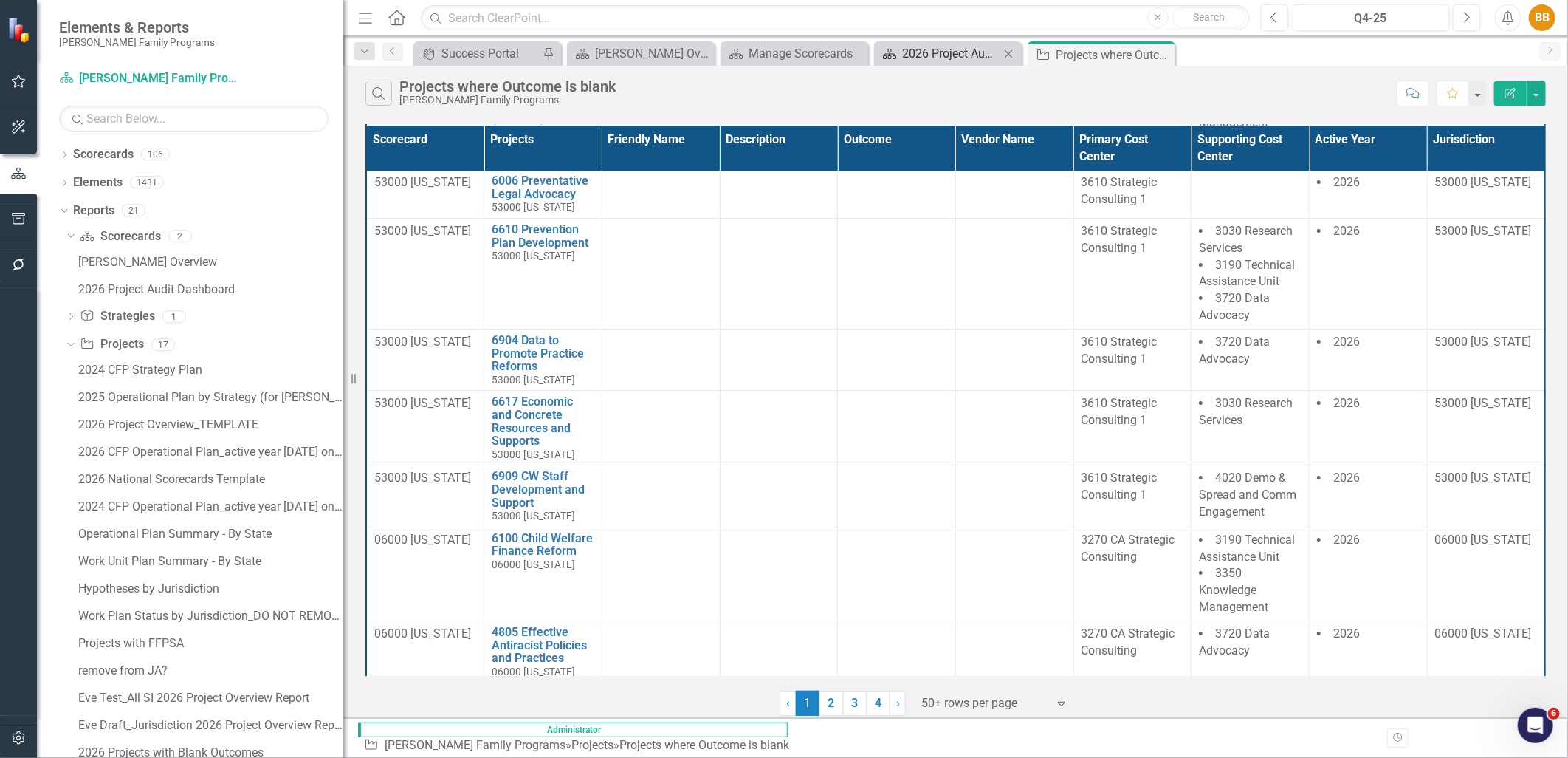
click at [950, 49] on div "2026 Project Audit Dashboard" at bounding box center [951, 54] width 98 height 19
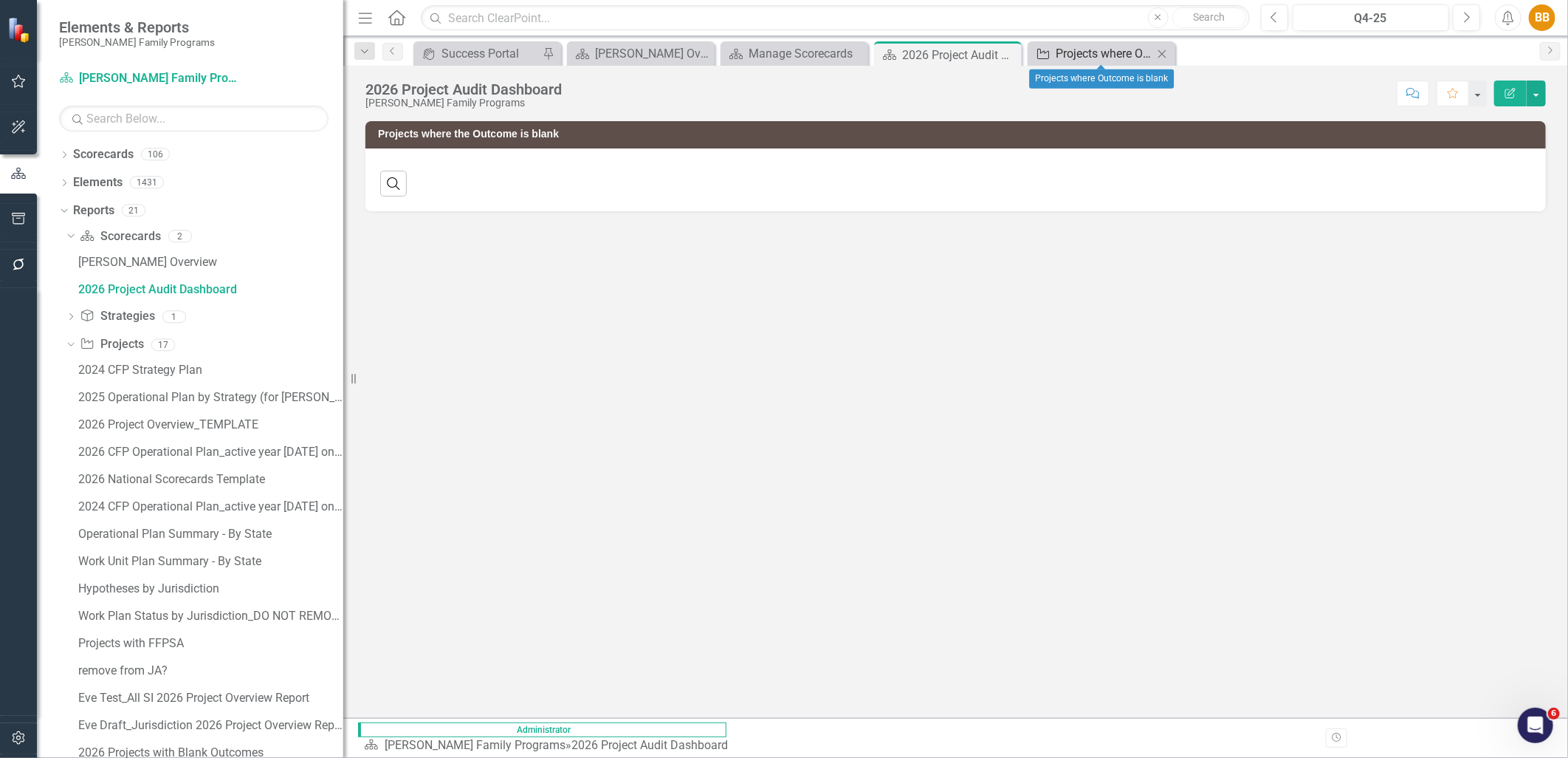
click at [1071, 57] on div "Projects where Outcome is blank" at bounding box center [1104, 54] width 98 height 19
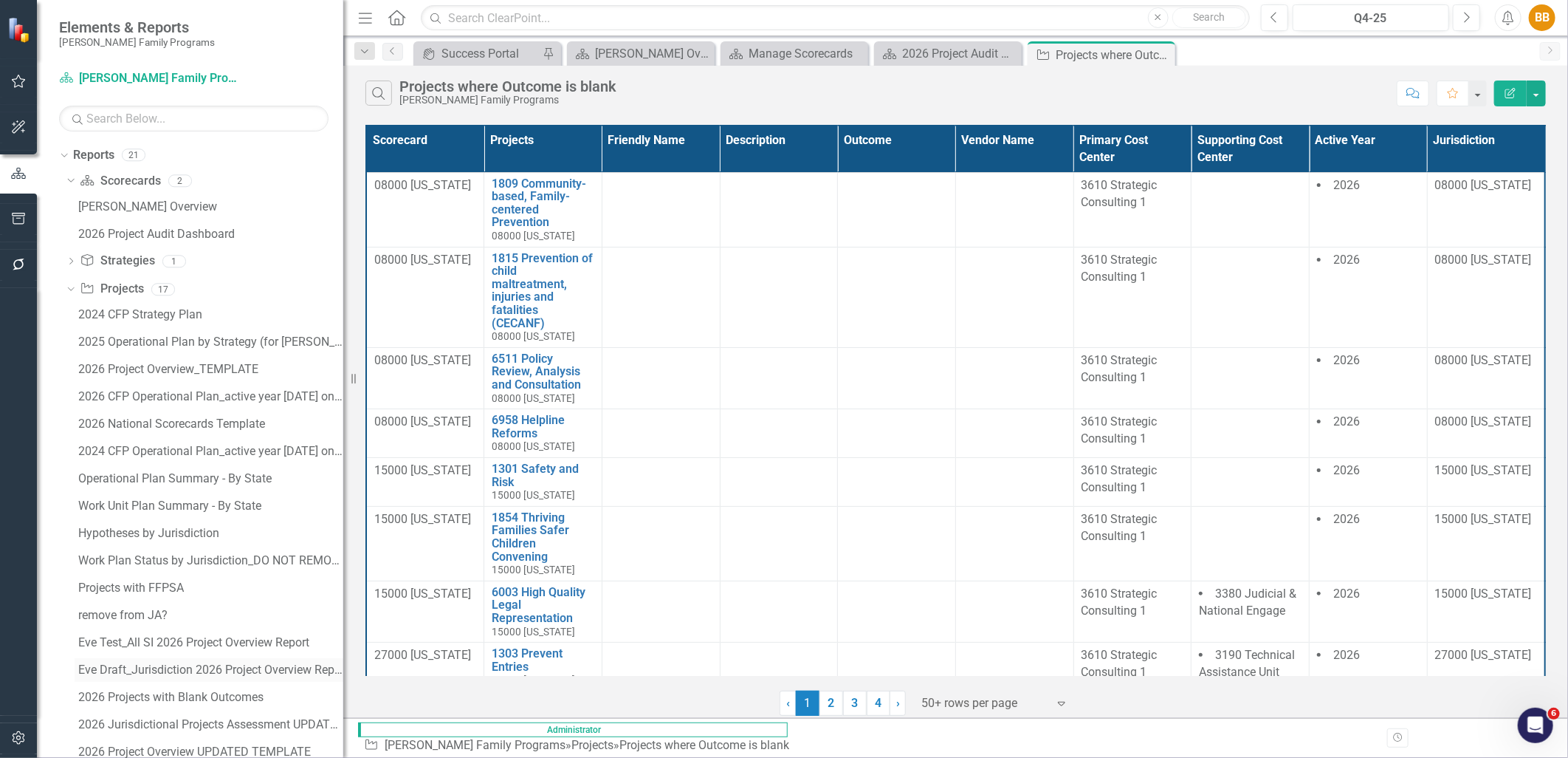
scroll to position [115, 0]
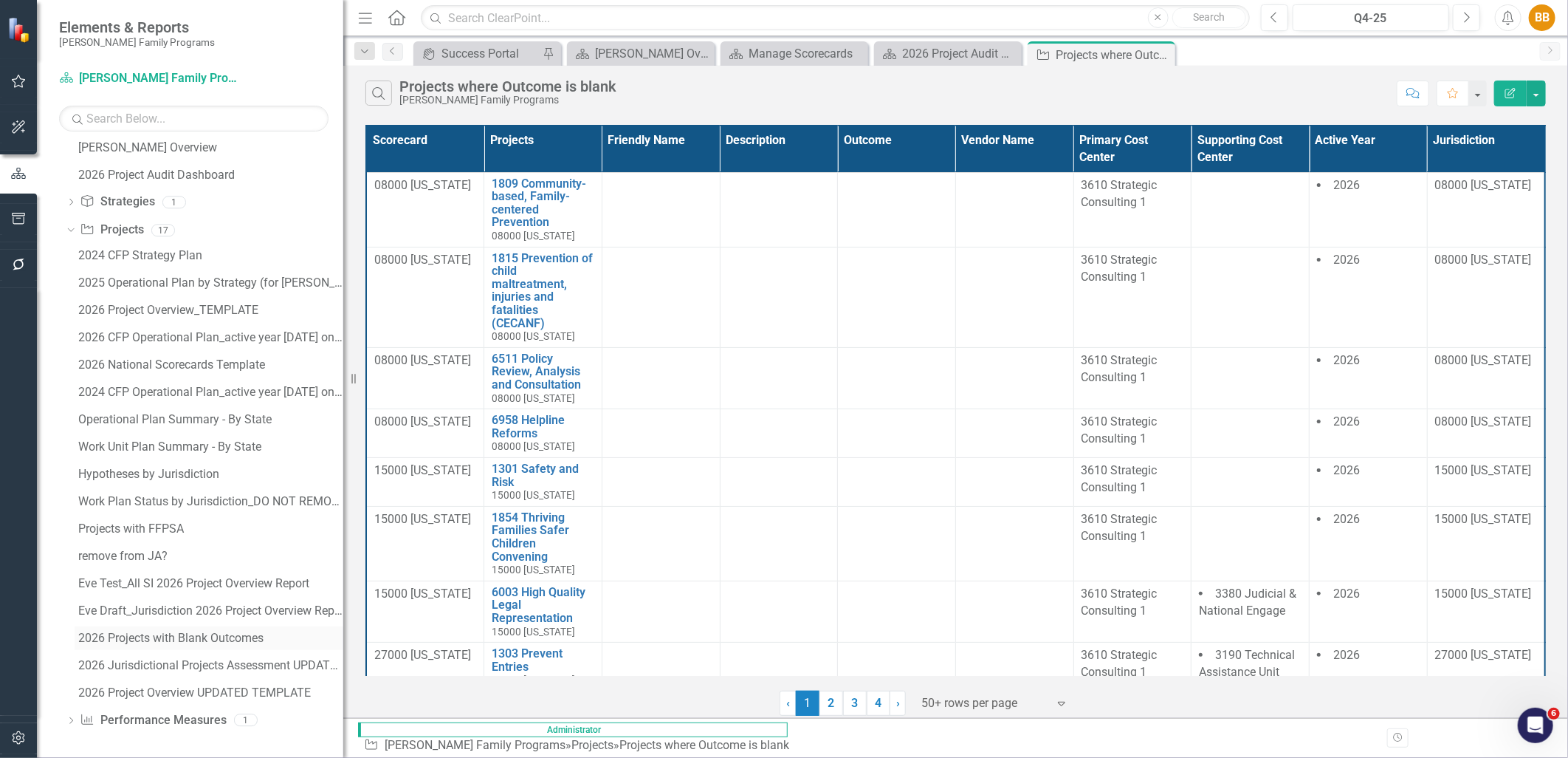
click at [255, 631] on div "2026 Projects with Blank Outcomes" at bounding box center [211, 637] width 265 height 13
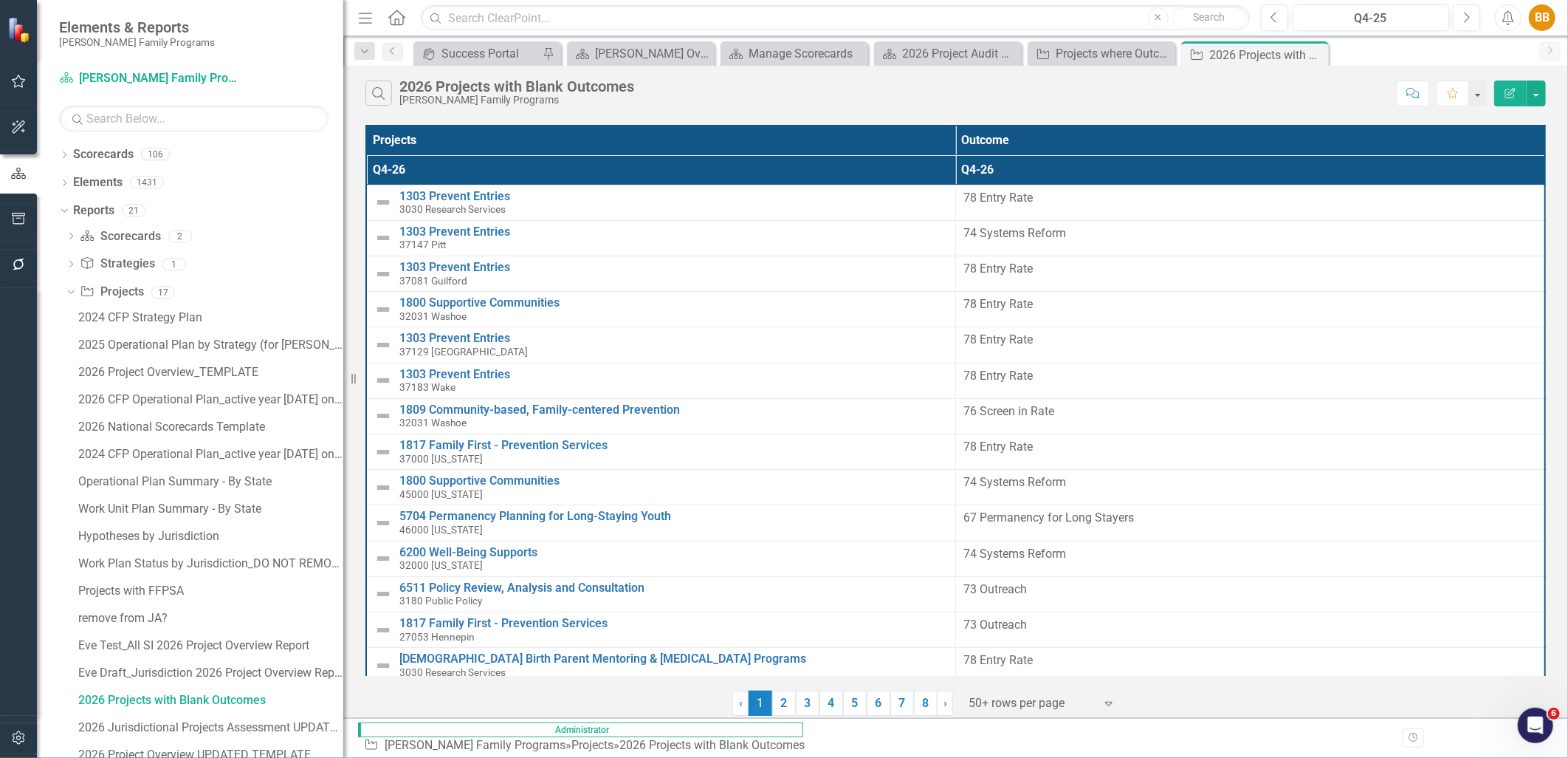
click at [1513, 92] on icon "Edit Report" at bounding box center [1510, 92] width 13 height 10
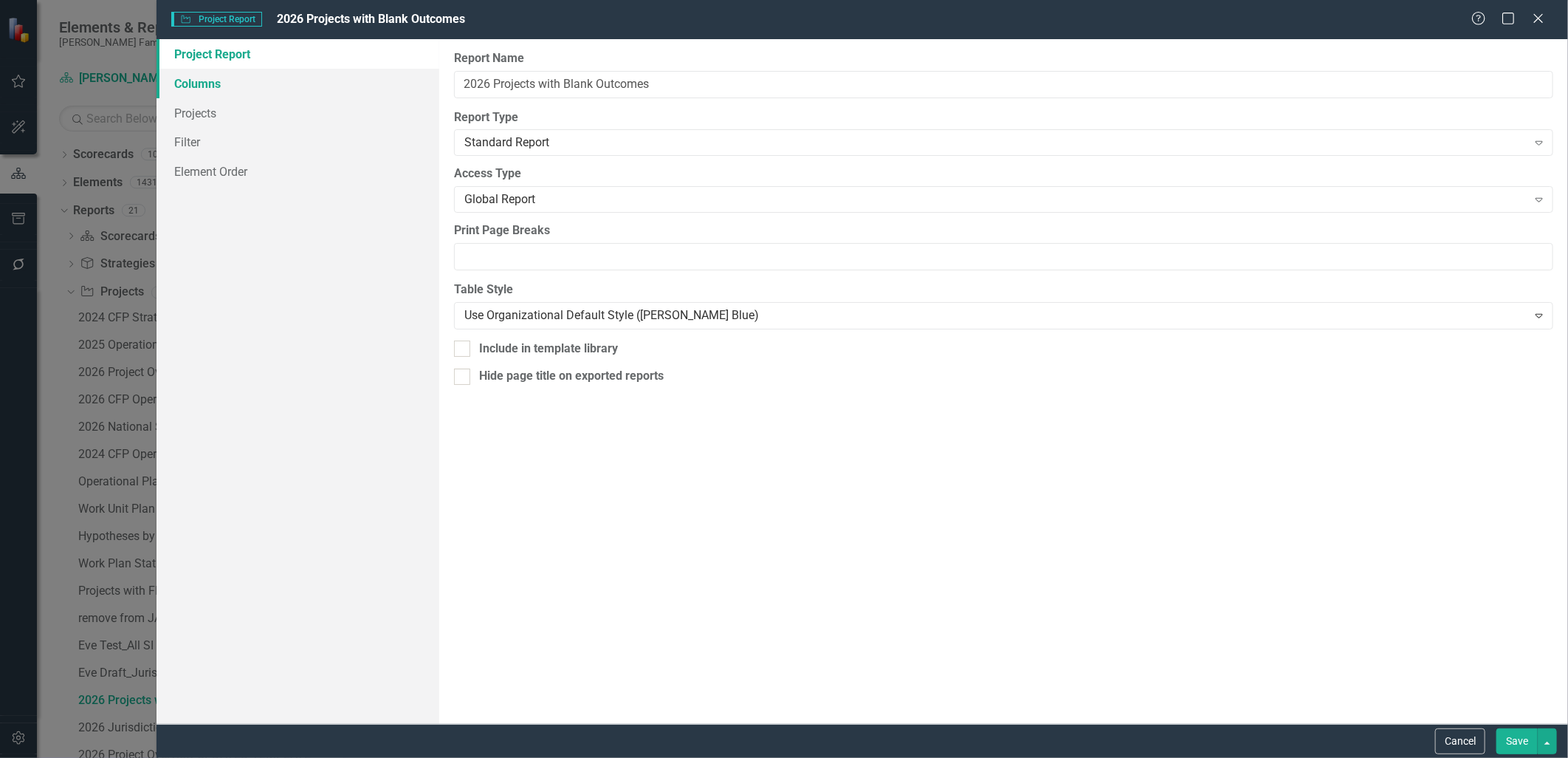
click at [231, 90] on link "Columns" at bounding box center [297, 83] width 282 height 29
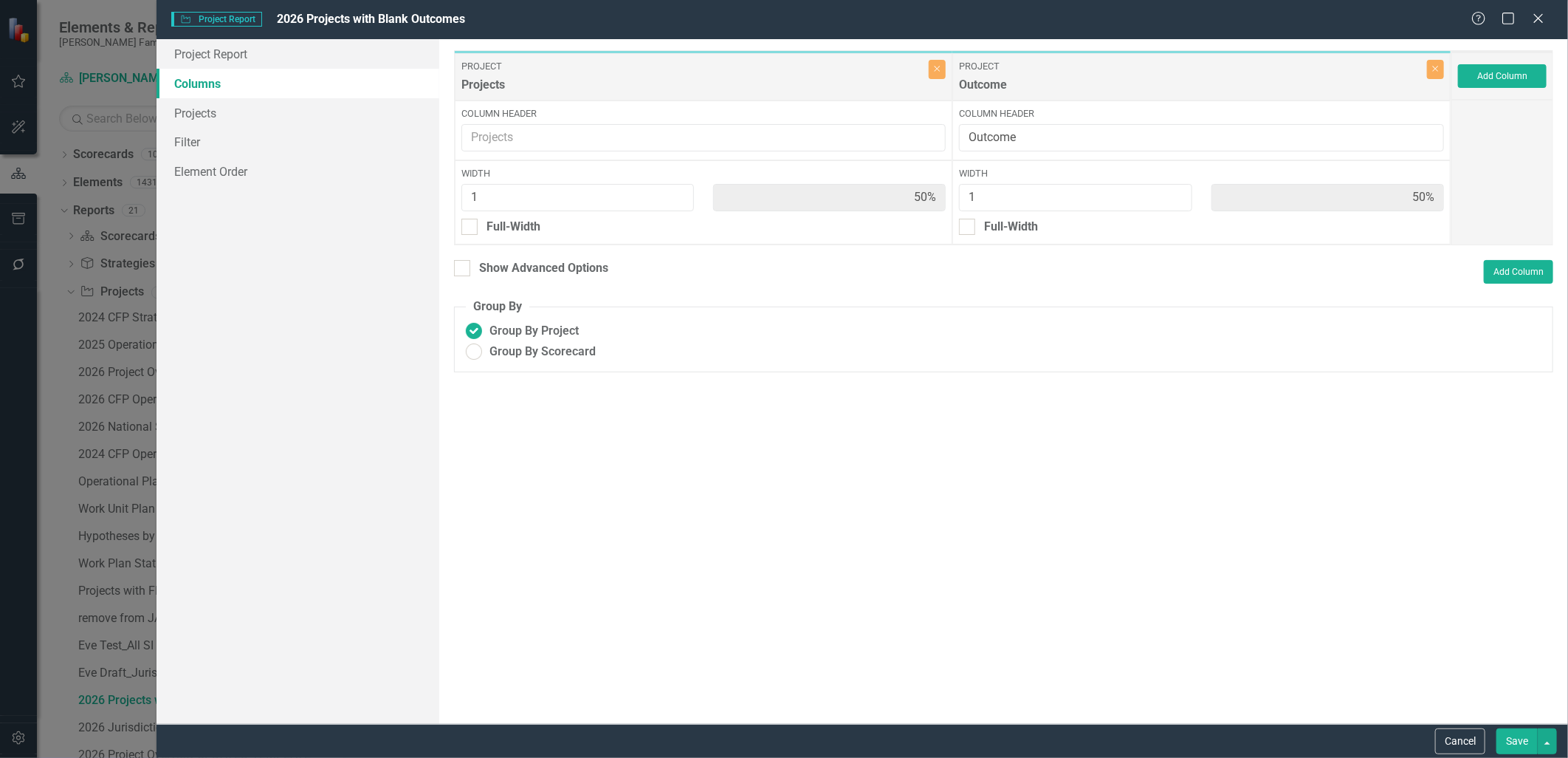
click at [1496, 90] on div "Add Column" at bounding box center [1502, 76] width 102 height 47
click at [1501, 80] on button "Add Column" at bounding box center [1502, 75] width 88 height 24
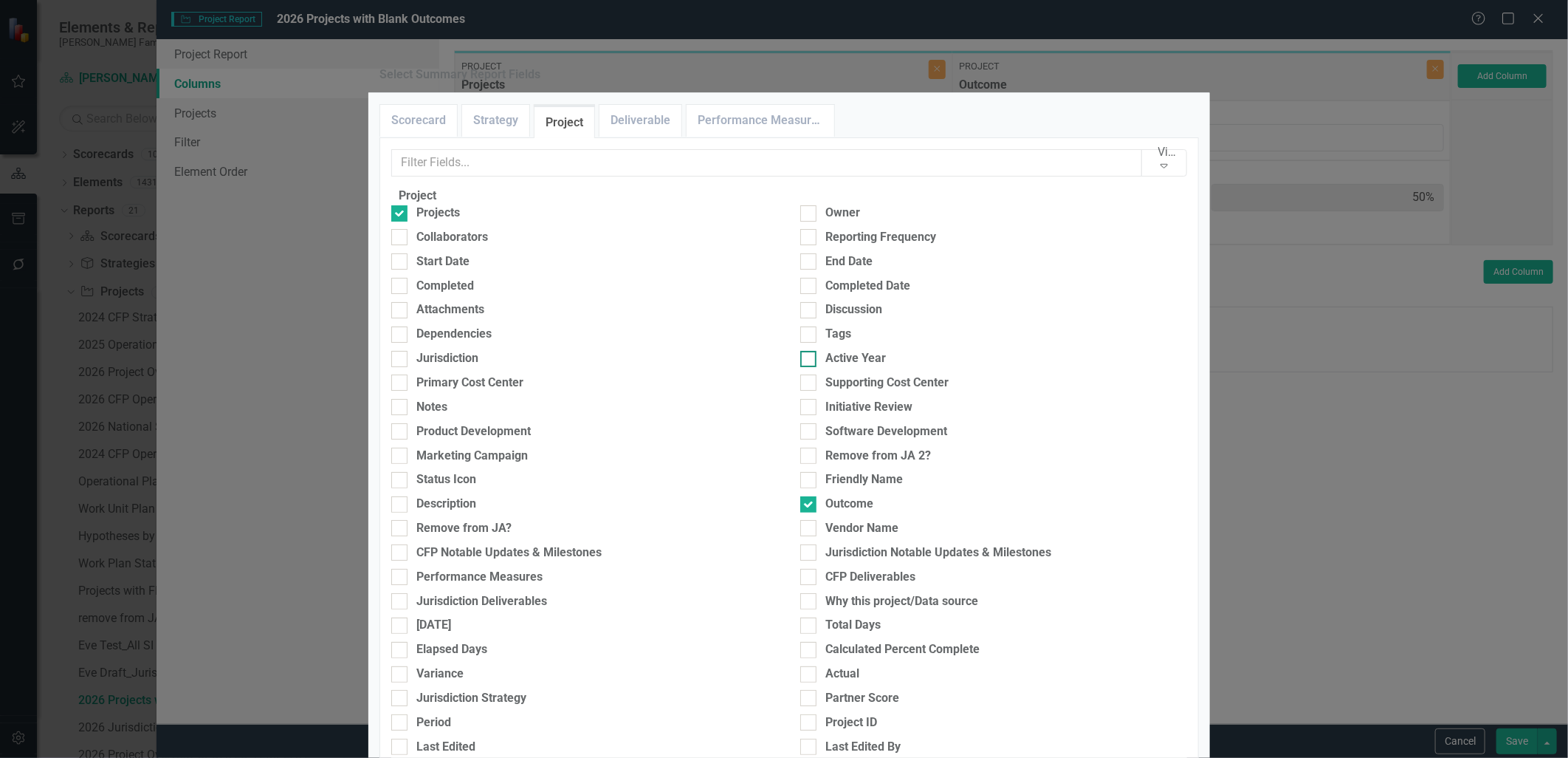
click at [840, 367] on div "Active Year" at bounding box center [856, 359] width 60 height 17
click at [809, 361] on input "Active Year" at bounding box center [805, 355] width 9 height 9
checkbox input "true"
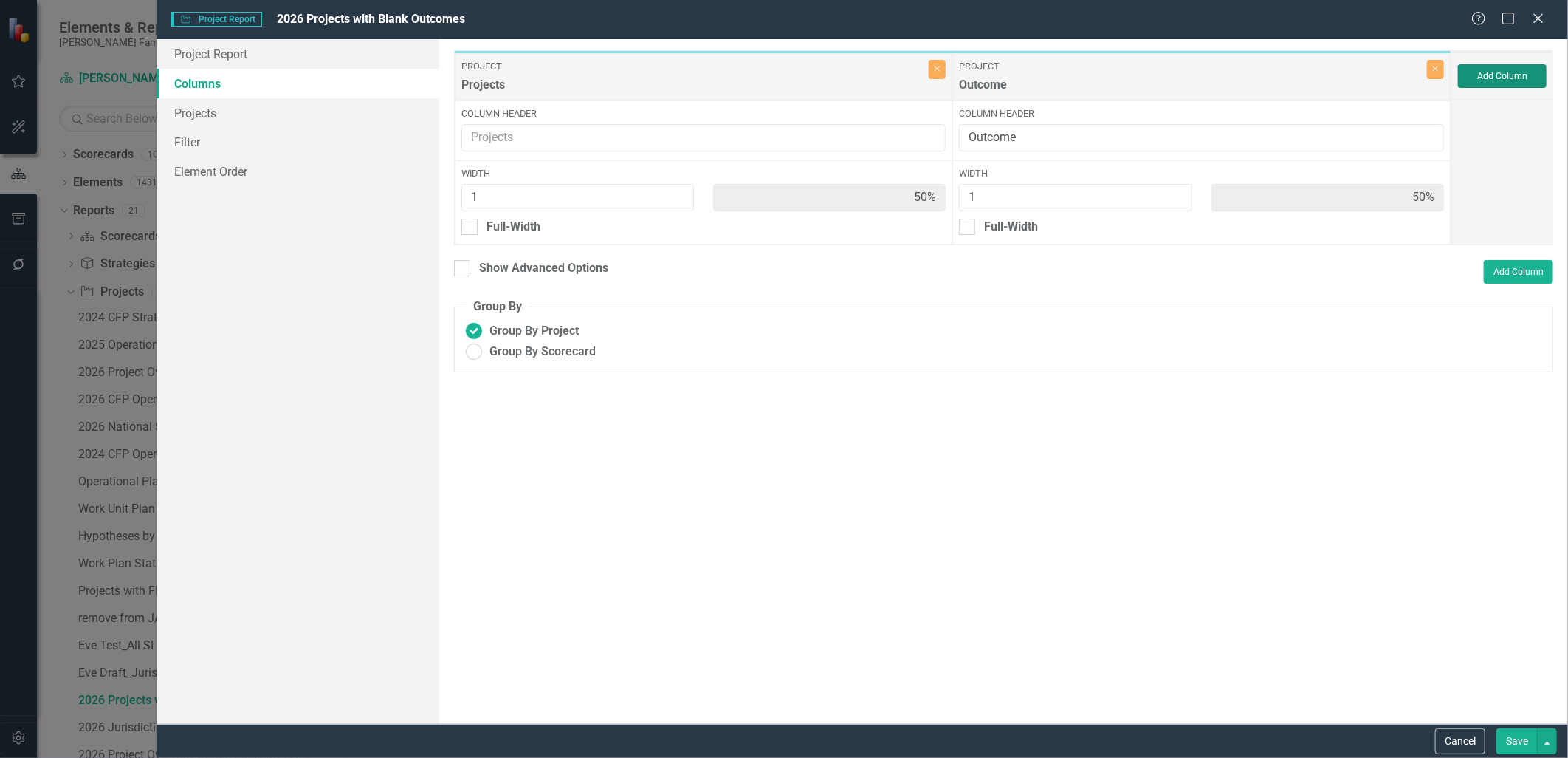
type input "33%"
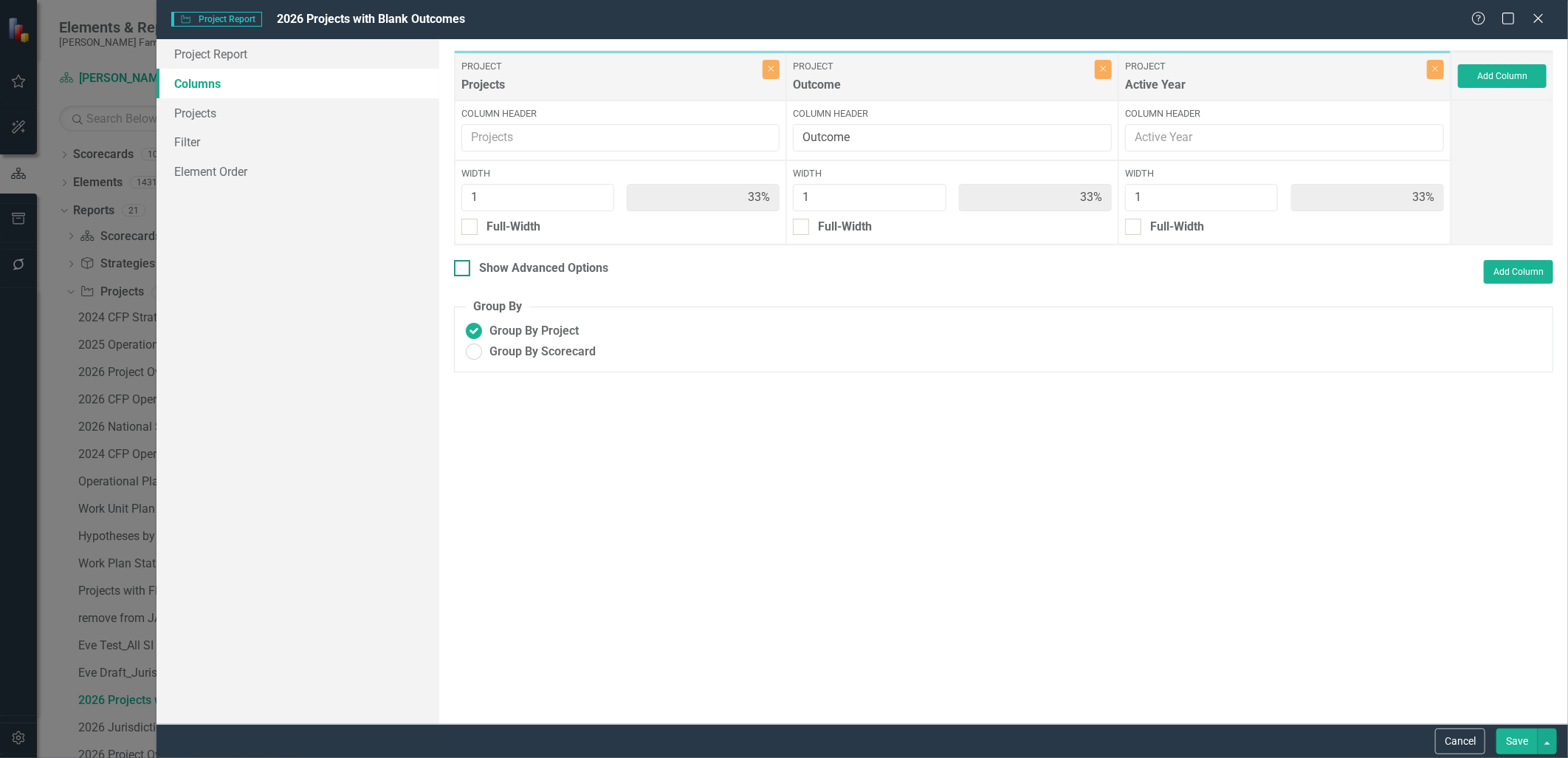
click at [568, 265] on div "Show Advanced Options" at bounding box center [543, 268] width 129 height 17
click at [463, 265] on input "Show Advanced Options" at bounding box center [458, 265] width 9 height 9
checkbox input "true"
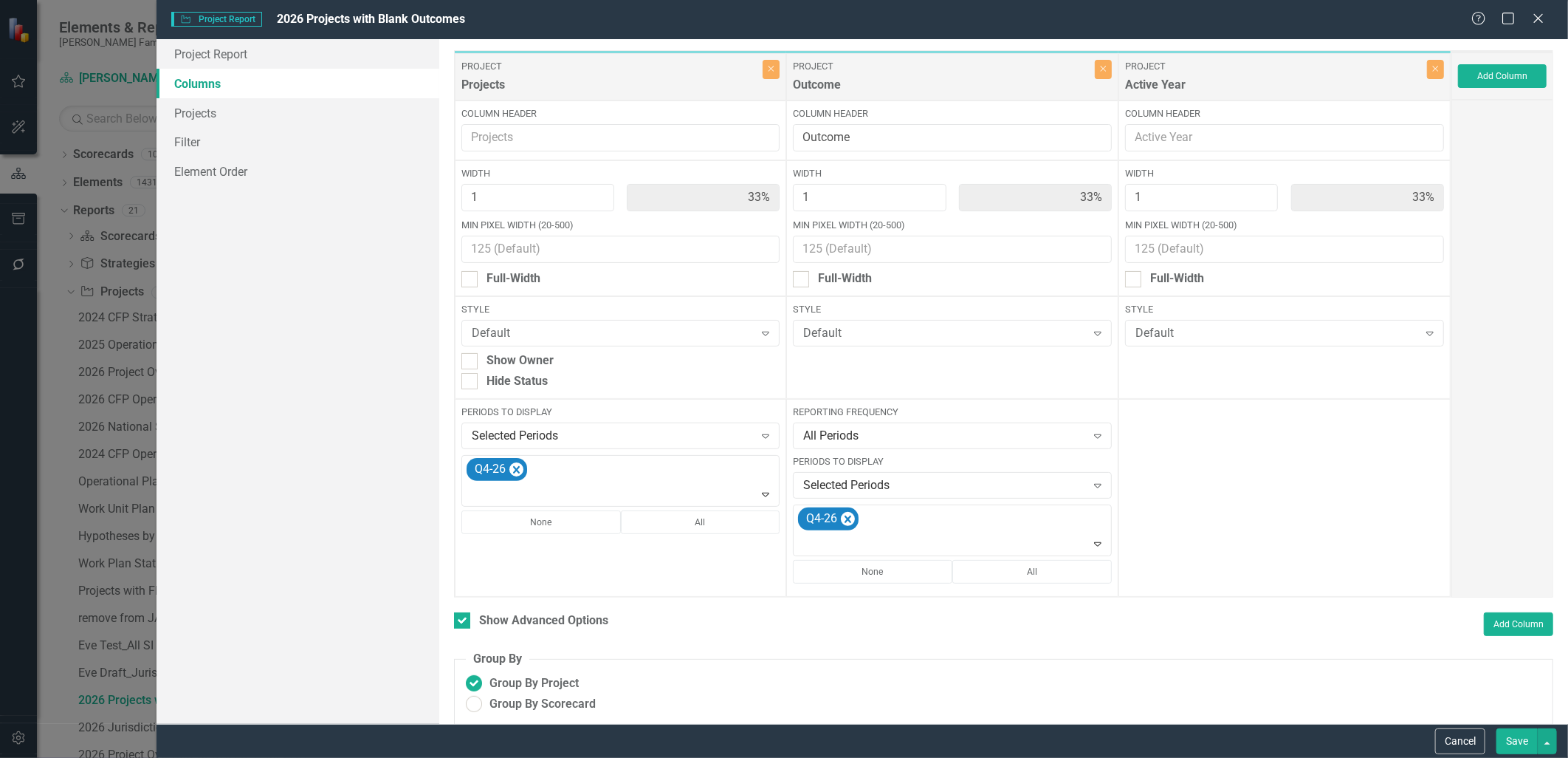
click at [1521, 731] on button "Save" at bounding box center [1516, 740] width 41 height 25
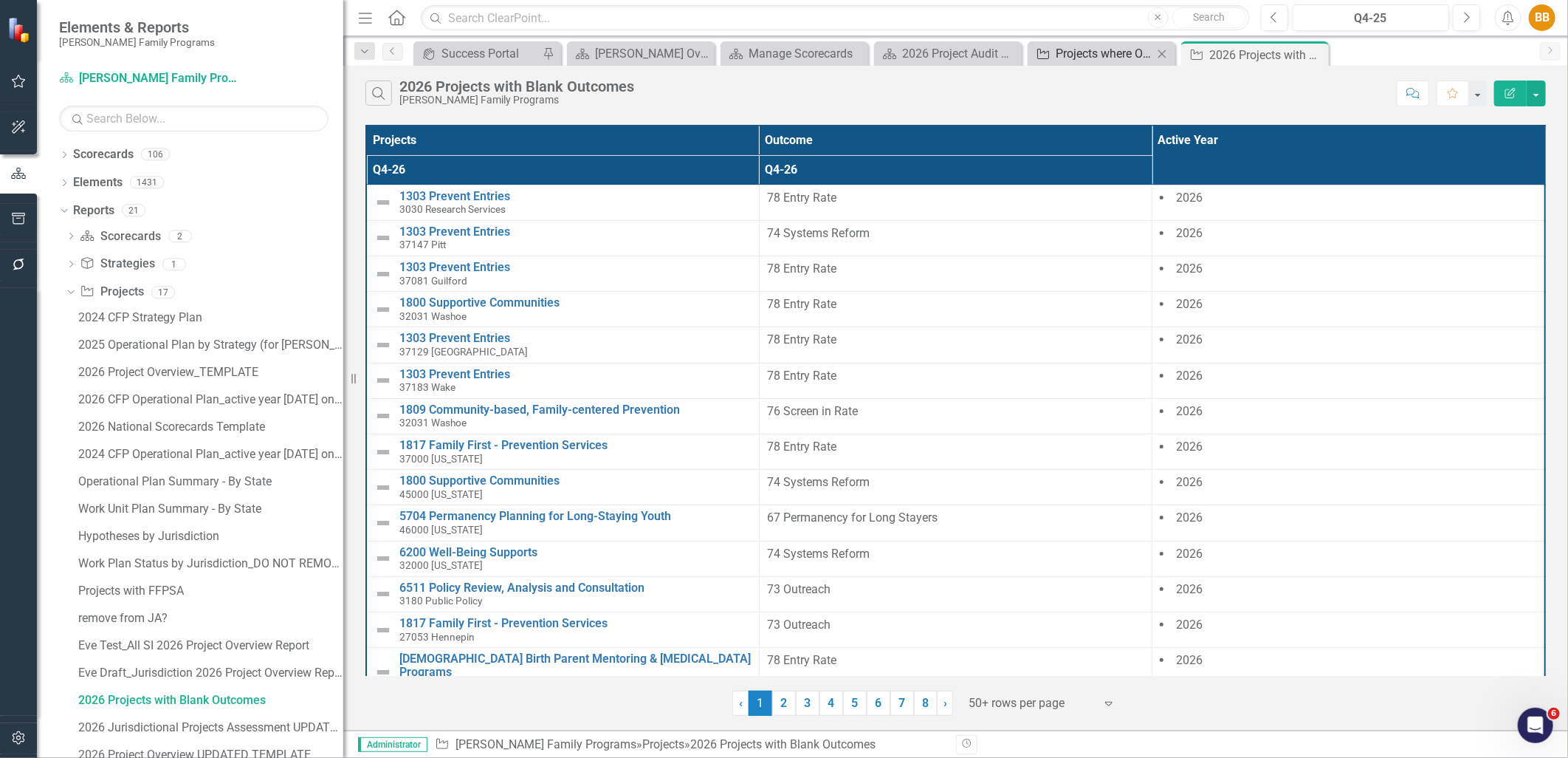
click at [1120, 60] on div "Projects where Outcome is blank" at bounding box center [1104, 54] width 98 height 19
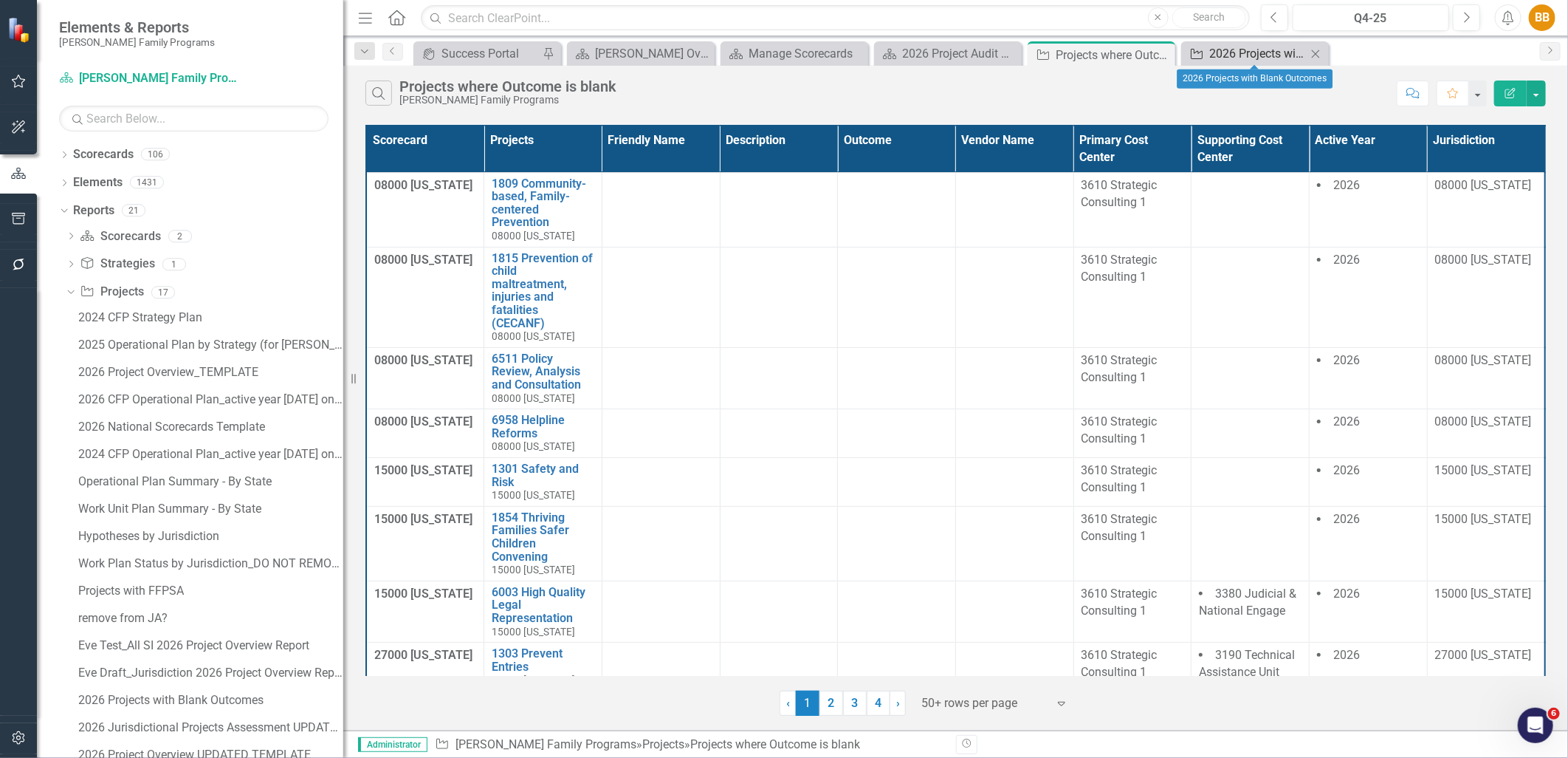
click at [1234, 60] on div "2026 Projects with Blank Outcomes" at bounding box center [1257, 54] width 98 height 19
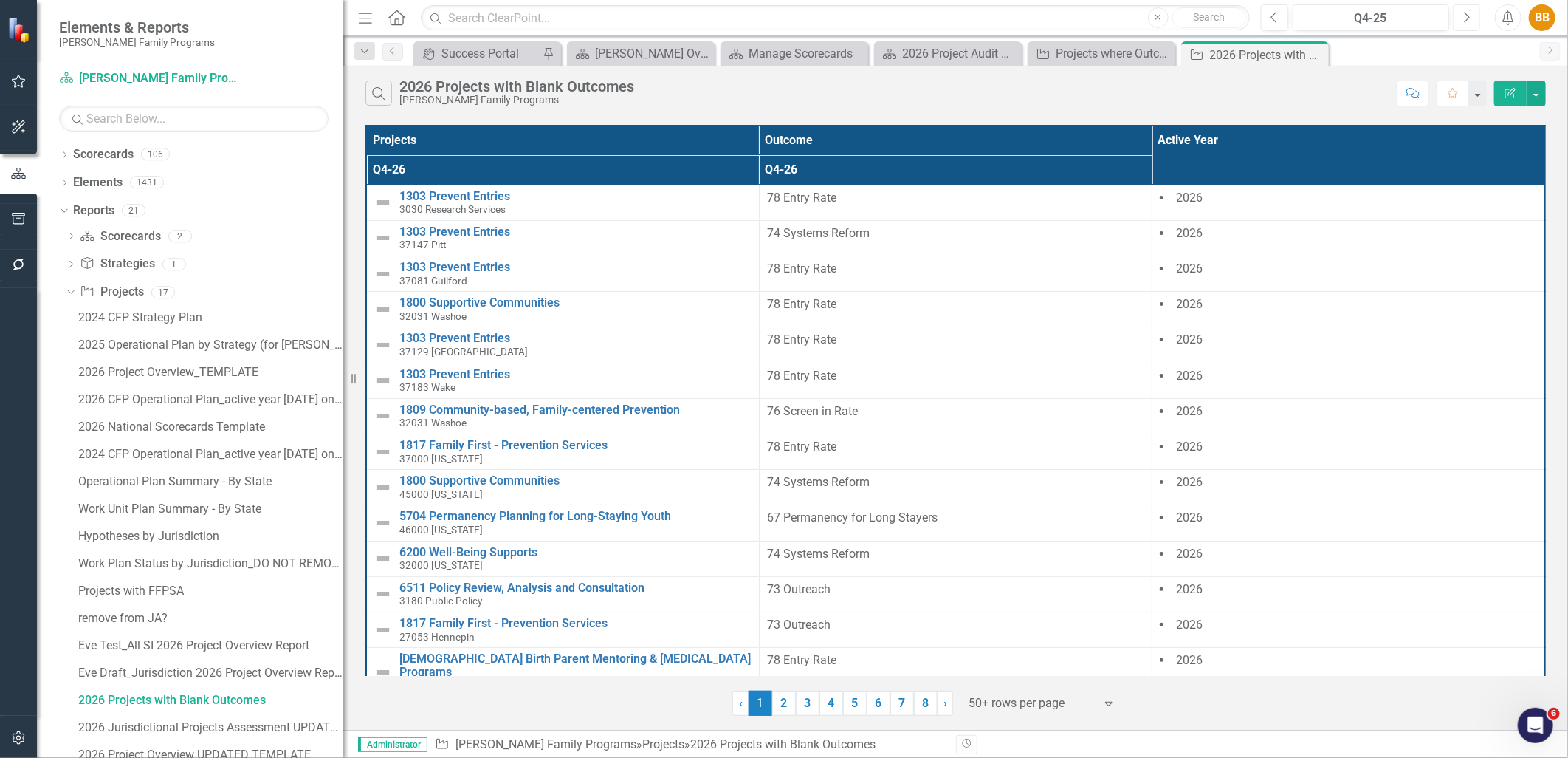
click at [1462, 18] on icon "Next" at bounding box center [1465, 18] width 8 height 13
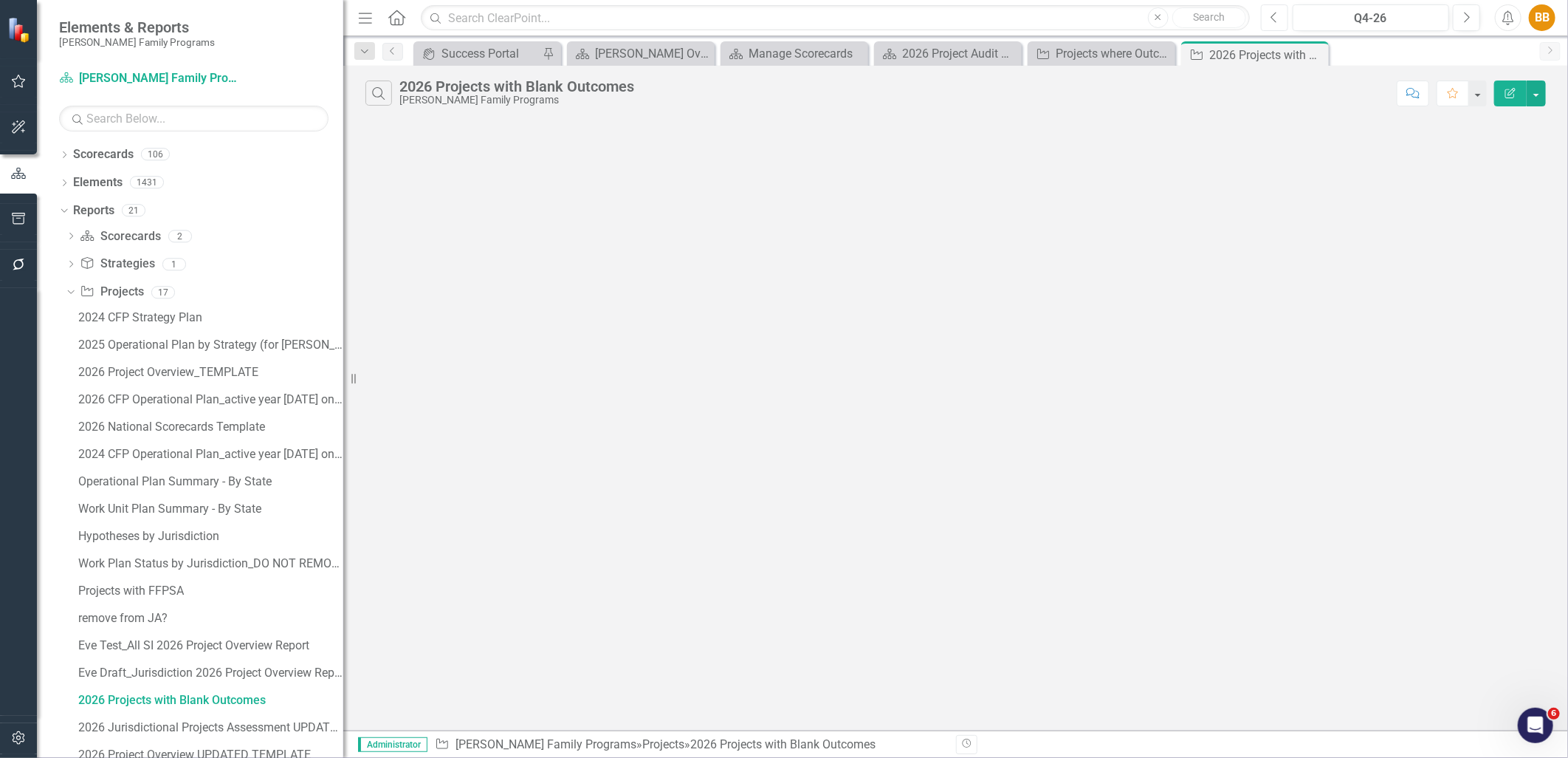
click at [1283, 20] on button "Previous" at bounding box center [1273, 18] width 27 height 26
click at [1282, 19] on button "Previous" at bounding box center [1273, 18] width 27 height 26
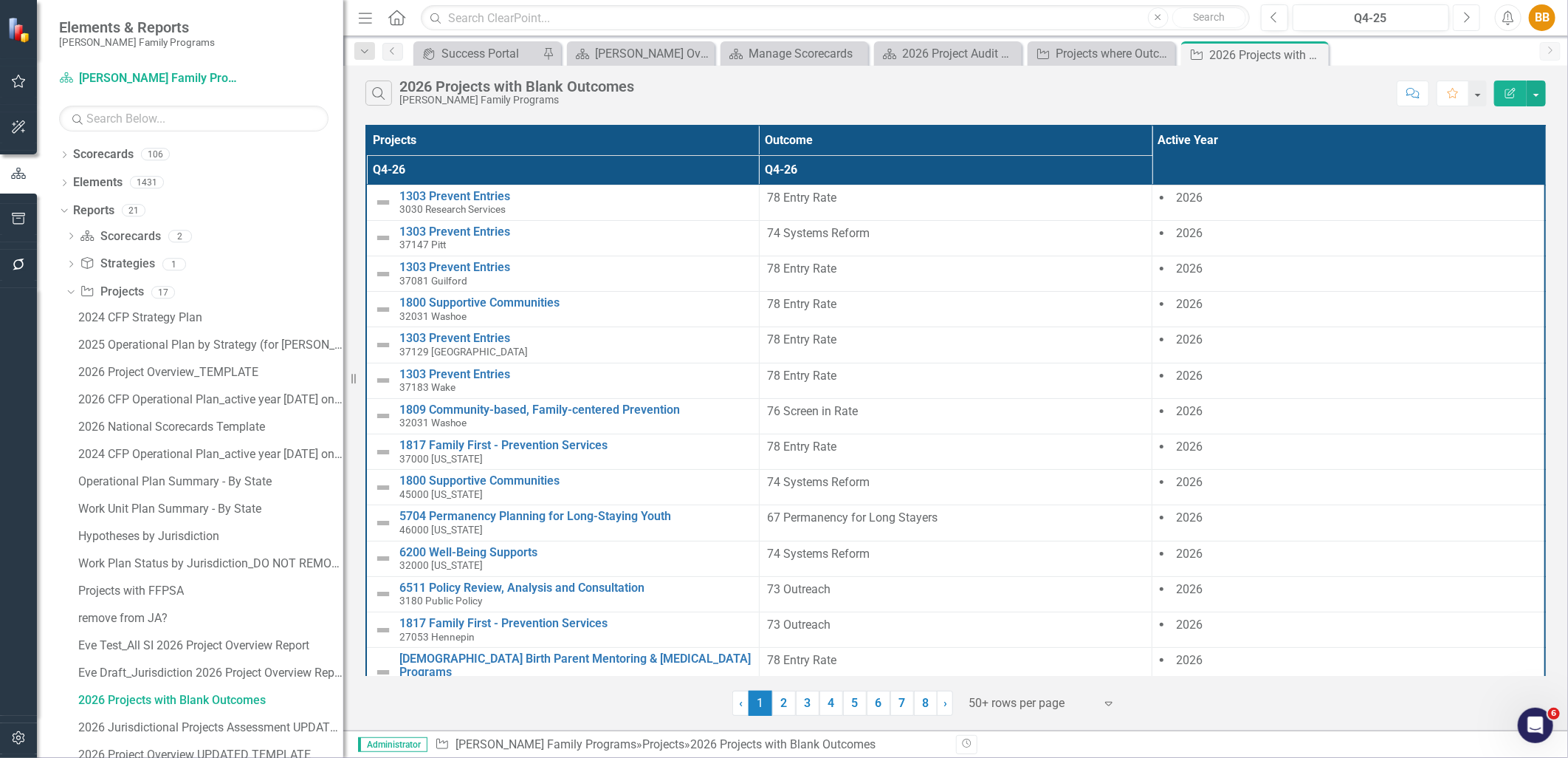
click at [1465, 16] on icon "Next" at bounding box center [1465, 18] width 8 height 13
click at [1465, 17] on icon "Next" at bounding box center [1465, 18] width 8 height 13
click at [1465, 18] on icon "Next" at bounding box center [1465, 18] width 8 height 13
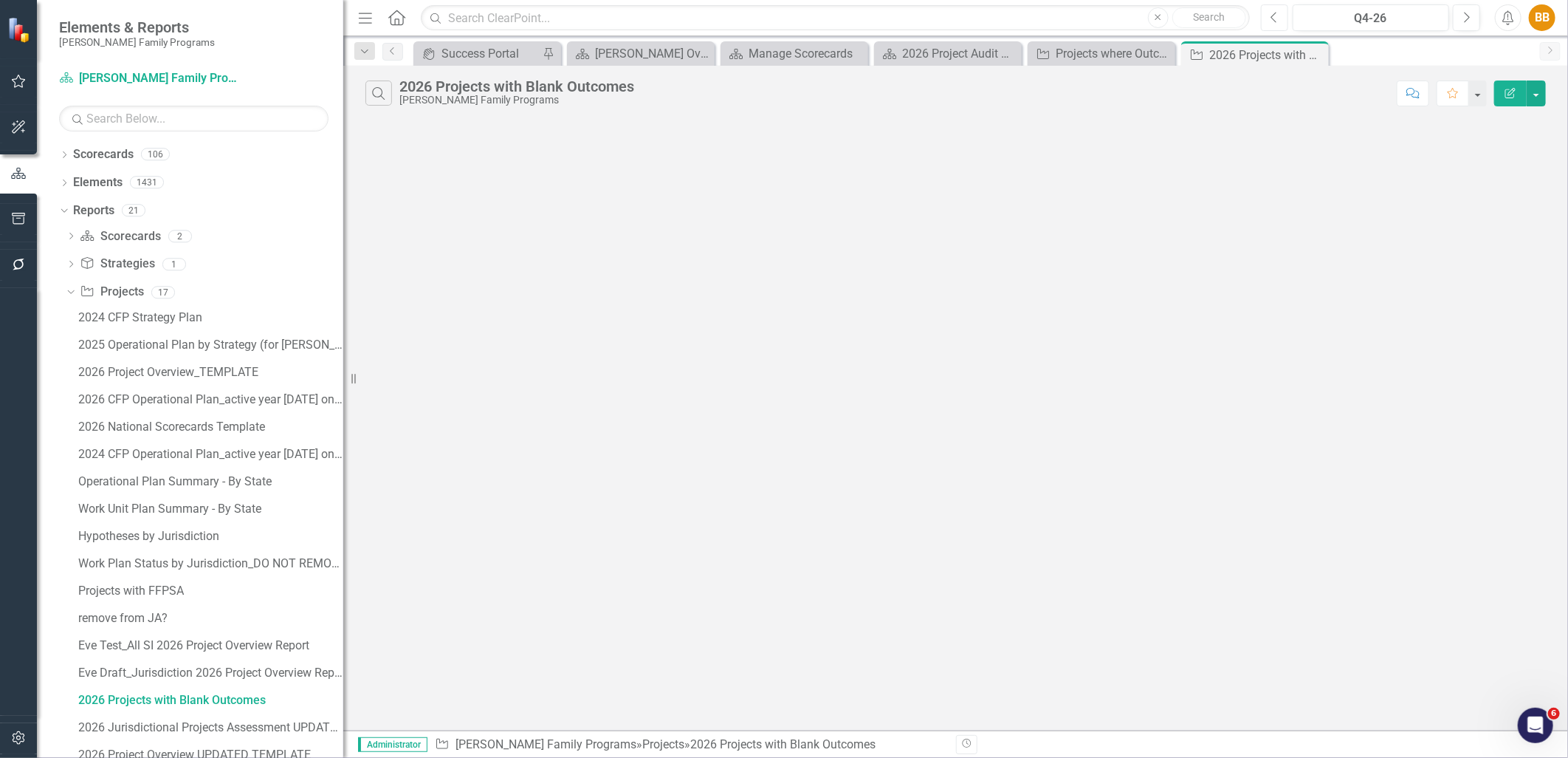
click at [1282, 23] on button "Previous" at bounding box center [1273, 18] width 27 height 26
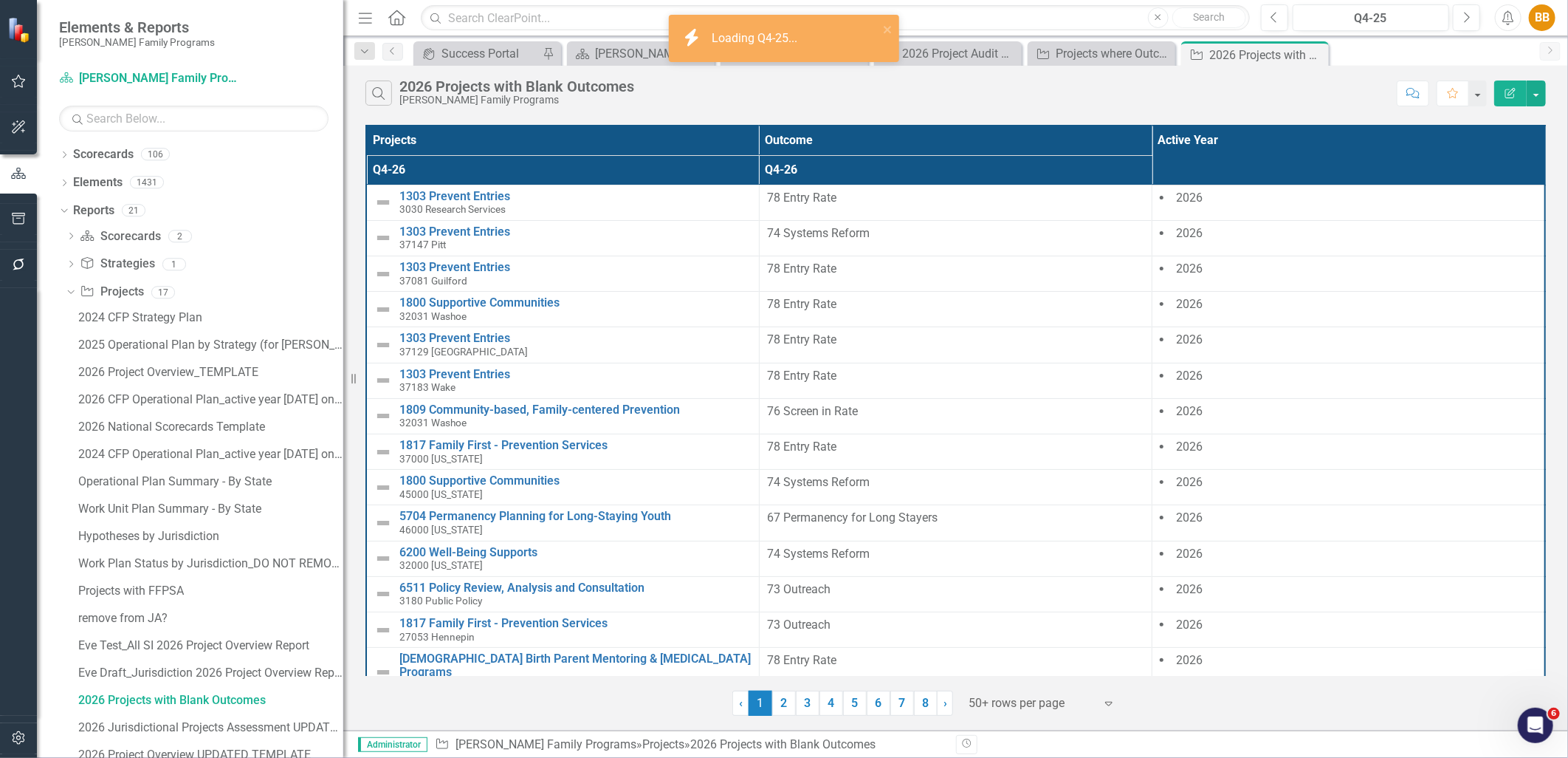
click at [1499, 90] on button "Edit Report" at bounding box center [1510, 92] width 33 height 25
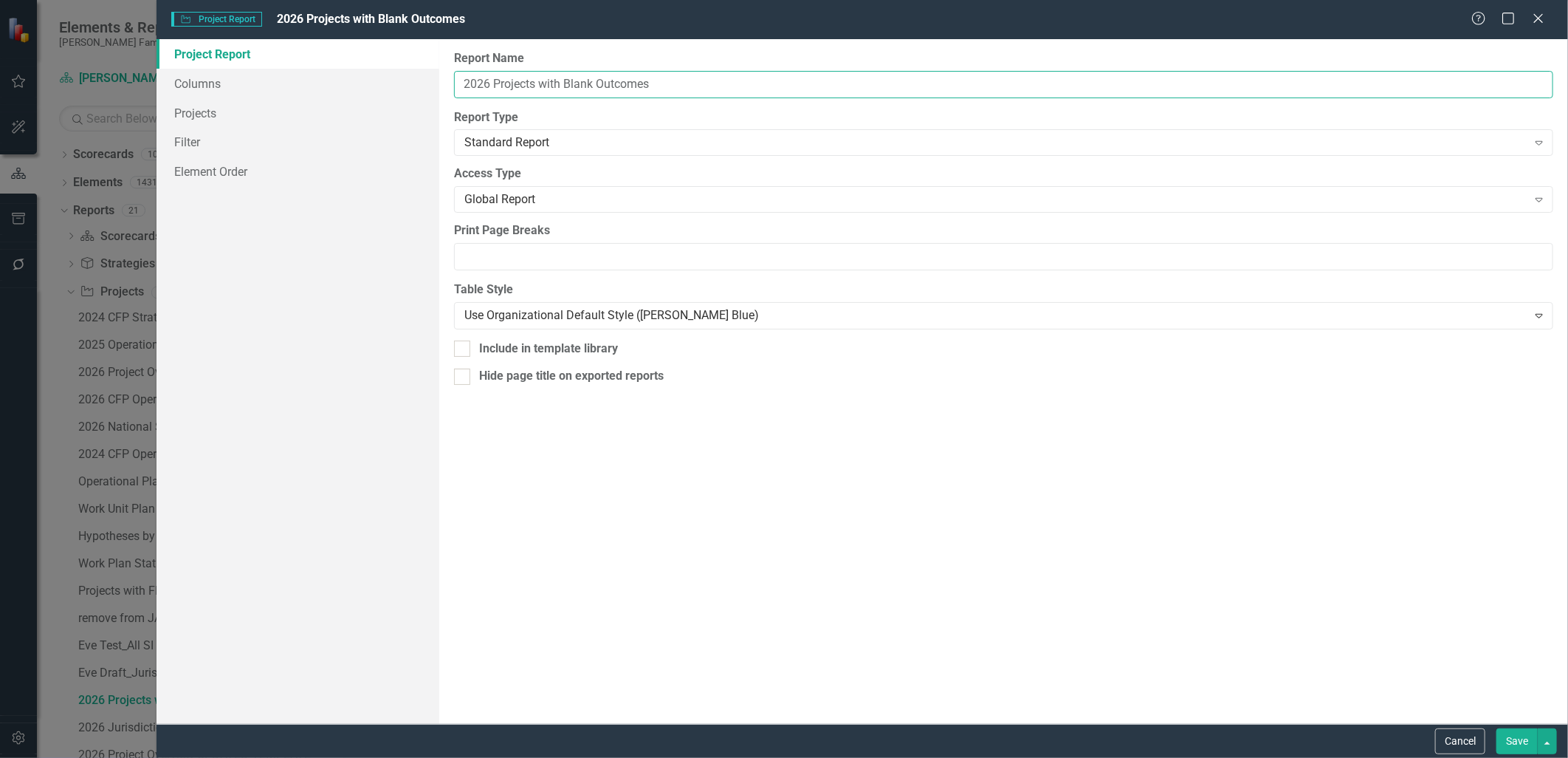
click at [490, 83] on input "2026 Projects with Blank Outcomes" at bounding box center [1003, 84] width 1099 height 27
click at [491, 83] on input "2026 Projects with Blank Outcomes" at bounding box center [1003, 84] width 1099 height 27
click at [1450, 735] on button "Cancel" at bounding box center [1459, 740] width 50 height 25
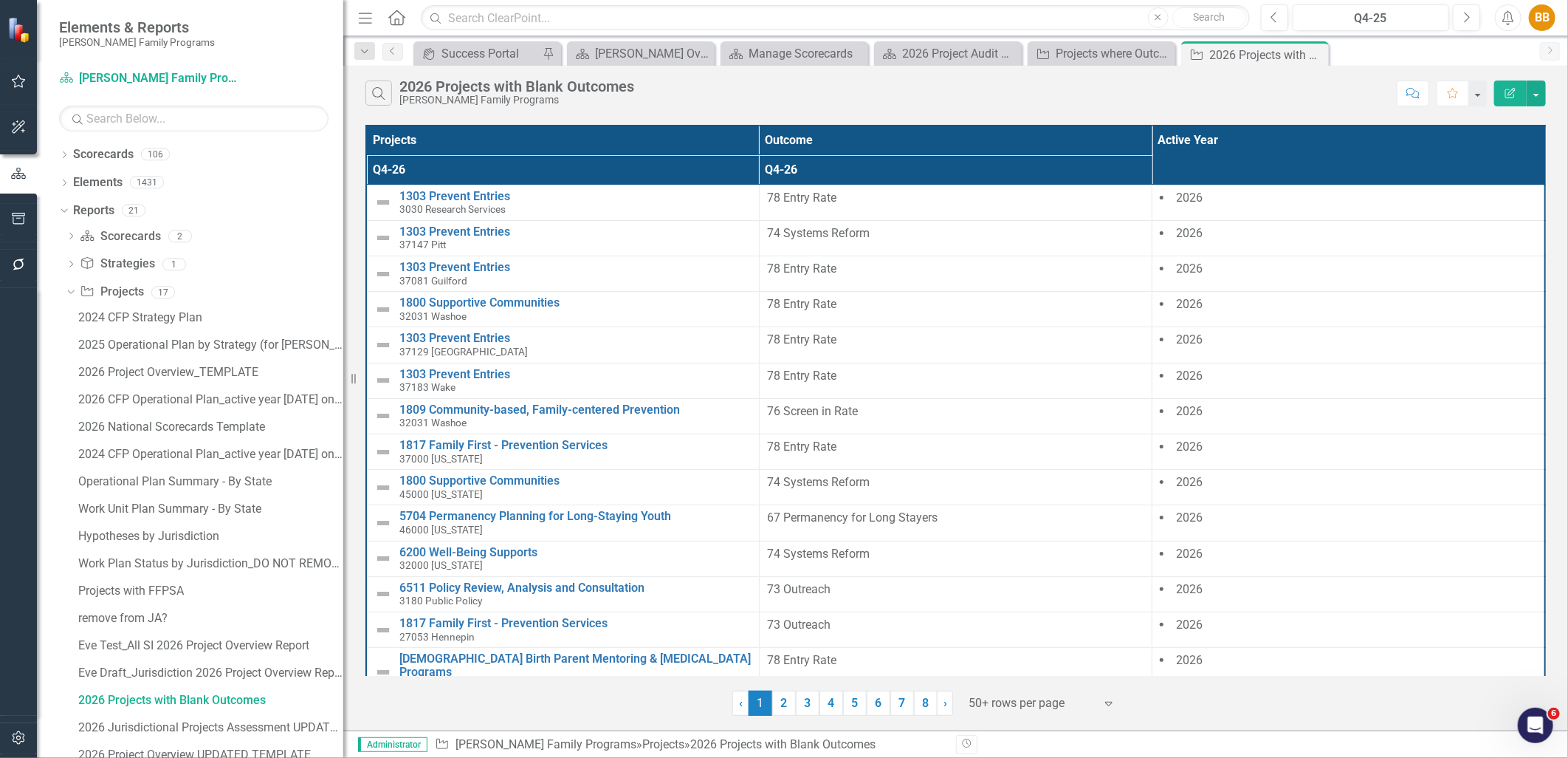
click at [1039, 81] on div "Search 2026 Projects with Blank Outcomes Casey Family Programs" at bounding box center [877, 92] width 1024 height 25
click at [785, 45] on div "Manage Scorecards" at bounding box center [797, 54] width 98 height 19
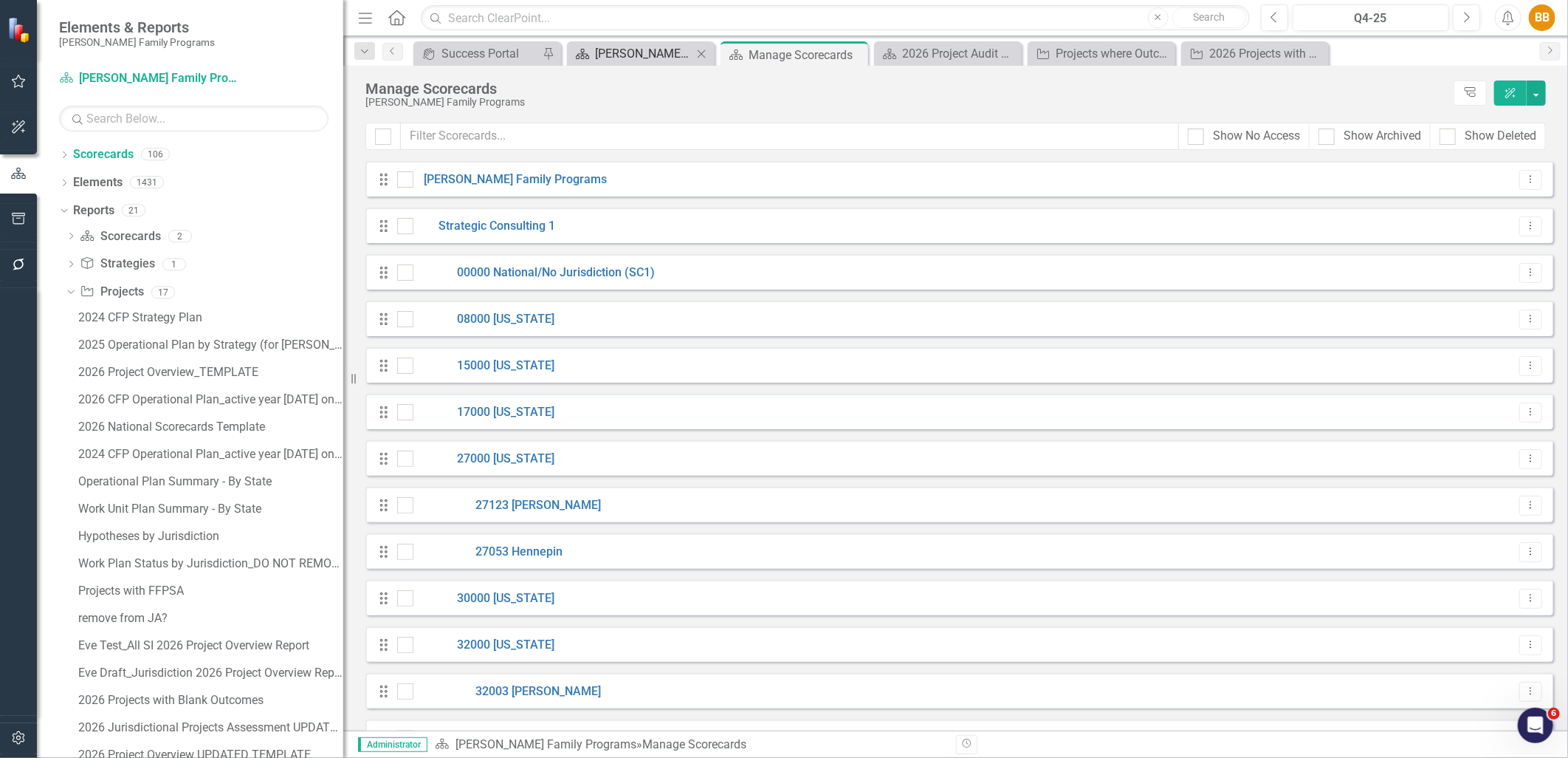
click at [648, 47] on div "[PERSON_NAME] Overview" at bounding box center [644, 54] width 98 height 19
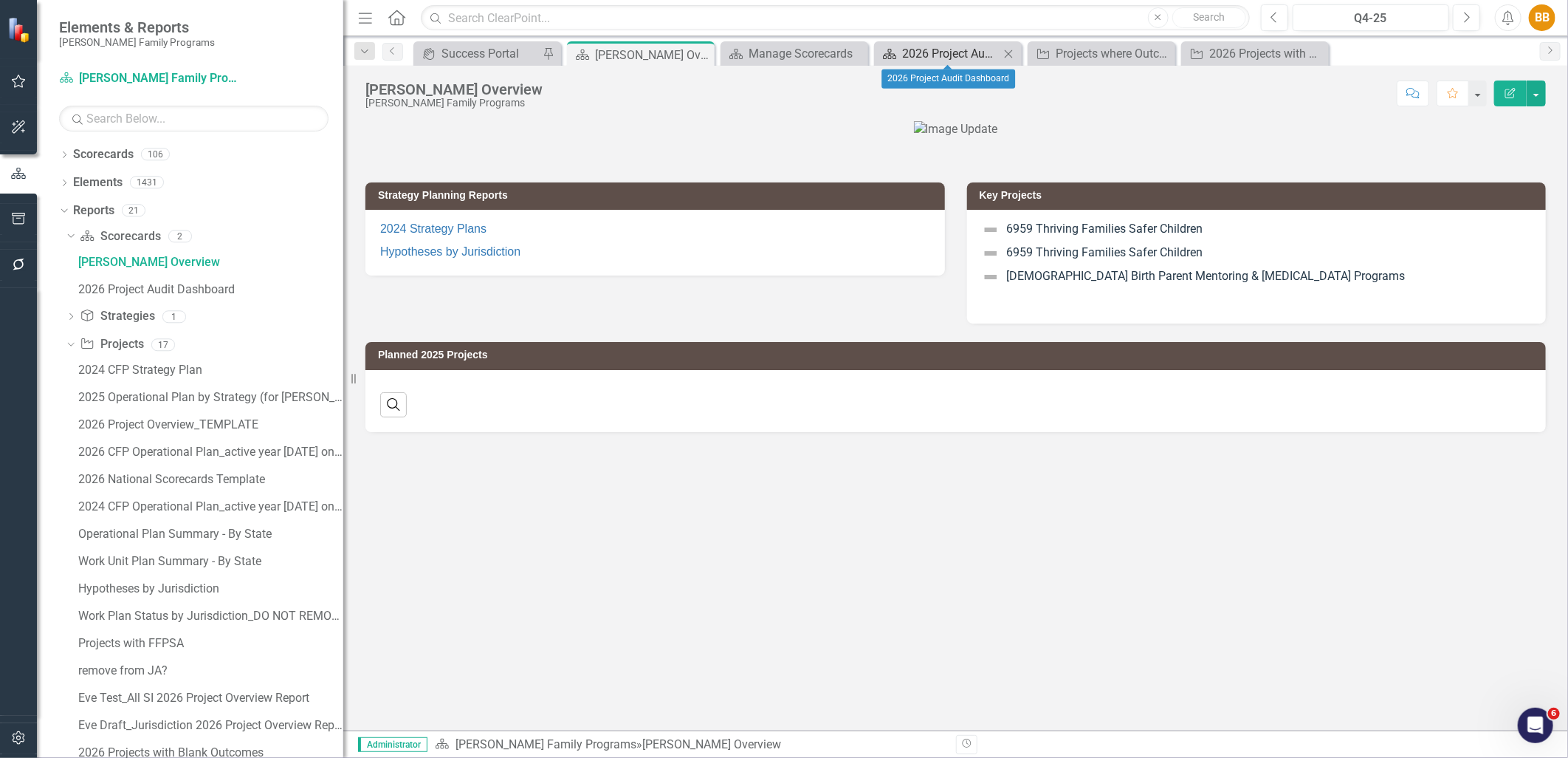
click at [947, 46] on div "2026 Project Audit Dashboard" at bounding box center [951, 54] width 98 height 19
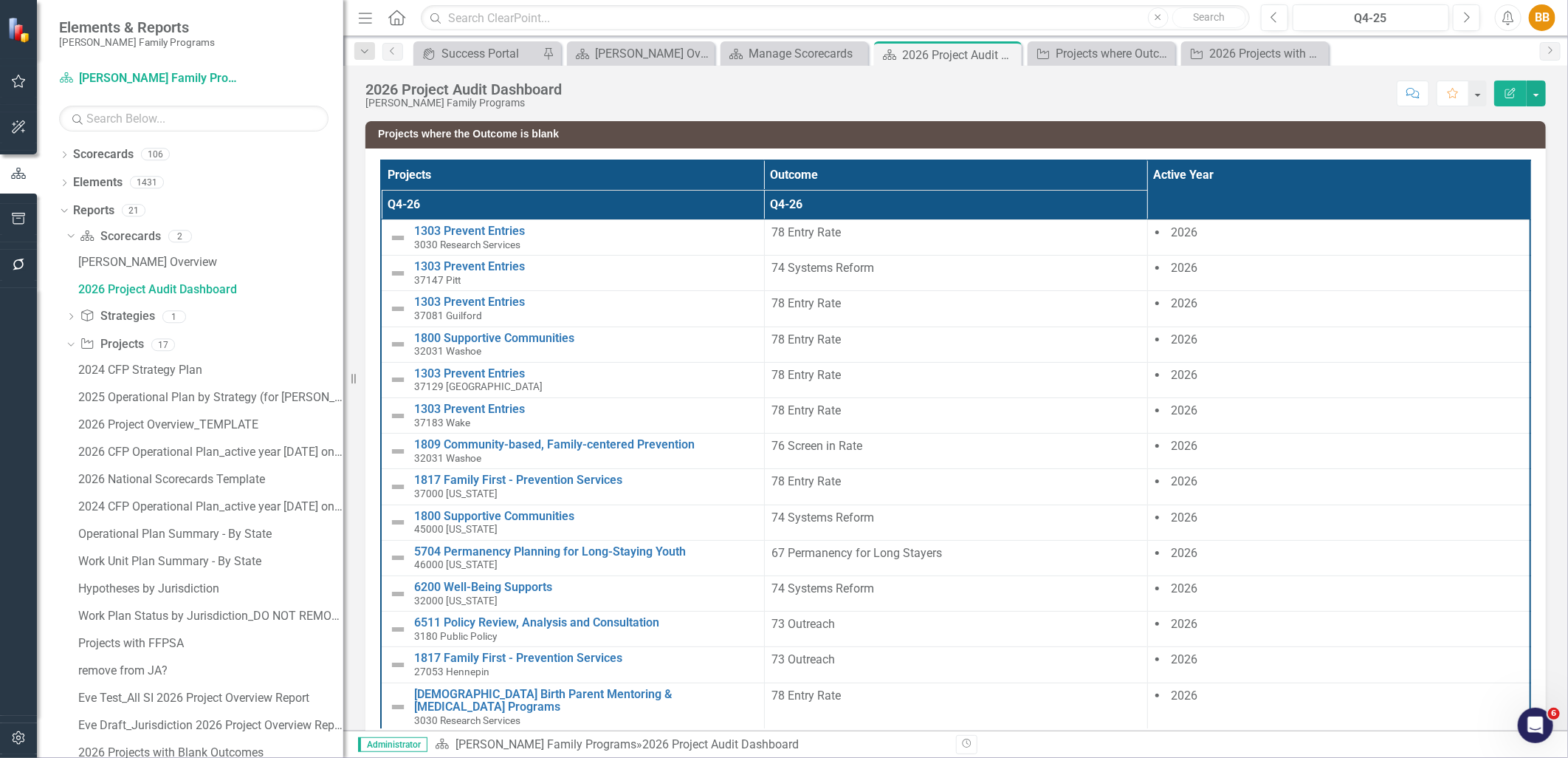
click at [1510, 94] on icon "Edit Report" at bounding box center [1510, 92] width 13 height 10
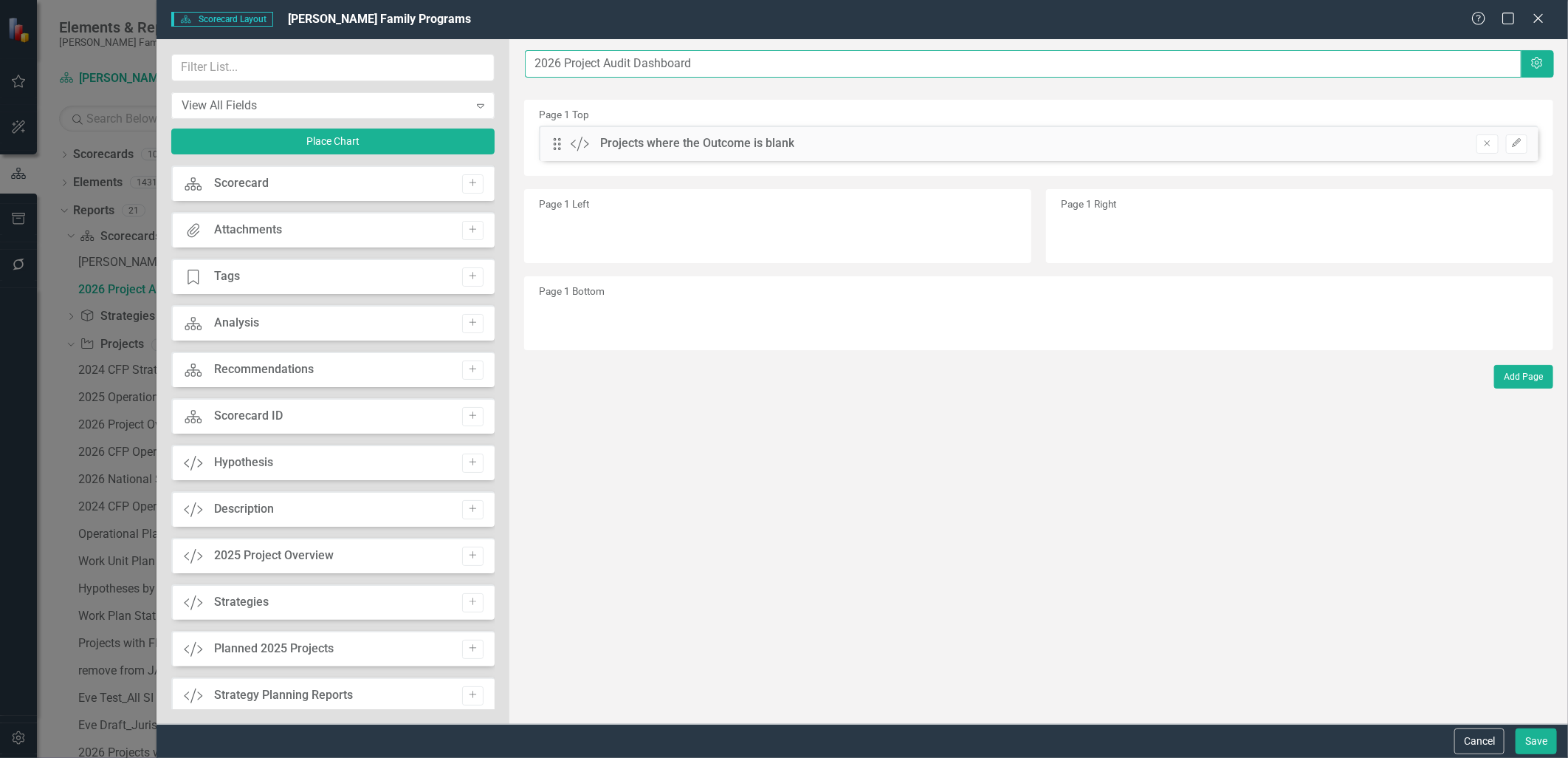
click at [561, 61] on input "2026 Project Audit Dashboard" at bounding box center [1023, 63] width 996 height 27
click at [573, 62] on input "2026 Project Audit Dashboard" at bounding box center [1023, 63] width 996 height 27
drag, startPoint x: 576, startPoint y: 61, endPoint x: 450, endPoint y: 70, distance: 126.3
click at [450, 70] on div "View All Fields Expand Place Chart Scorecard Scorecard Add Attachments Attachme…" at bounding box center [861, 381] width 1411 height 685
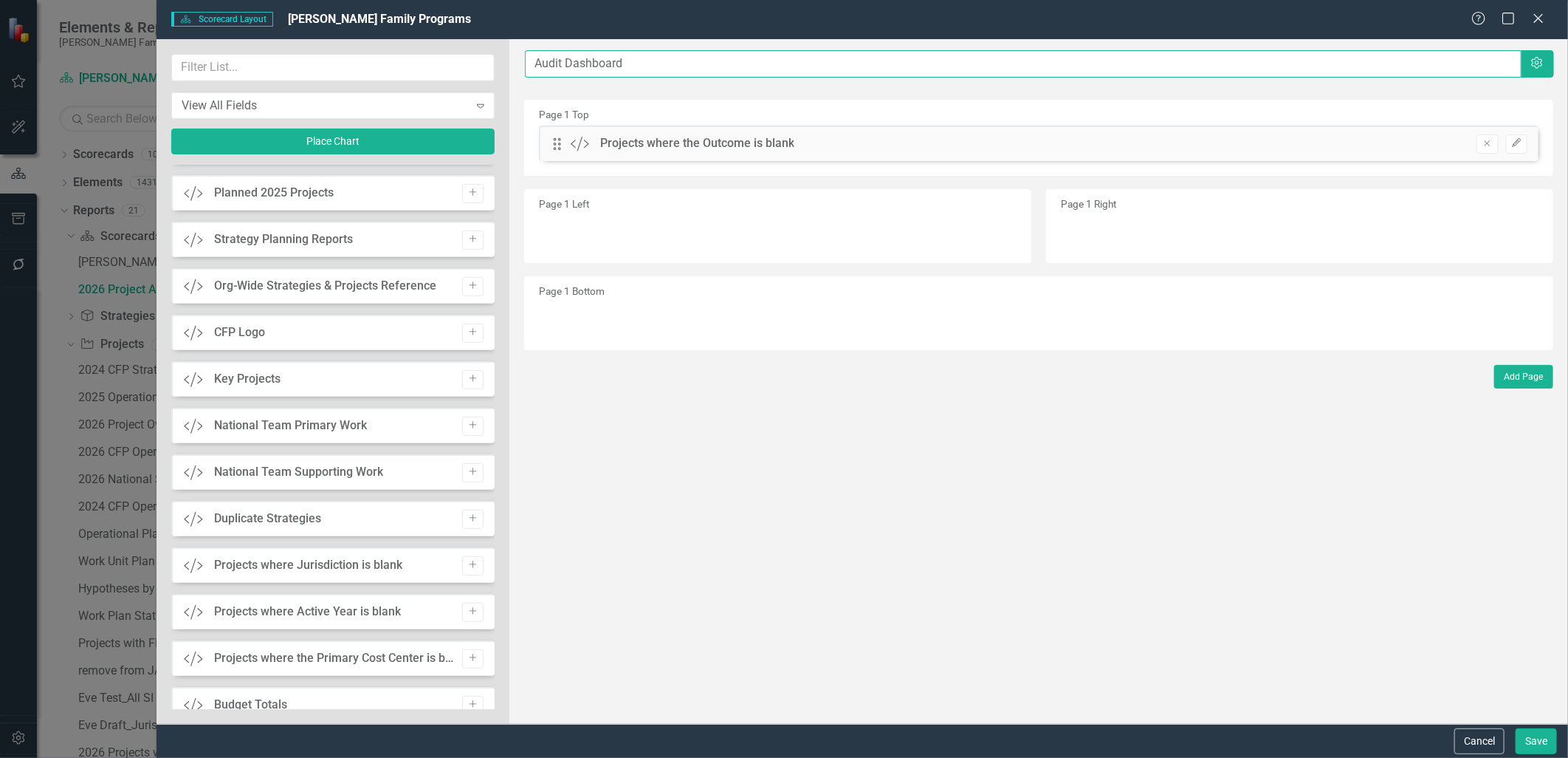
scroll to position [492, 0]
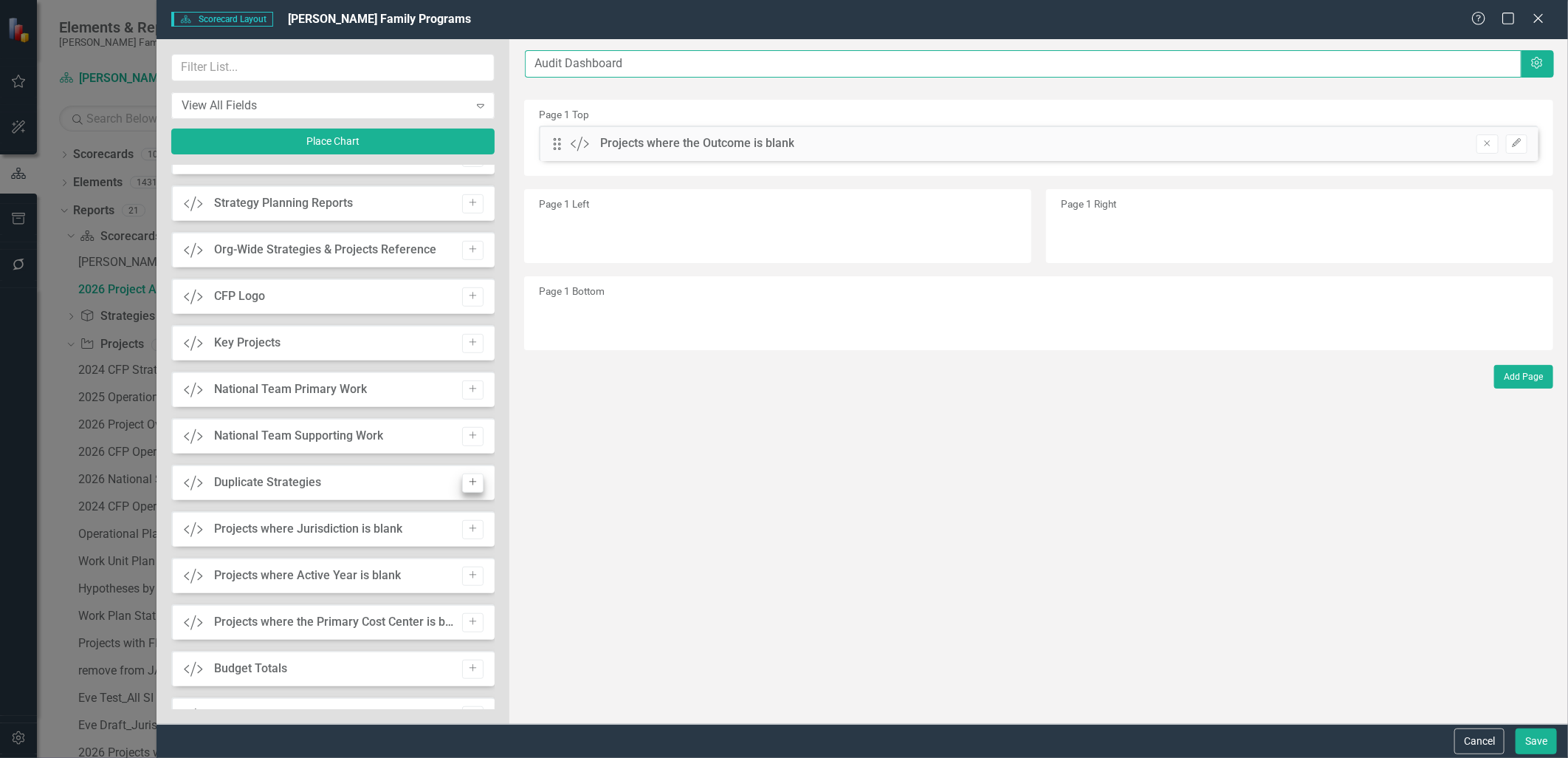
type input "Audit Dashboard"
click at [465, 489] on button "Add" at bounding box center [472, 483] width 22 height 19
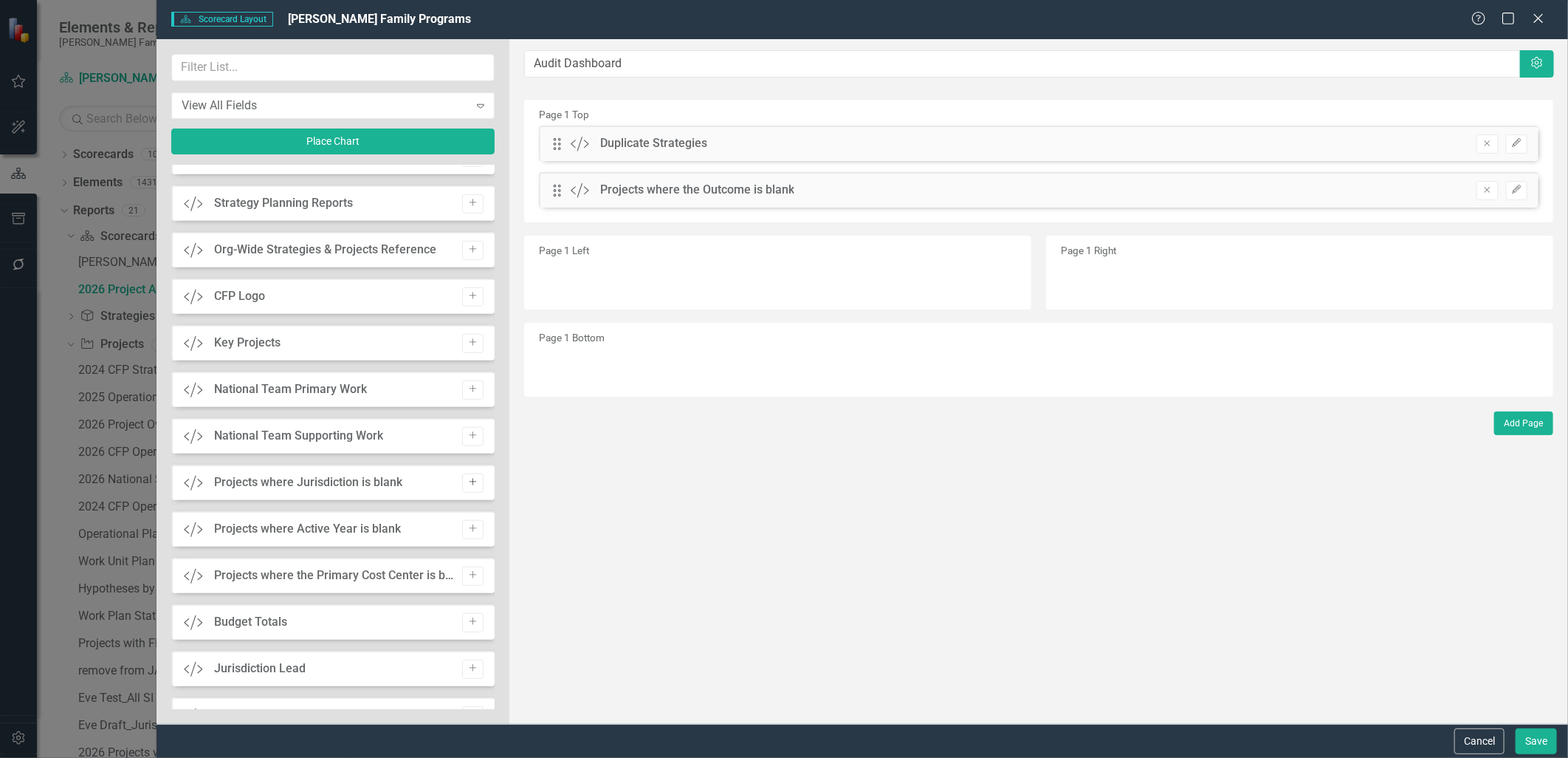
click at [465, 488] on button "Add" at bounding box center [472, 483] width 22 height 19
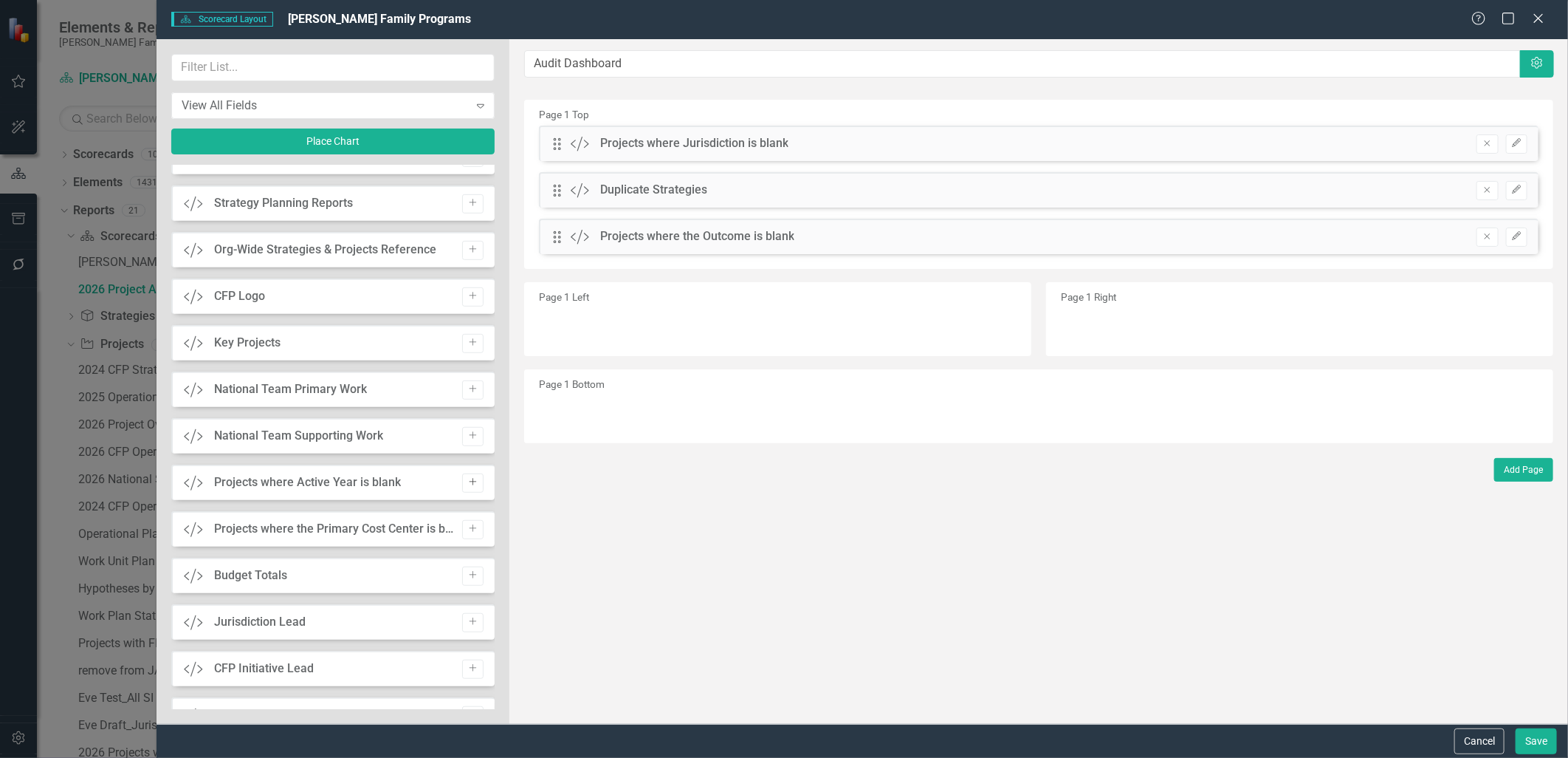
click at [466, 488] on button "Add" at bounding box center [472, 483] width 22 height 19
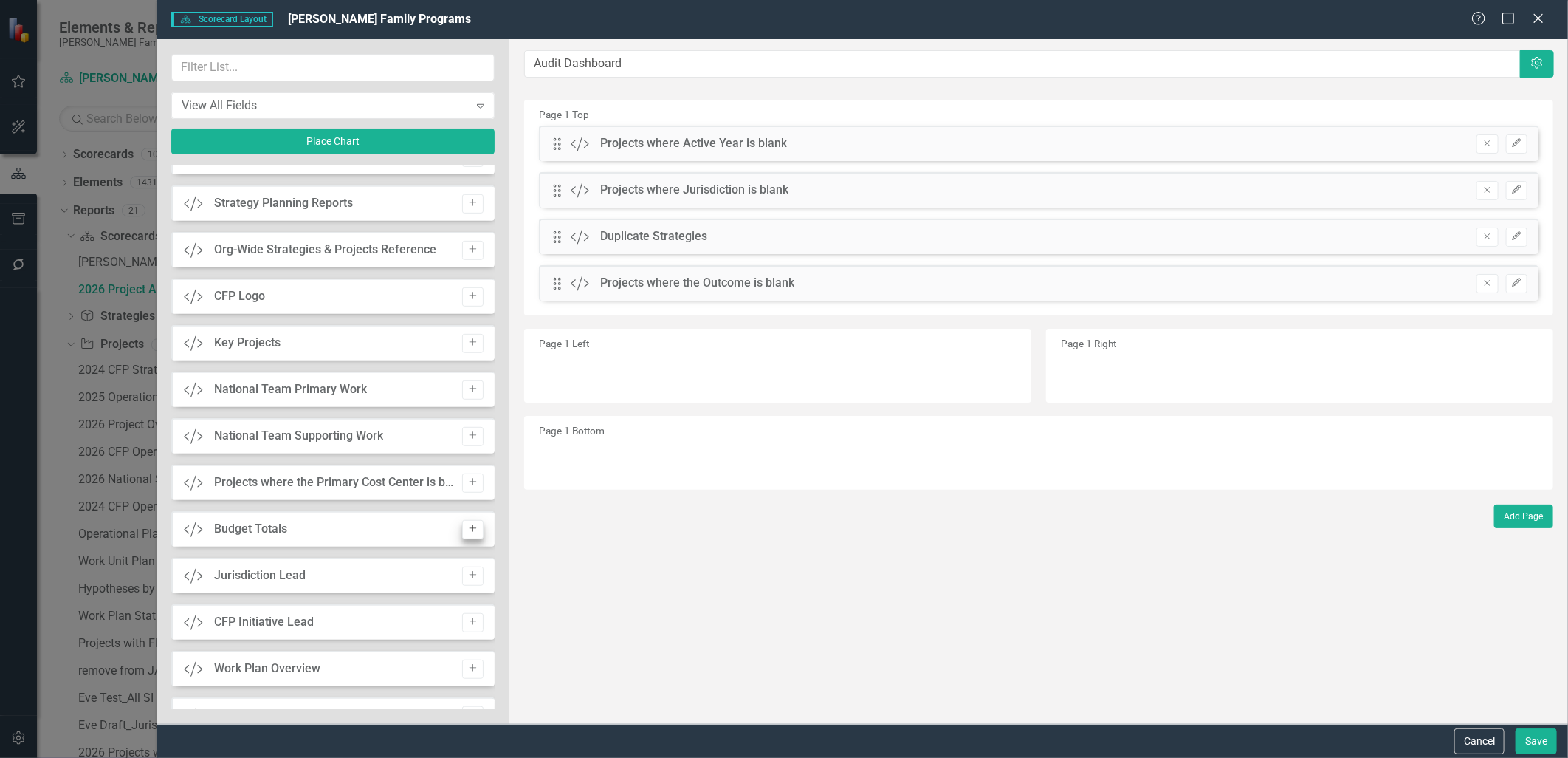
click at [465, 488] on button "Add" at bounding box center [472, 483] width 22 height 19
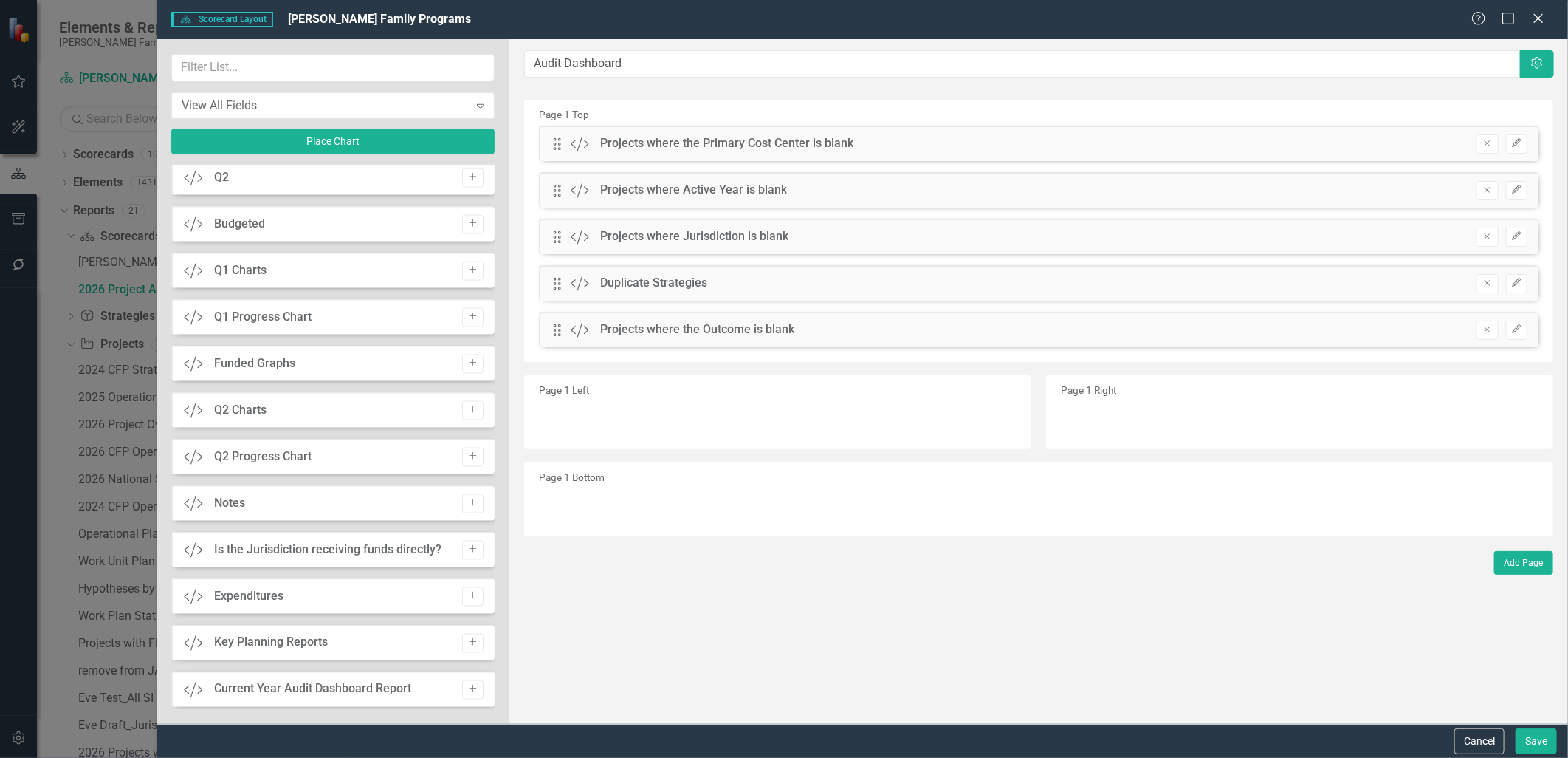
scroll to position [1281, 0]
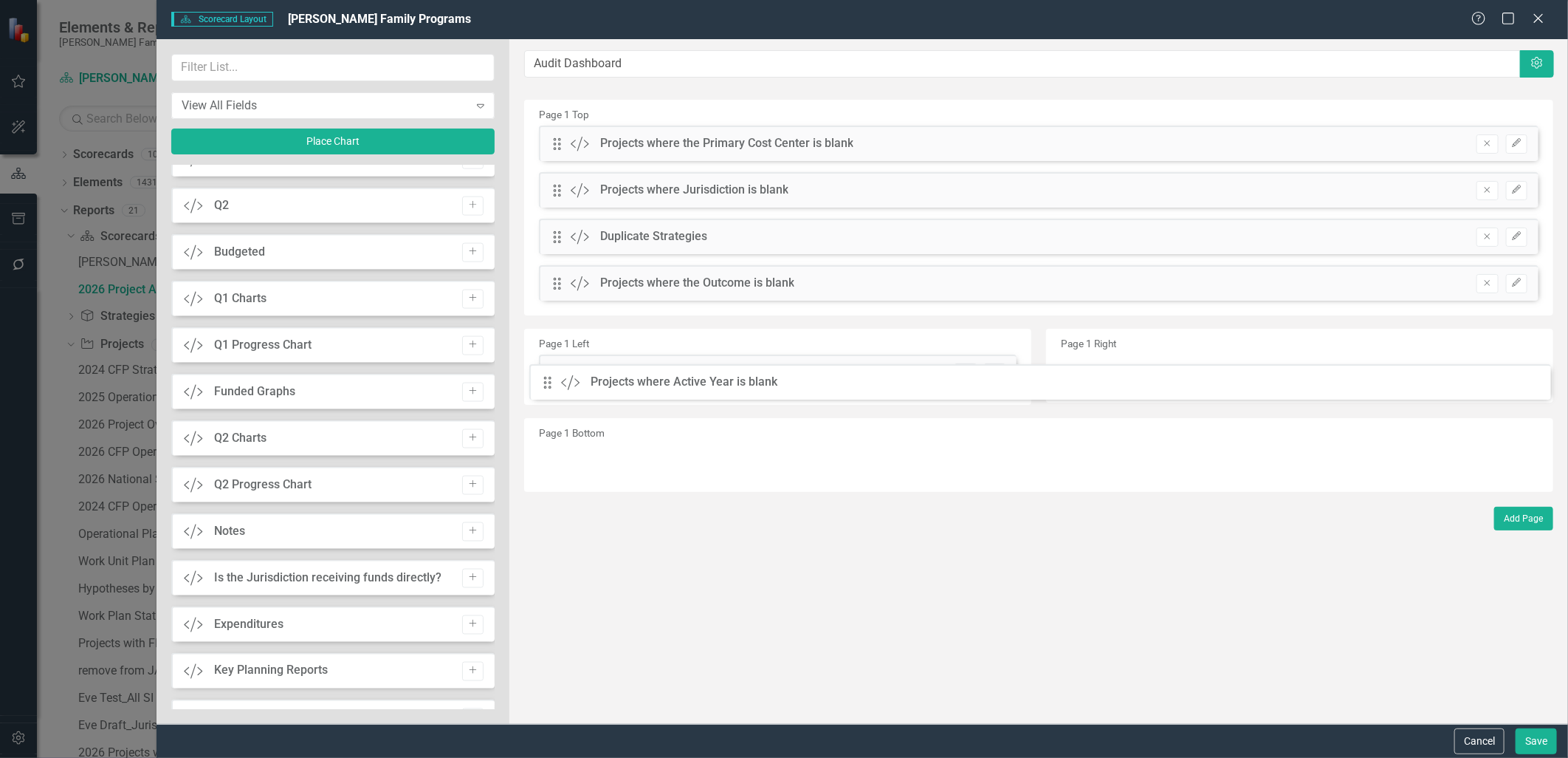
drag, startPoint x: 554, startPoint y: 190, endPoint x: 555, endPoint y: 381, distance: 191.0
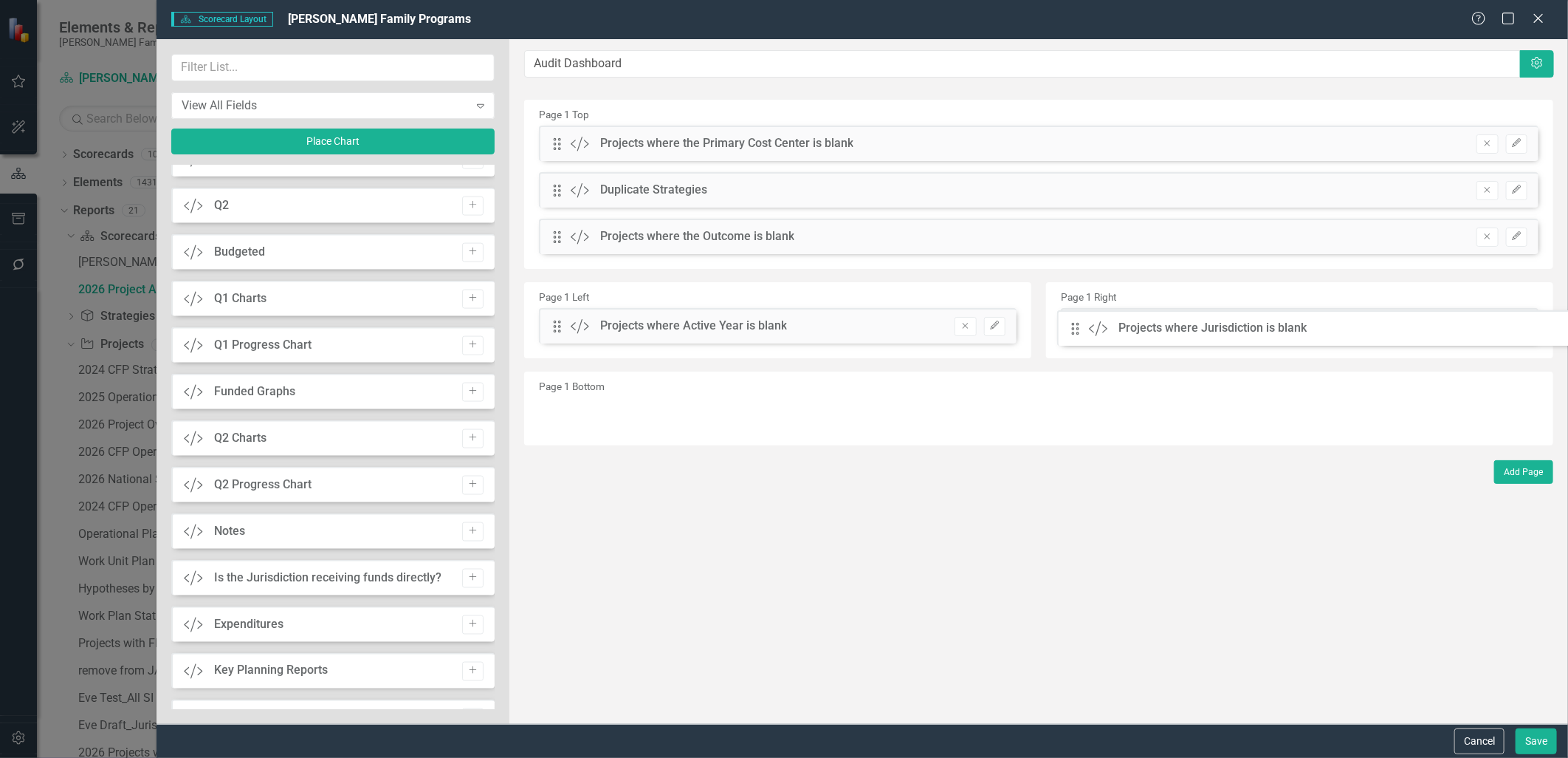
drag, startPoint x: 559, startPoint y: 189, endPoint x: 1088, endPoint y: 327, distance: 546.7
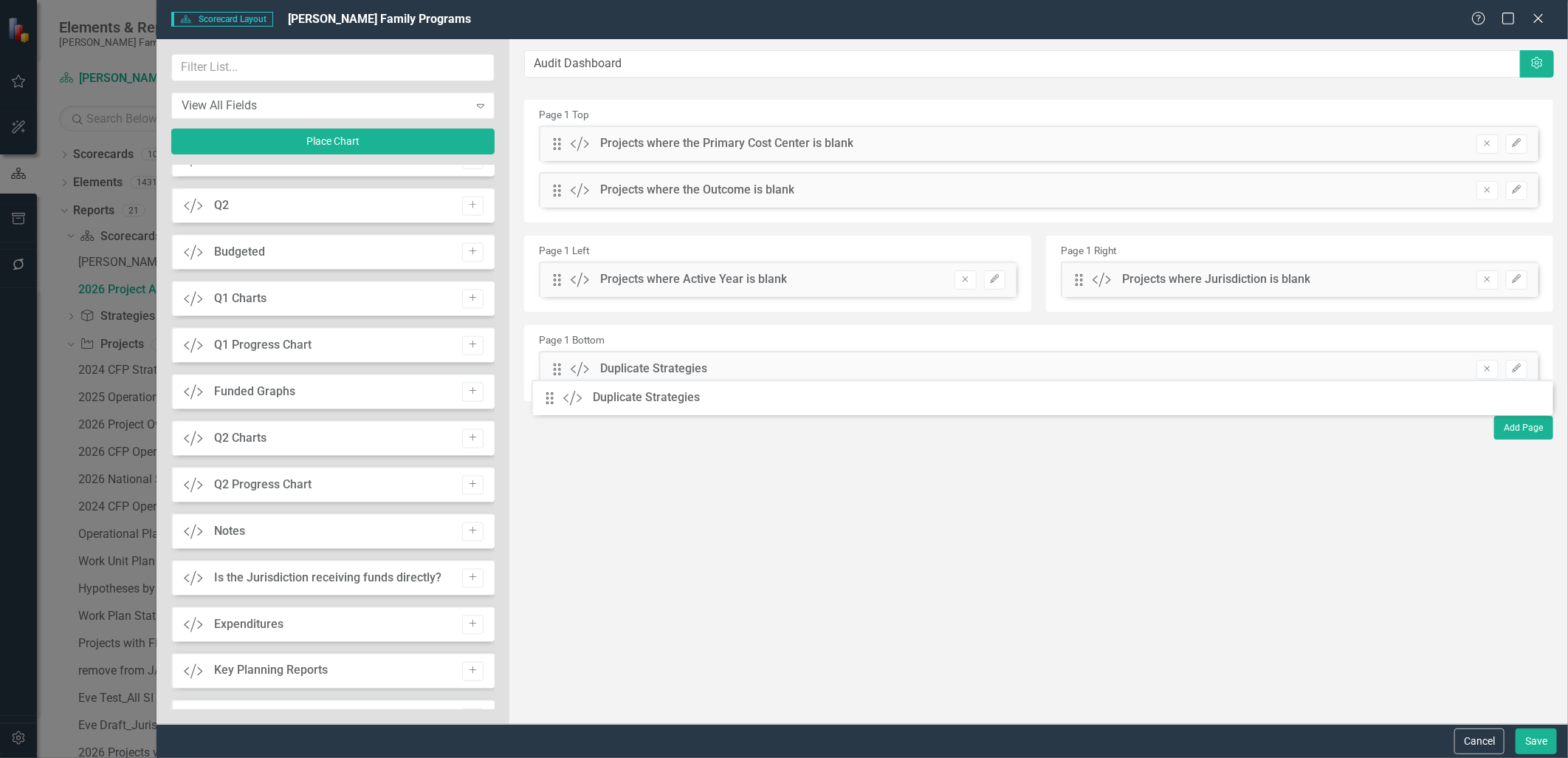
drag, startPoint x: 555, startPoint y: 193, endPoint x: 559, endPoint y: 395, distance: 202.0
click at [1525, 742] on button "Save" at bounding box center [1536, 740] width 41 height 25
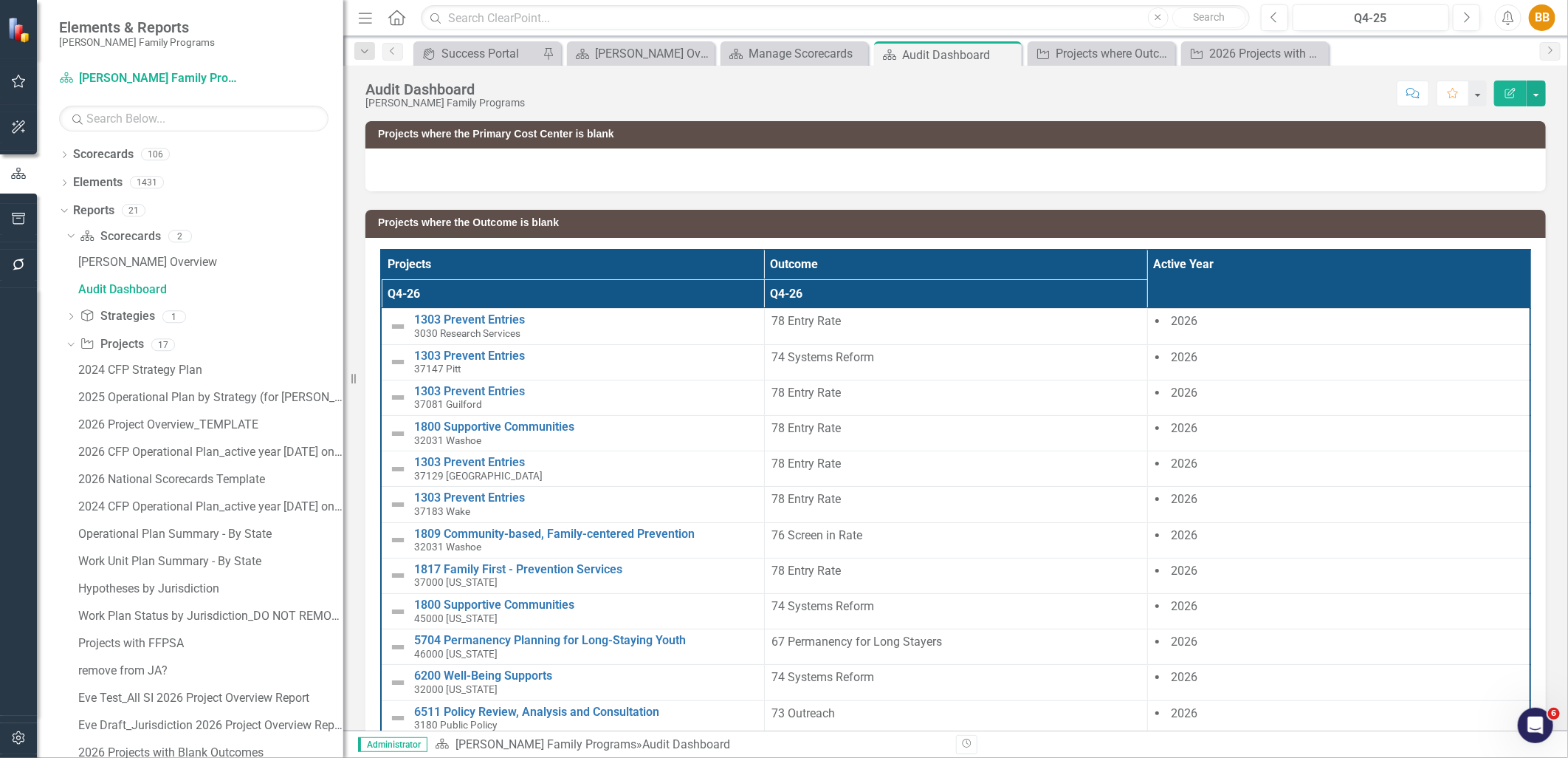
click at [1380, 223] on h3 "Projects where the Outcome is blank" at bounding box center [957, 223] width 1160 height 11
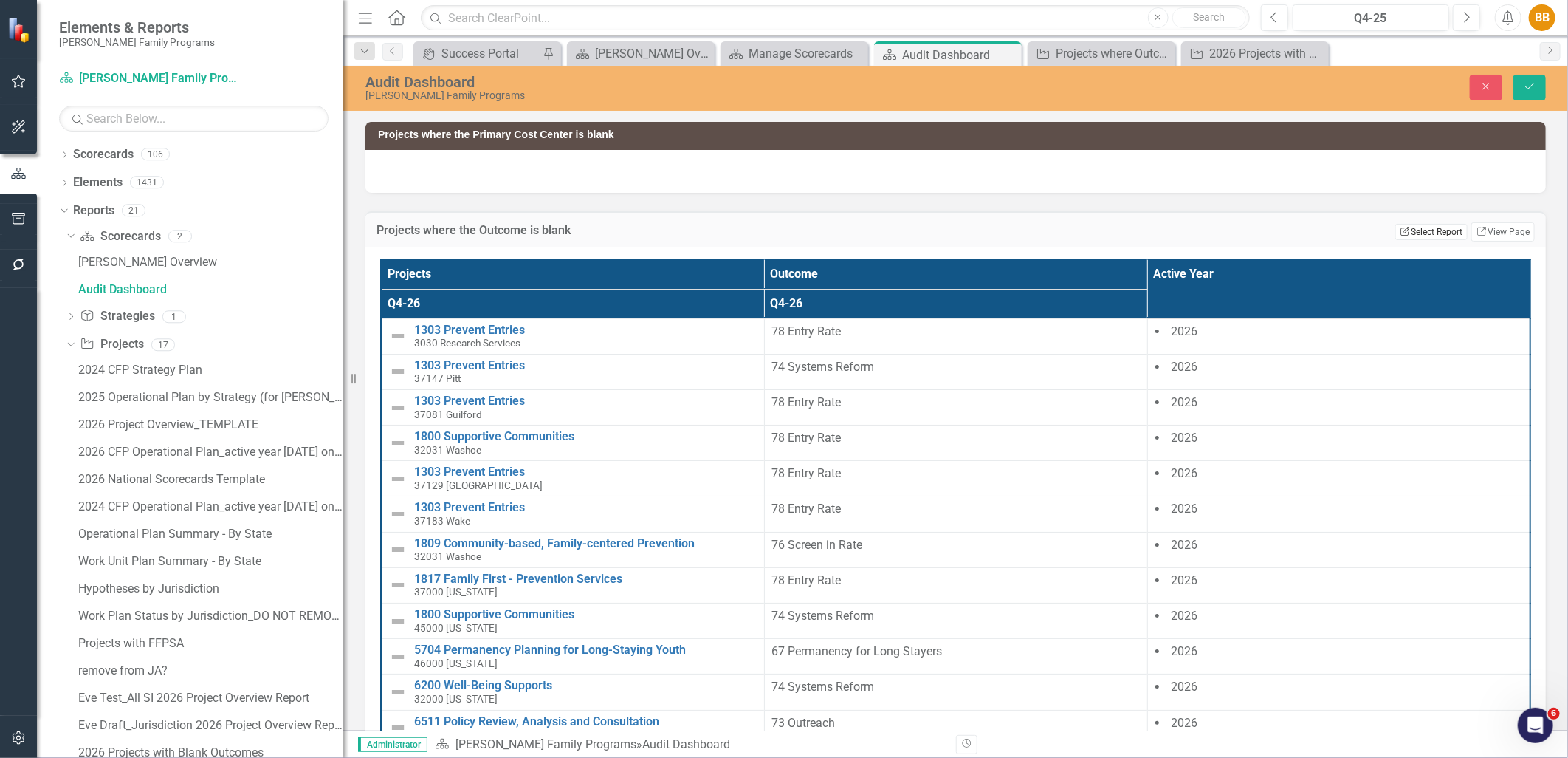
click at [1400, 227] on icon "Edit Report" at bounding box center [1405, 231] width 11 height 8
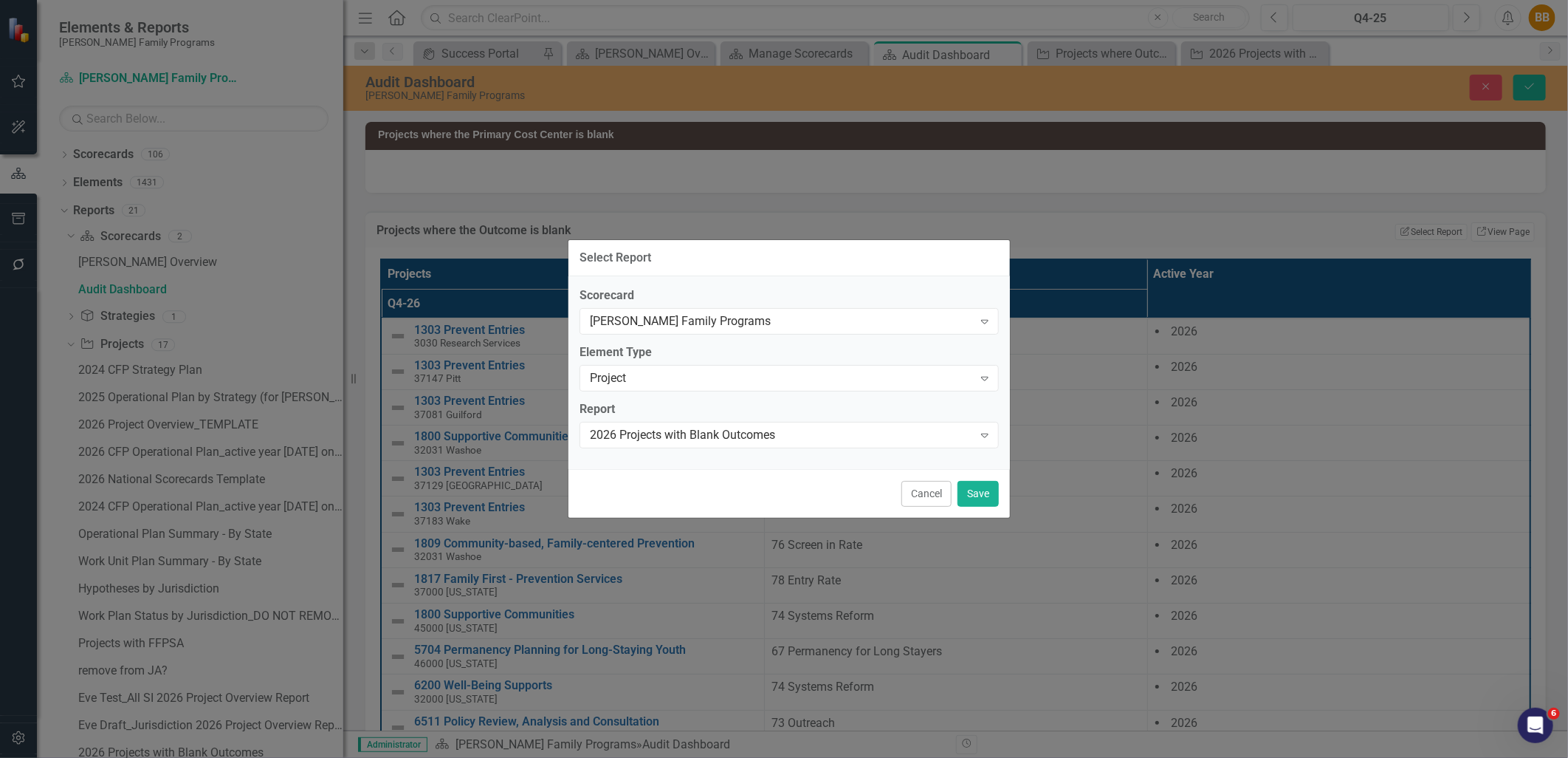
click at [836, 448] on div "Scorecard Casey Family Programs Expand Element Type Project Expand Report 2026 …" at bounding box center [789, 372] width 441 height 193
click at [838, 437] on div "2026 Projects with Blank Outcomes" at bounding box center [781, 434] width 383 height 17
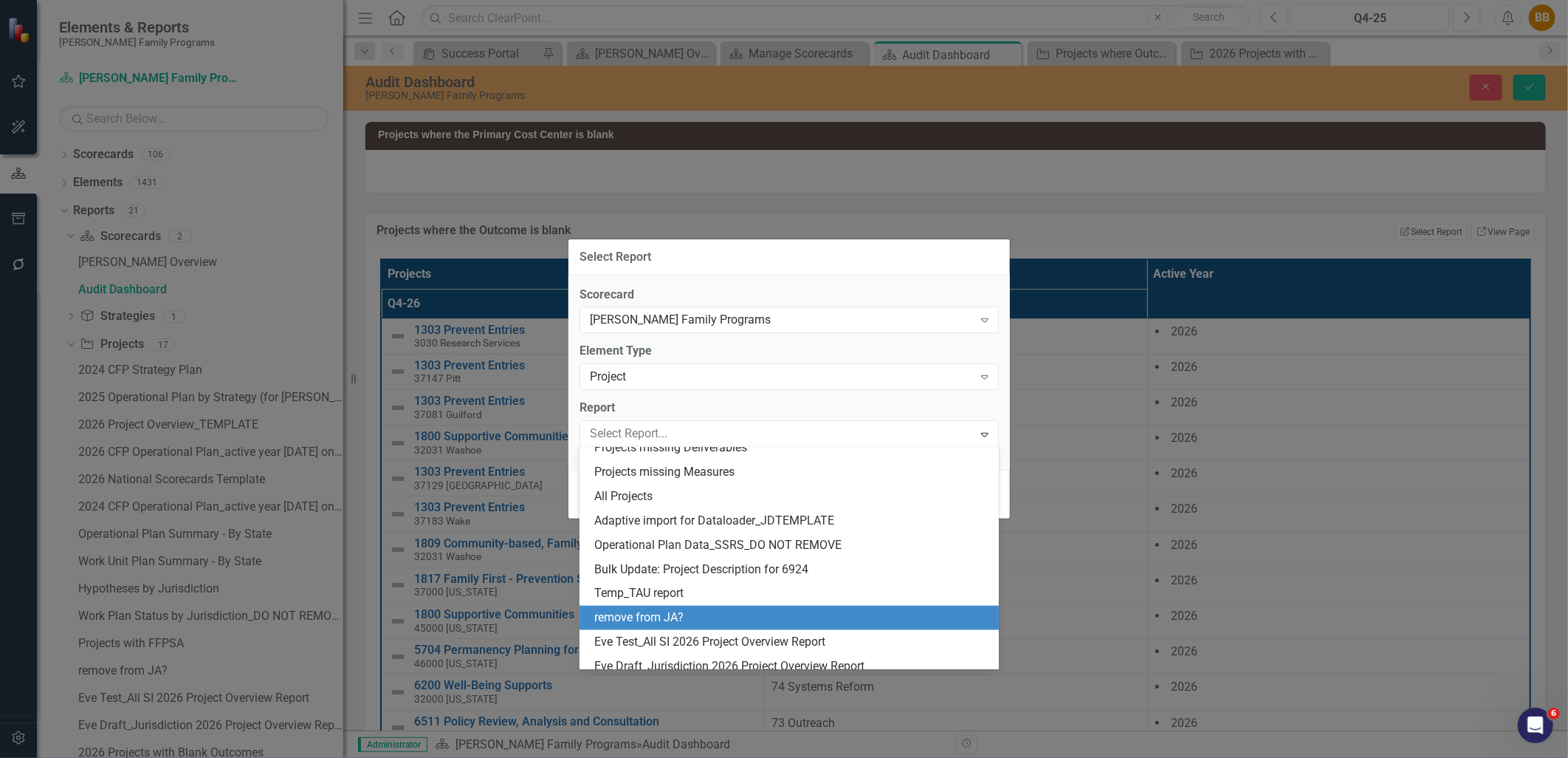
scroll to position [830, 0]
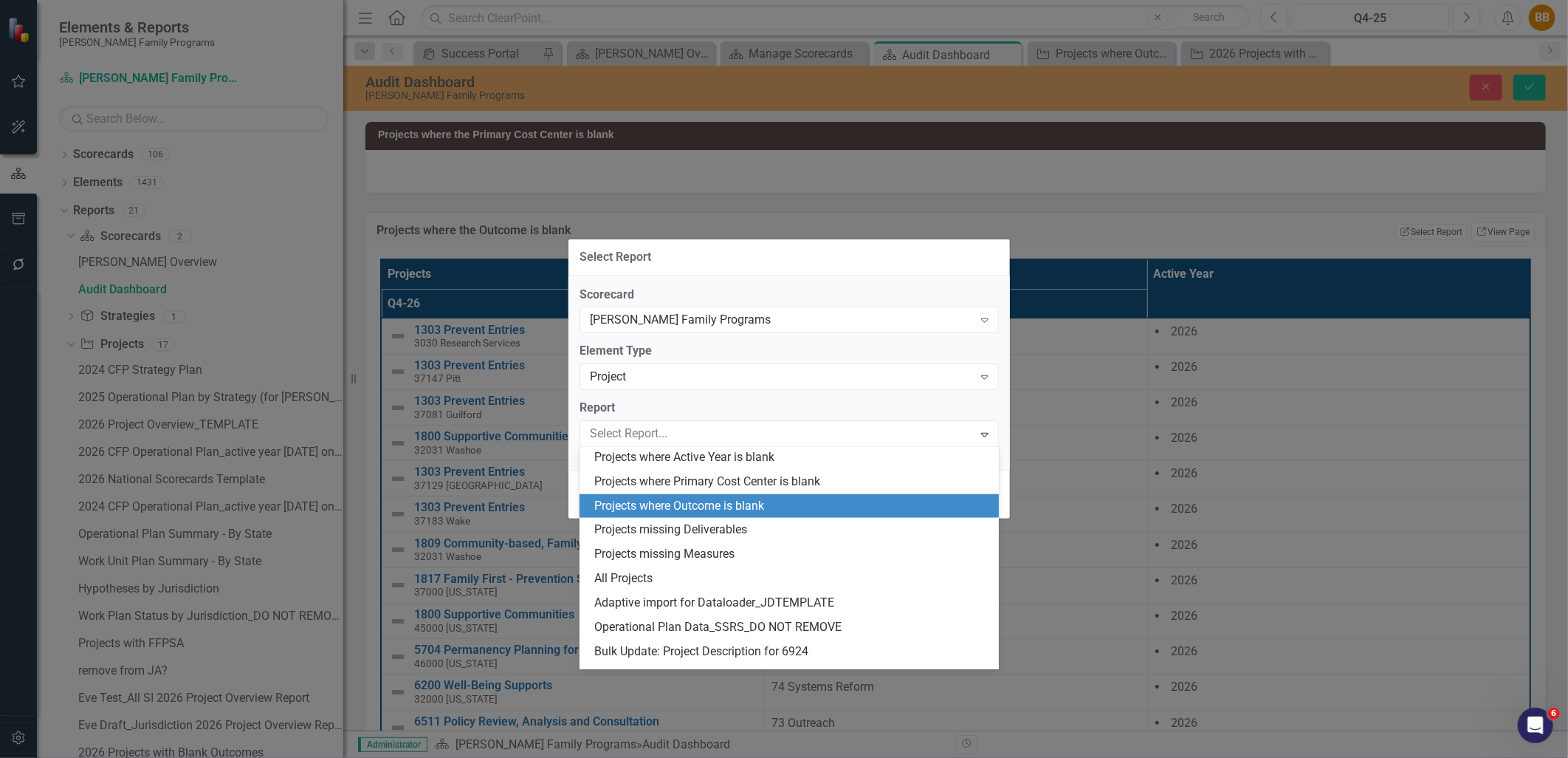
click at [798, 500] on div "Projects where Outcome is blank" at bounding box center [792, 507] width 395 height 17
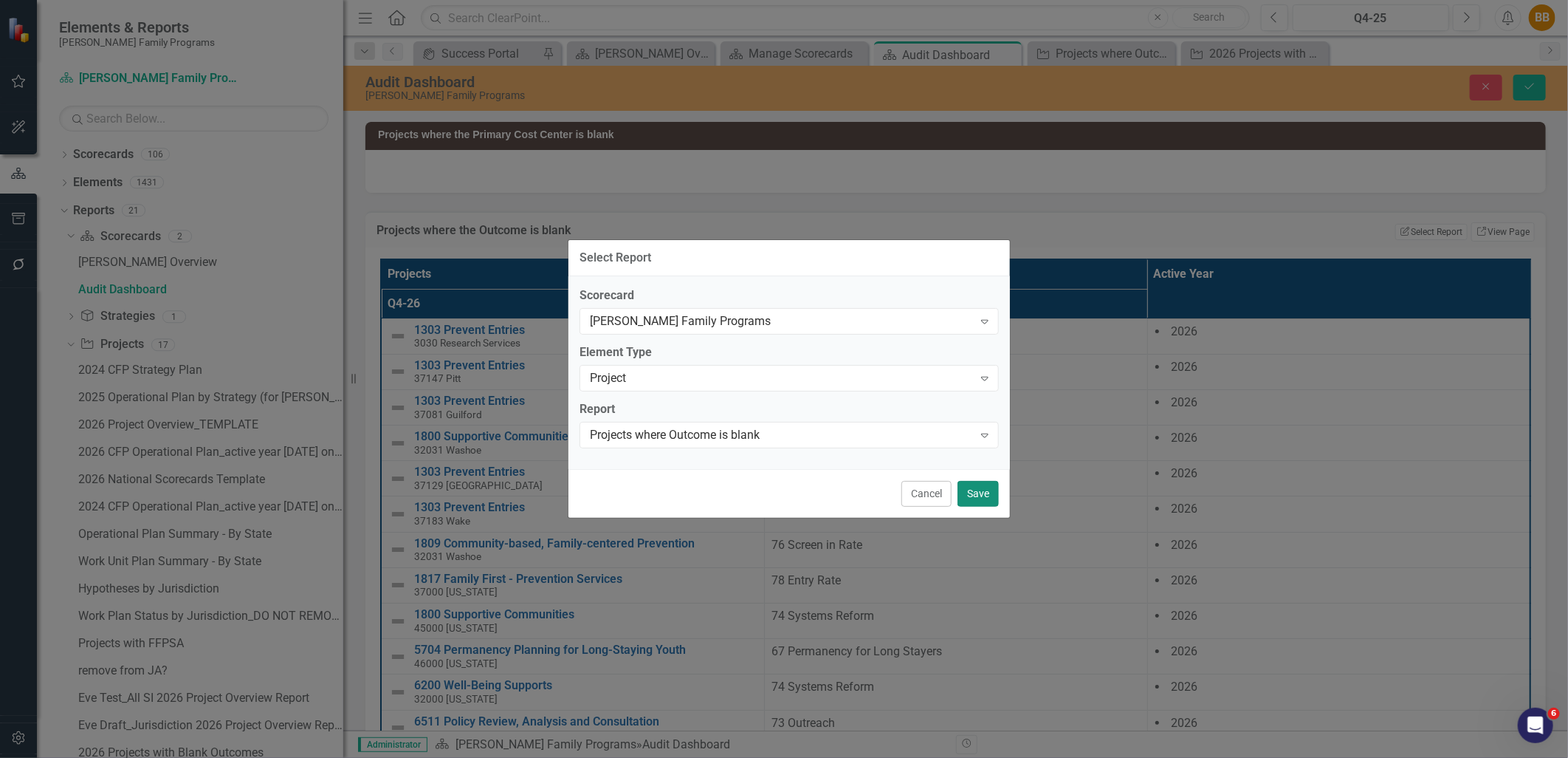
click at [977, 497] on button "Save" at bounding box center [978, 492] width 41 height 25
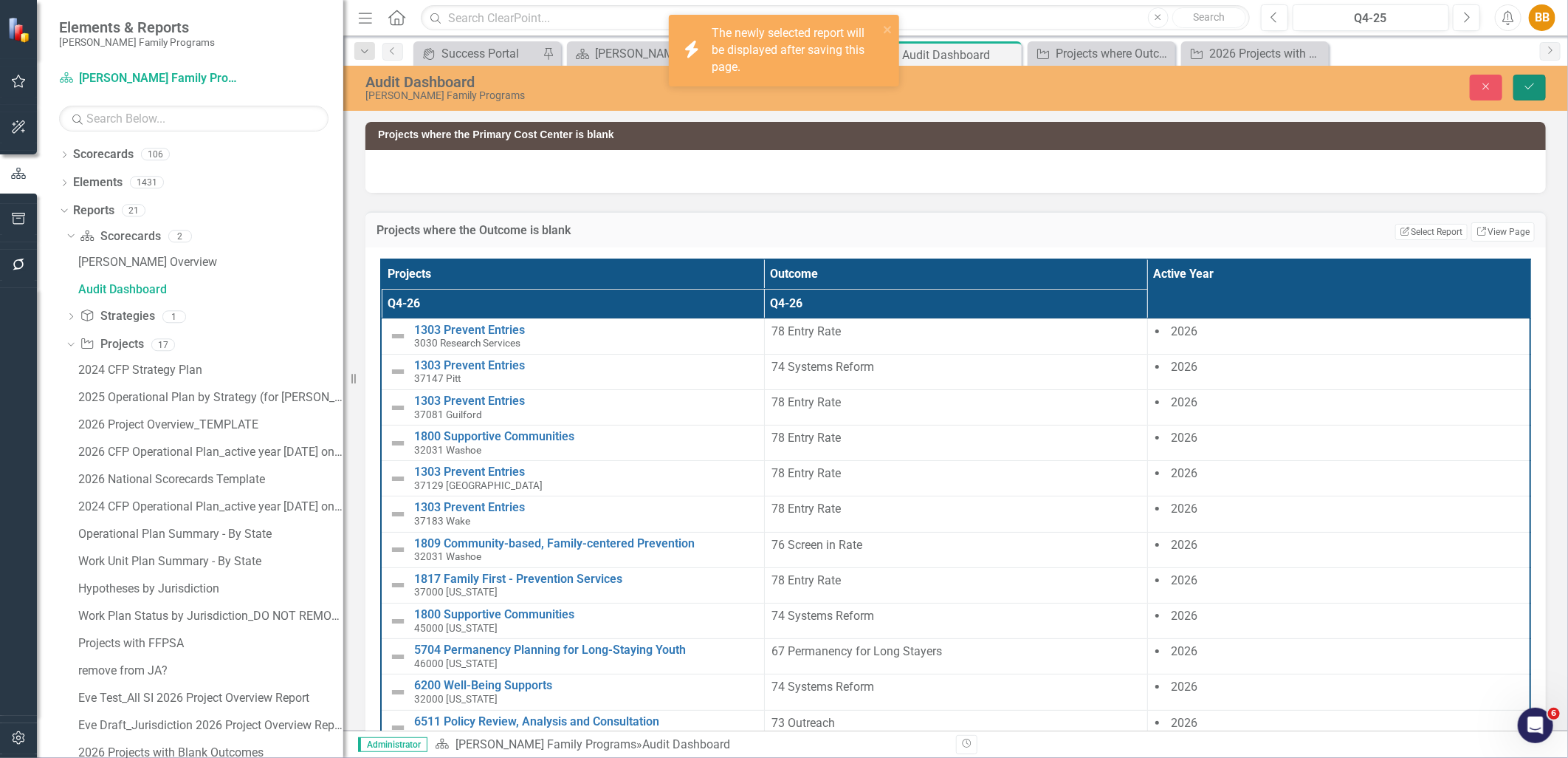
click at [1539, 78] on button "Save" at bounding box center [1529, 87] width 33 height 25
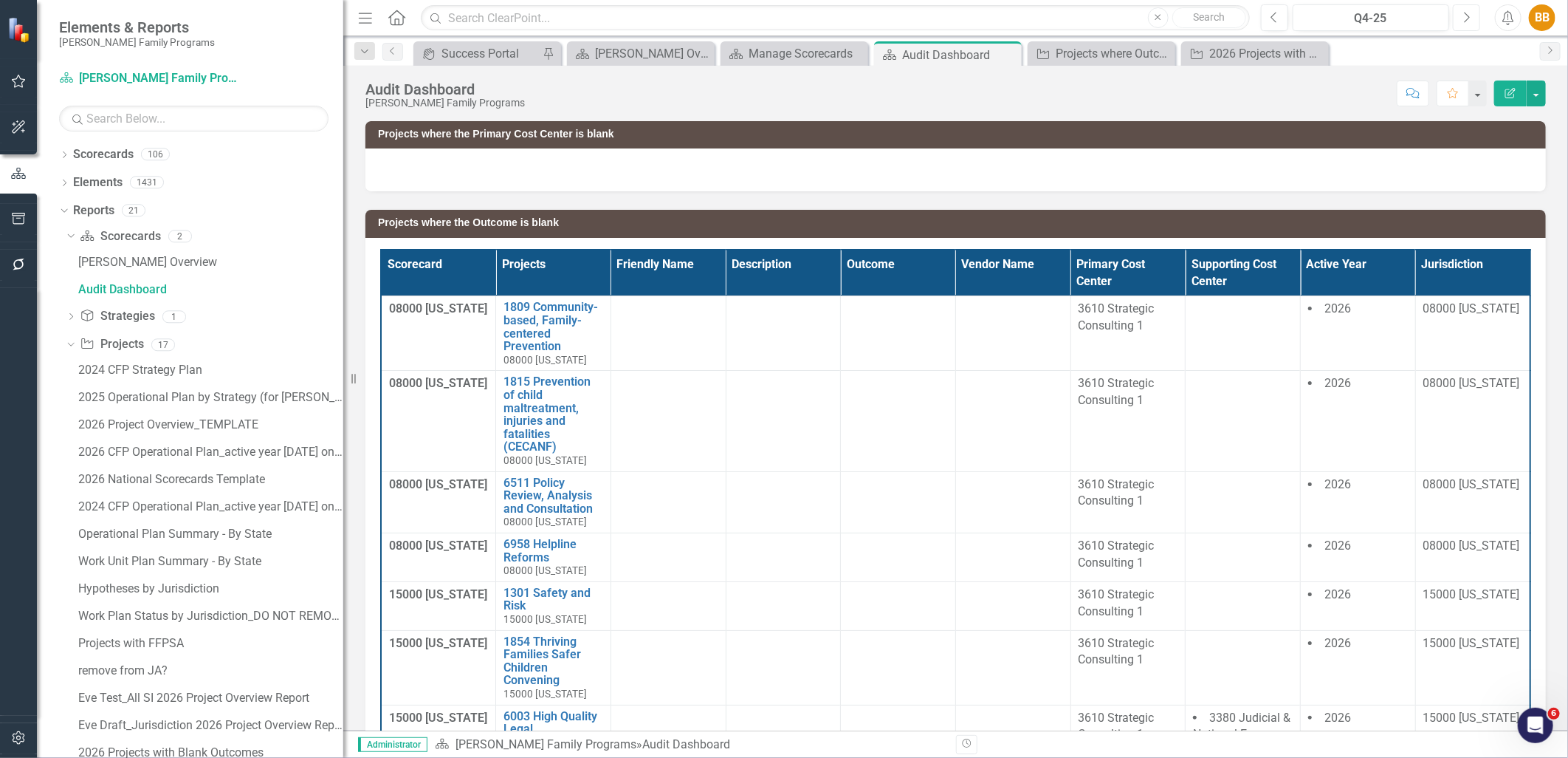
click at [1465, 20] on icon "button" at bounding box center [1467, 17] width 6 height 10
click at [1465, 21] on icon "Next" at bounding box center [1465, 18] width 8 height 13
click at [1465, 23] on icon "Next" at bounding box center [1465, 18] width 8 height 13
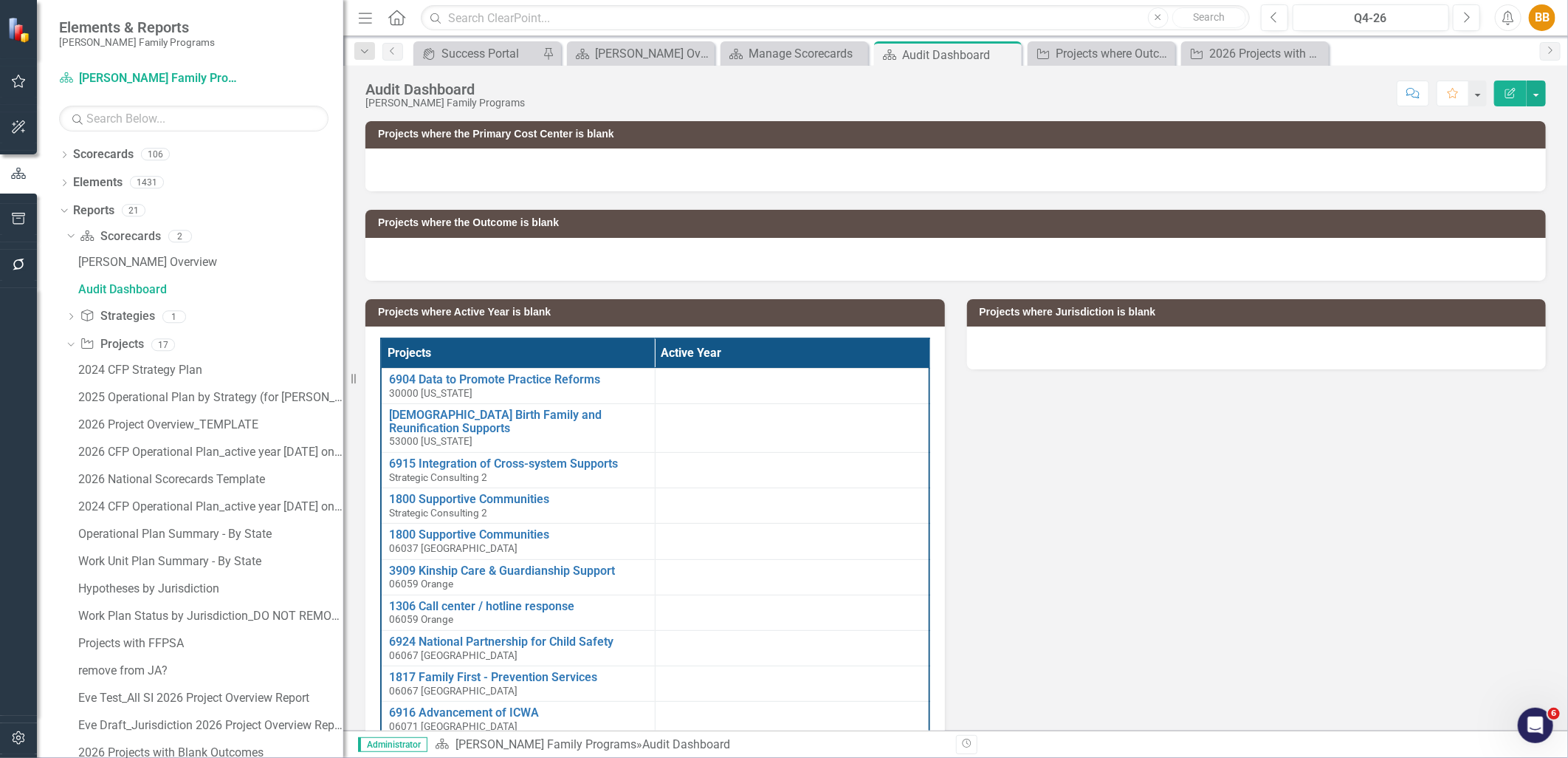
click at [846, 309] on h3 "Projects where Active Year is blank" at bounding box center [657, 312] width 559 height 11
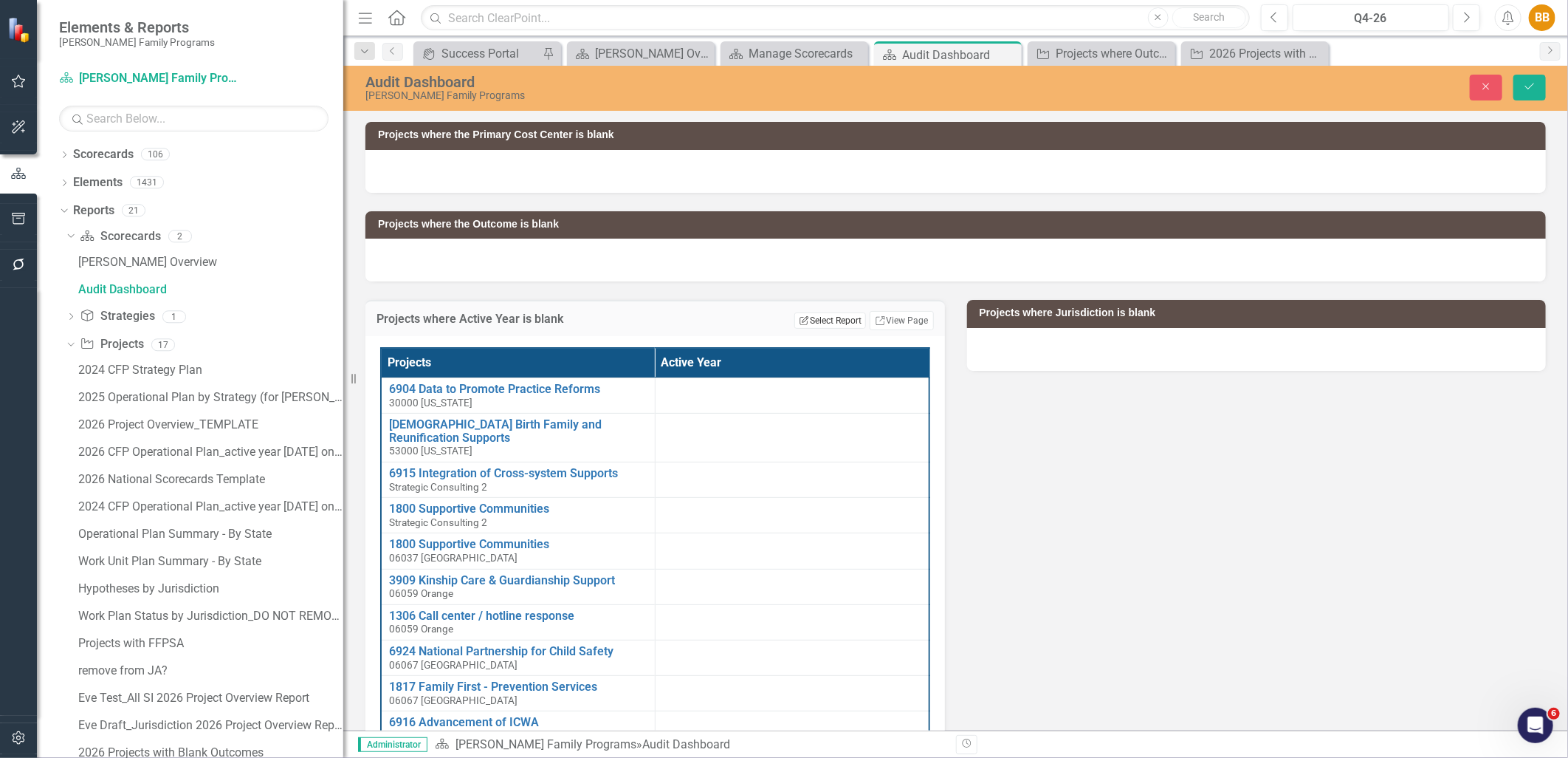
click at [847, 320] on button "Edit Report Select Report" at bounding box center [830, 320] width 72 height 16
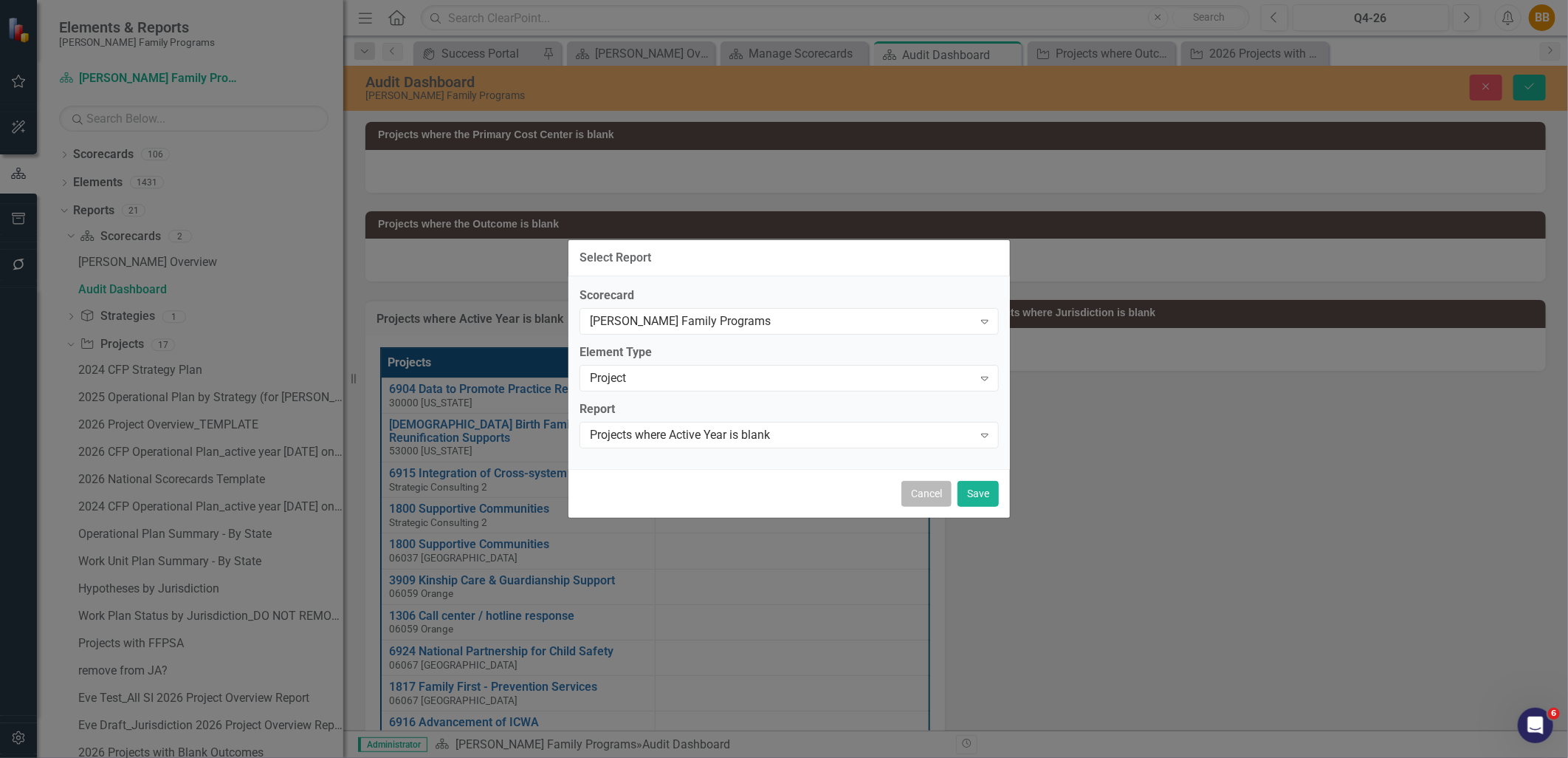
click at [942, 496] on button "Cancel" at bounding box center [925, 492] width 50 height 25
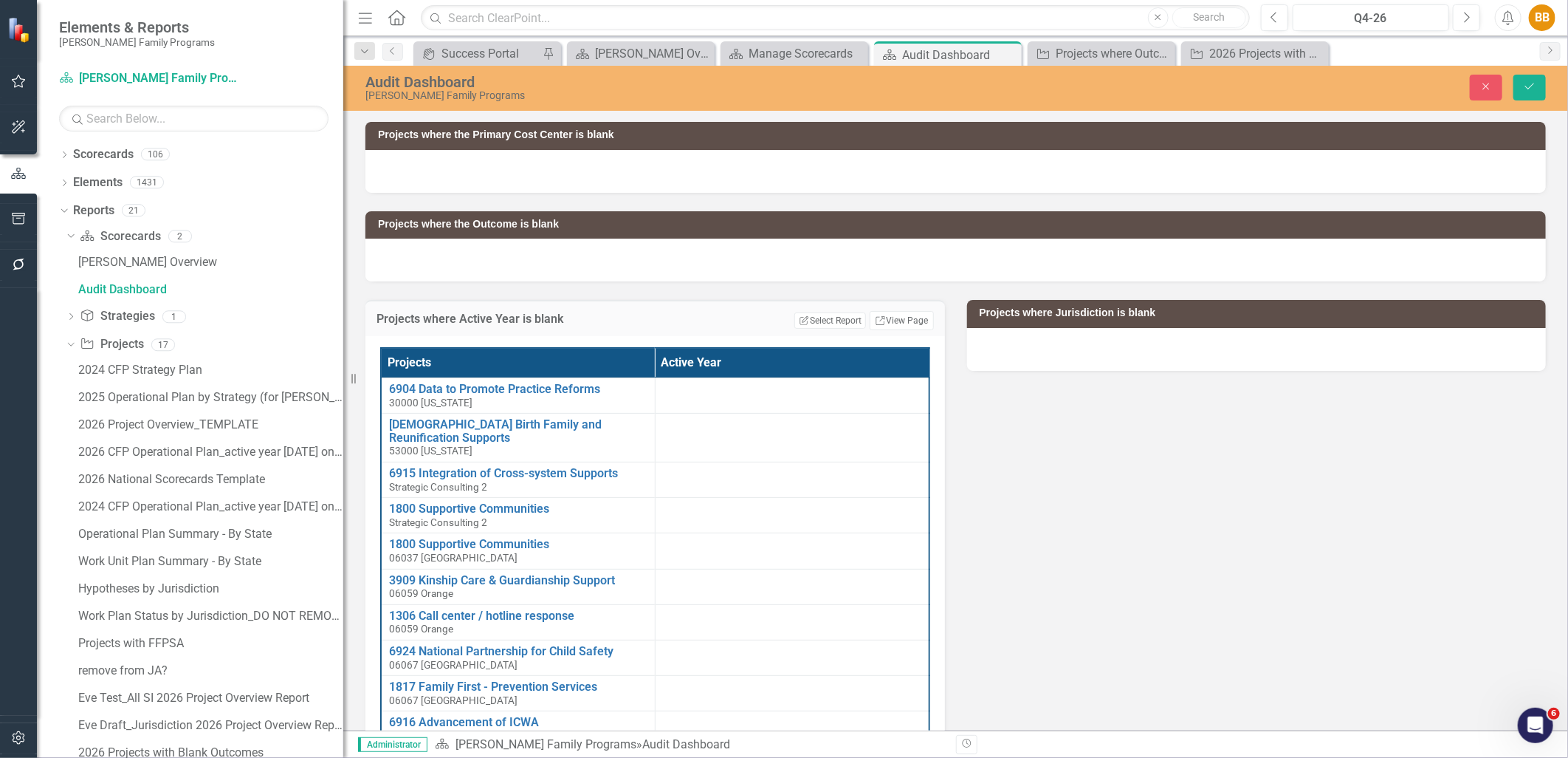
click at [1117, 308] on div "Projects where Jurisdiction is blank" at bounding box center [1256, 326] width 601 height 89
click at [1488, 91] on button "Close" at bounding box center [1485, 87] width 33 height 25
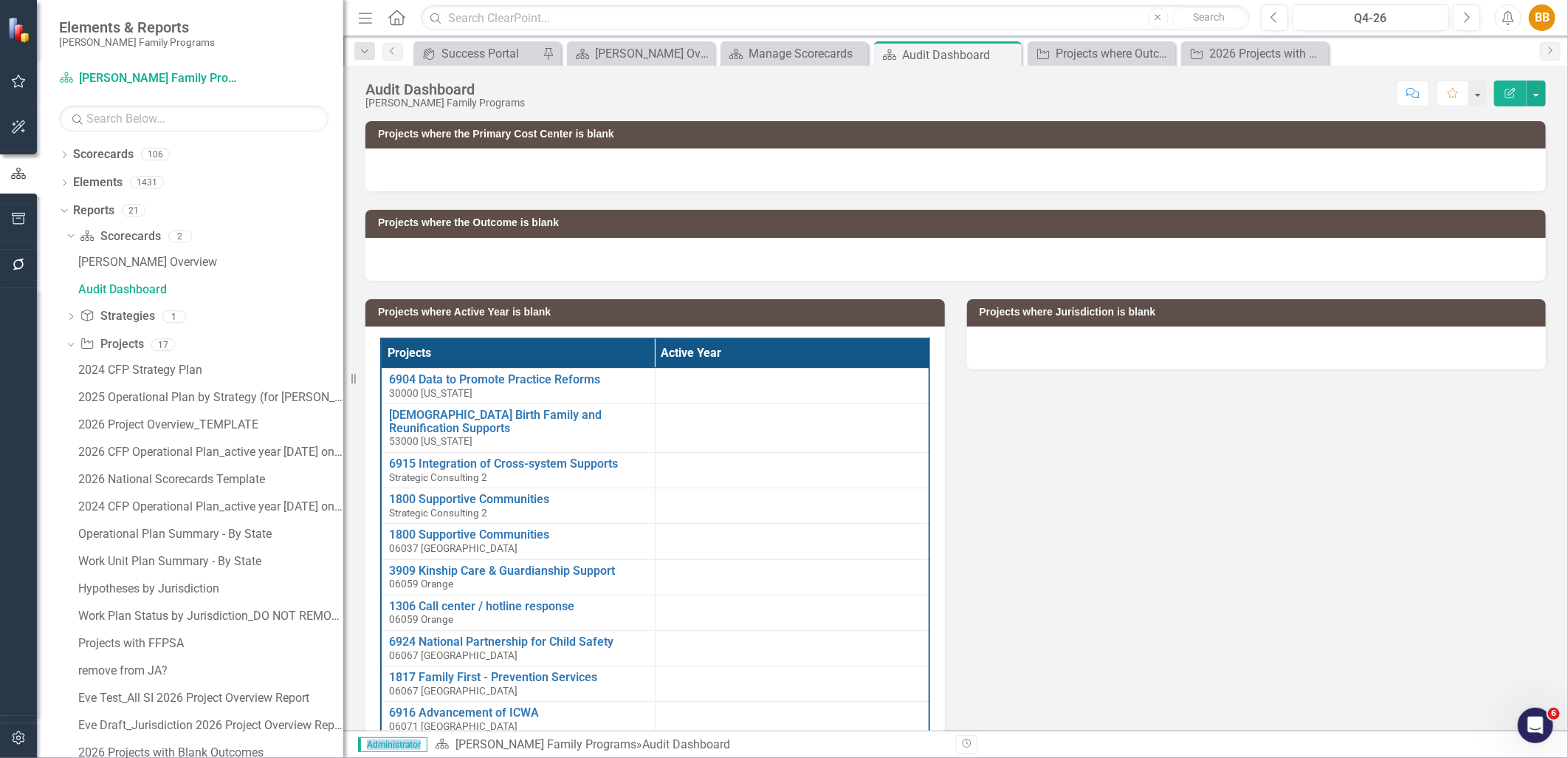
click at [1312, 309] on h3 "Projects where Jurisdiction is blank" at bounding box center [1259, 312] width 559 height 11
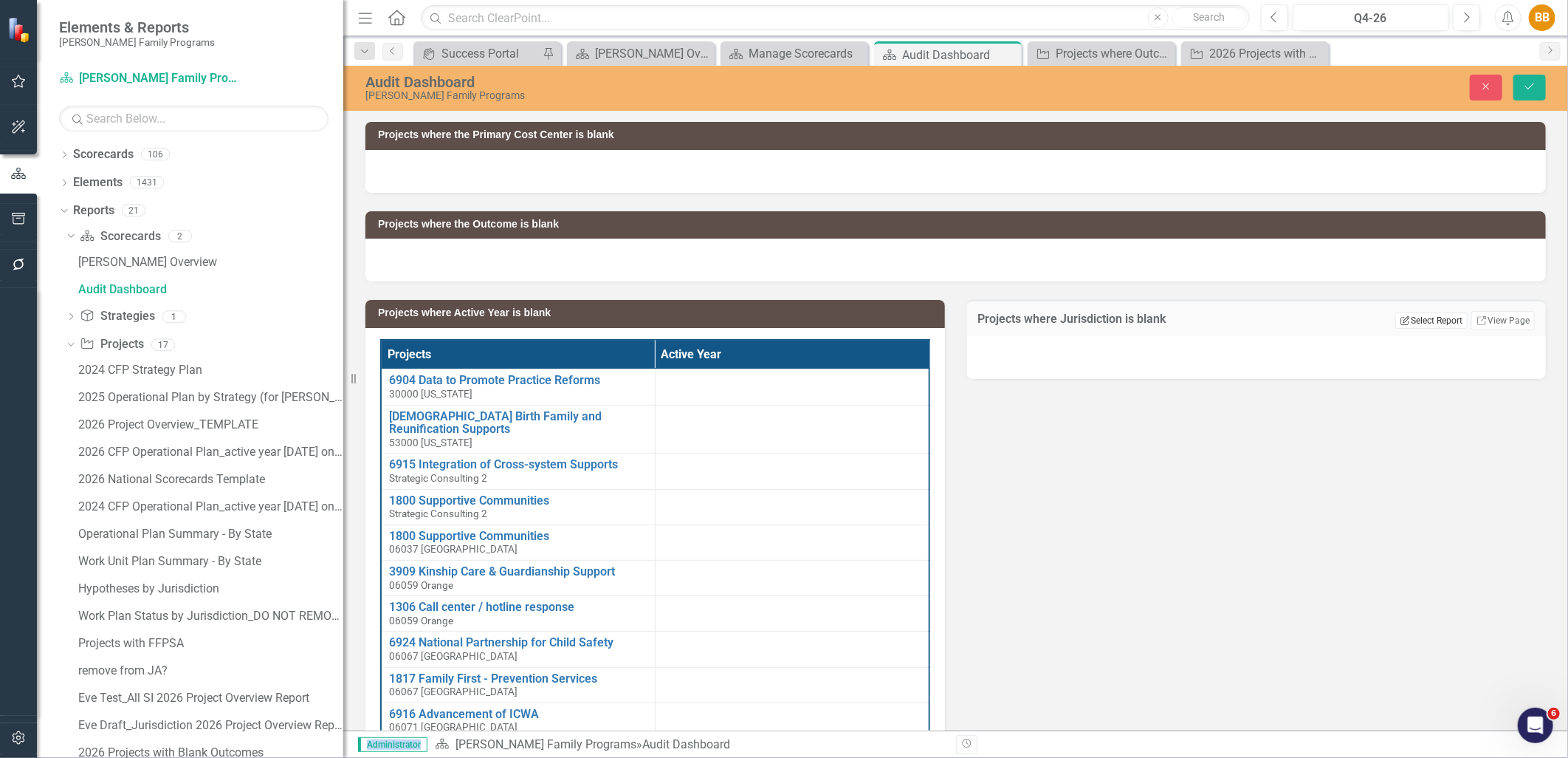
drag, startPoint x: 1312, startPoint y: 309, endPoint x: 1417, endPoint y: 315, distance: 105.2
click at [1417, 315] on button "Edit Report Select Report" at bounding box center [1431, 320] width 72 height 16
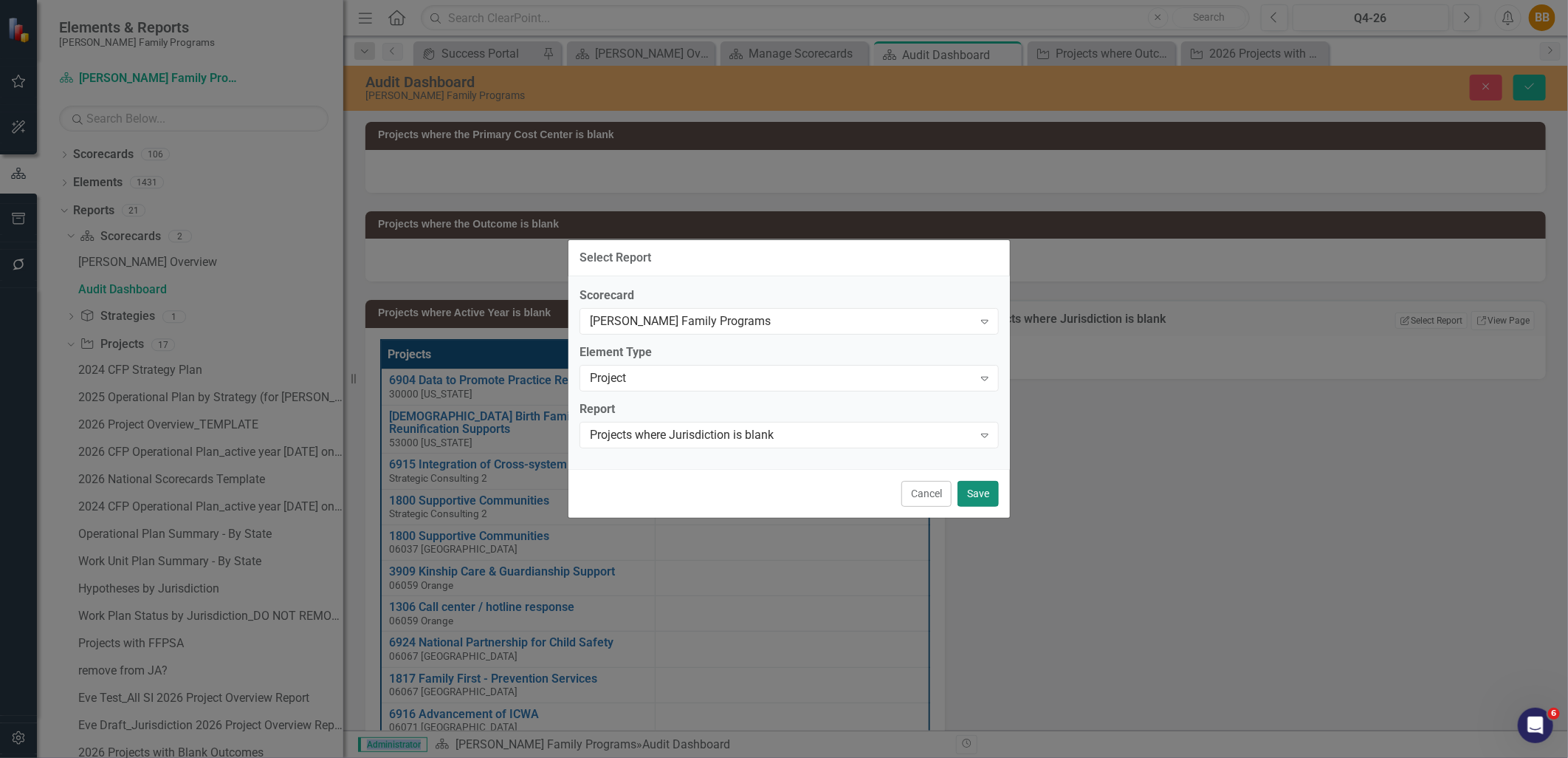
click at [980, 492] on button "Save" at bounding box center [978, 492] width 41 height 25
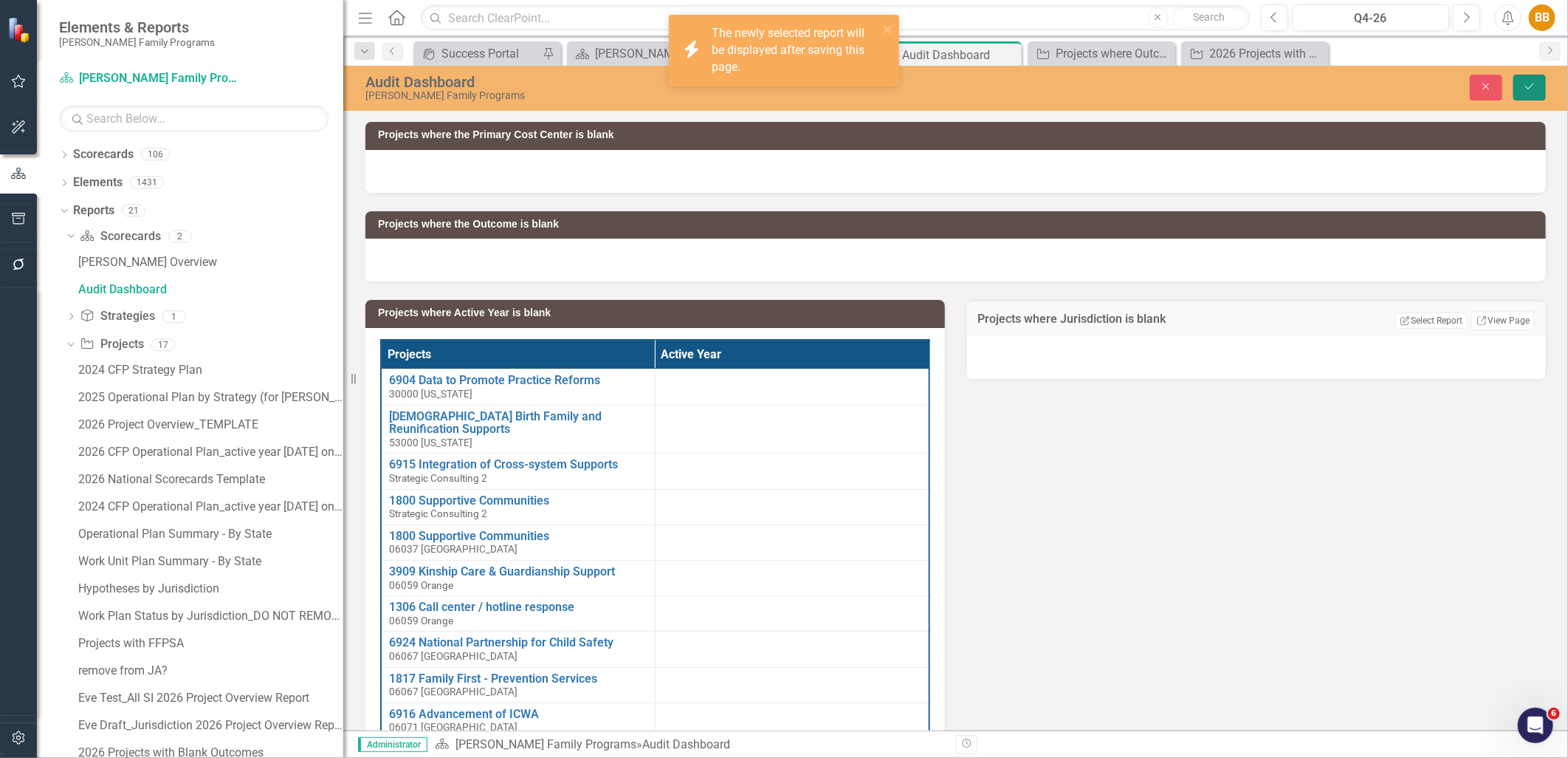
click at [1528, 84] on icon "Save" at bounding box center [1529, 86] width 13 height 10
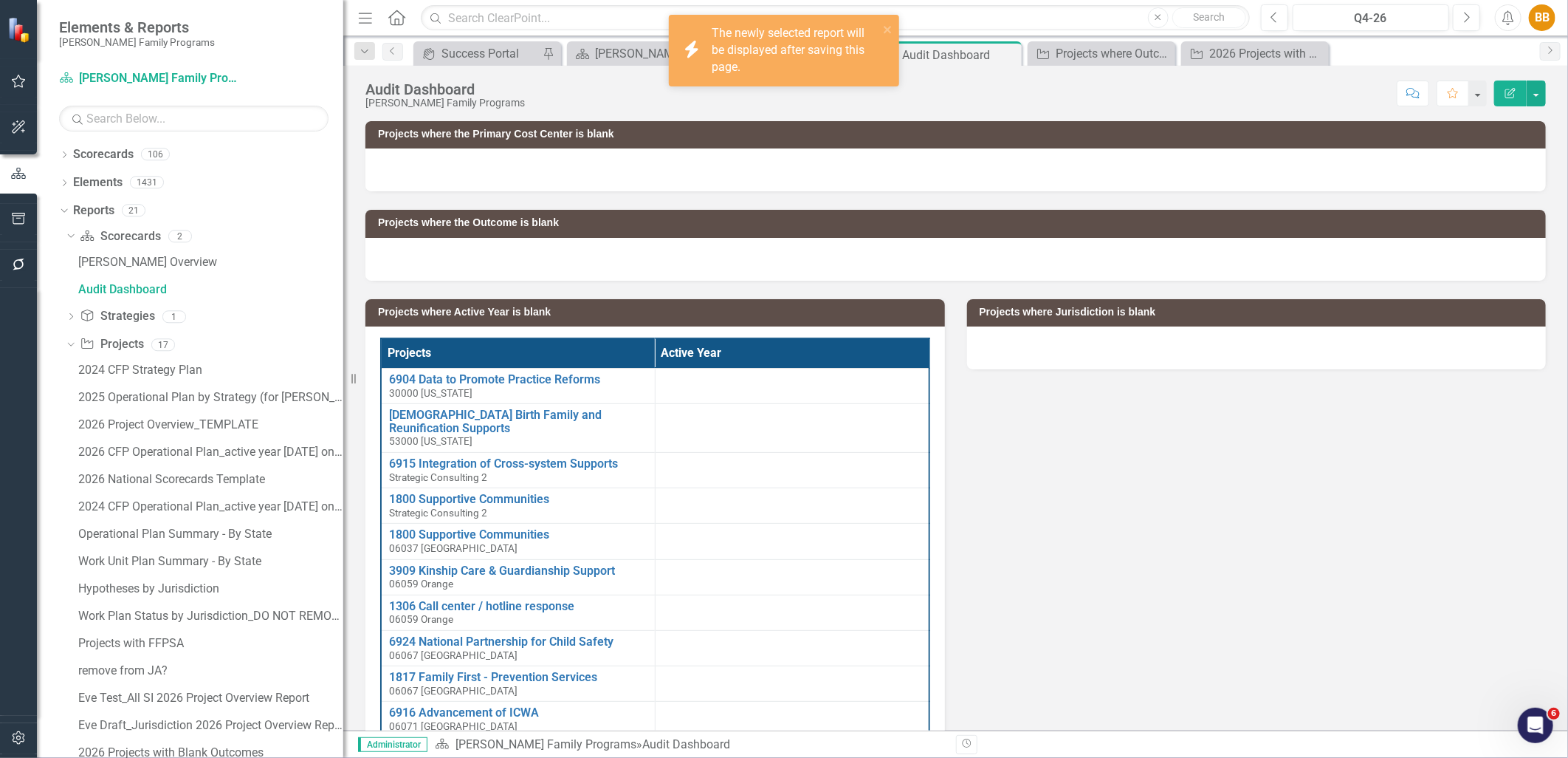
click at [764, 227] on h3 "Projects where the Outcome is blank" at bounding box center [957, 223] width 1160 height 11
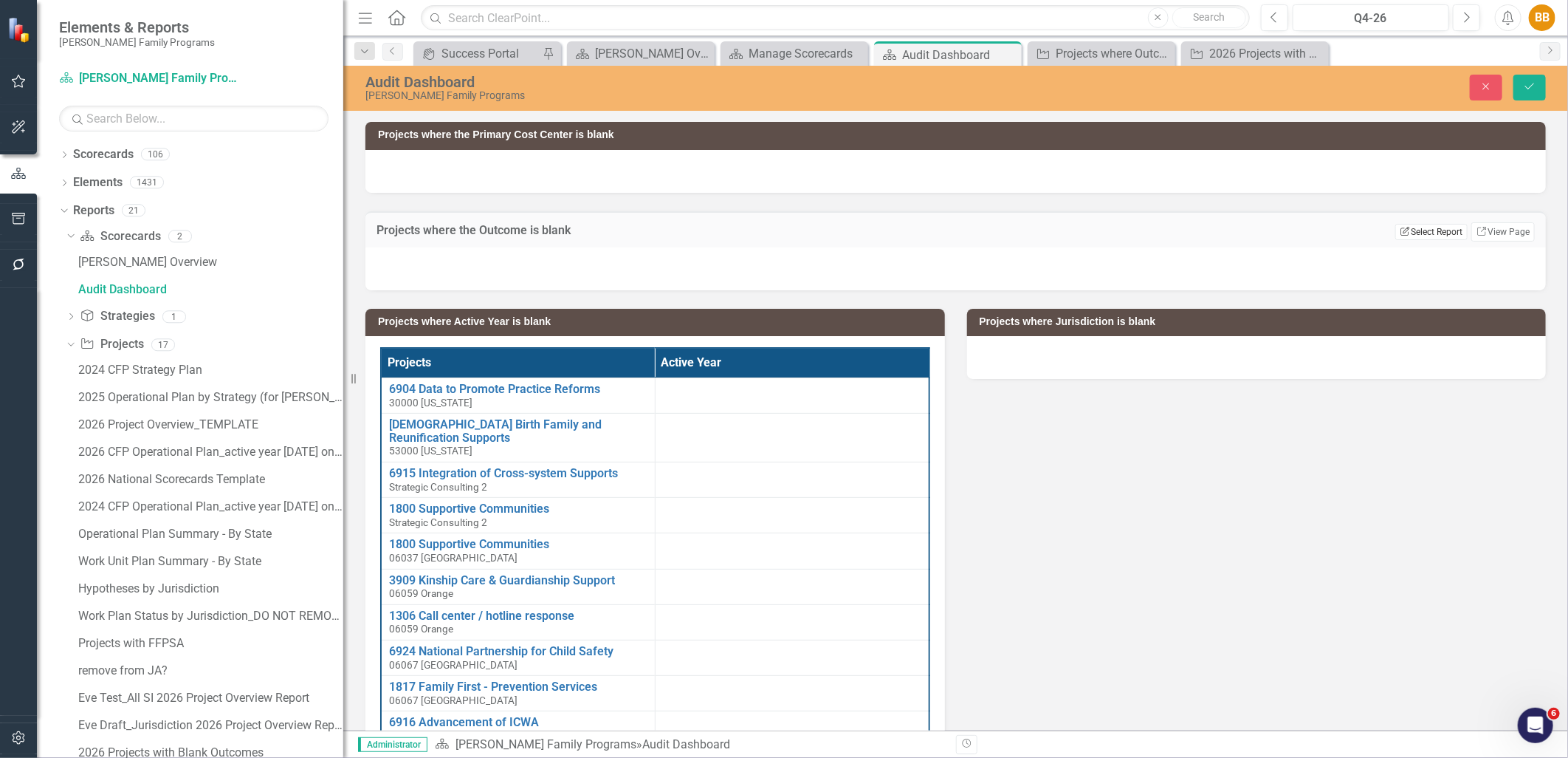
click at [1426, 231] on button "Edit Report Select Report" at bounding box center [1431, 232] width 72 height 16
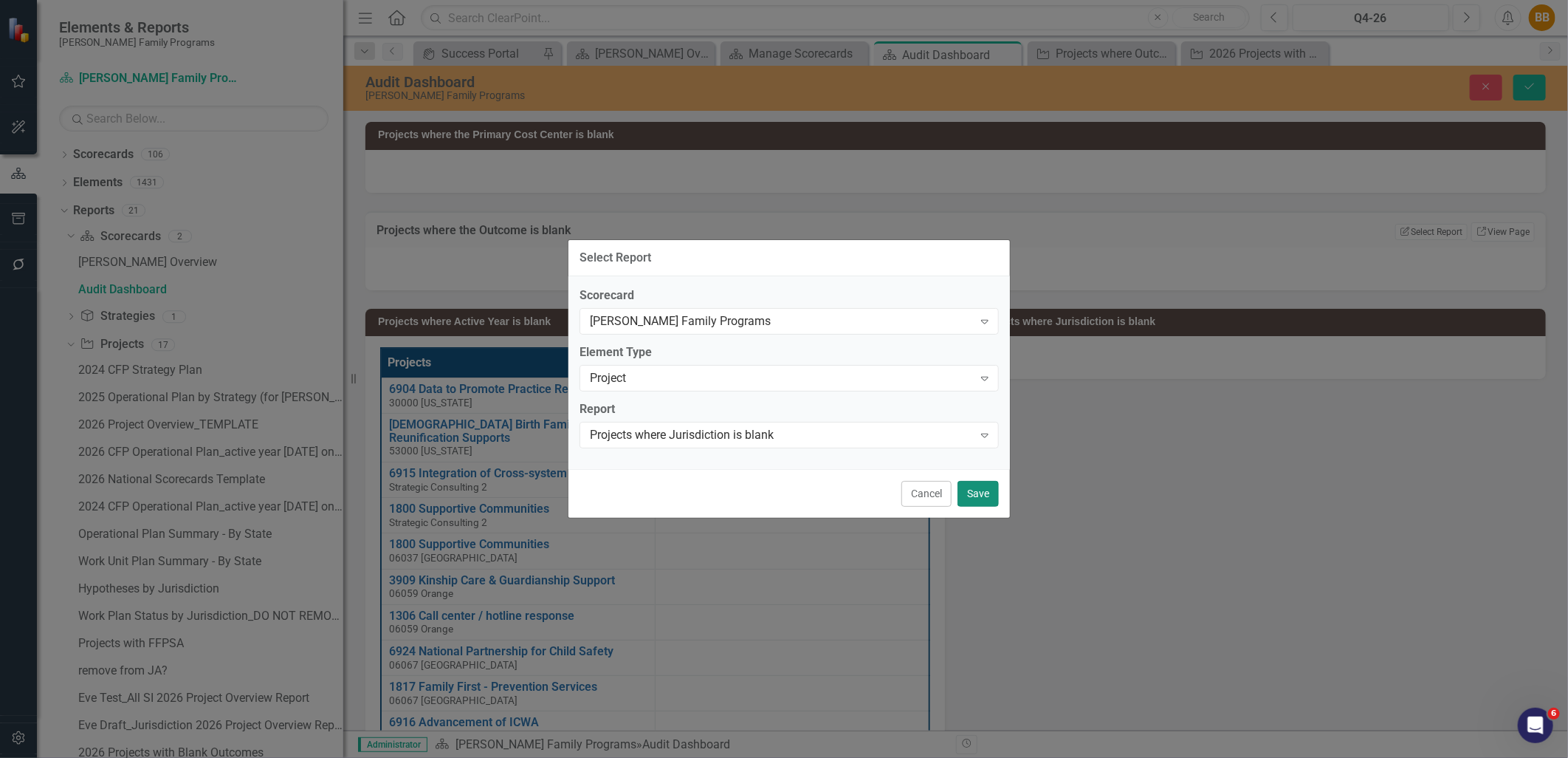
click at [979, 495] on button "Save" at bounding box center [978, 492] width 41 height 25
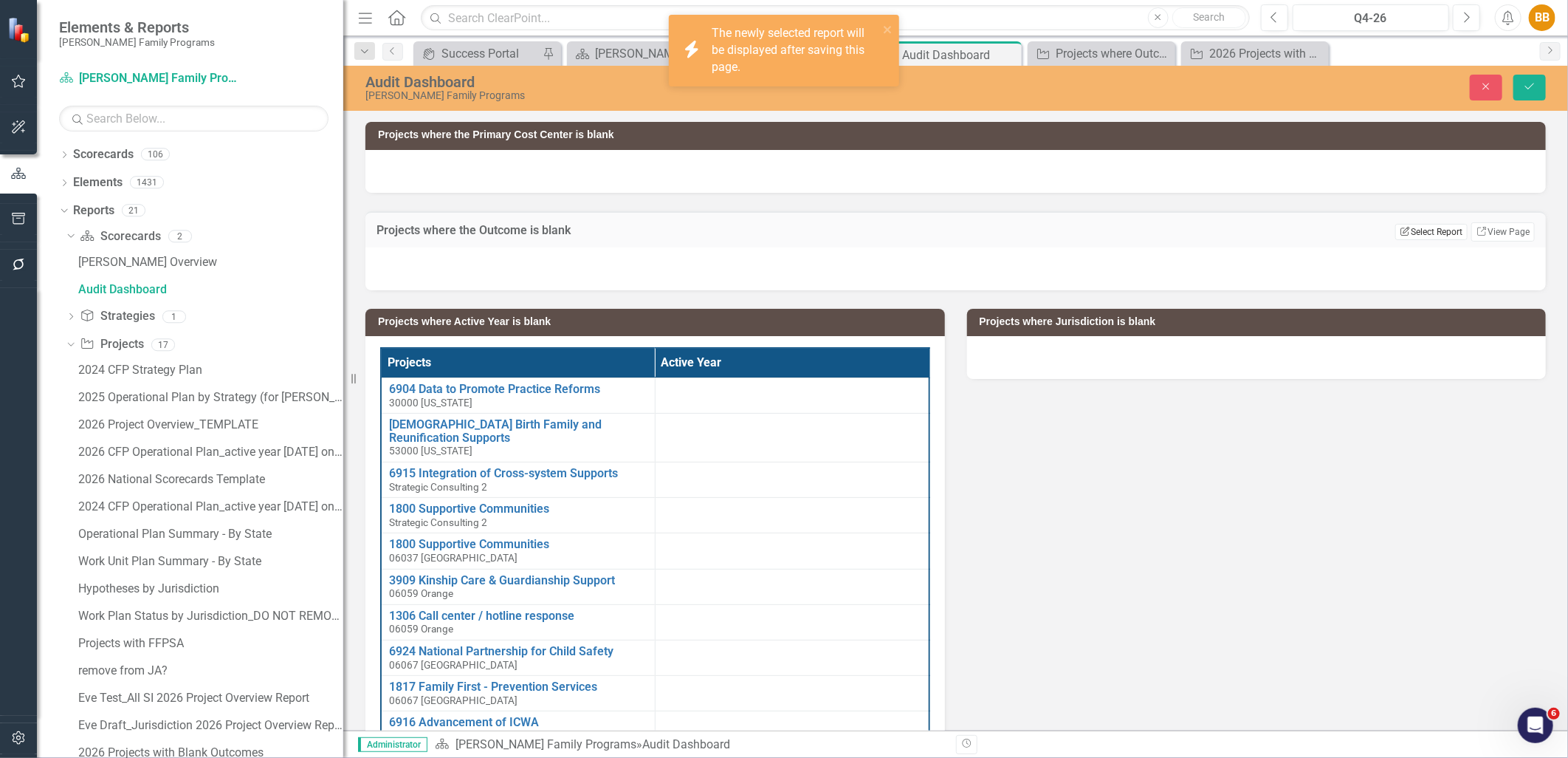
click at [1399, 237] on button "Edit Report Select Report" at bounding box center [1431, 232] width 72 height 16
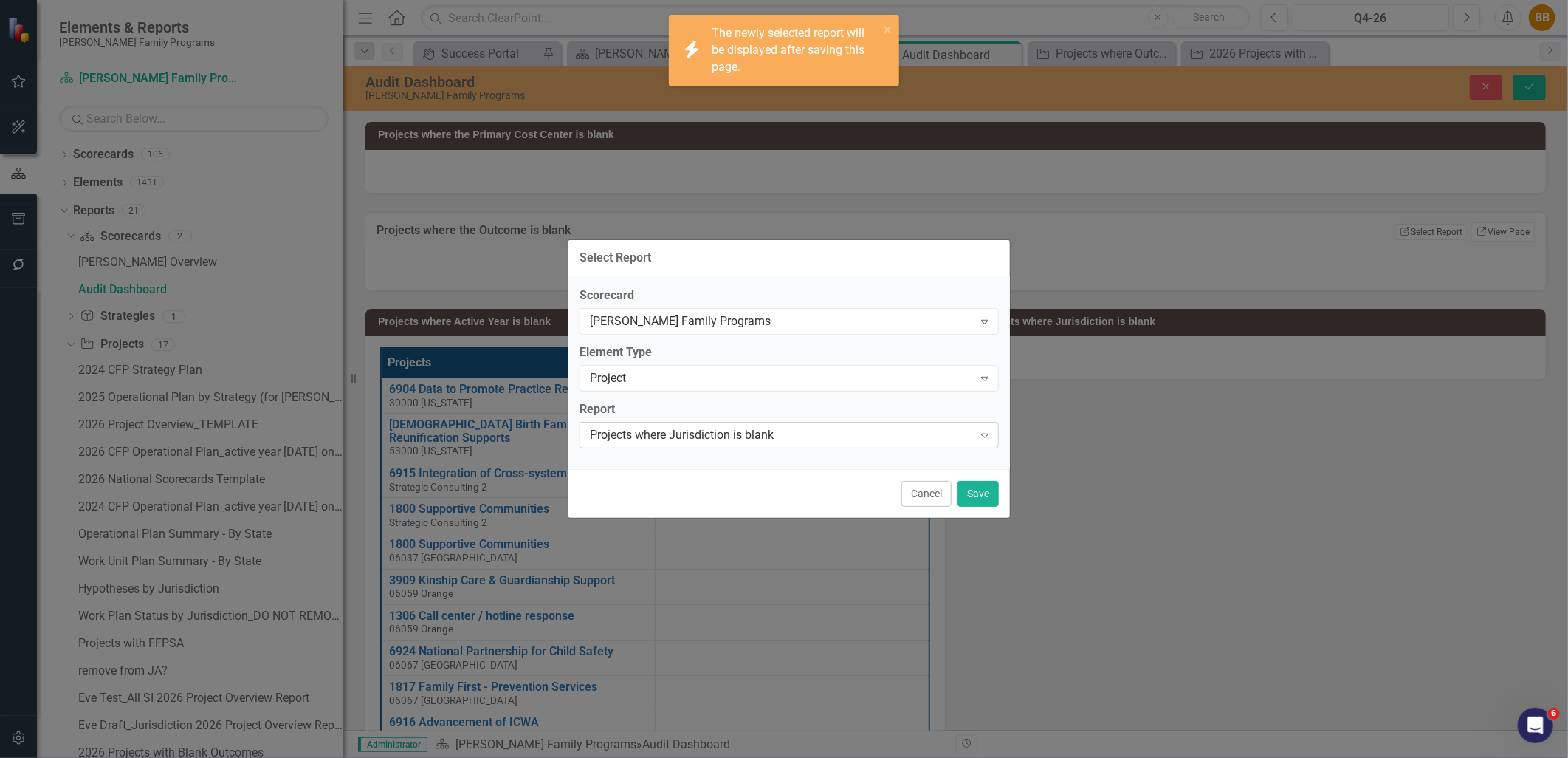
click at [888, 429] on div "Projects where Jurisdiction is blank" at bounding box center [781, 434] width 383 height 17
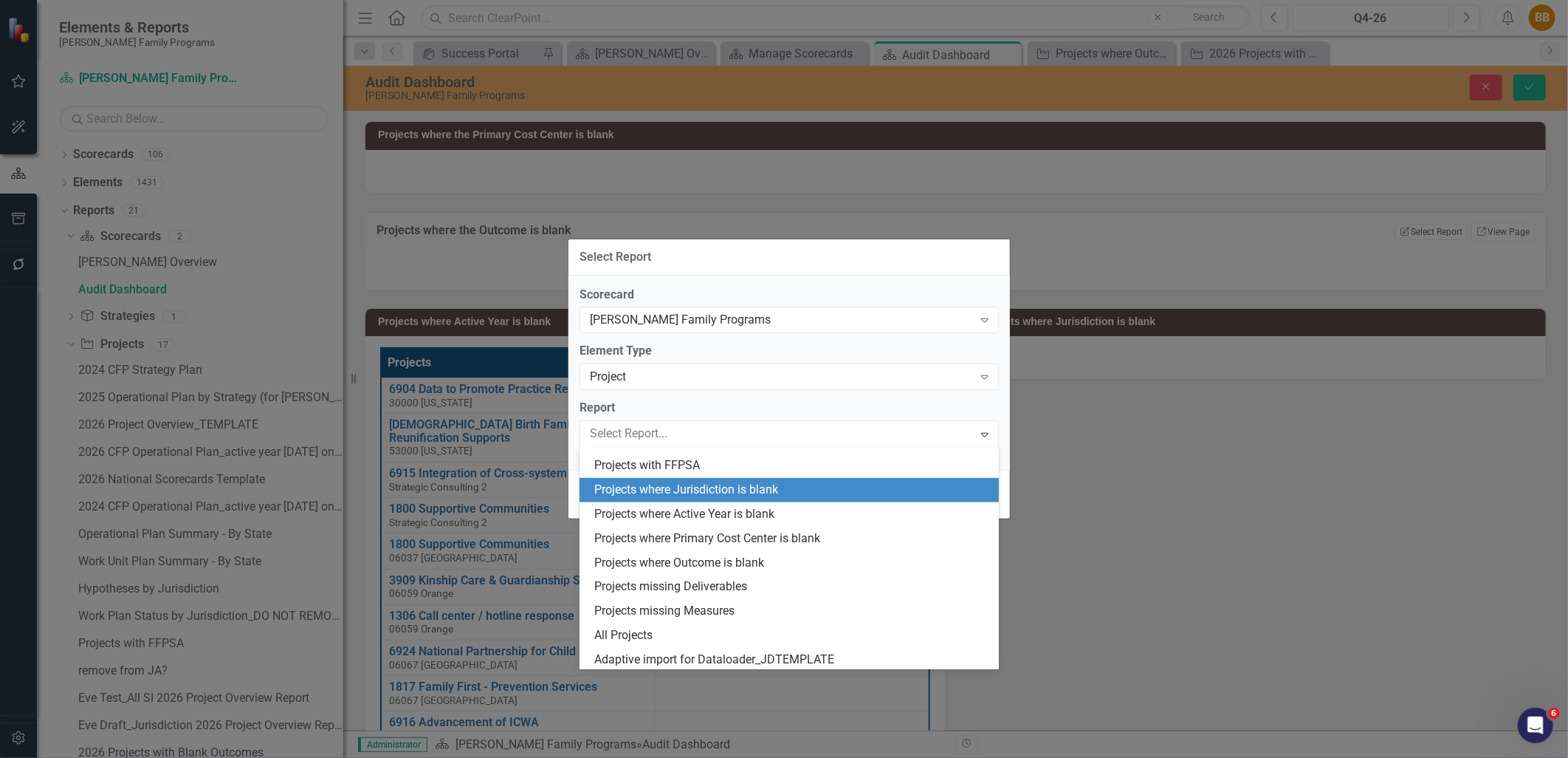
scroll to position [802, 0]
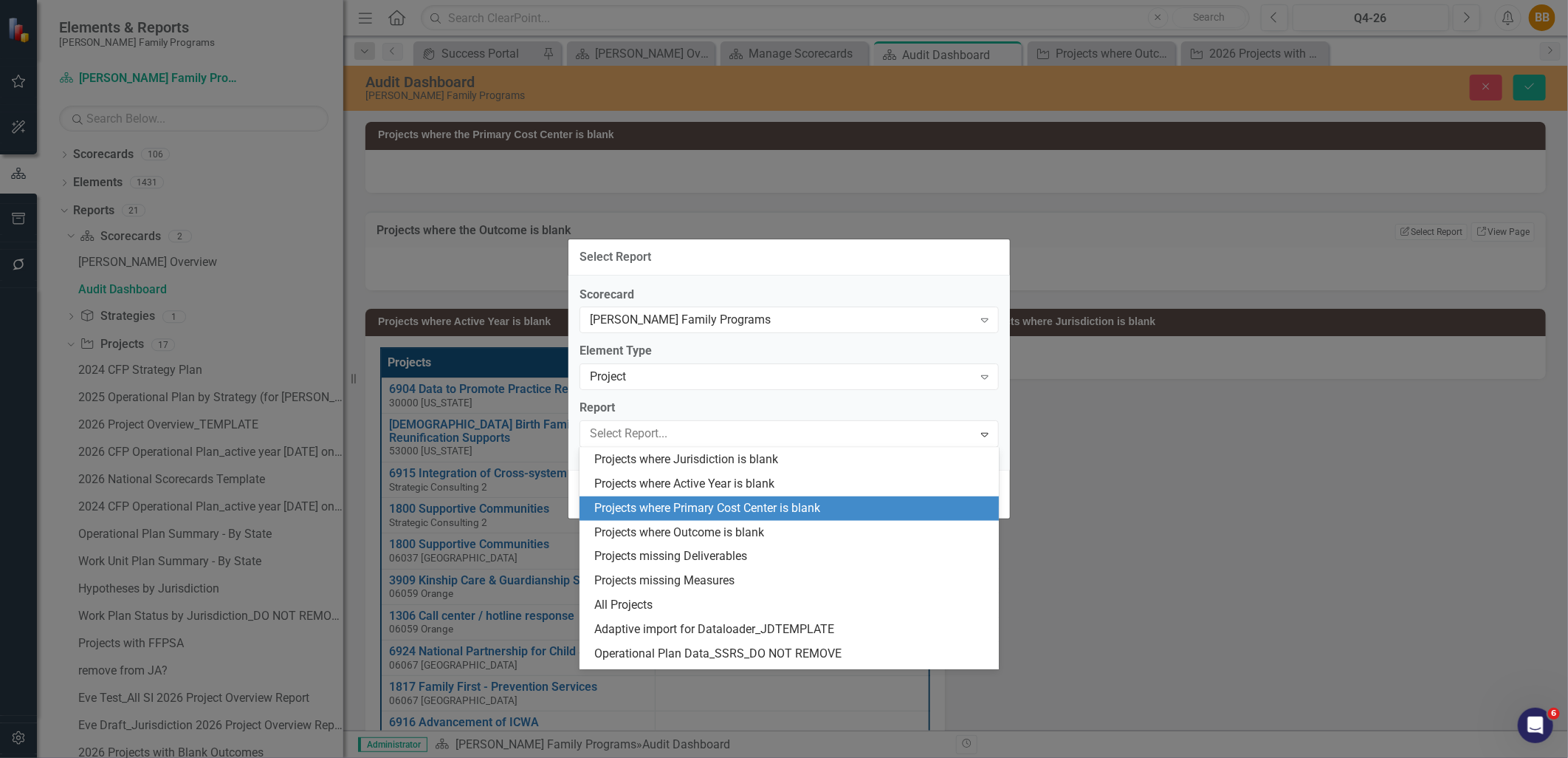
click at [867, 519] on div "Projects where Primary Cost Center is blank" at bounding box center [789, 508] width 419 height 24
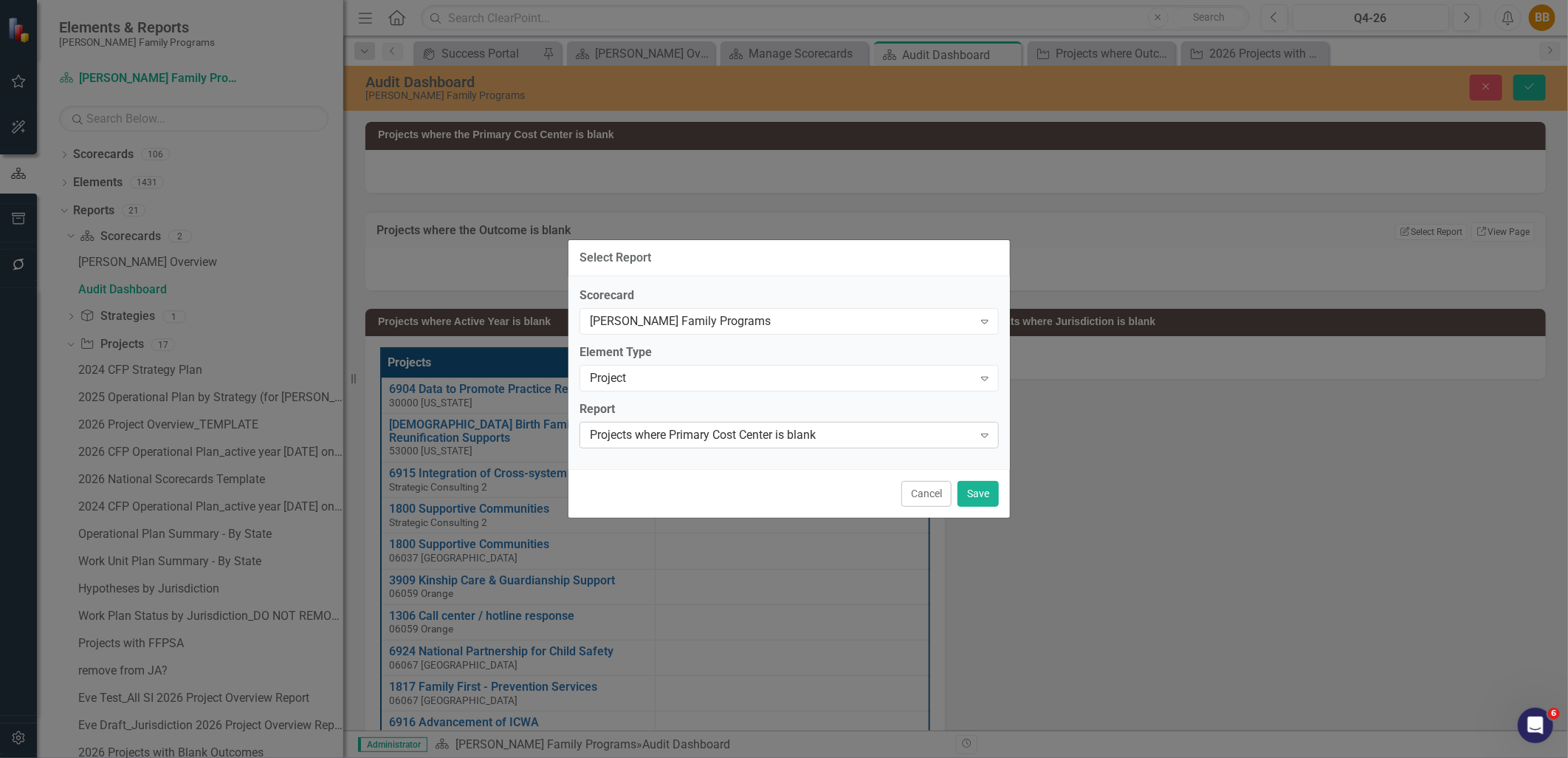
click at [884, 439] on div "Projects where Primary Cost Center is blank" at bounding box center [781, 434] width 383 height 17
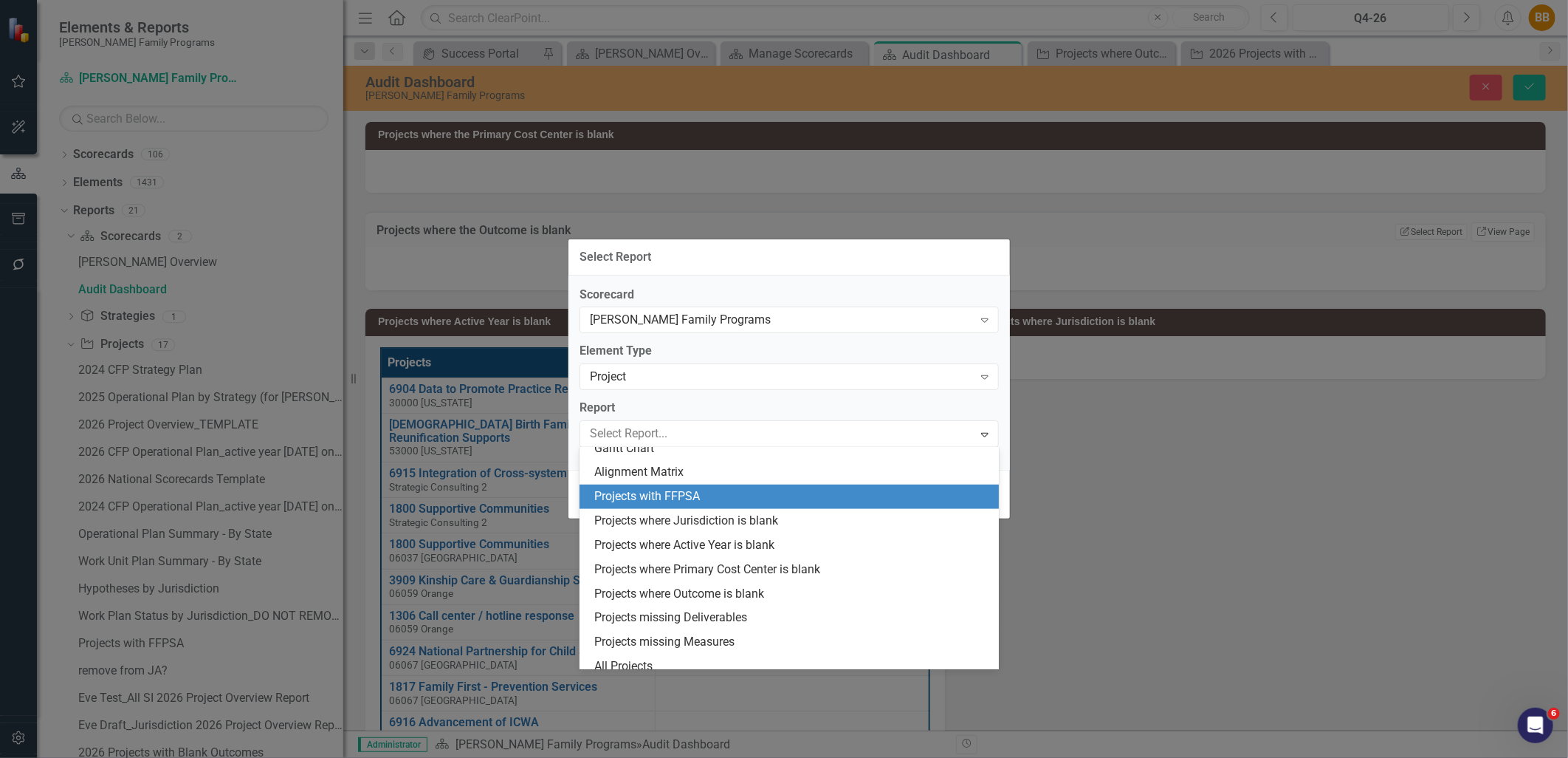
scroll to position [769, 0]
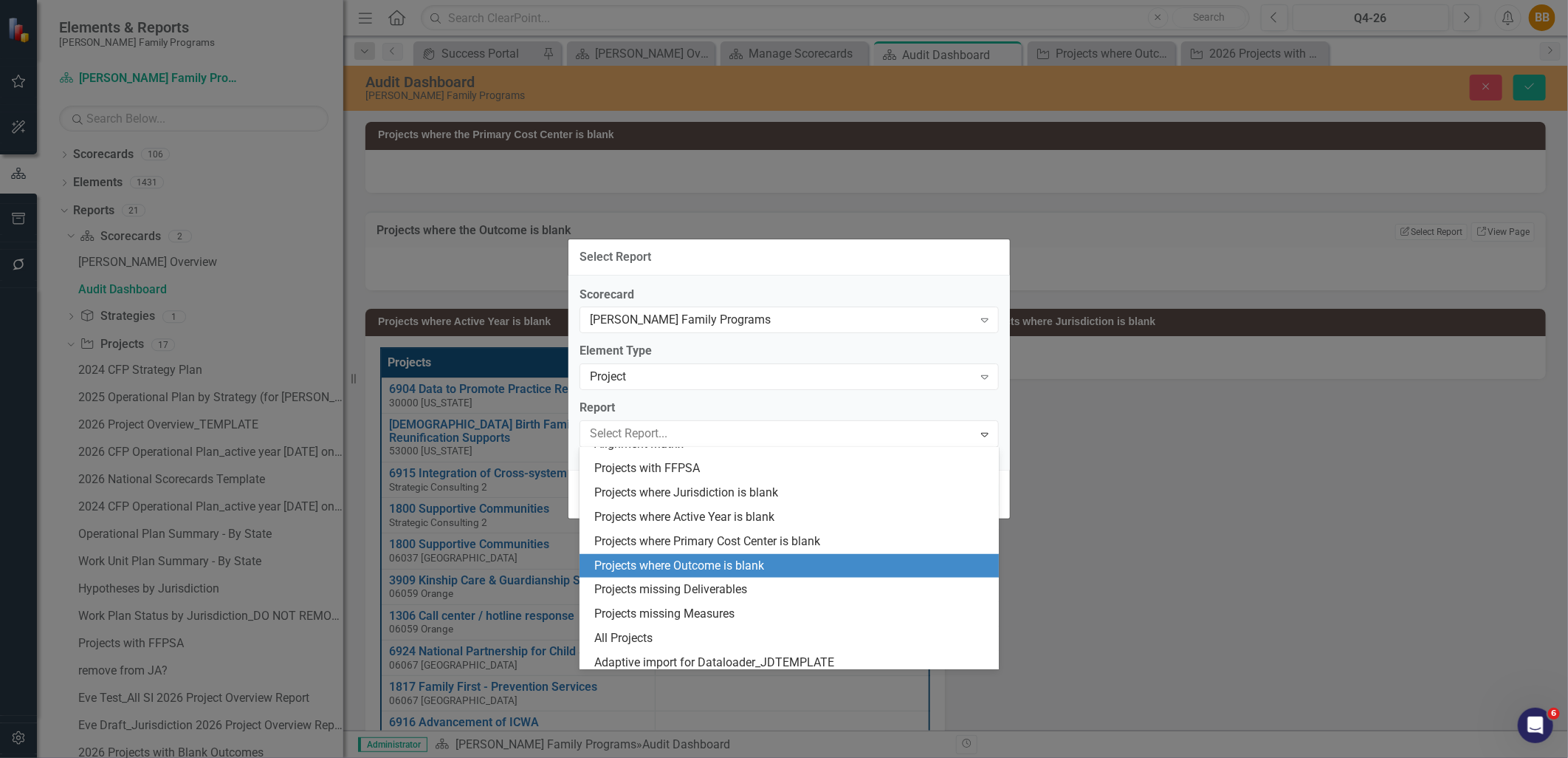
click at [840, 557] on div "Projects where Outcome is blank" at bounding box center [792, 566] width 395 height 17
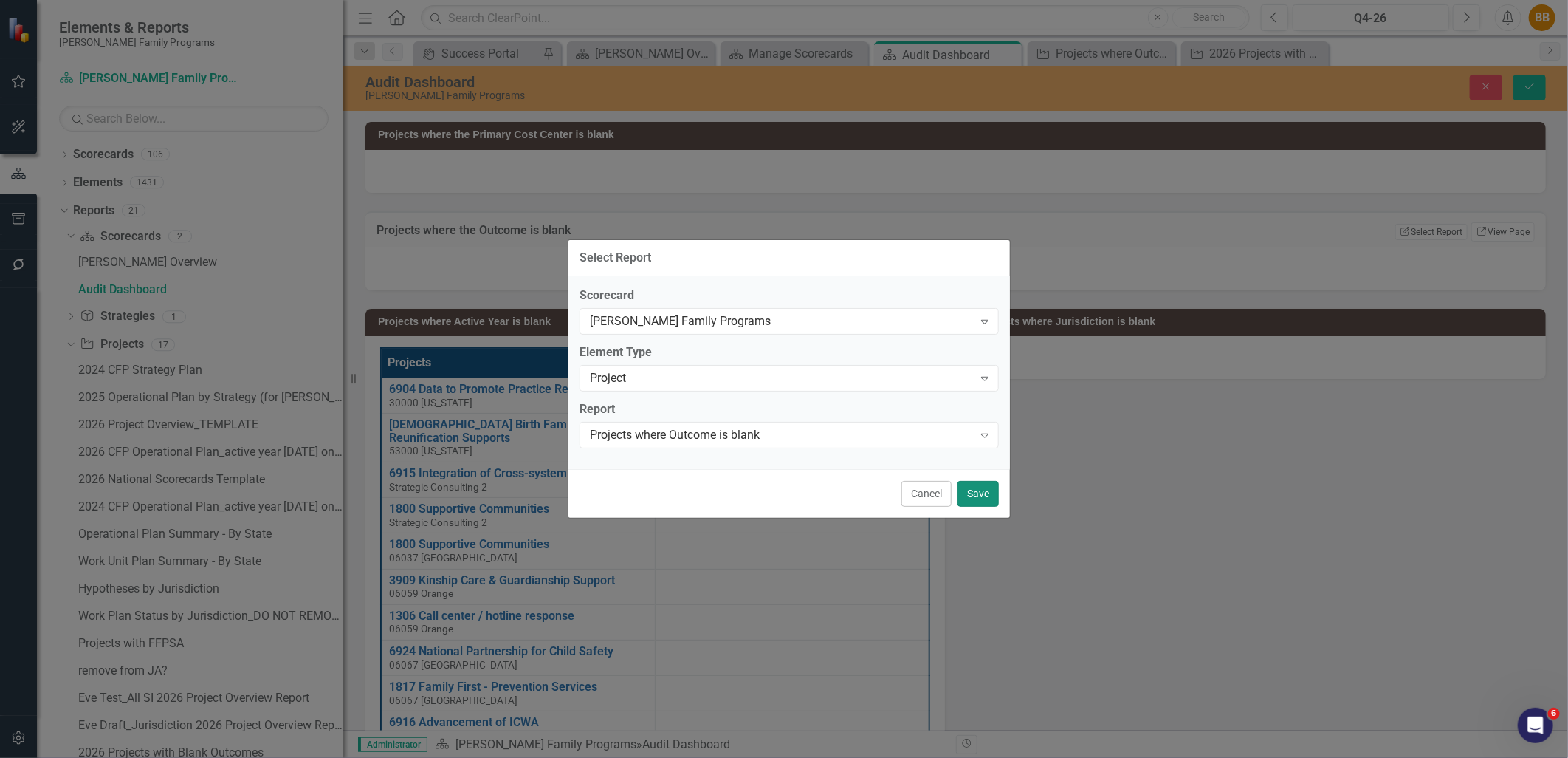
drag, startPoint x: 974, startPoint y: 495, endPoint x: 1007, endPoint y: 483, distance: 35.1
click at [973, 495] on button "Save" at bounding box center [978, 492] width 41 height 25
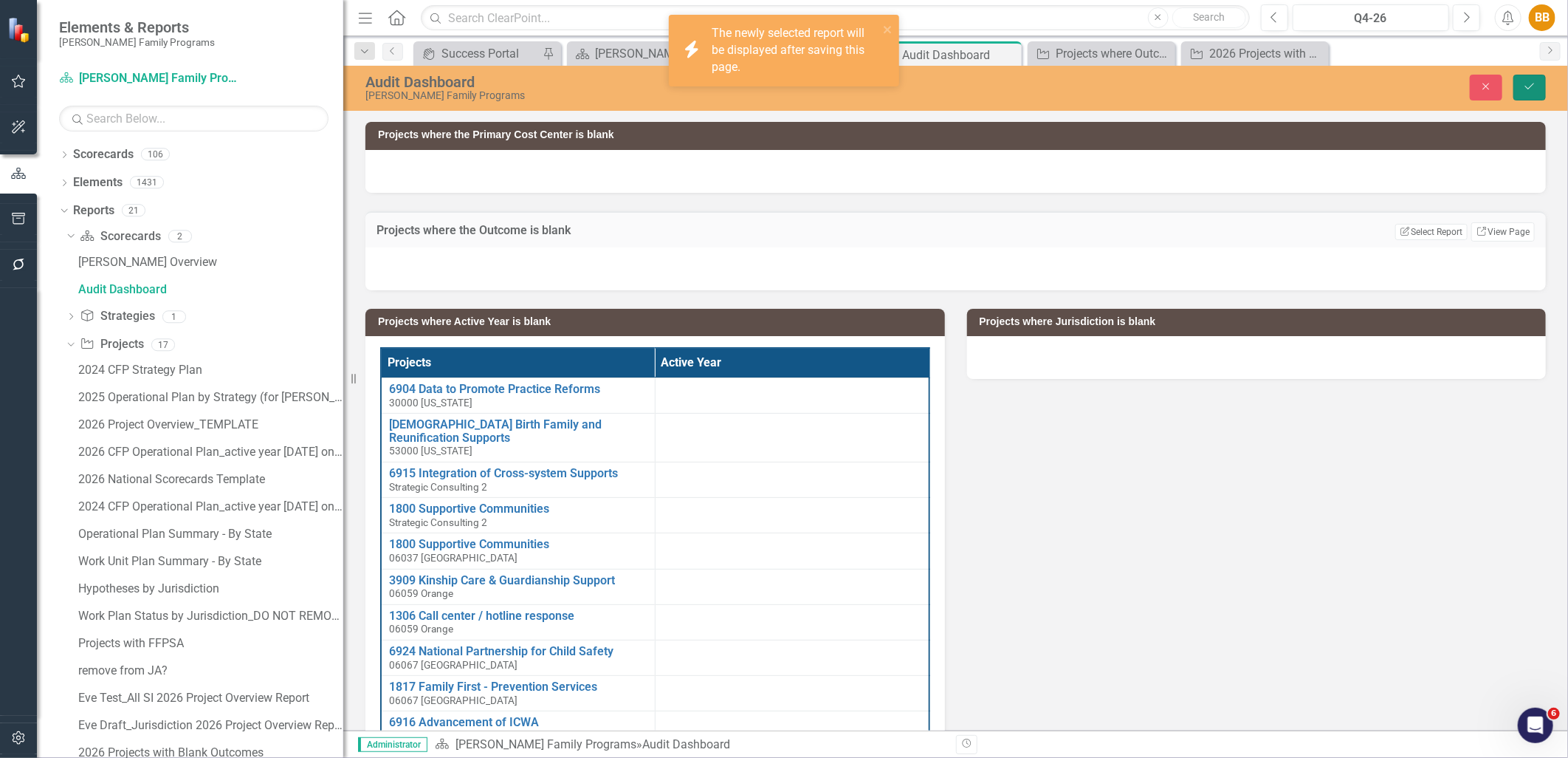
click at [1516, 88] on button "Save" at bounding box center [1529, 87] width 33 height 25
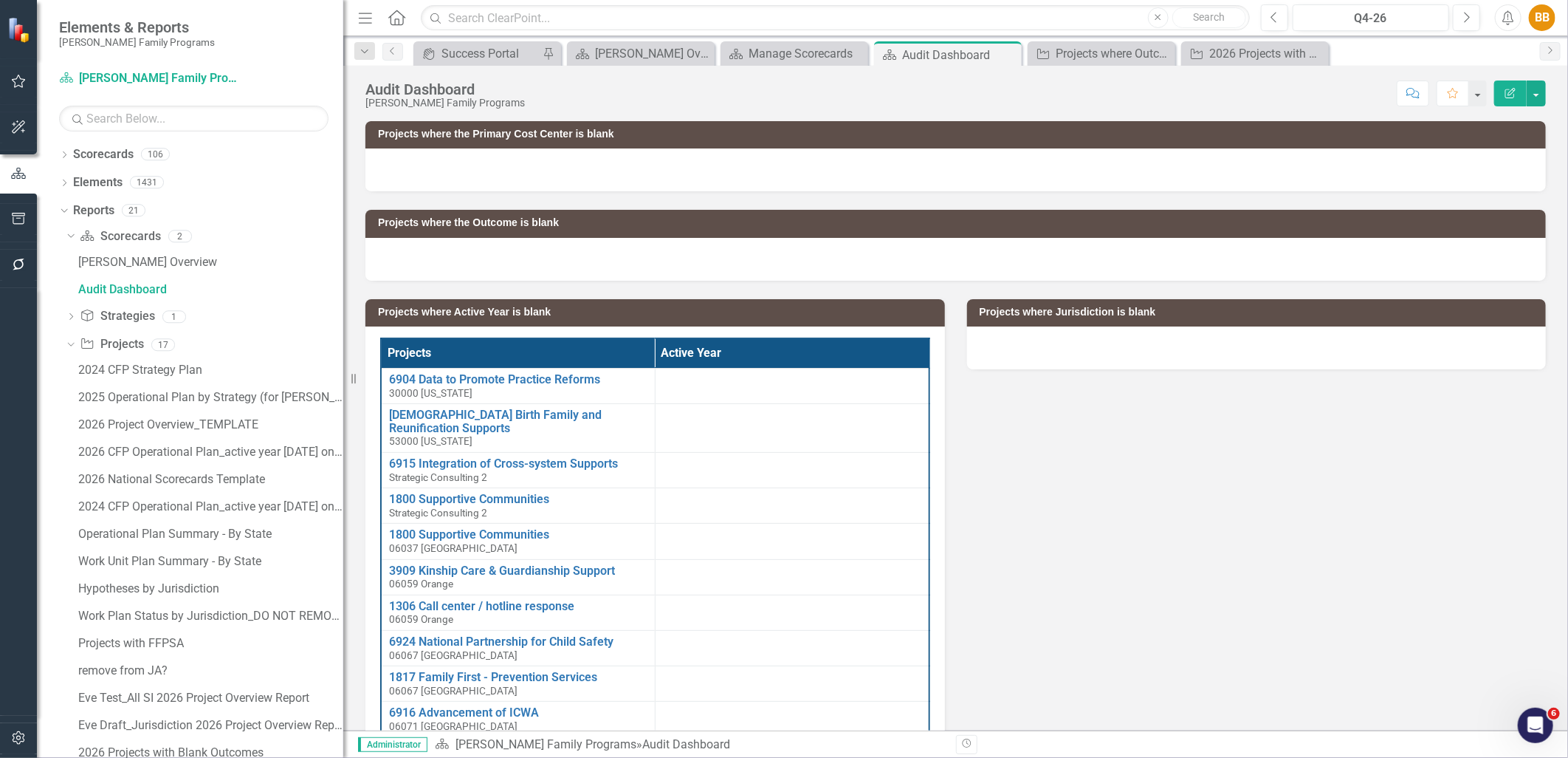
click at [935, 155] on div at bounding box center [955, 169] width 1180 height 42
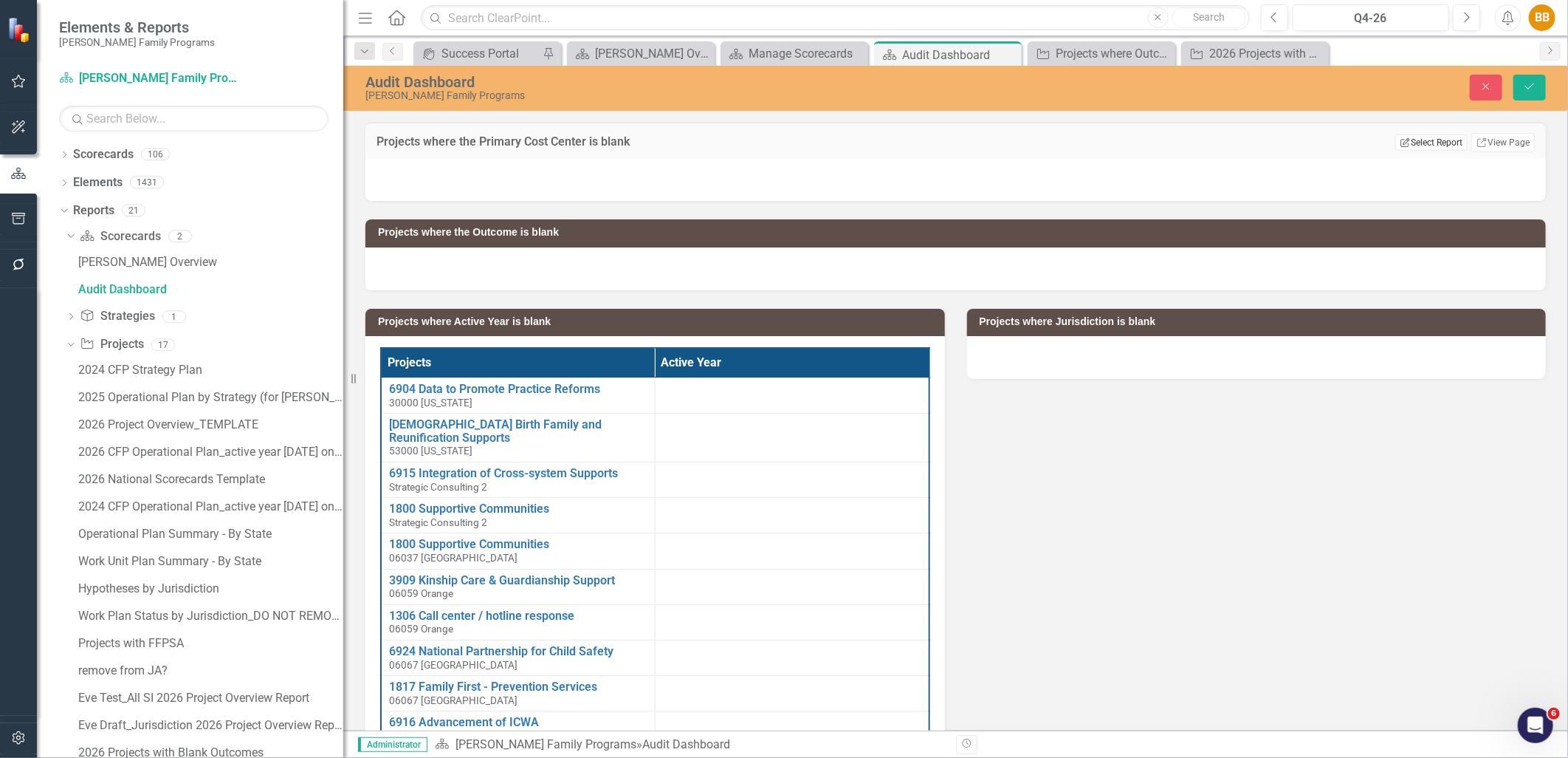
click at [1397, 146] on button "Edit Report Select Report" at bounding box center [1431, 142] width 72 height 16
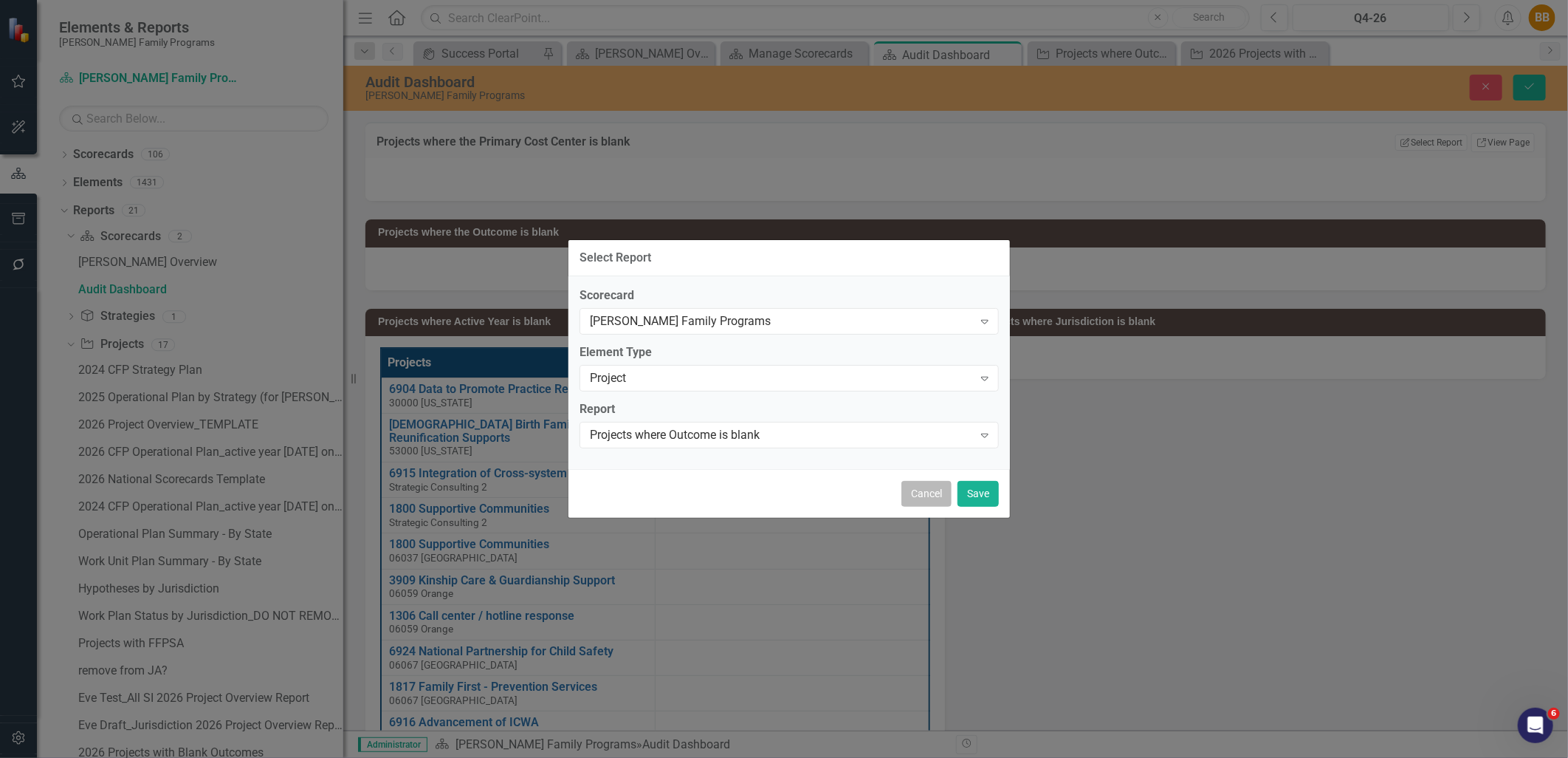
click at [916, 496] on button "Cancel" at bounding box center [925, 492] width 50 height 25
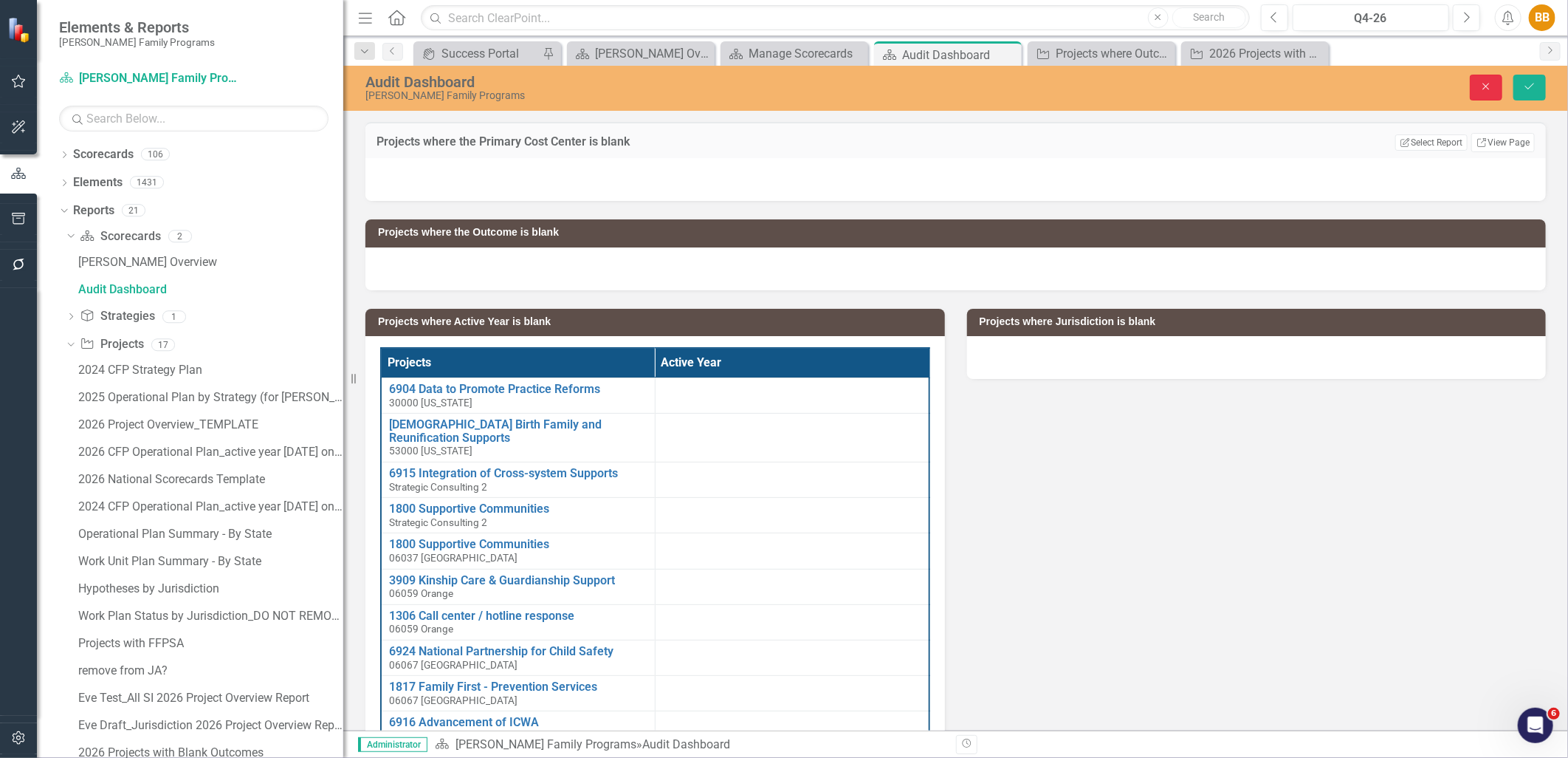
click at [1501, 89] on button "Close" at bounding box center [1485, 87] width 33 height 25
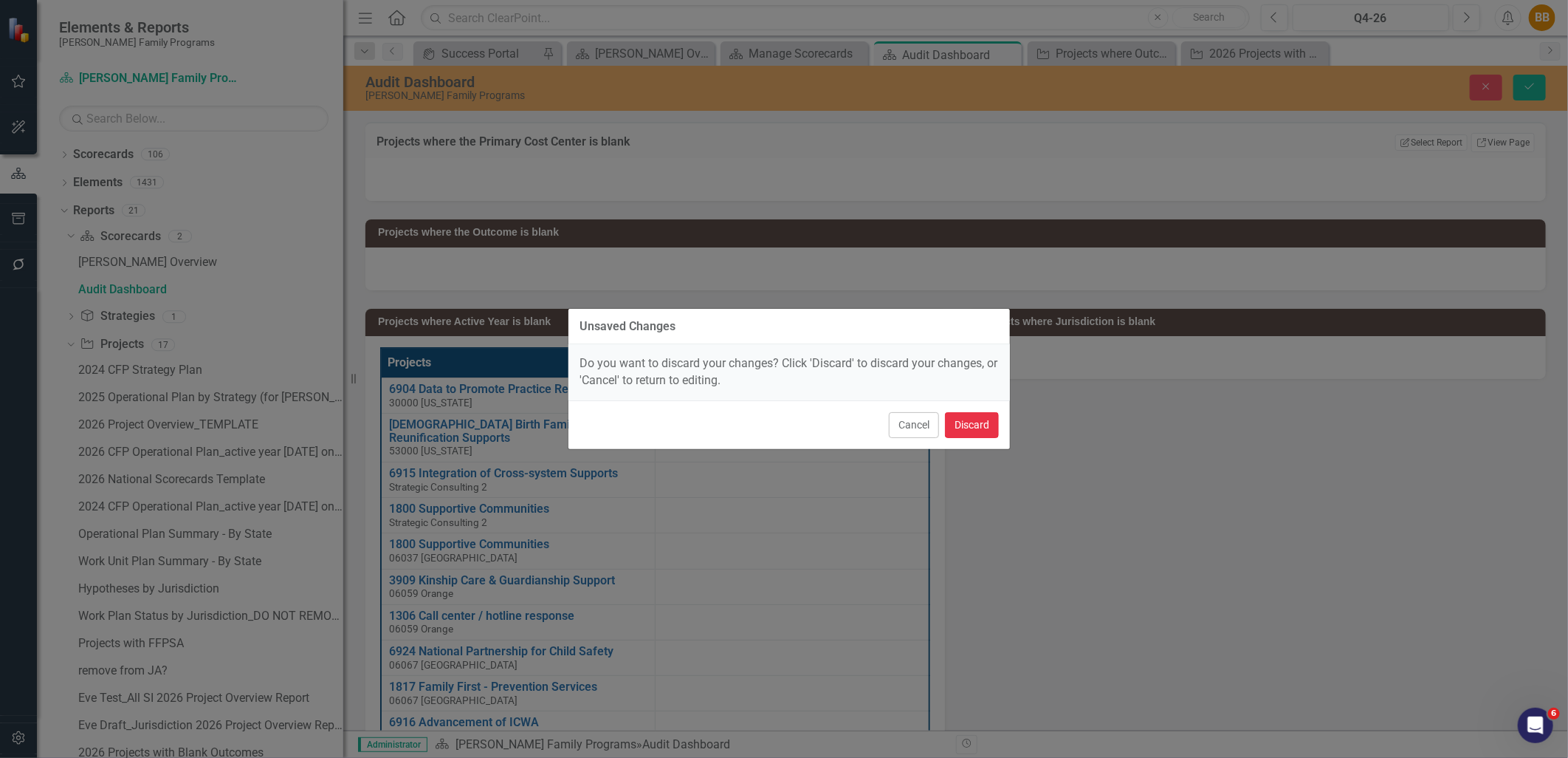
click at [968, 429] on button "Discard" at bounding box center [971, 425] width 54 height 25
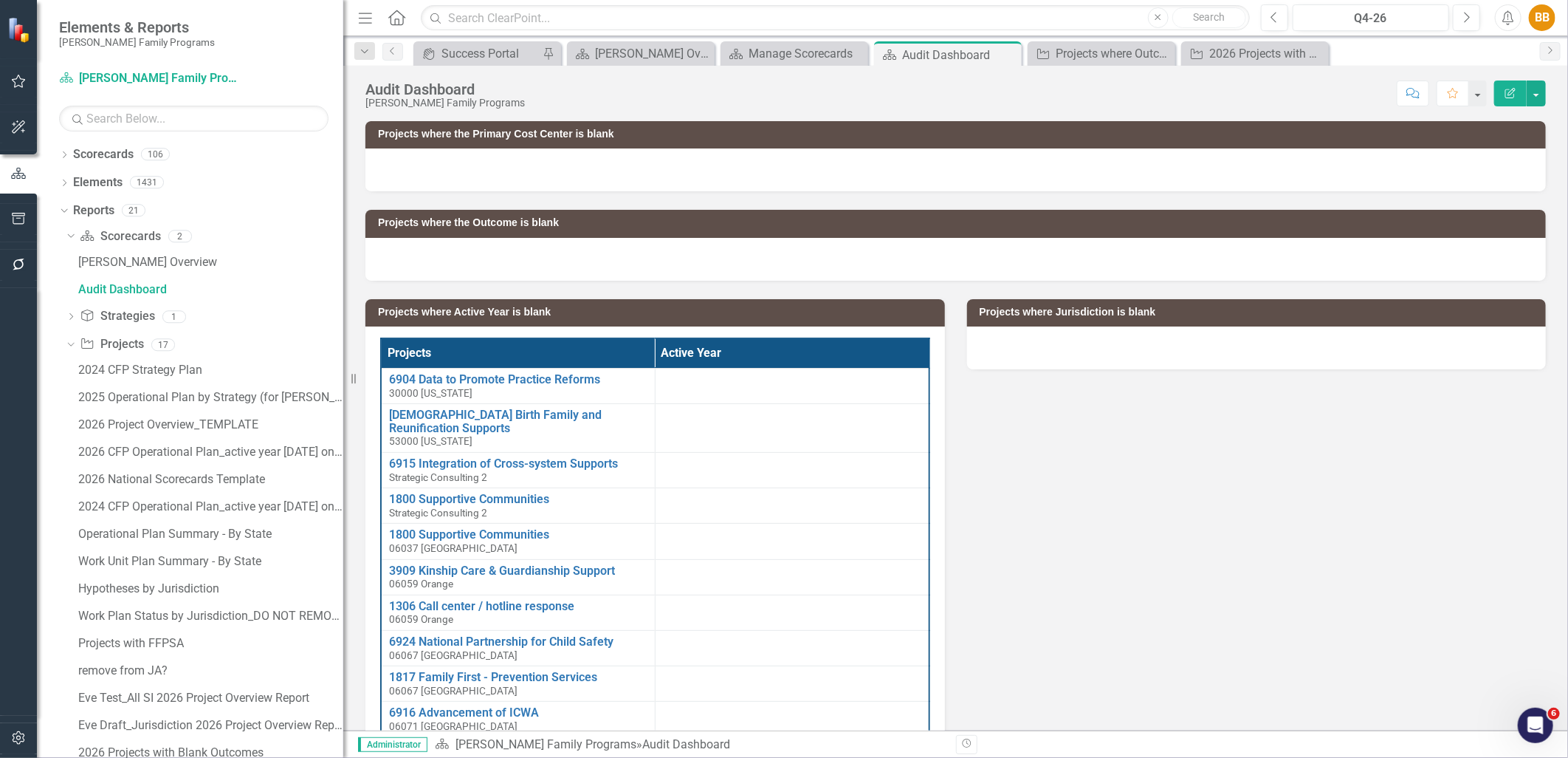
click at [1290, 349] on div at bounding box center [1256, 347] width 580 height 42
click at [1296, 327] on div at bounding box center [1256, 347] width 580 height 42
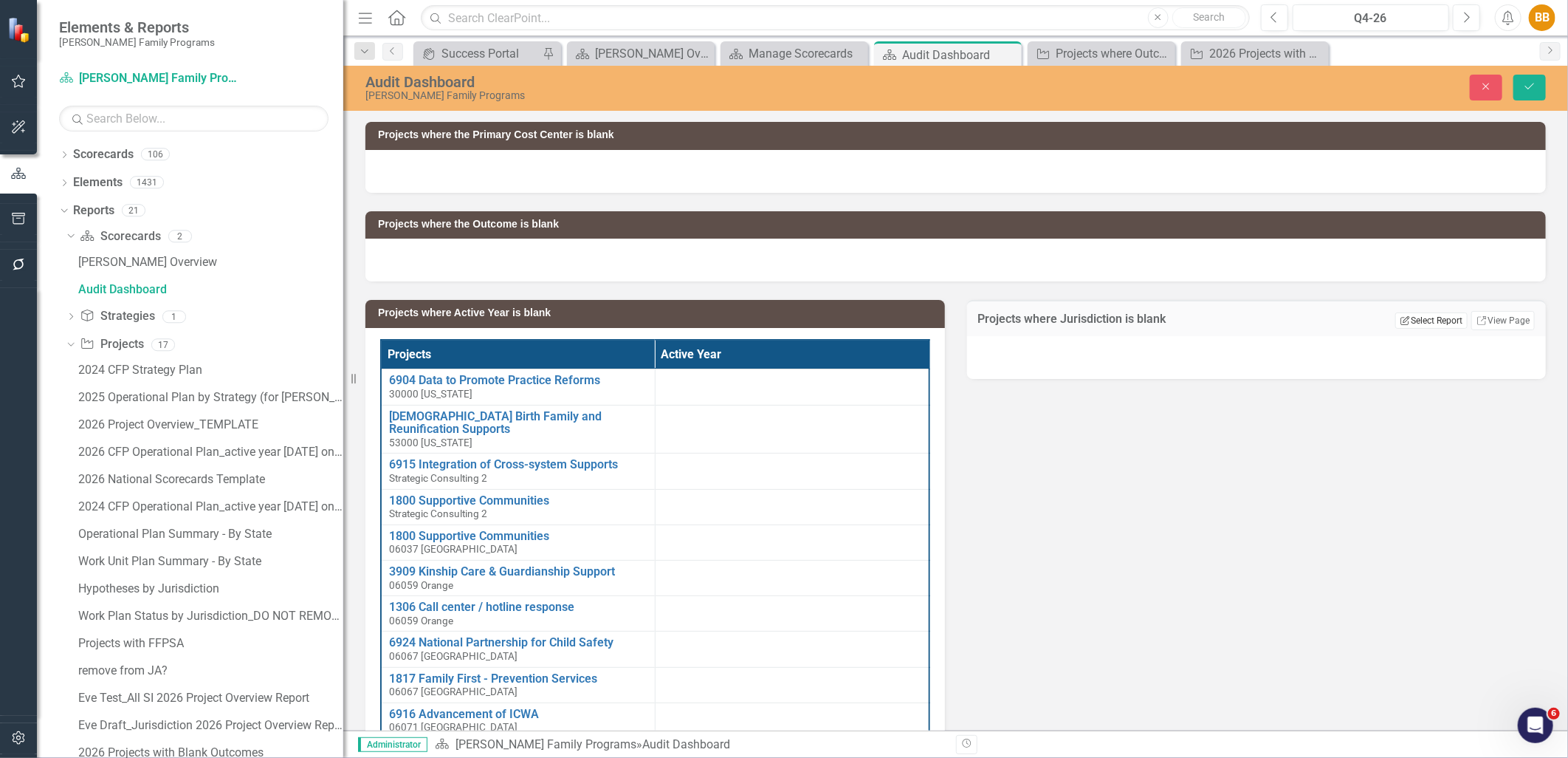
click at [1399, 320] on button "Edit Report Select Report" at bounding box center [1431, 320] width 72 height 16
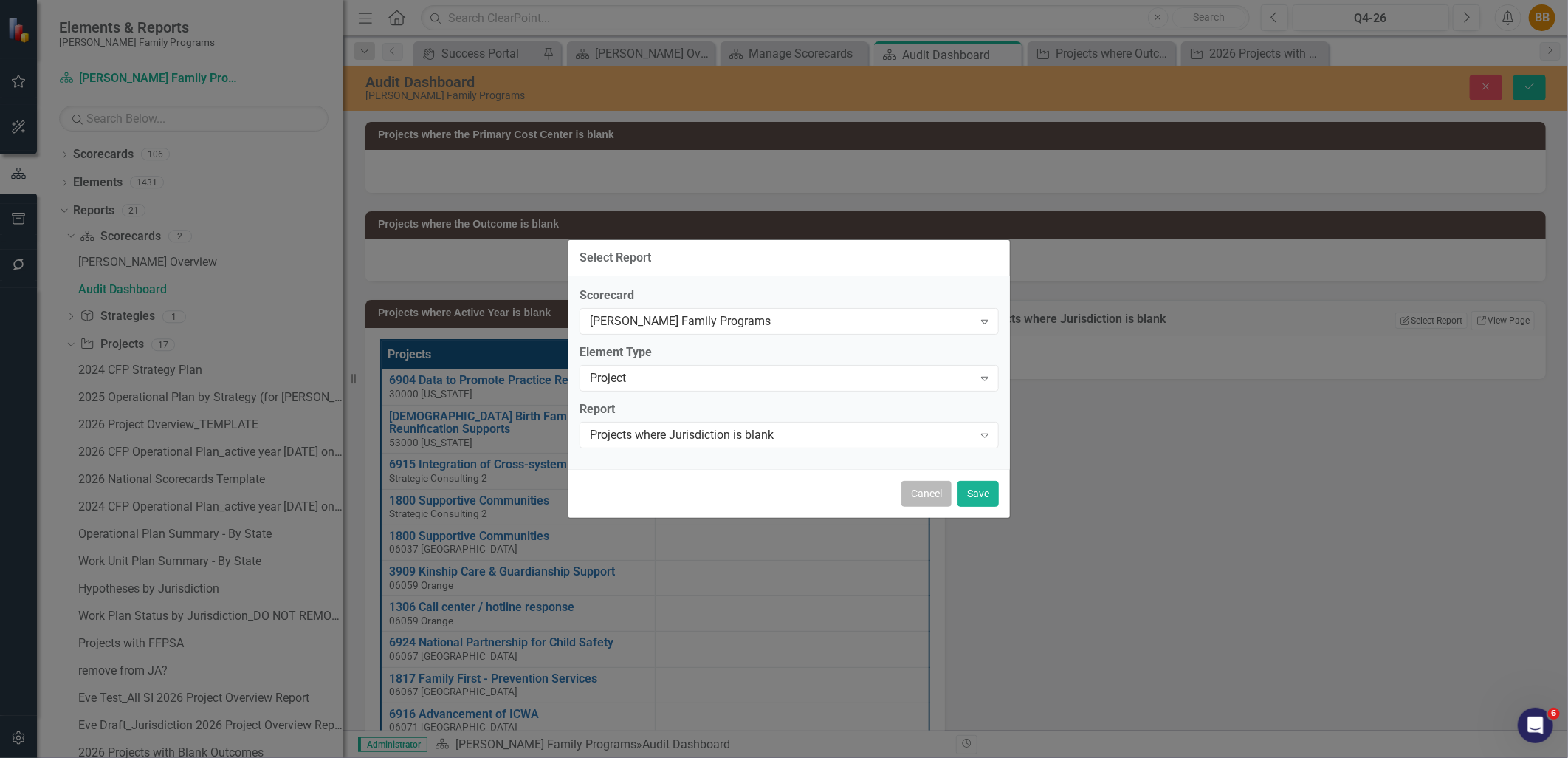
click at [936, 494] on button "Cancel" at bounding box center [925, 492] width 50 height 25
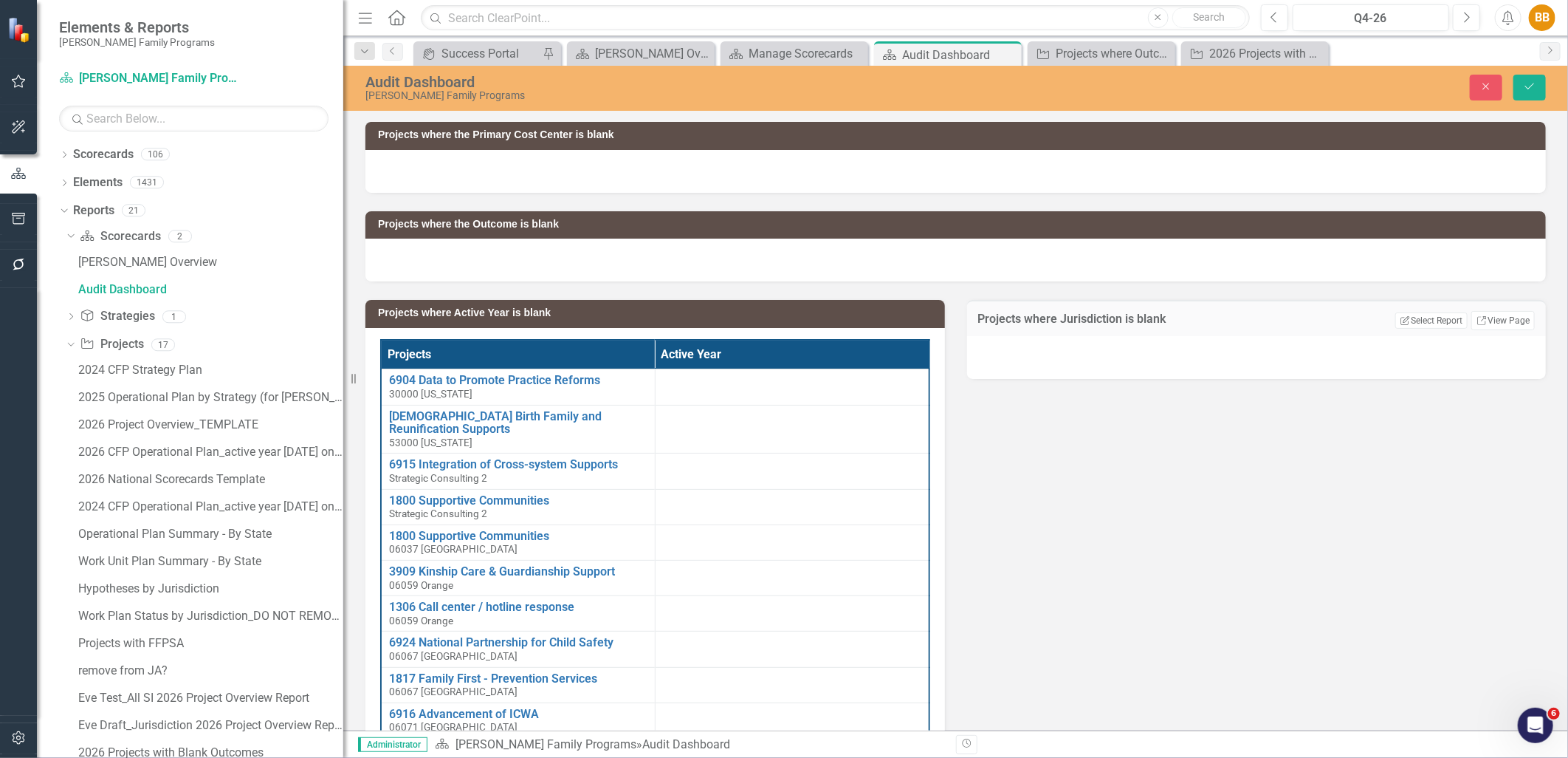
click at [1487, 93] on button "Close" at bounding box center [1485, 87] width 33 height 25
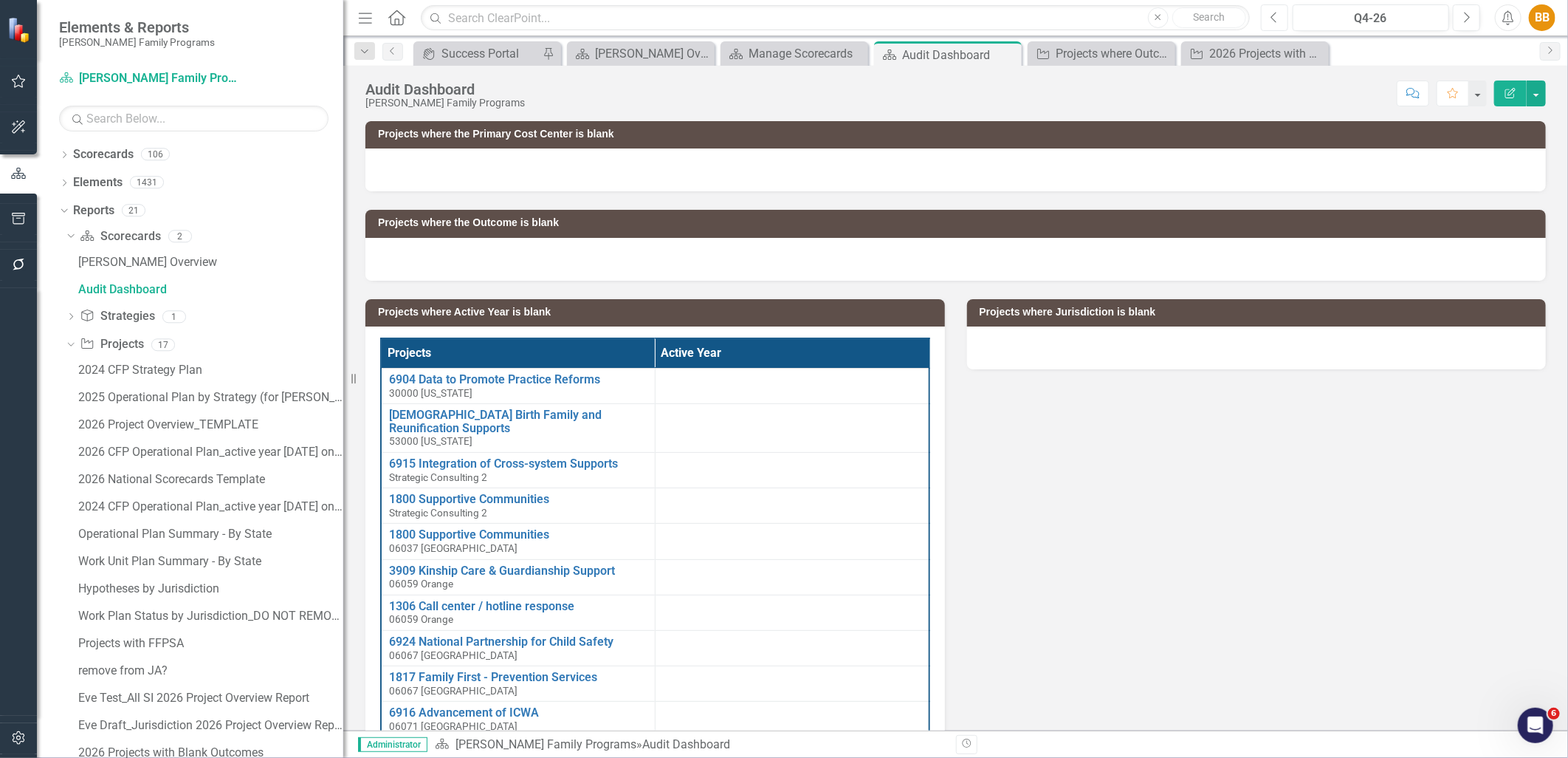
click at [1283, 19] on button "Previous" at bounding box center [1273, 18] width 27 height 26
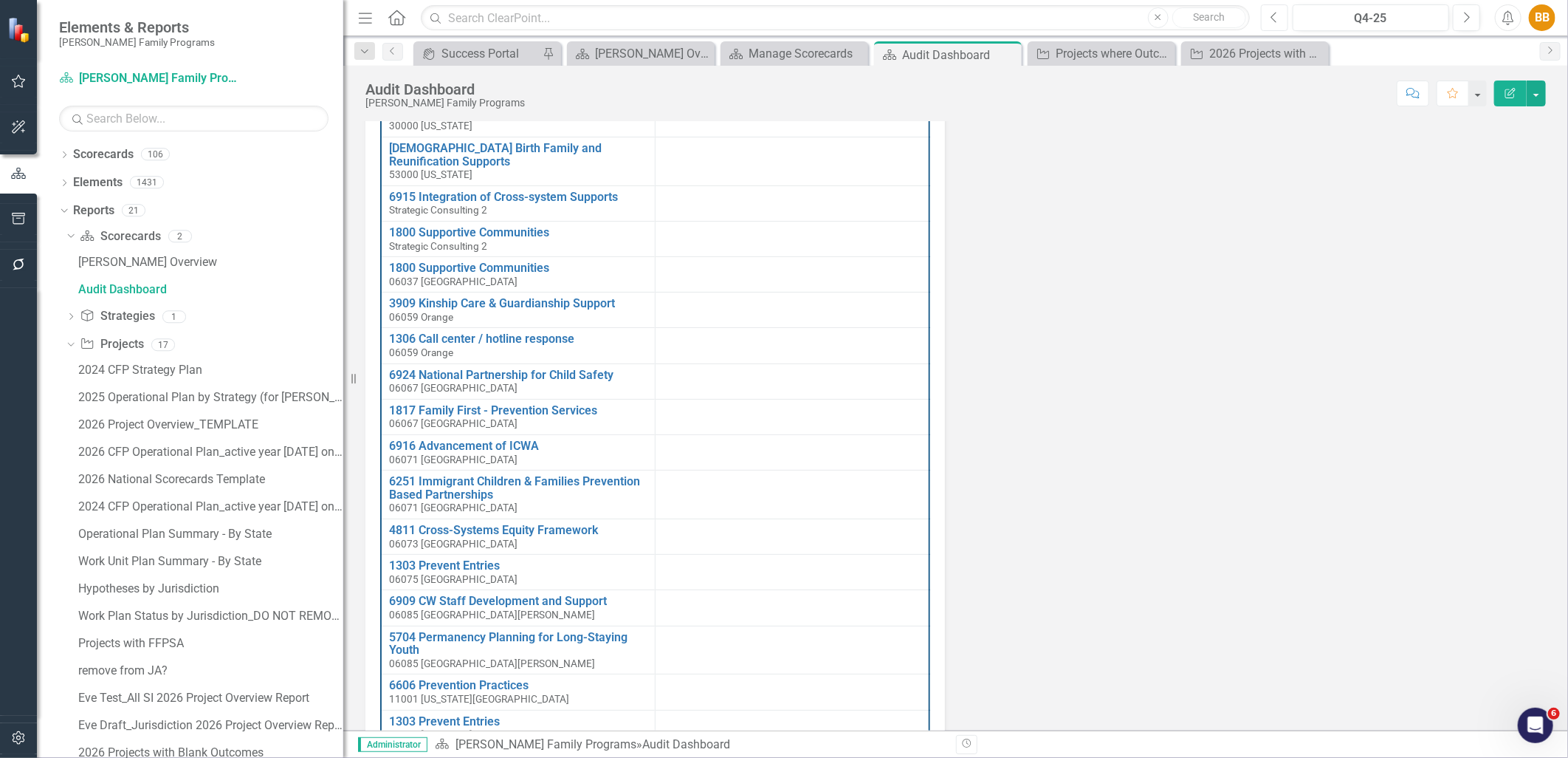
scroll to position [918, 0]
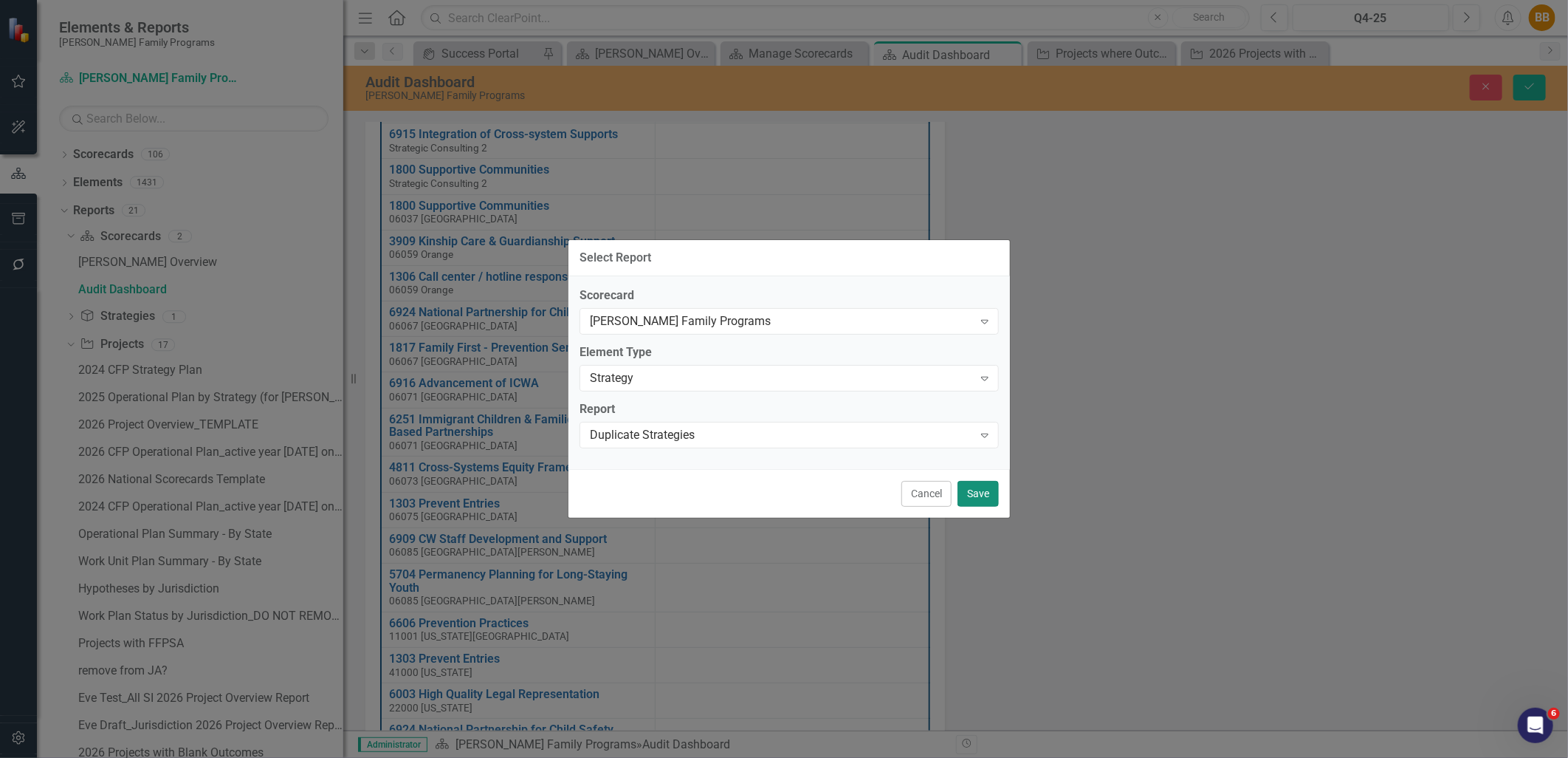
click at [989, 491] on button "Save" at bounding box center [978, 492] width 41 height 25
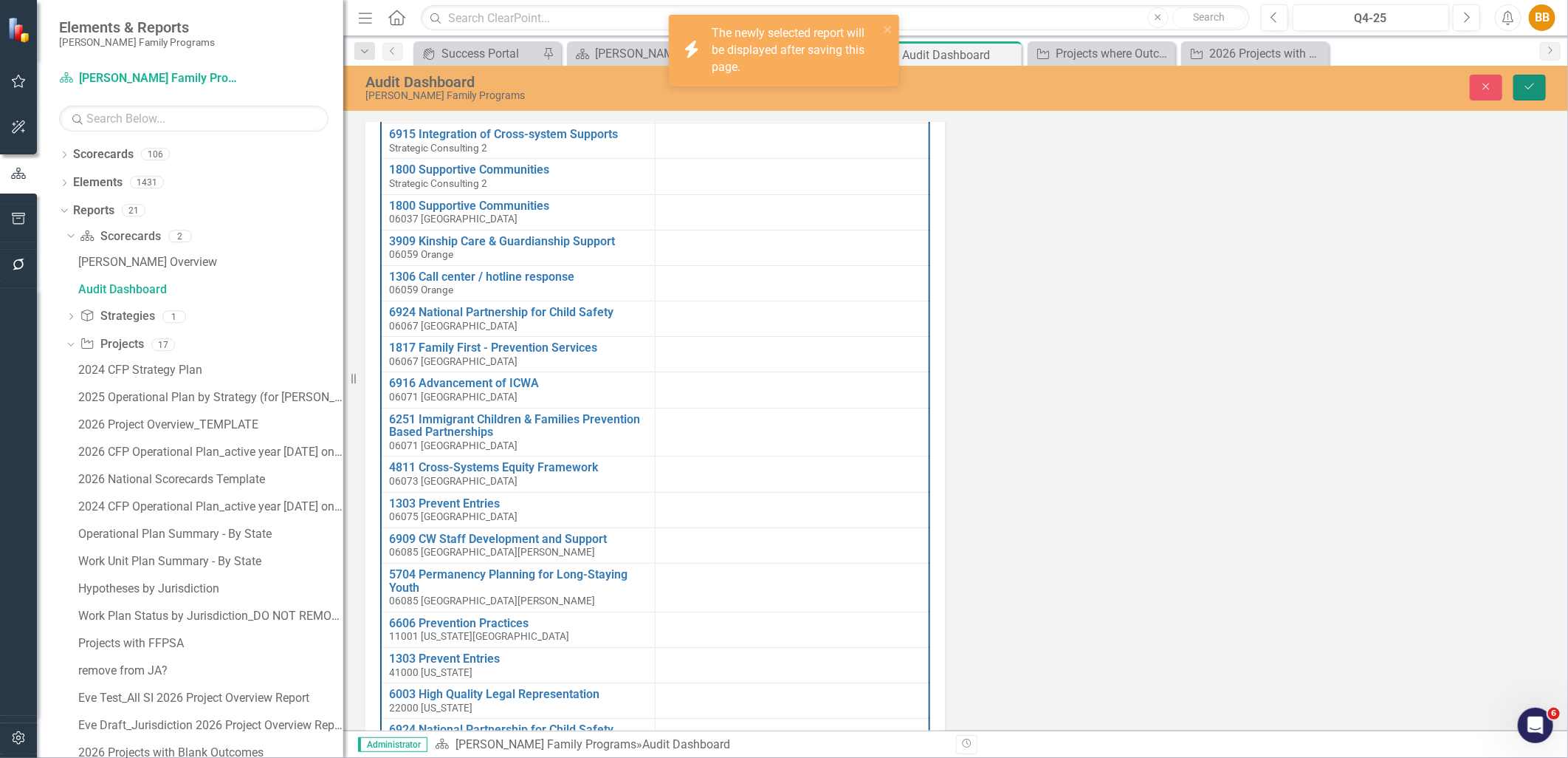
click at [1533, 90] on icon "Save" at bounding box center [1529, 86] width 13 height 10
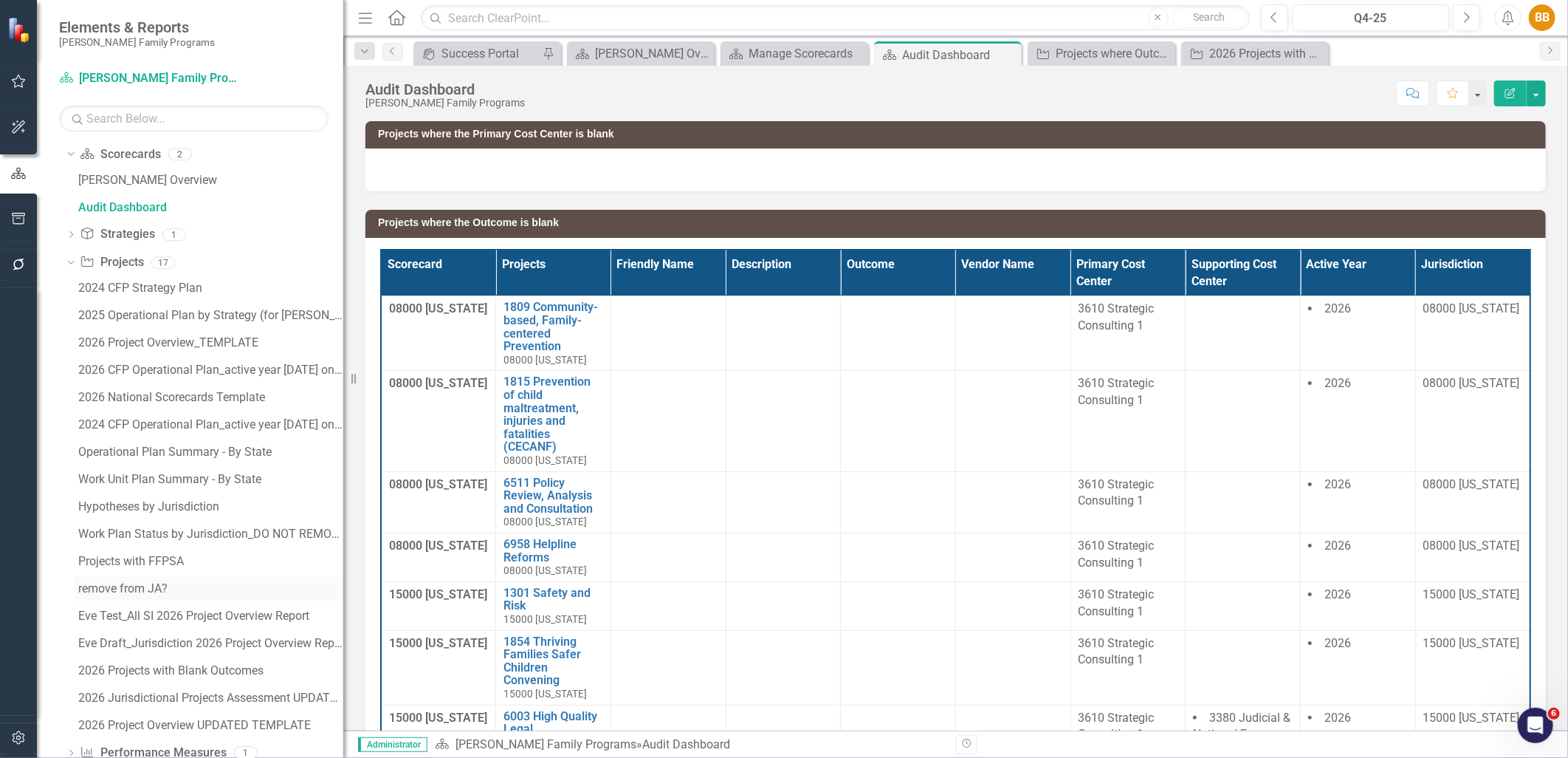
scroll to position [115, 0]
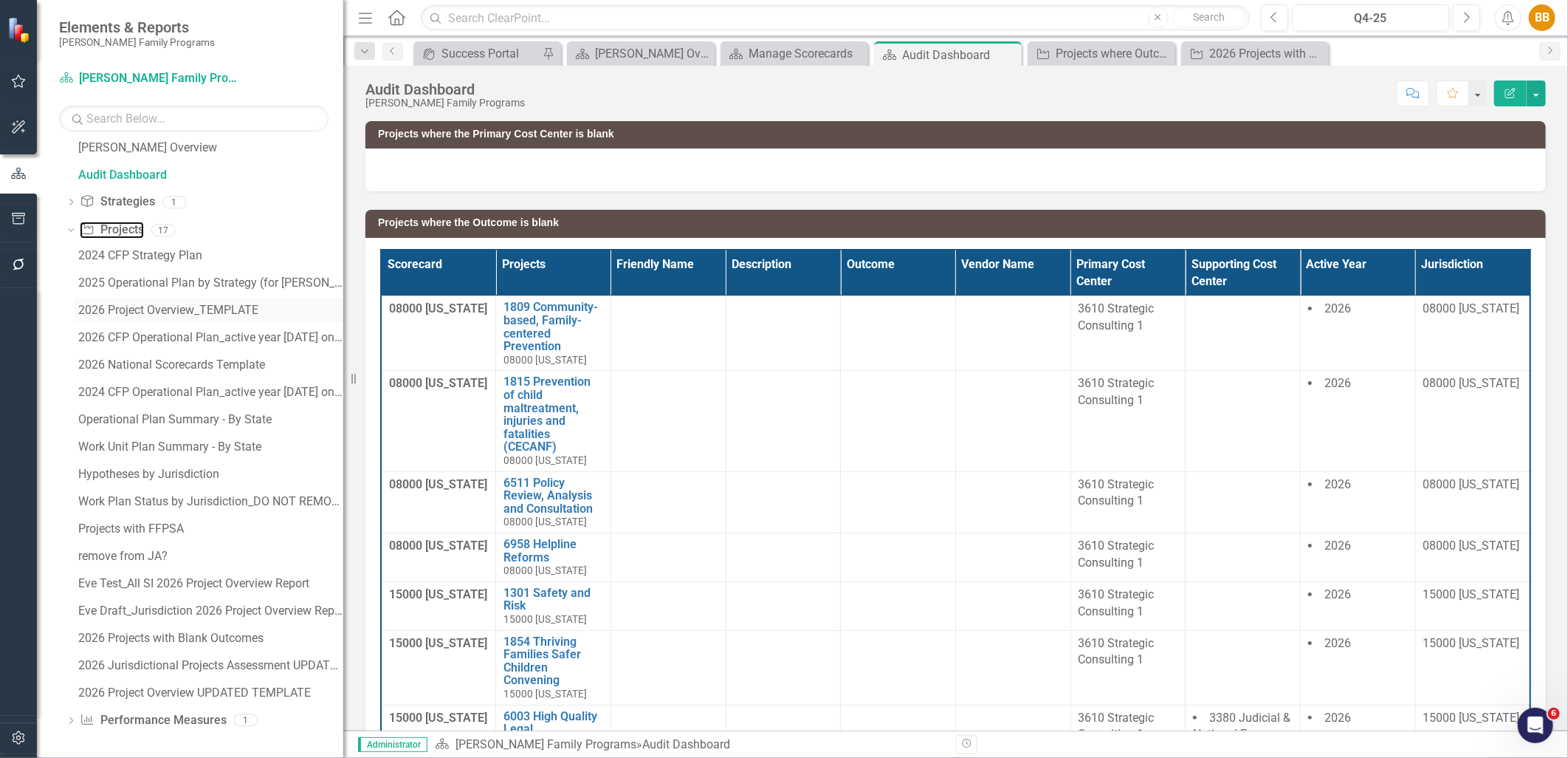
click at [132, 224] on link "Project Projects" at bounding box center [111, 230] width 63 height 17
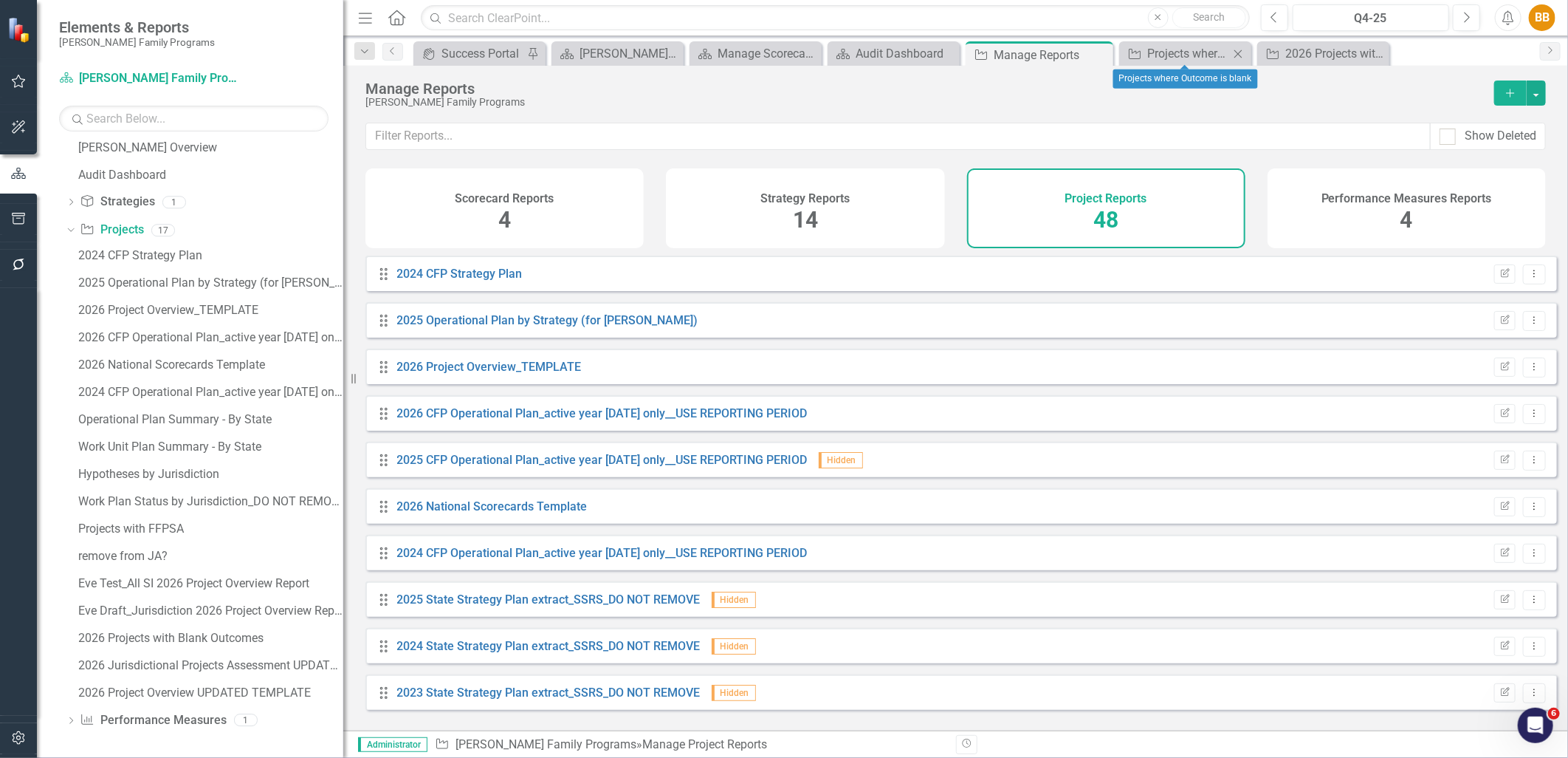
click at [1234, 53] on icon "Close" at bounding box center [1238, 54] width 15 height 12
click at [1318, 53] on icon "Close" at bounding box center [1316, 54] width 15 height 12
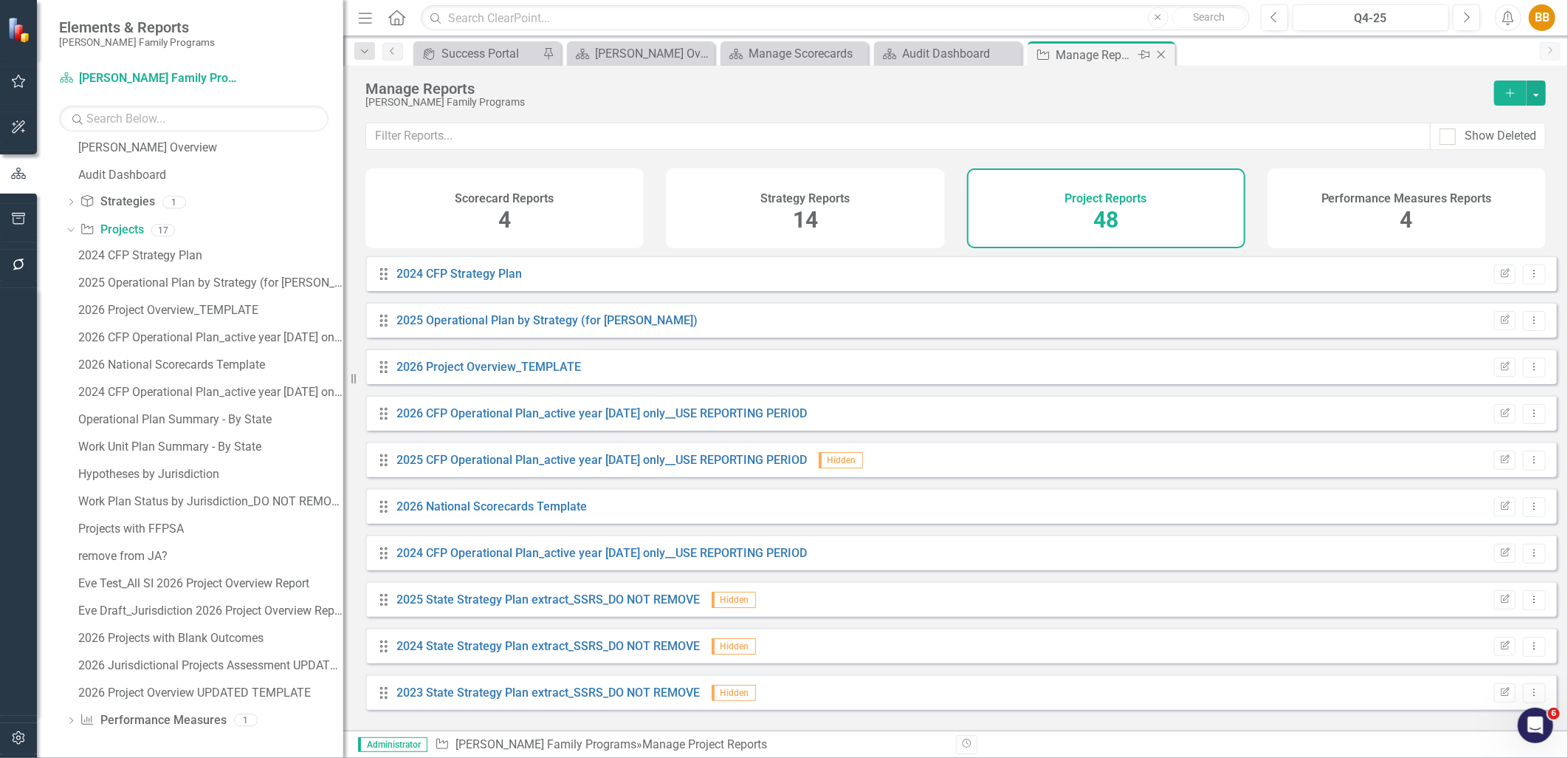
click at [1167, 56] on icon "Close" at bounding box center [1161, 55] width 15 height 12
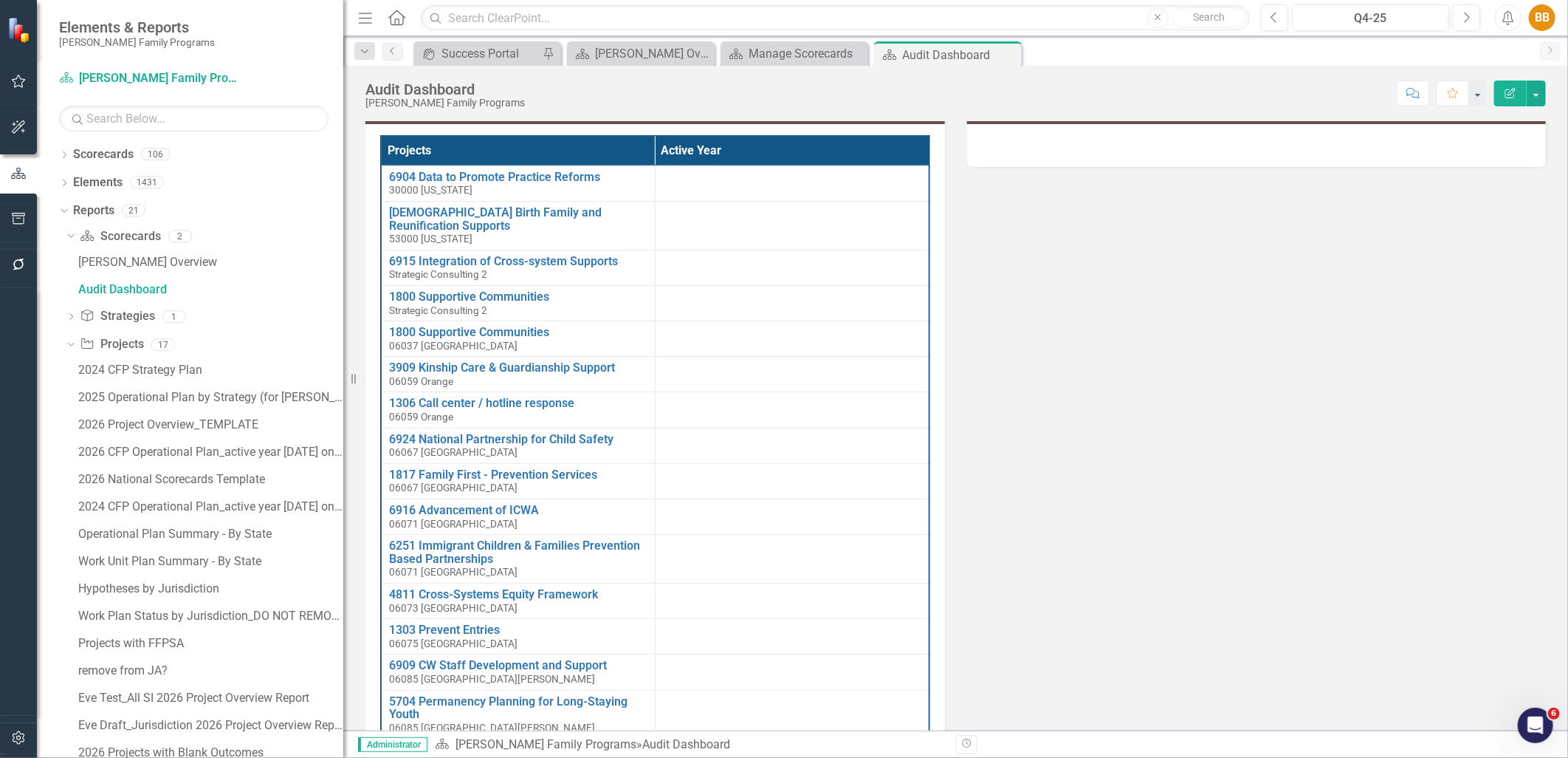
scroll to position [918, 0]
